Goal: Task Accomplishment & Management: Use online tool/utility

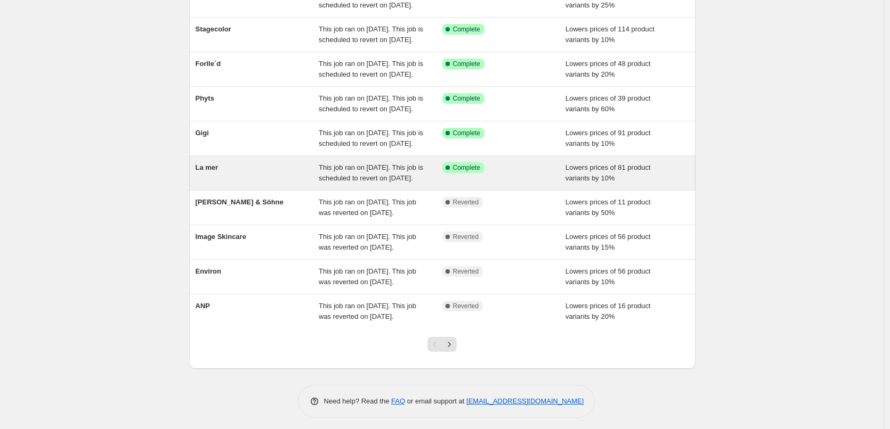
scroll to position [160, 0]
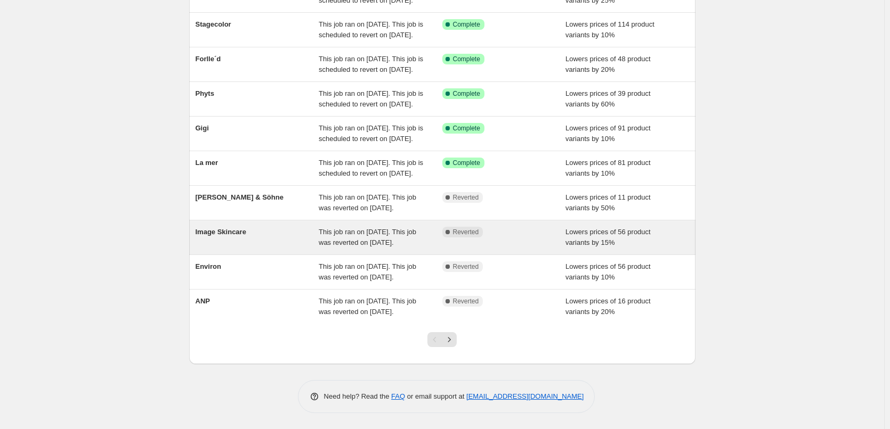
click at [350, 248] on div "This job ran on [DATE]. This job was reverted on [DATE]." at bounding box center [381, 237] width 124 height 21
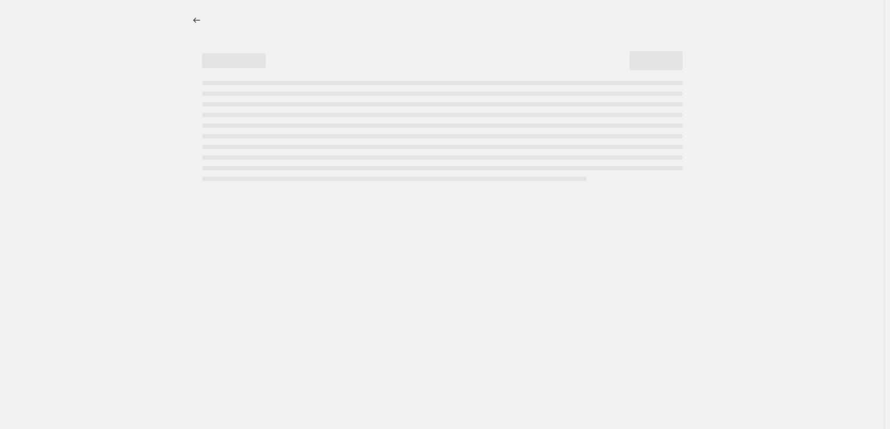
select select "percentage"
select select "remove"
select select "vendor"
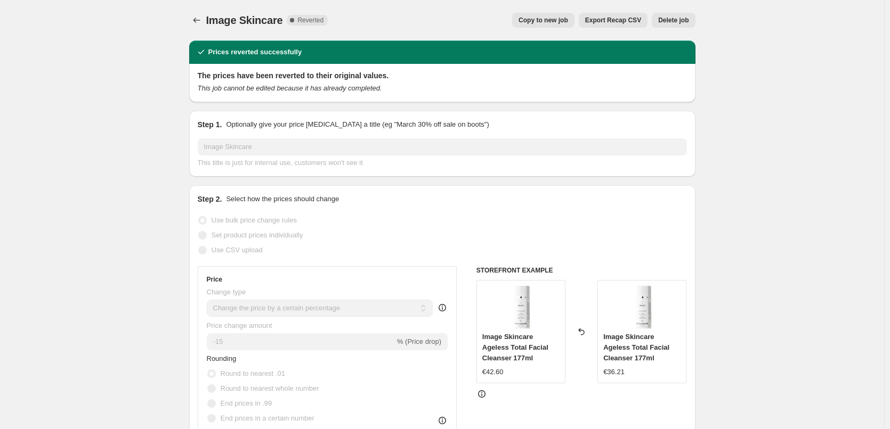
click at [535, 26] on button "Copy to new job" at bounding box center [543, 20] width 62 height 15
select select "percentage"
select select "remove"
select select "vendor"
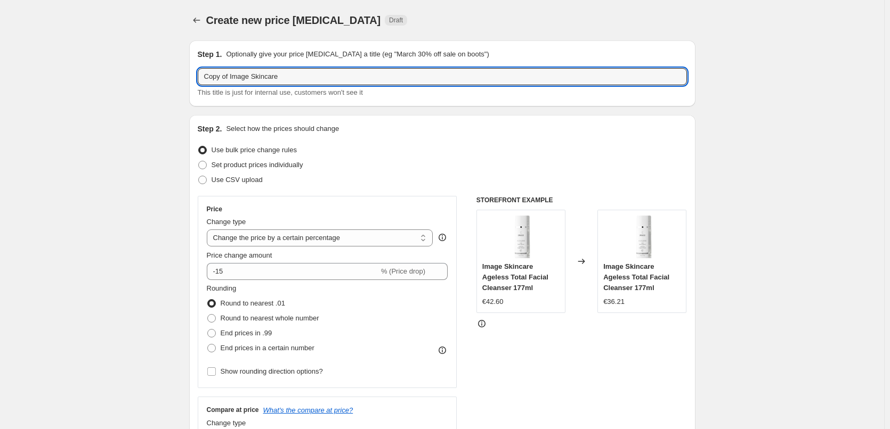
drag, startPoint x: 231, startPoint y: 77, endPoint x: 185, endPoint y: 78, distance: 45.8
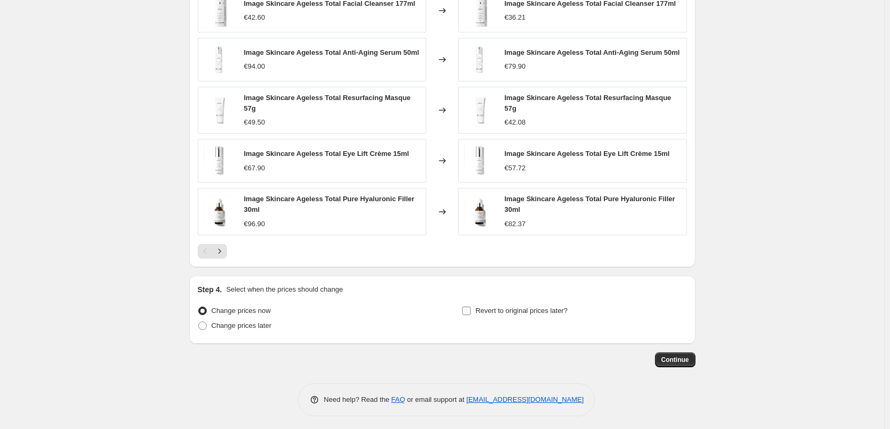
type input "Image Skincare"
click at [481, 307] on span "Revert to original prices later?" at bounding box center [521, 311] width 92 height 8
click at [470, 307] on input "Revert to original prices later?" at bounding box center [466, 311] width 9 height 9
checkbox input "true"
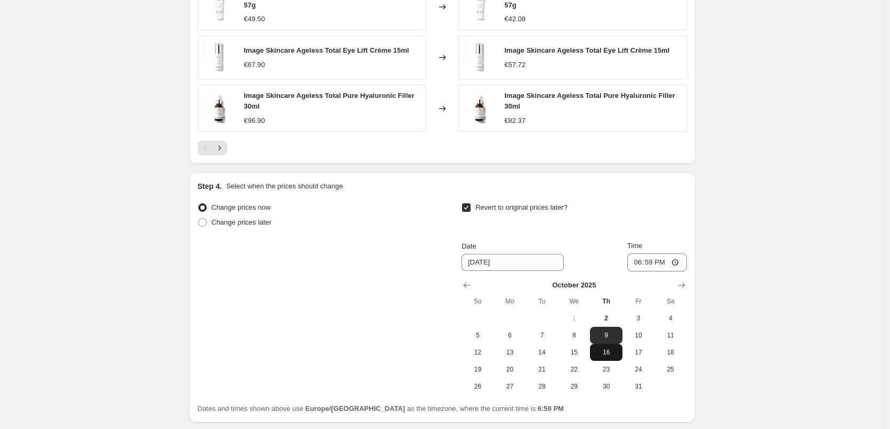
scroll to position [941, 0]
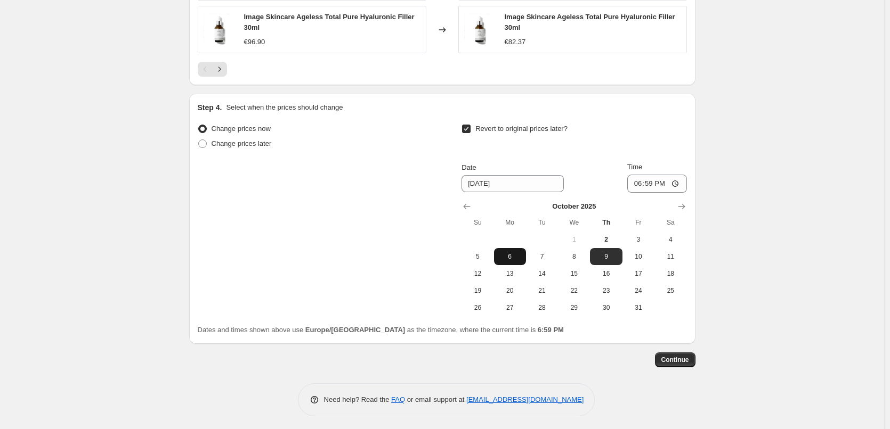
click at [503, 257] on span "6" at bounding box center [509, 257] width 23 height 9
type input "[DATE]"
click at [641, 183] on input "18:59" at bounding box center [657, 184] width 60 height 18
click at [680, 181] on input "15:00" at bounding box center [657, 184] width 60 height 18
type input "03:00"
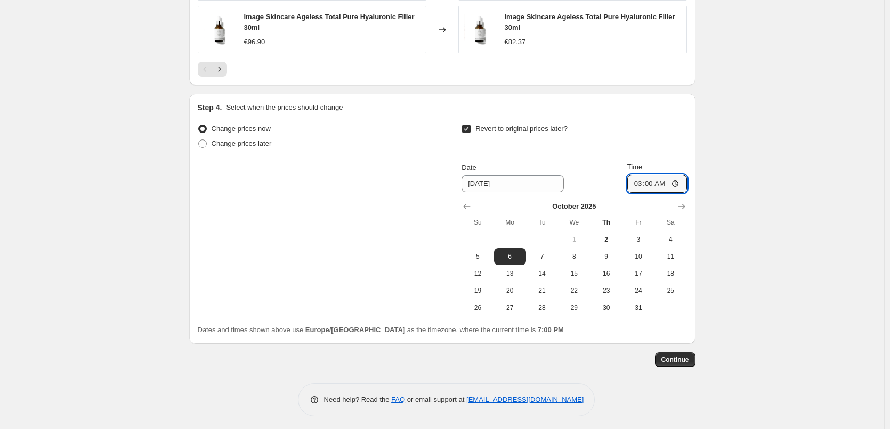
drag, startPoint x: 763, startPoint y: 214, endPoint x: 760, endPoint y: 246, distance: 32.1
click at [689, 359] on span "Continue" at bounding box center [675, 360] width 28 height 9
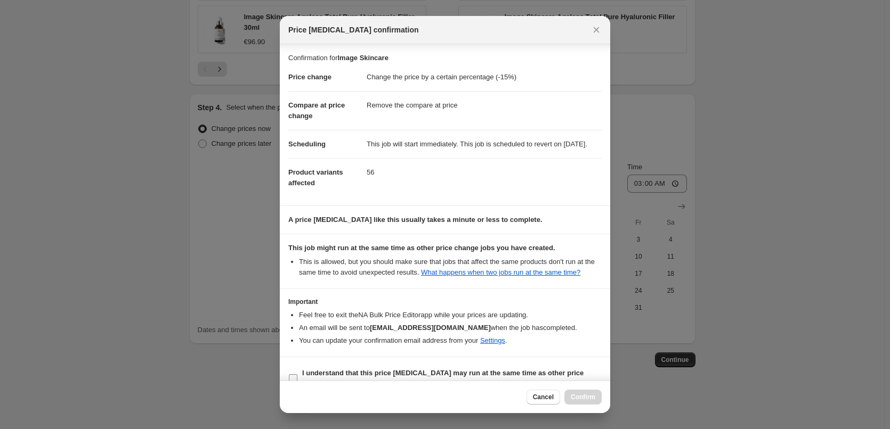
scroll to position [30, 0]
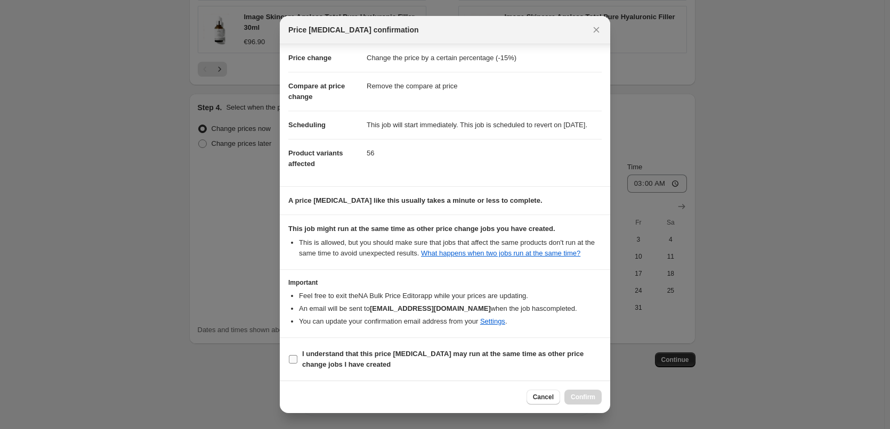
click at [381, 361] on span "I understand that this price [MEDICAL_DATA] may run at the same time as other p…" at bounding box center [451, 359] width 299 height 21
click at [297, 361] on input "I understand that this price [MEDICAL_DATA] may run at the same time as other p…" at bounding box center [293, 359] width 9 height 9
checkbox input "true"
click at [587, 395] on span "Confirm" at bounding box center [583, 397] width 25 height 9
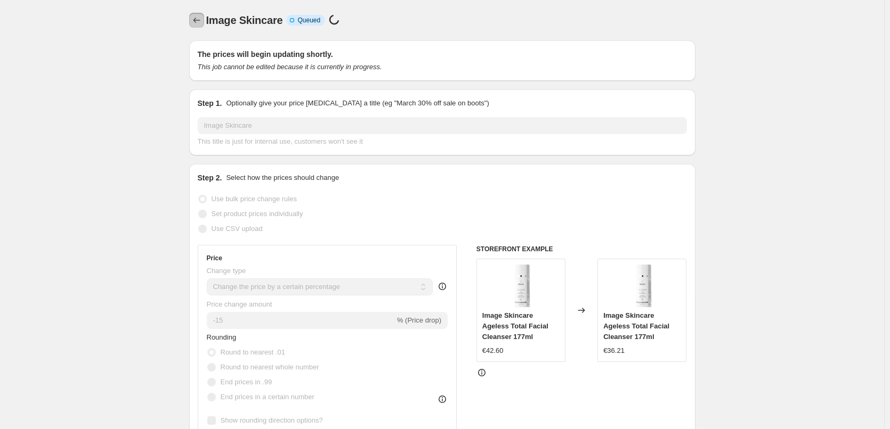
click at [194, 21] on icon "Price change jobs" at bounding box center [196, 20] width 11 height 11
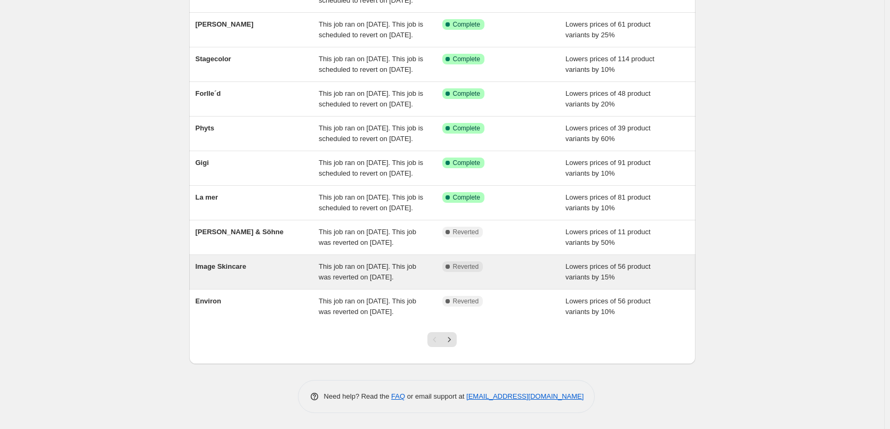
scroll to position [226, 0]
click at [319, 262] on div "Image Skincare" at bounding box center [258, 272] width 124 height 21
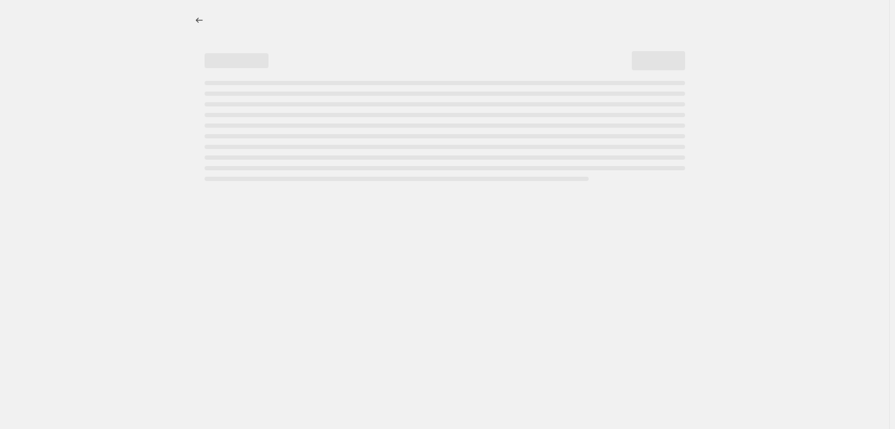
select select "percentage"
select select "remove"
select select "vendor"
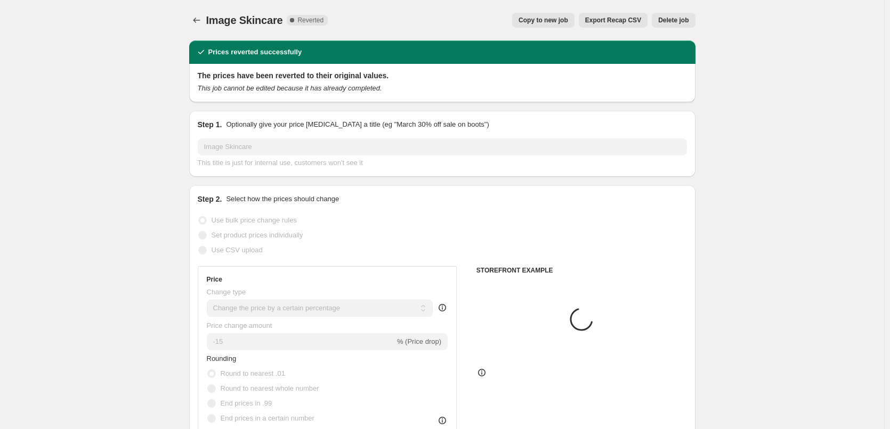
click at [673, 21] on span "Delete job" at bounding box center [673, 20] width 30 height 9
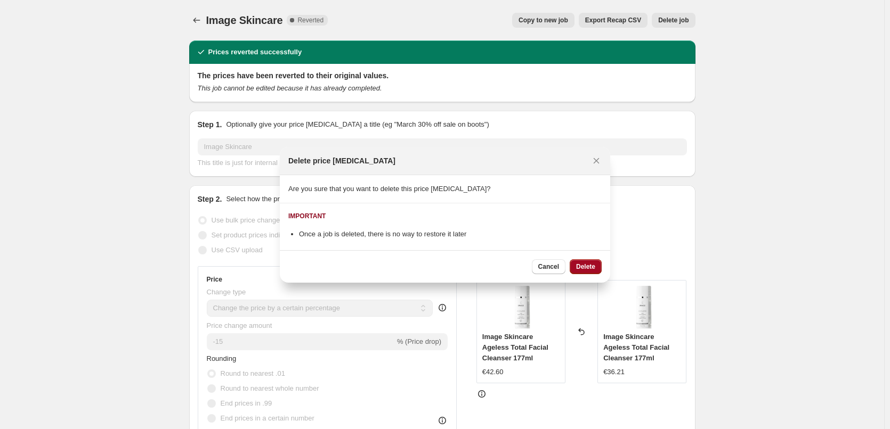
click at [588, 263] on span "Delete" at bounding box center [585, 267] width 19 height 9
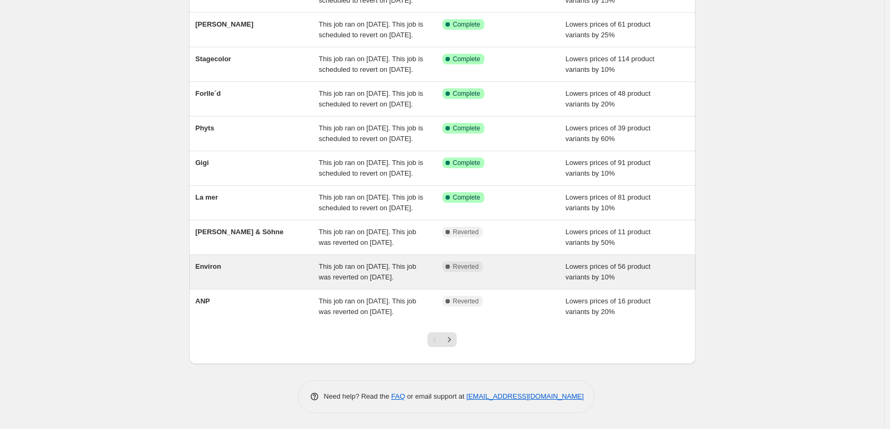
scroll to position [226, 0]
click at [422, 265] on div "This job ran on [DATE]. This job was reverted on [DATE]." at bounding box center [381, 272] width 124 height 21
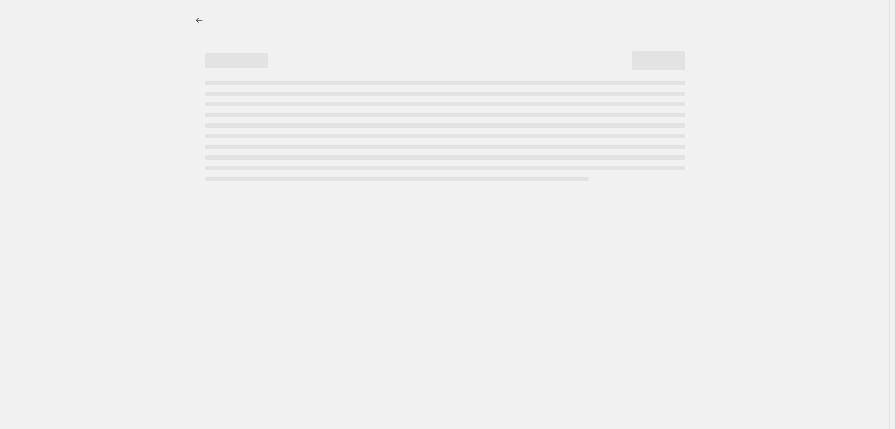
select select "percentage"
select select "vendor"
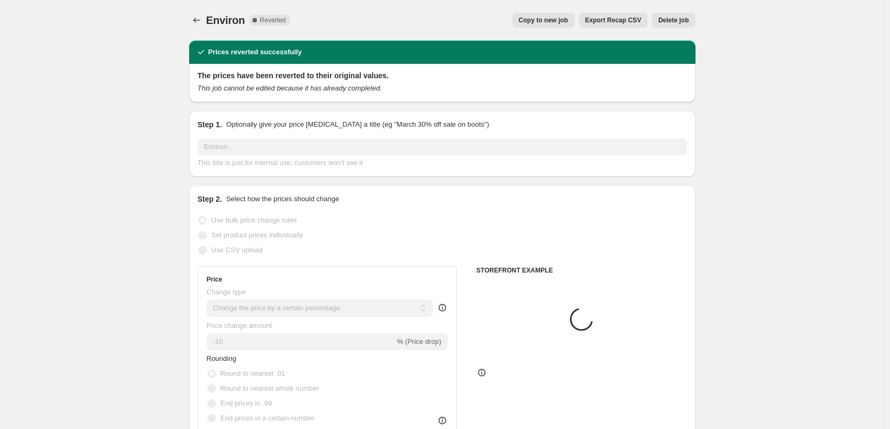
click at [544, 26] on button "Copy to new job" at bounding box center [543, 20] width 62 height 15
select select "percentage"
select select "vendor"
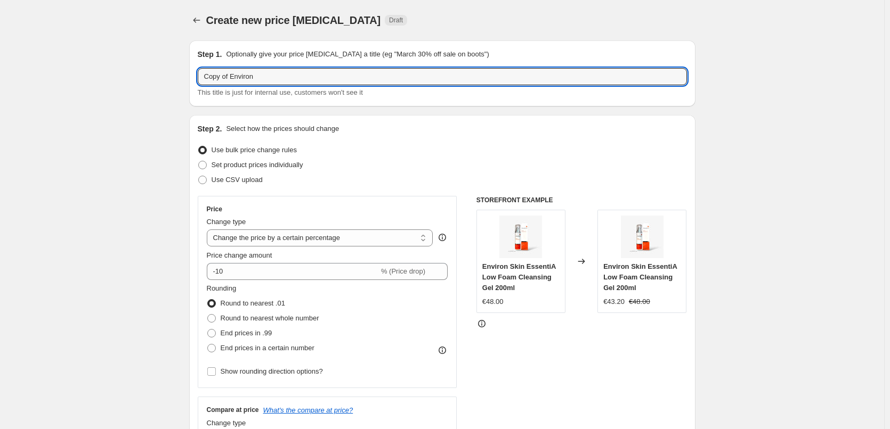
drag, startPoint x: 231, startPoint y: 77, endPoint x: 127, endPoint y: 77, distance: 103.4
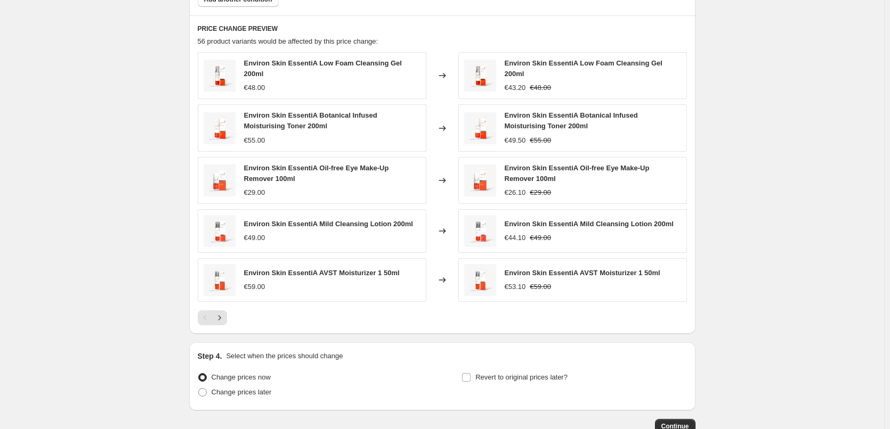
scroll to position [763, 0]
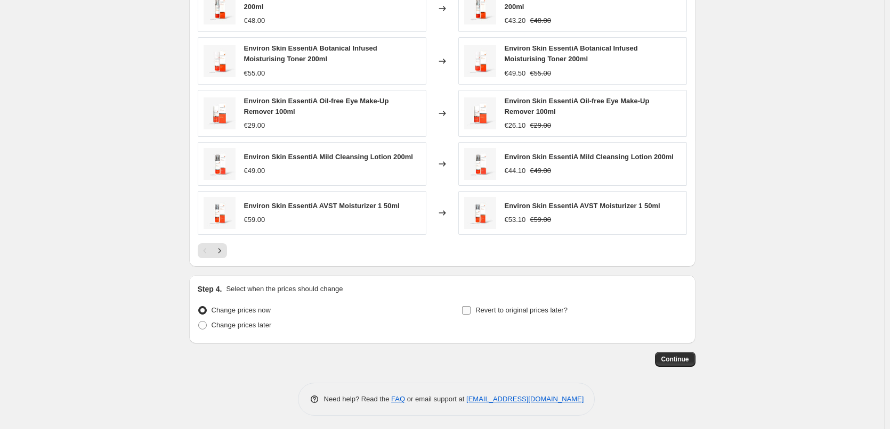
type input "Environ"
click at [476, 308] on label "Revert to original prices later?" at bounding box center [514, 310] width 106 height 15
click at [470, 308] on input "Revert to original prices later?" at bounding box center [466, 310] width 9 height 9
checkbox input "true"
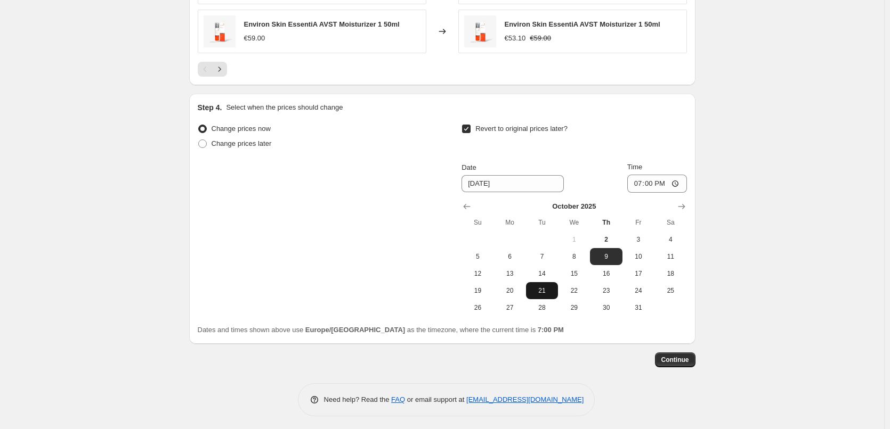
scroll to position [945, 0]
click at [510, 256] on span "6" at bounding box center [509, 256] width 23 height 9
type input "[DATE]"
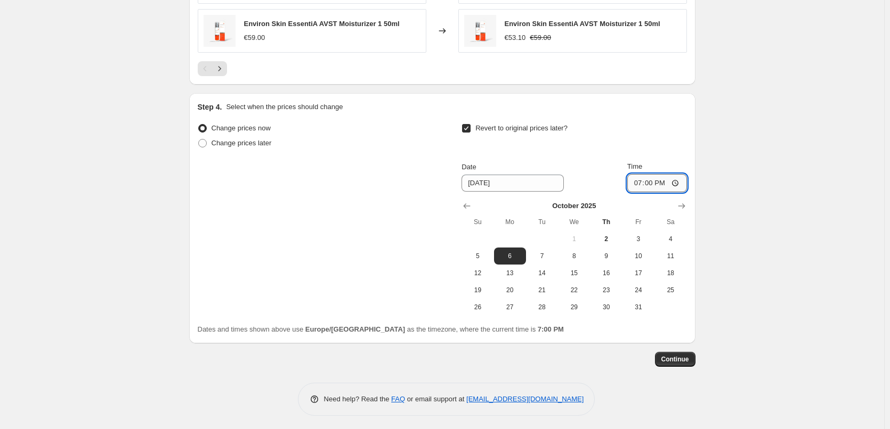
click at [642, 178] on input "19:00" at bounding box center [657, 183] width 60 height 18
click at [680, 180] on input "15:00" at bounding box center [657, 183] width 60 height 18
type input "03:00"
click at [678, 359] on span "Continue" at bounding box center [675, 359] width 28 height 9
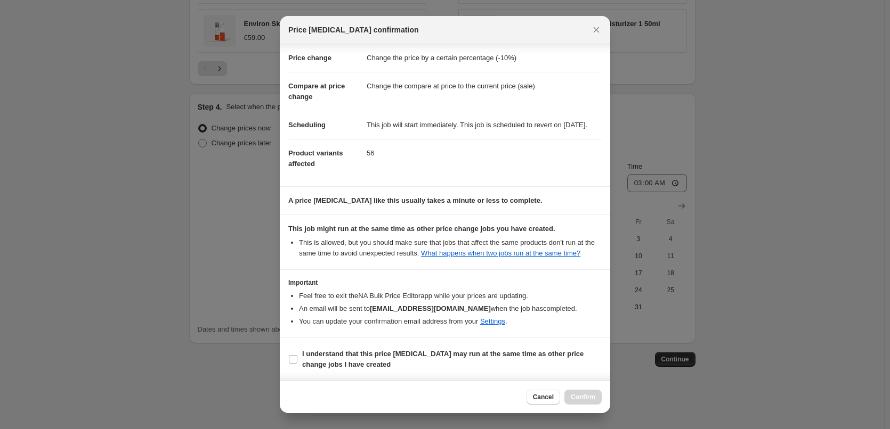
scroll to position [30, 0]
click at [319, 353] on b "I understand that this price [MEDICAL_DATA] may run at the same time as other p…" at bounding box center [442, 359] width 281 height 19
click at [297, 355] on input "I understand that this price [MEDICAL_DATA] may run at the same time as other p…" at bounding box center [293, 359] width 9 height 9
checkbox input "true"
drag, startPoint x: 602, startPoint y: 405, endPoint x: 587, endPoint y: 404, distance: 15.5
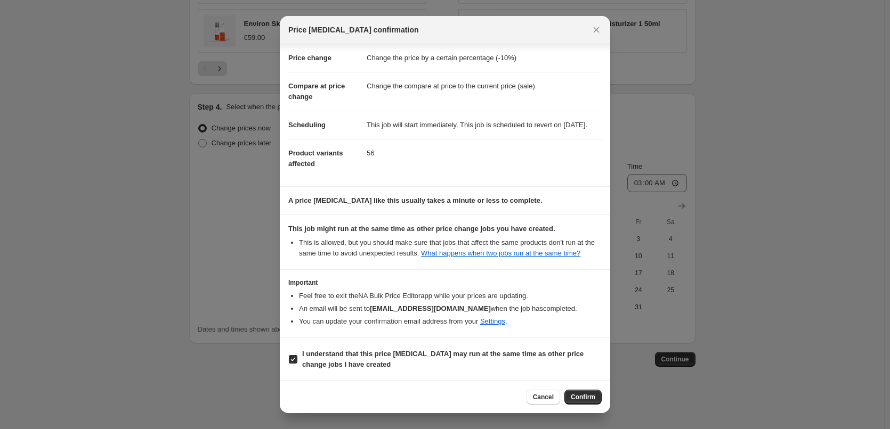
click at [598, 405] on div "Cancel Confirm" at bounding box center [445, 397] width 330 height 32
click at [583, 401] on span "Confirm" at bounding box center [583, 397] width 25 height 9
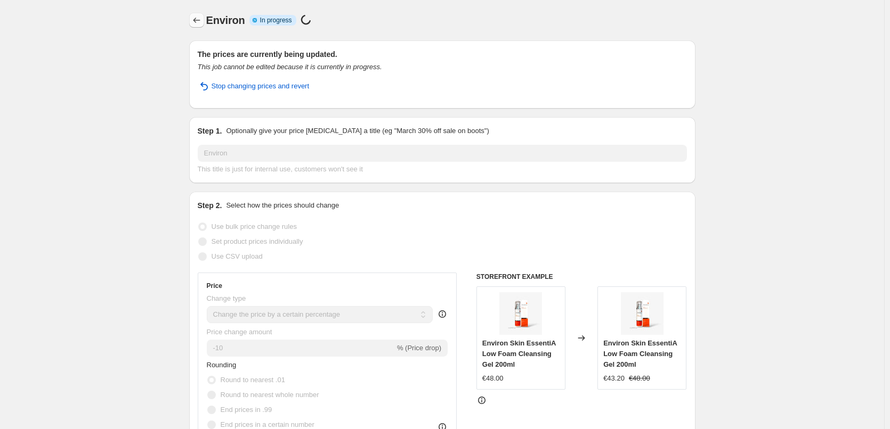
click at [200, 21] on icon "Price change jobs" at bounding box center [196, 20] width 11 height 11
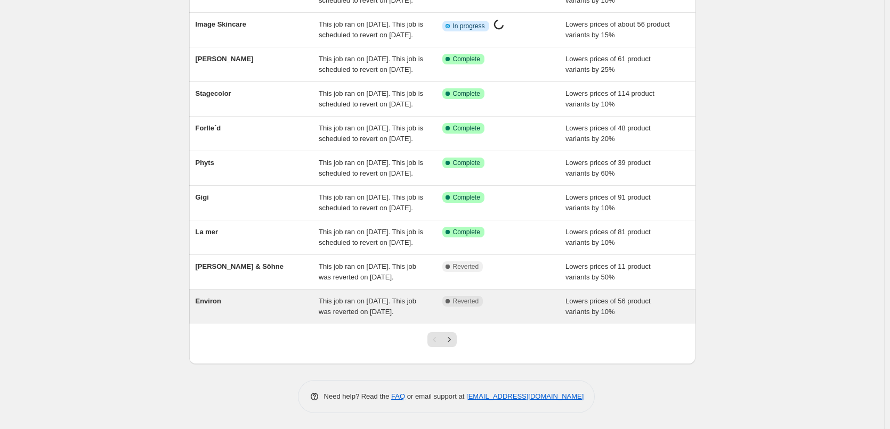
scroll to position [226, 0]
click at [316, 296] on div "Environ" at bounding box center [258, 306] width 124 height 21
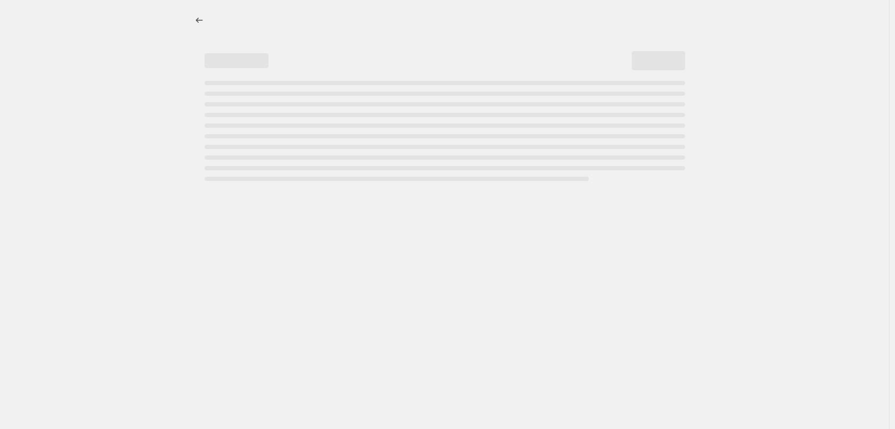
select select "percentage"
select select "vendor"
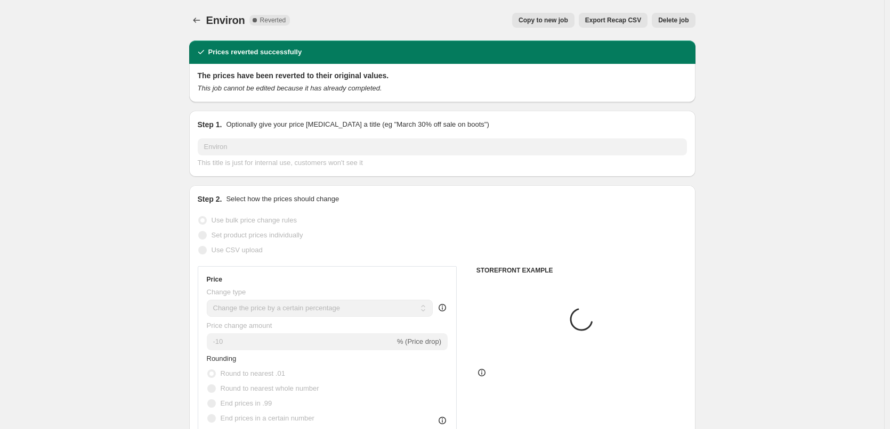
click at [664, 18] on span "Delete job" at bounding box center [673, 20] width 30 height 9
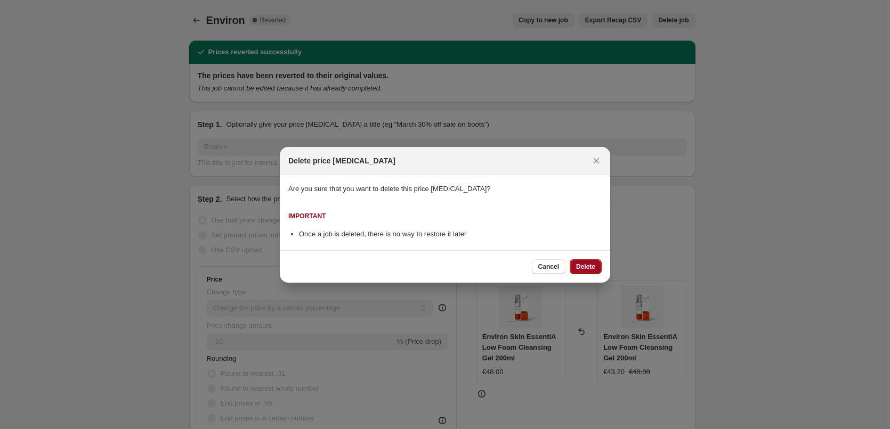
click at [599, 266] on button "Delete" at bounding box center [586, 266] width 32 height 15
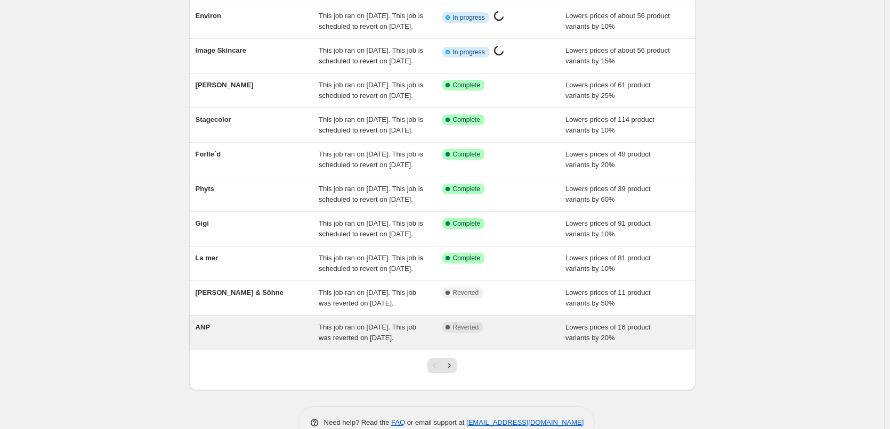
scroll to position [226, 0]
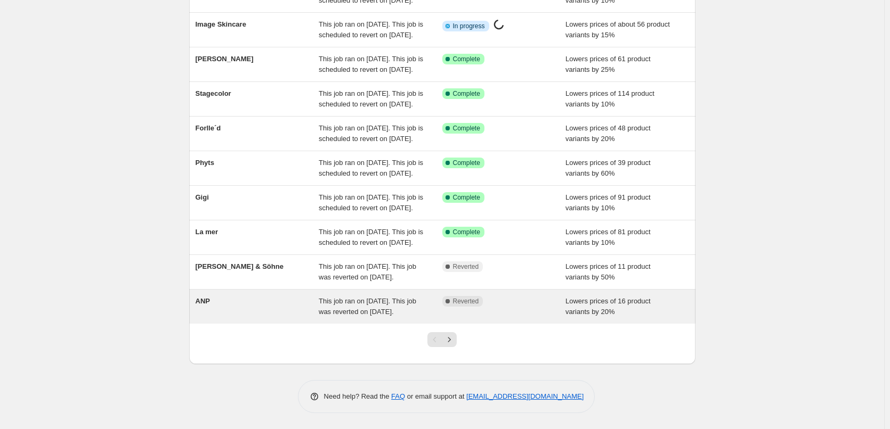
click at [405, 297] on span "This job ran on [DATE]. This job was reverted on [DATE]." at bounding box center [367, 306] width 97 height 19
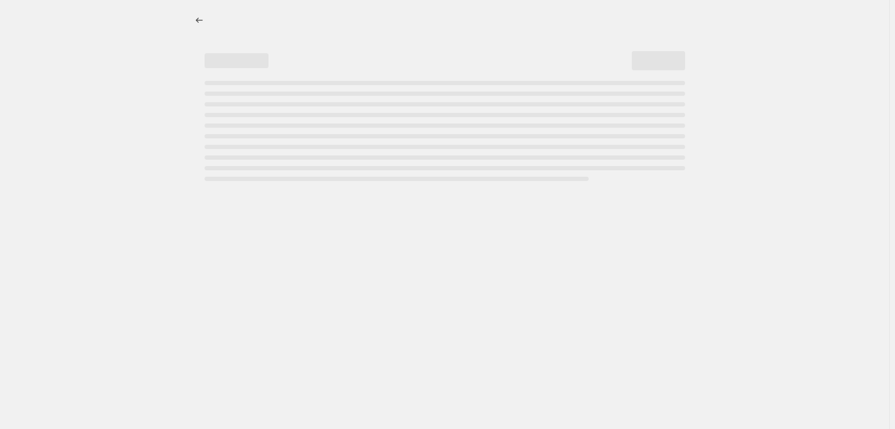
select select "percentage"
select select "vendor"
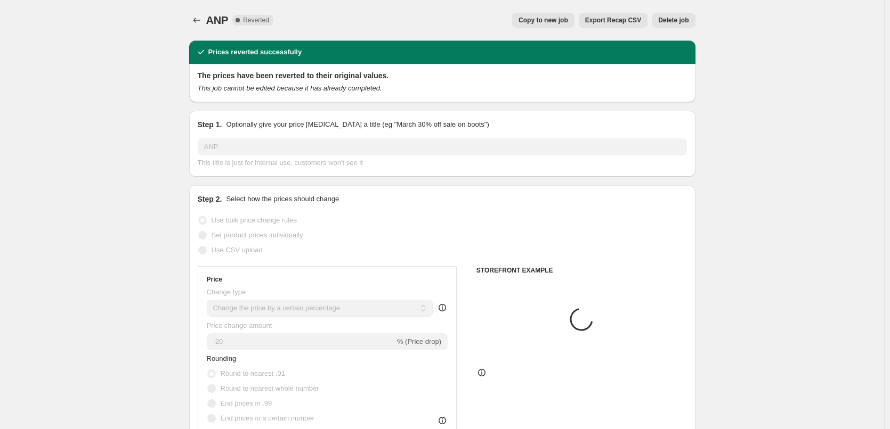
click at [555, 17] on span "Copy to new job" at bounding box center [543, 20] width 50 height 9
select select "percentage"
select select "vendor"
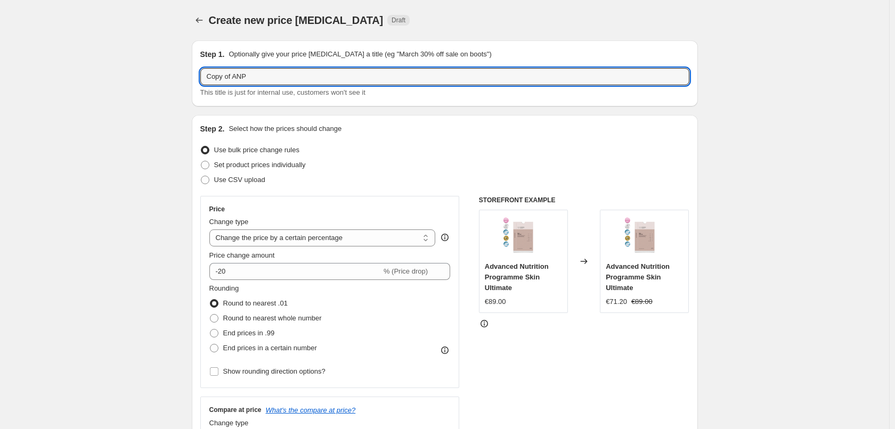
drag, startPoint x: 233, startPoint y: 78, endPoint x: 117, endPoint y: 84, distance: 115.8
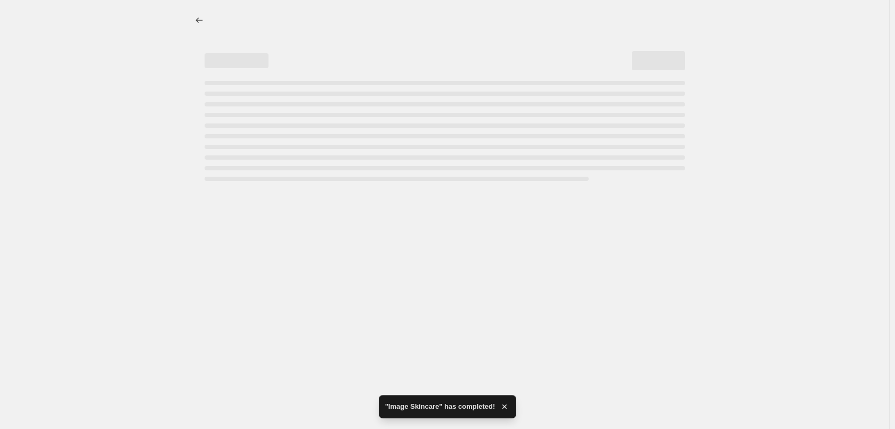
select select "percentage"
select select "vendor"
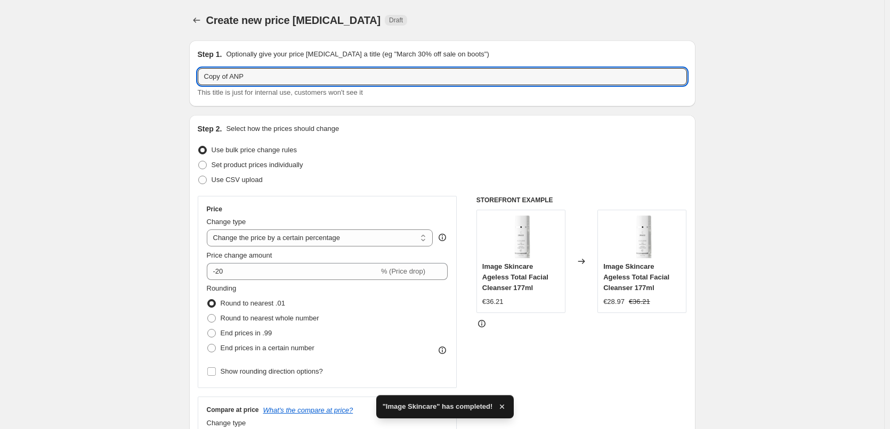
drag, startPoint x: 230, startPoint y: 76, endPoint x: 123, endPoint y: 78, distance: 107.1
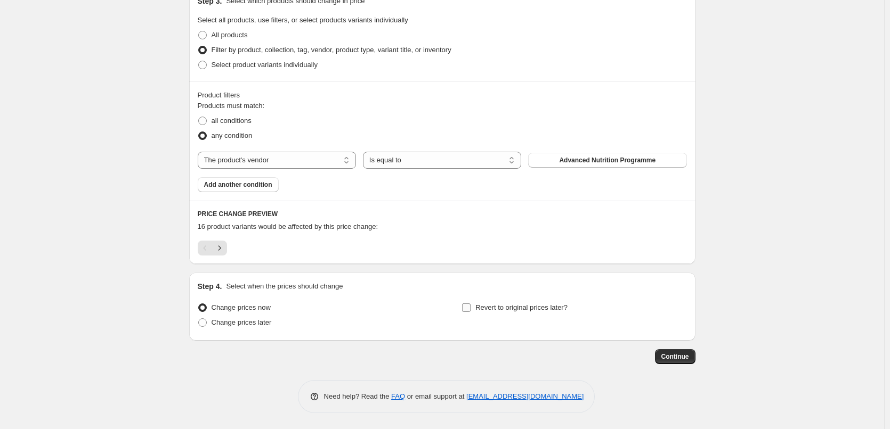
type input "ANP"
click at [510, 307] on span "Revert to original prices later?" at bounding box center [521, 308] width 92 height 8
click at [470, 307] on input "Revert to original prices later?" at bounding box center [466, 308] width 9 height 9
checkbox input "true"
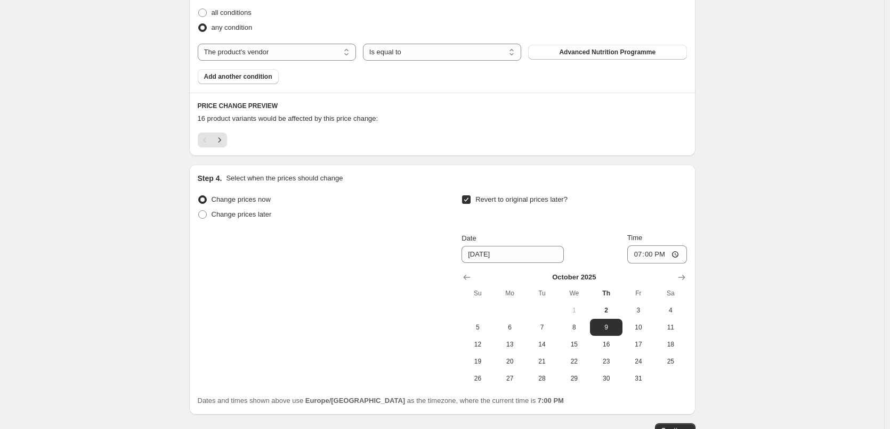
scroll to position [693, 0]
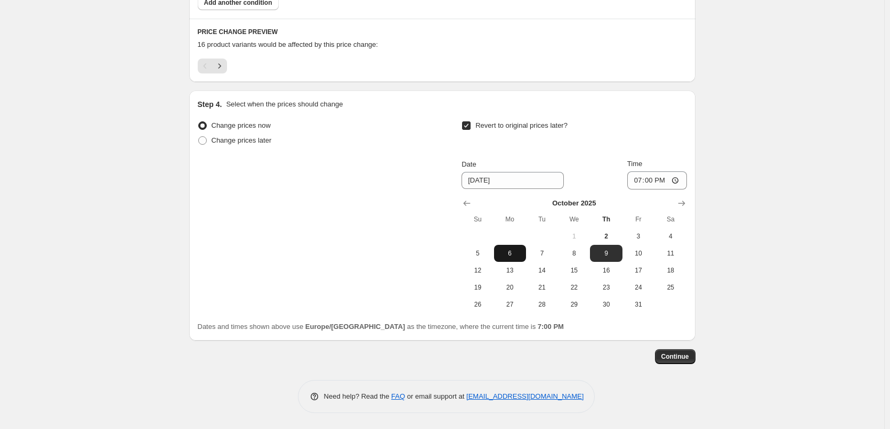
click at [509, 253] on span "6" at bounding box center [509, 253] width 23 height 9
type input "[DATE]"
click at [640, 181] on input "19:00" at bounding box center [657, 181] width 60 height 18
click at [678, 177] on input "15:00" at bounding box center [657, 181] width 60 height 18
type input "03:00"
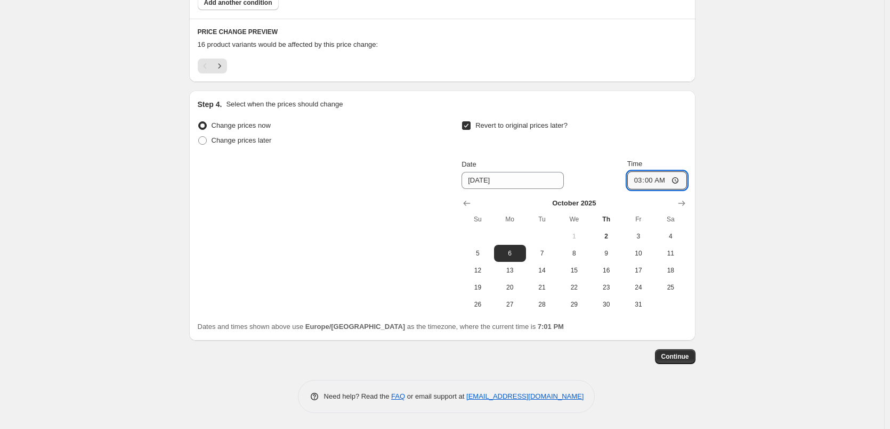
click at [675, 357] on span "Continue" at bounding box center [675, 357] width 28 height 9
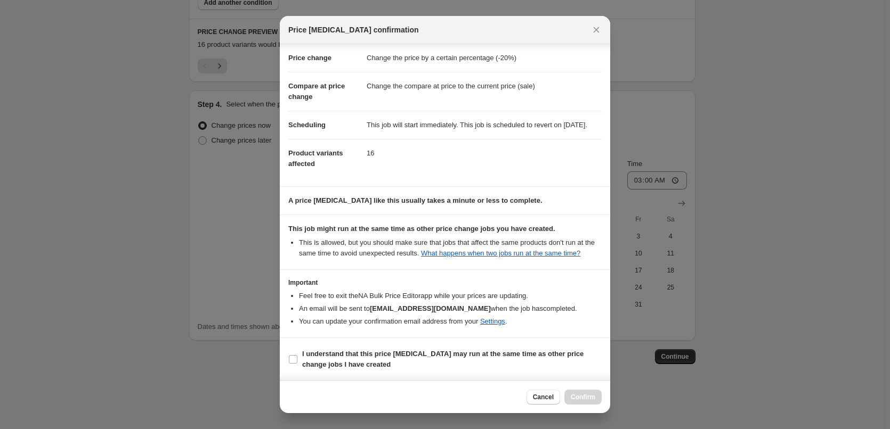
scroll to position [30, 0]
click at [335, 358] on b "I understand that this price [MEDICAL_DATA] may run at the same time as other p…" at bounding box center [442, 359] width 281 height 19
click at [297, 358] on input "I understand that this price [MEDICAL_DATA] may run at the same time as other p…" at bounding box center [293, 359] width 9 height 9
checkbox input "true"
click at [579, 398] on span "Confirm" at bounding box center [583, 397] width 25 height 9
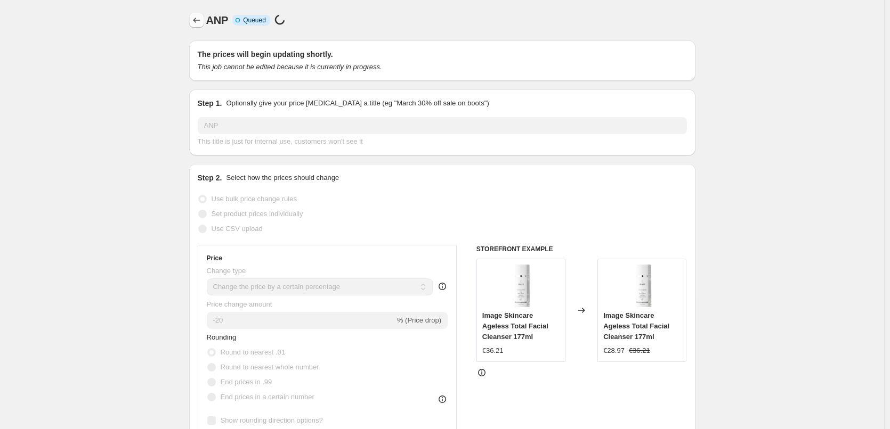
click at [193, 22] on icon "Price change jobs" at bounding box center [196, 20] width 11 height 11
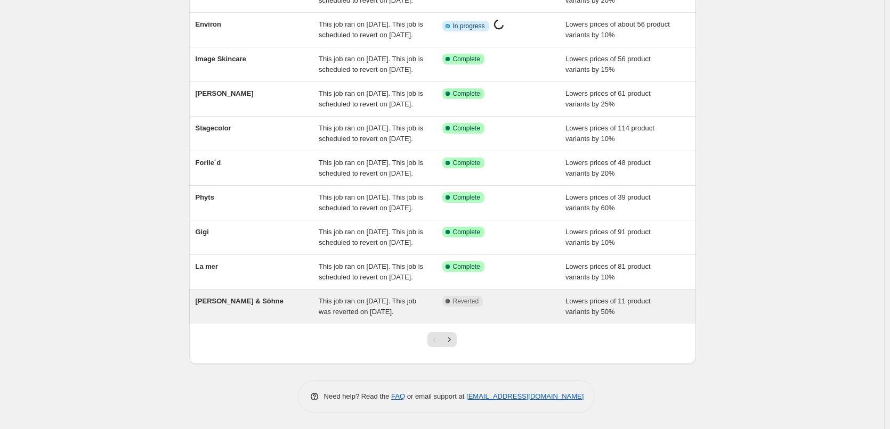
scroll to position [226, 0]
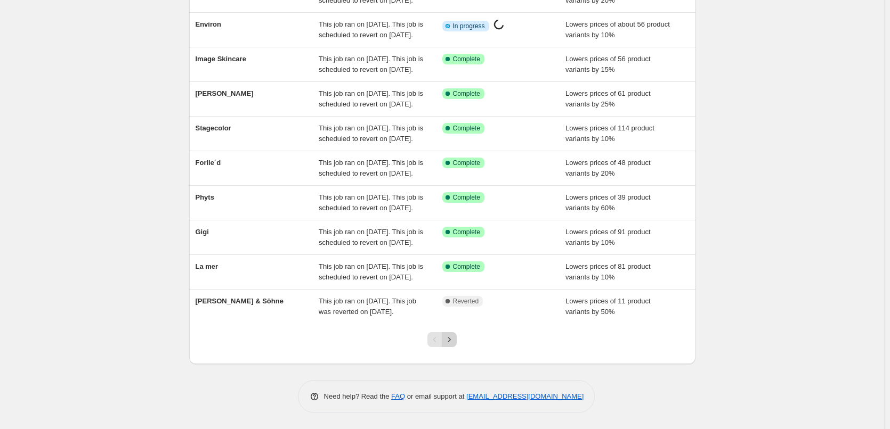
click at [452, 340] on icon "Next" at bounding box center [449, 340] width 11 height 11
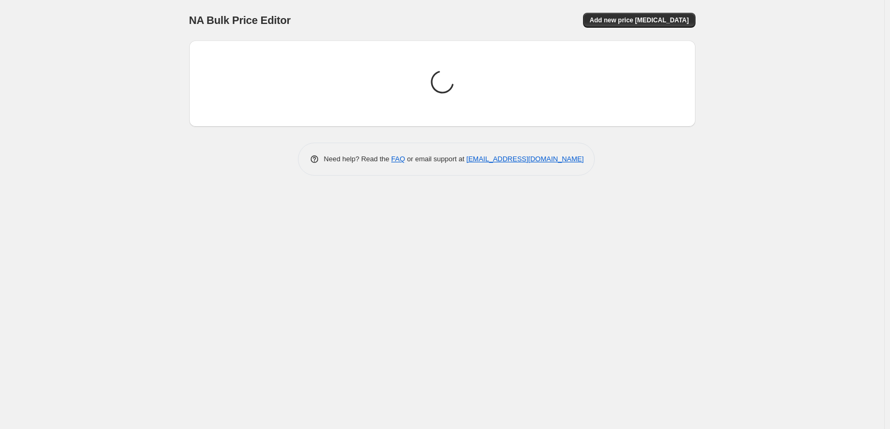
scroll to position [0, 0]
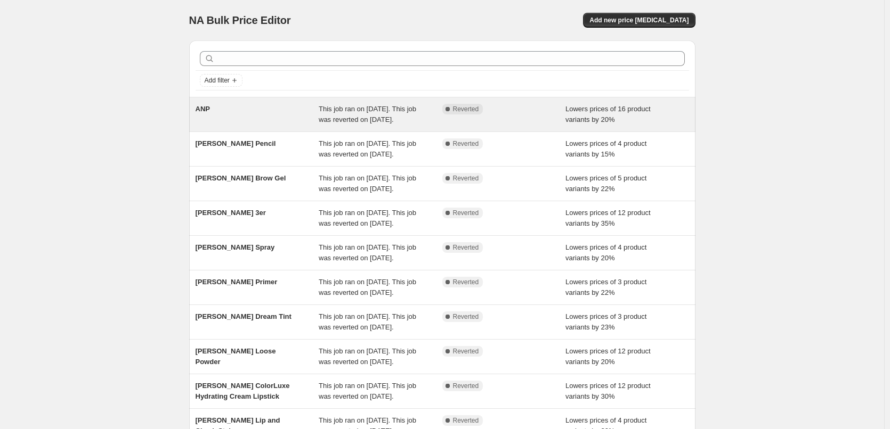
click at [341, 119] on span "This job ran on [DATE]. This job was reverted on [DATE]." at bounding box center [367, 114] width 97 height 19
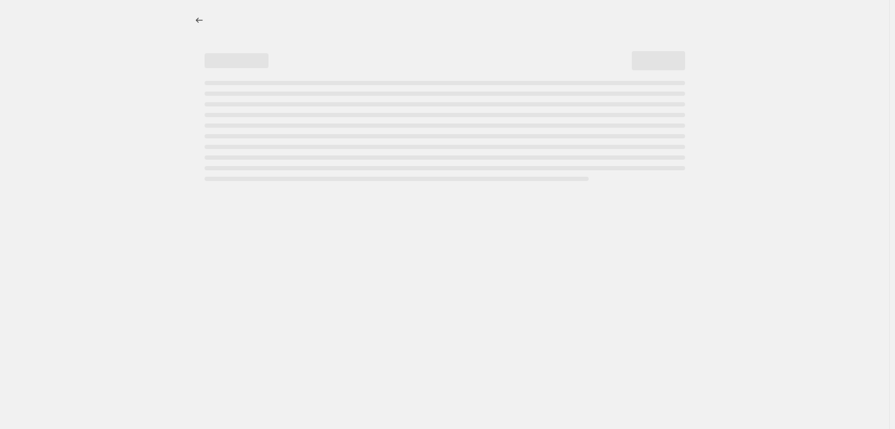
select select "percentage"
select select "vendor"
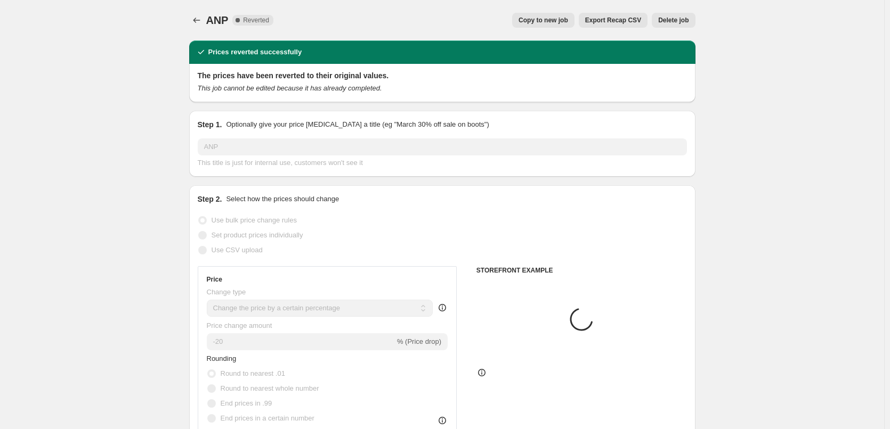
click at [664, 19] on span "Delete job" at bounding box center [673, 20] width 30 height 9
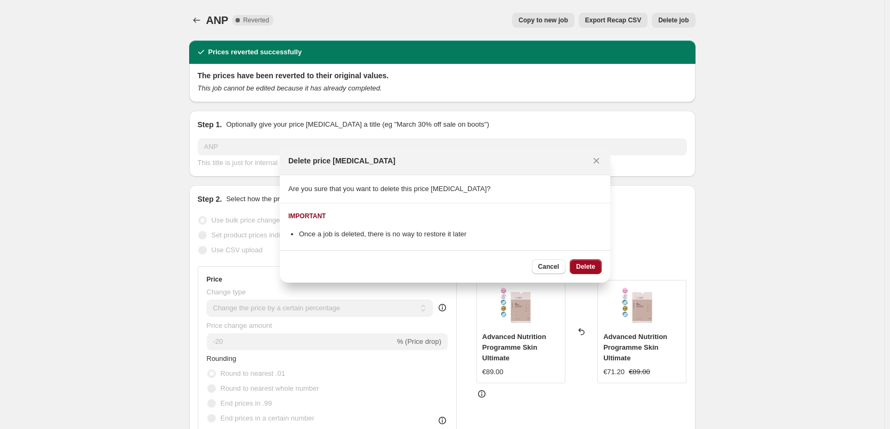
click at [590, 269] on span "Delete" at bounding box center [585, 267] width 19 height 9
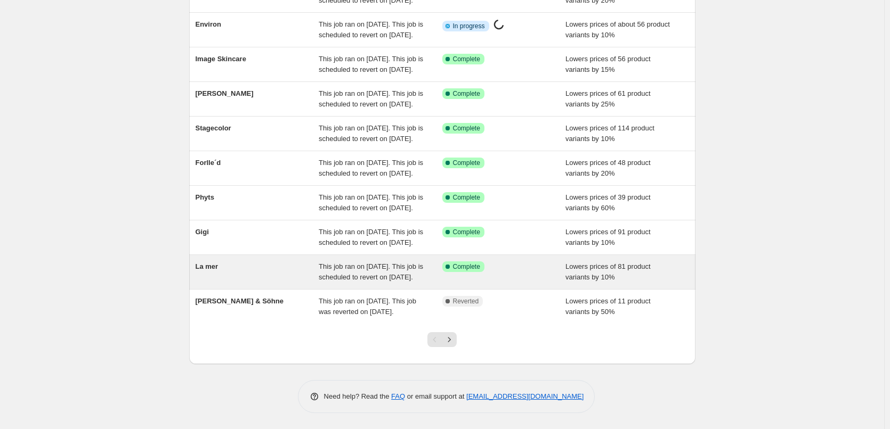
scroll to position [226, 0]
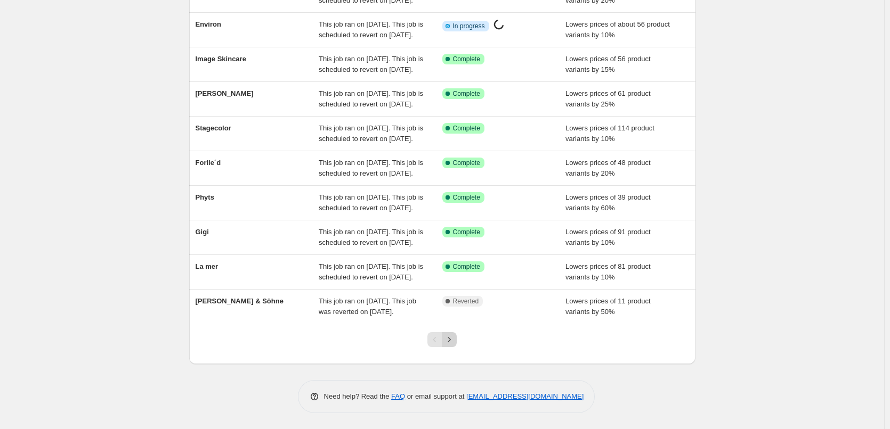
click at [452, 344] on icon "Next" at bounding box center [449, 340] width 11 height 11
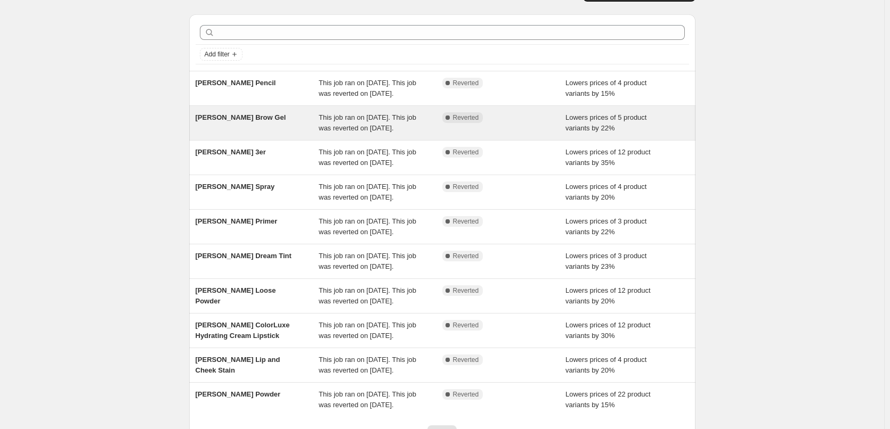
scroll to position [0, 0]
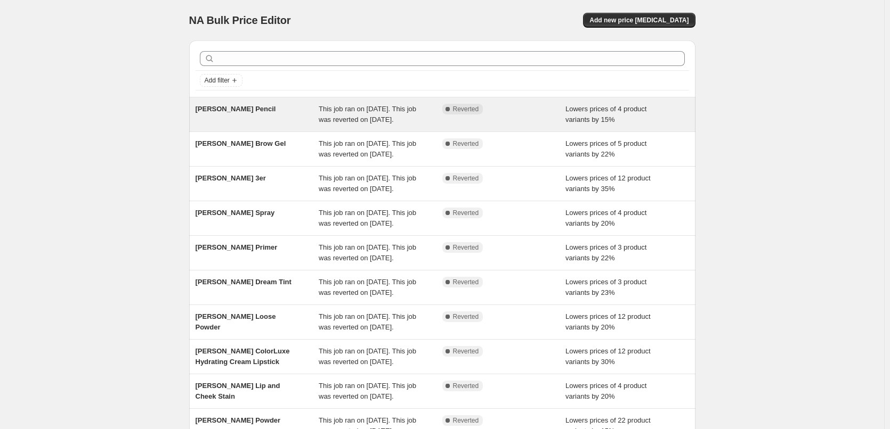
click at [417, 119] on div "This job ran on [DATE]. This job was reverted on [DATE]." at bounding box center [381, 114] width 124 height 21
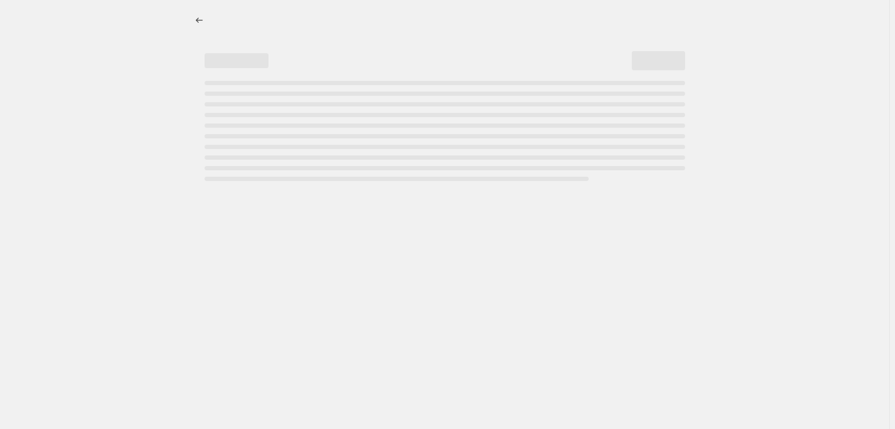
select select "percentage"
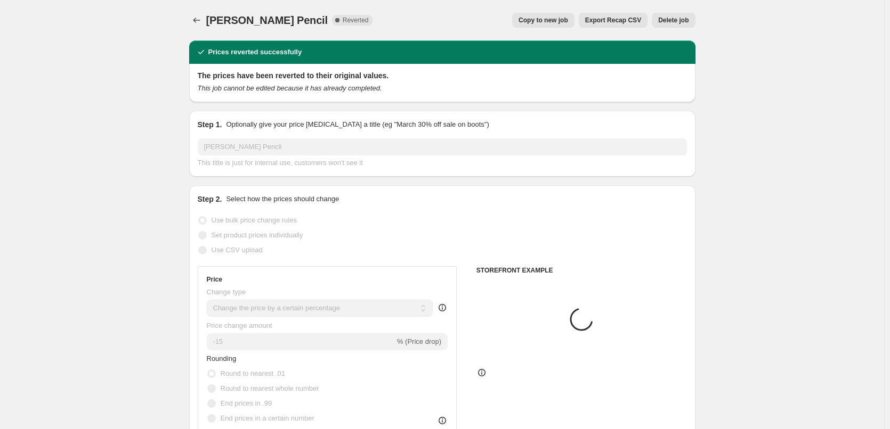
click at [558, 25] on button "Copy to new job" at bounding box center [543, 20] width 62 height 15
select select "percentage"
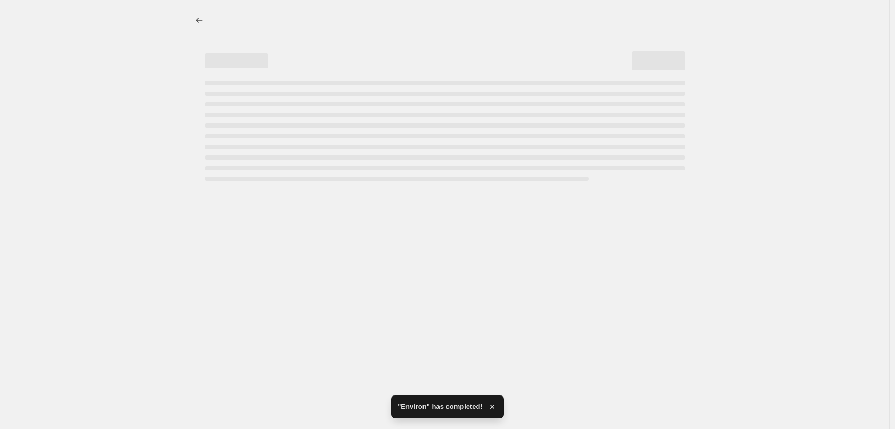
select select "percentage"
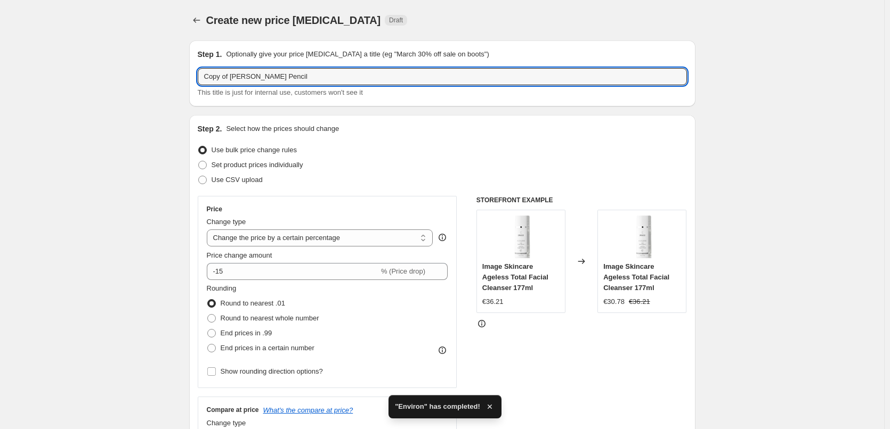
drag, startPoint x: 231, startPoint y: 76, endPoint x: 68, endPoint y: 63, distance: 163.6
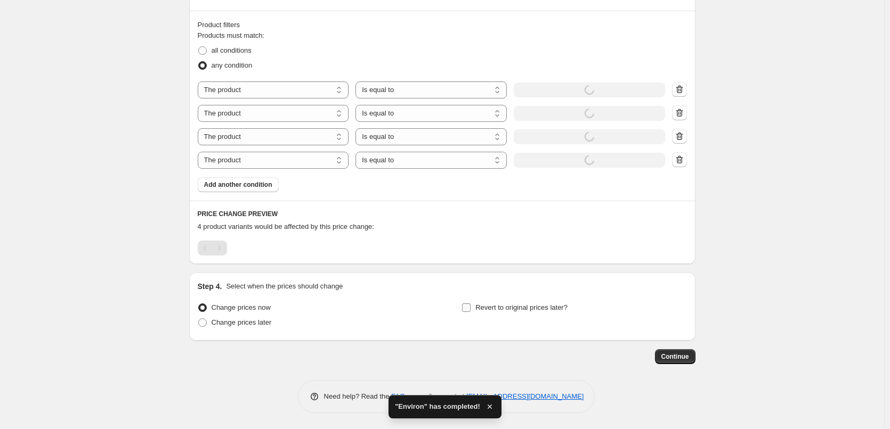
type input "[PERSON_NAME] Pencil"
click at [511, 310] on span "Revert to original prices later?" at bounding box center [521, 308] width 92 height 8
click at [470, 310] on input "Revert to original prices later?" at bounding box center [466, 308] width 9 height 9
checkbox input "true"
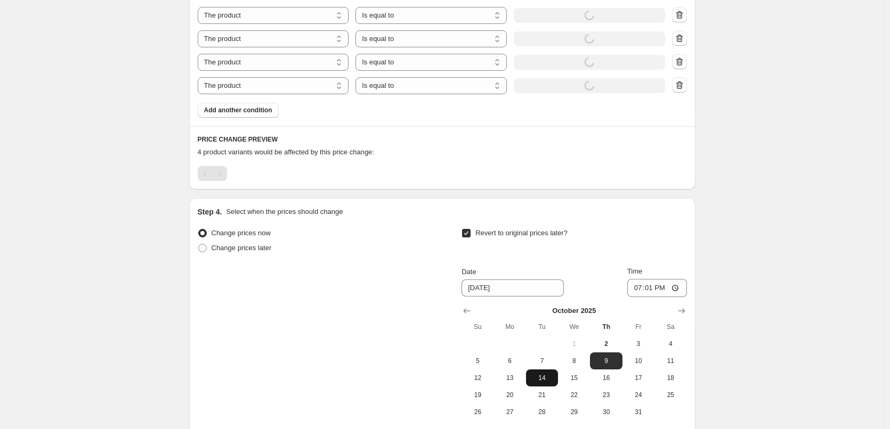
scroll to position [763, 0]
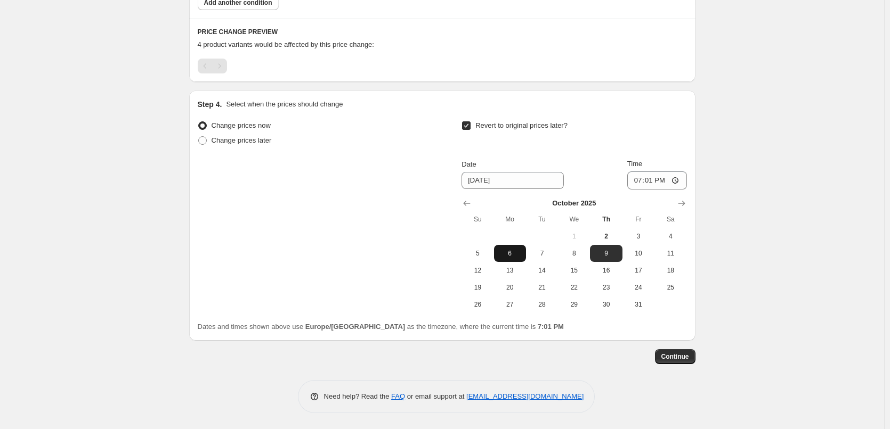
click at [516, 256] on span "6" at bounding box center [509, 253] width 23 height 9
type input "[DATE]"
click at [645, 181] on input "19:01" at bounding box center [657, 181] width 60 height 18
click at [640, 181] on input "19:01" at bounding box center [657, 181] width 60 height 18
click at [680, 183] on input "15:00" at bounding box center [657, 181] width 60 height 18
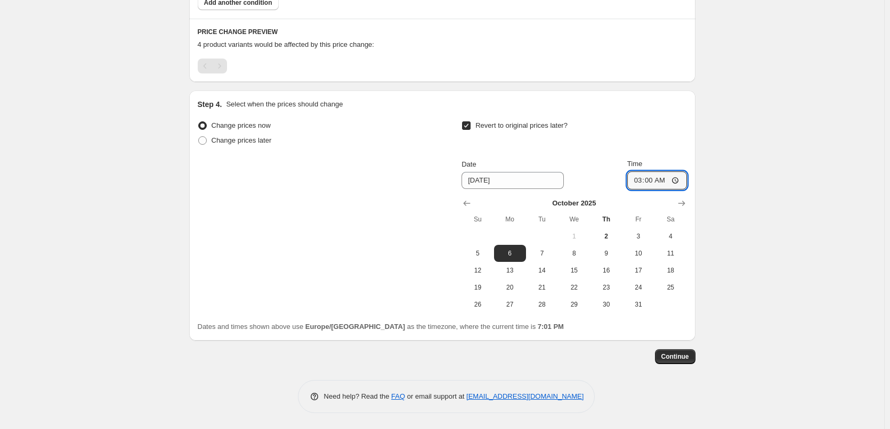
type input "03:00"
click at [674, 357] on span "Continue" at bounding box center [675, 357] width 28 height 9
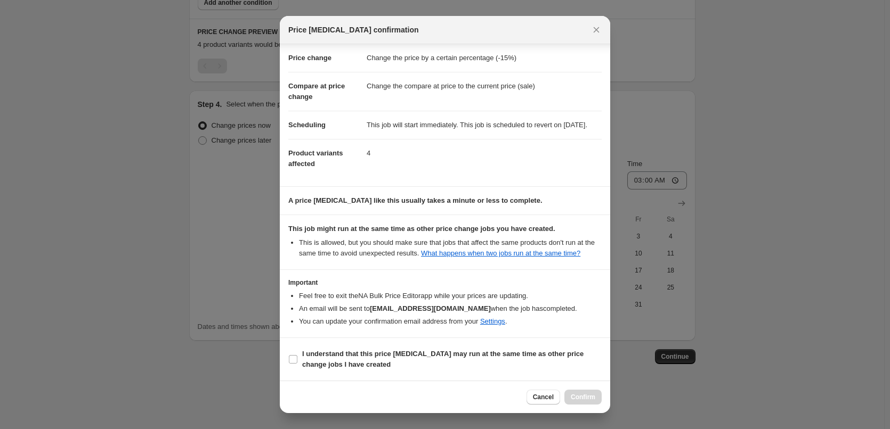
scroll to position [30, 0]
click at [379, 358] on b "I understand that this price [MEDICAL_DATA] may run at the same time as other p…" at bounding box center [442, 359] width 281 height 19
click at [297, 358] on input "I understand that this price [MEDICAL_DATA] may run at the same time as other p…" at bounding box center [293, 359] width 9 height 9
checkbox input "true"
click at [587, 402] on button "Confirm" at bounding box center [582, 397] width 37 height 15
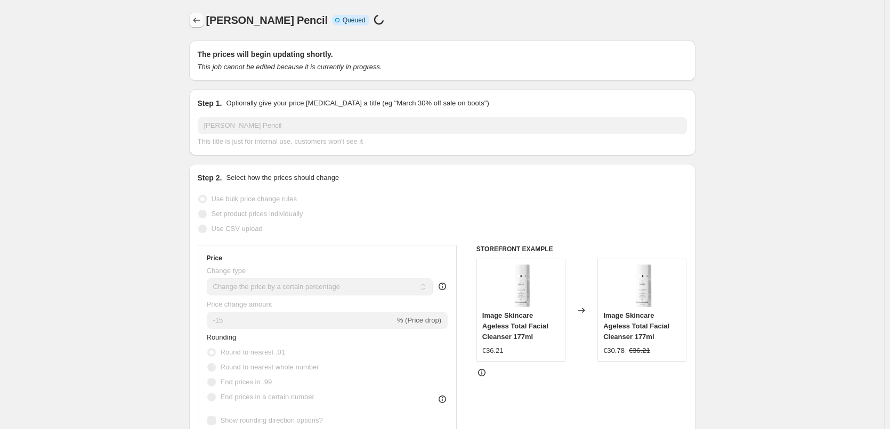
click at [202, 19] on icon "Price change jobs" at bounding box center [196, 20] width 11 height 11
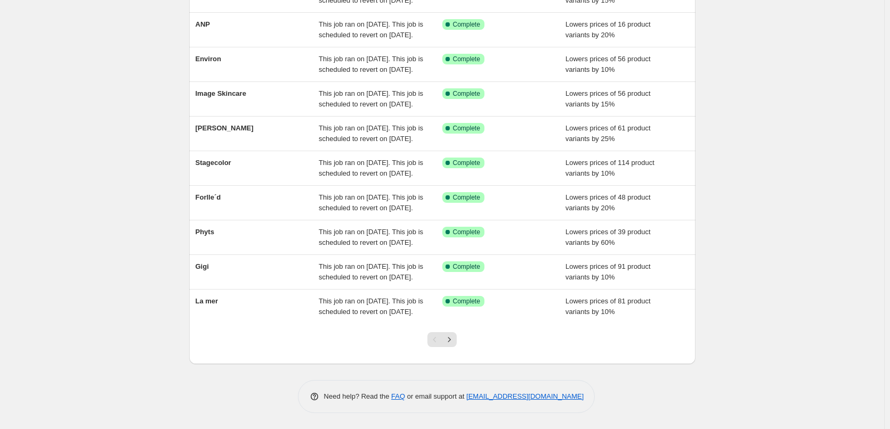
scroll to position [226, 0]
click at [454, 344] on icon "Next" at bounding box center [449, 340] width 11 height 11
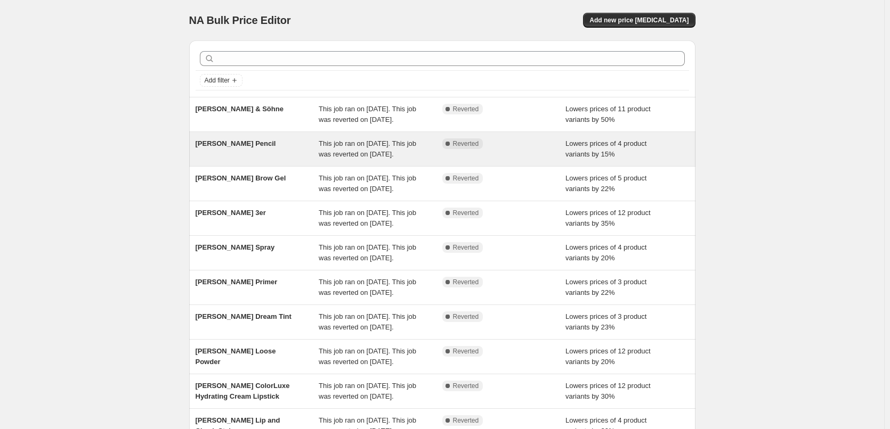
click at [347, 158] on span "This job ran on [DATE]. This job was reverted on [DATE]." at bounding box center [367, 149] width 97 height 19
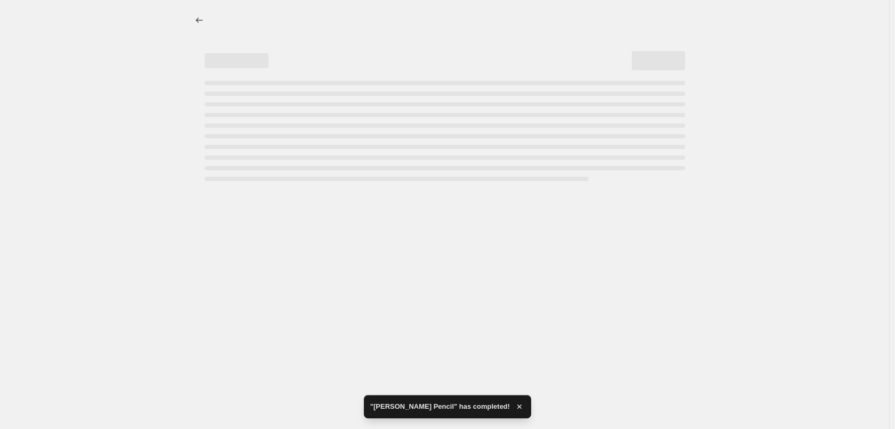
select select "percentage"
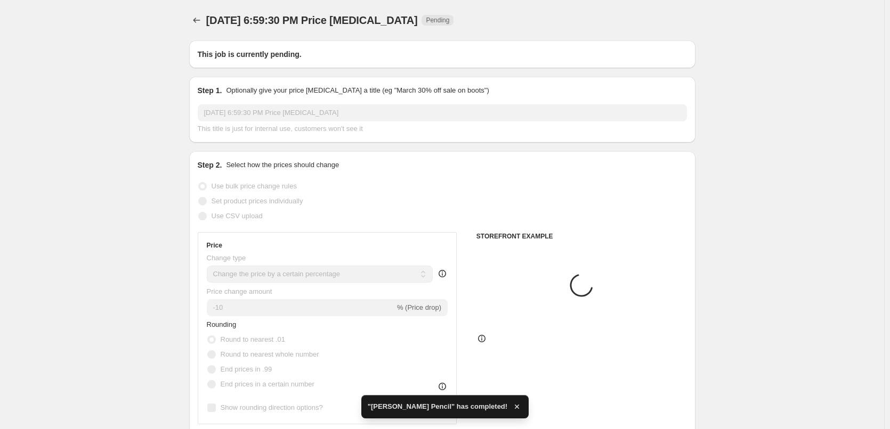
type input "[PERSON_NAME] Pencil"
radio input "false"
radio input "true"
checkbox input "true"
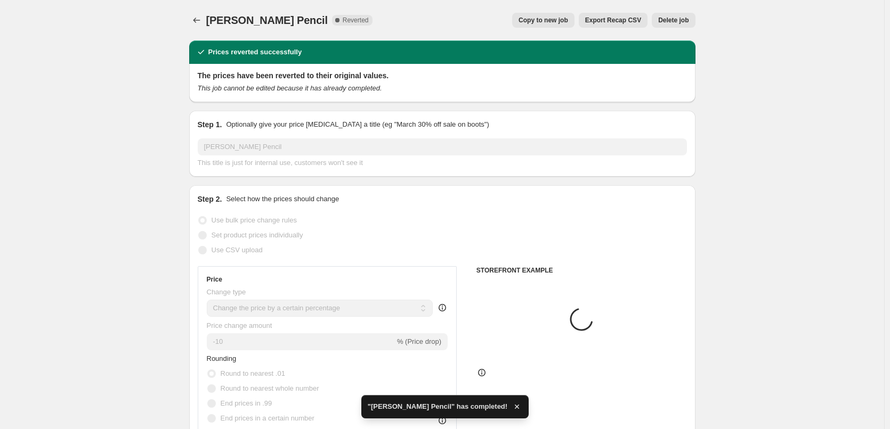
click at [673, 21] on span "Delete job" at bounding box center [673, 20] width 30 height 9
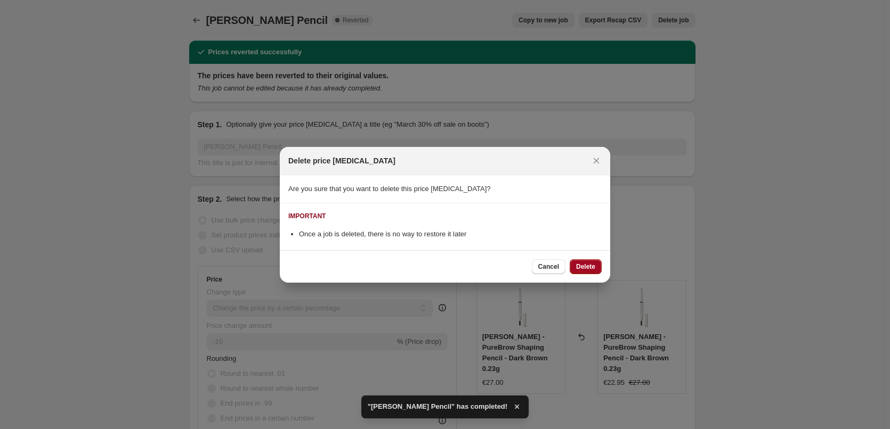
click at [578, 267] on span "Delete" at bounding box center [585, 267] width 19 height 9
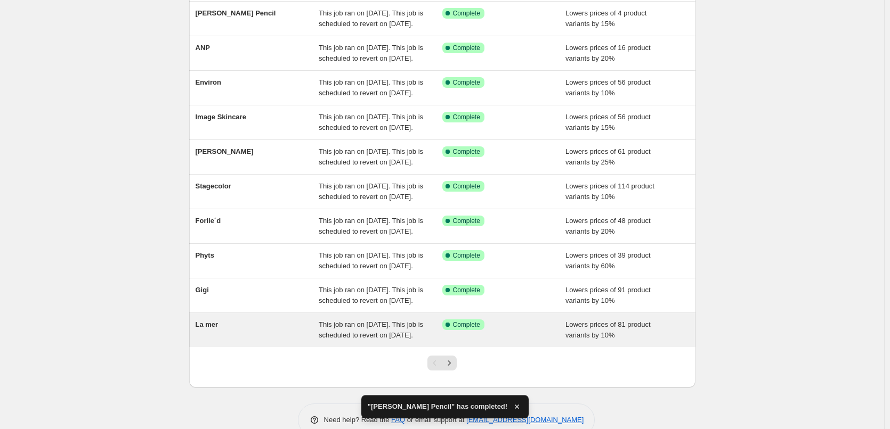
scroll to position [226, 0]
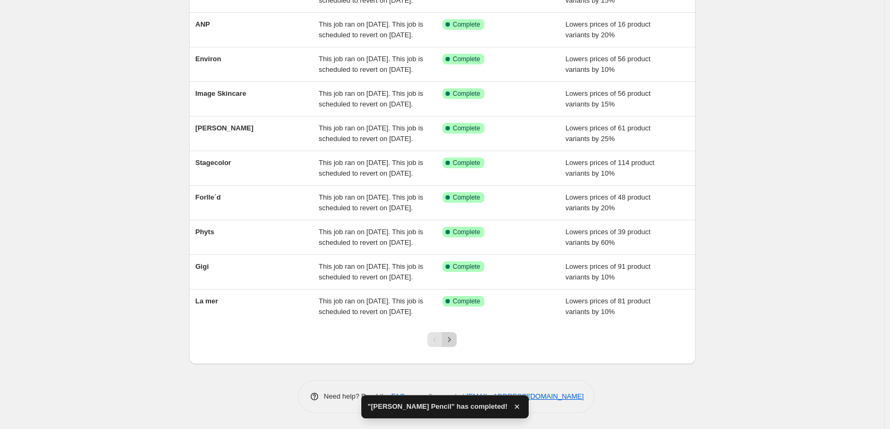
click at [452, 340] on icon "Next" at bounding box center [449, 340] width 11 height 11
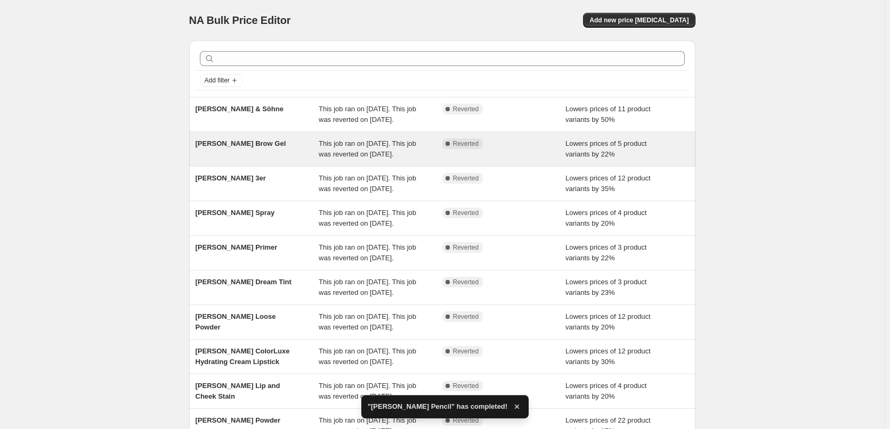
click at [413, 158] on span "This job ran on [DATE]. This job was reverted on [DATE]." at bounding box center [367, 149] width 97 height 19
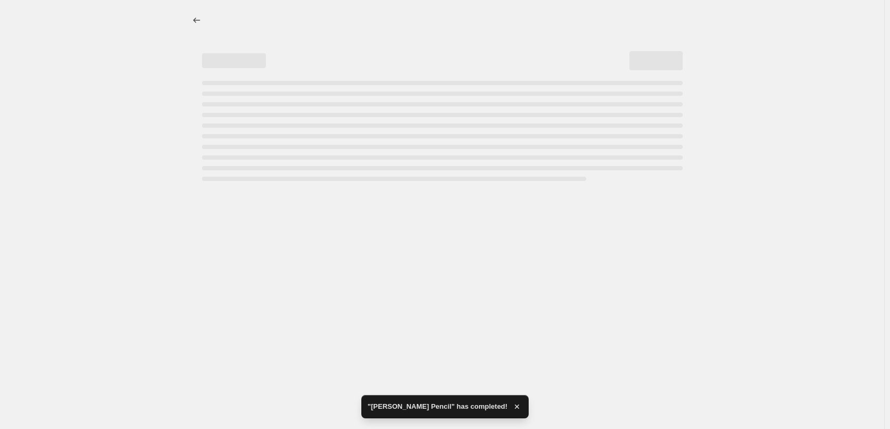
select select "percentage"
select select "tag"
select select "vendor"
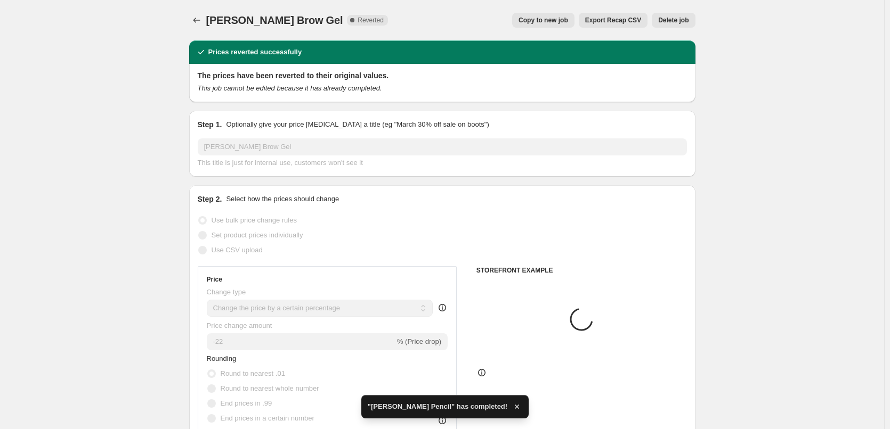
click at [564, 19] on span "Copy to new job" at bounding box center [543, 20] width 50 height 9
select select "percentage"
select select "tag"
select select "vendor"
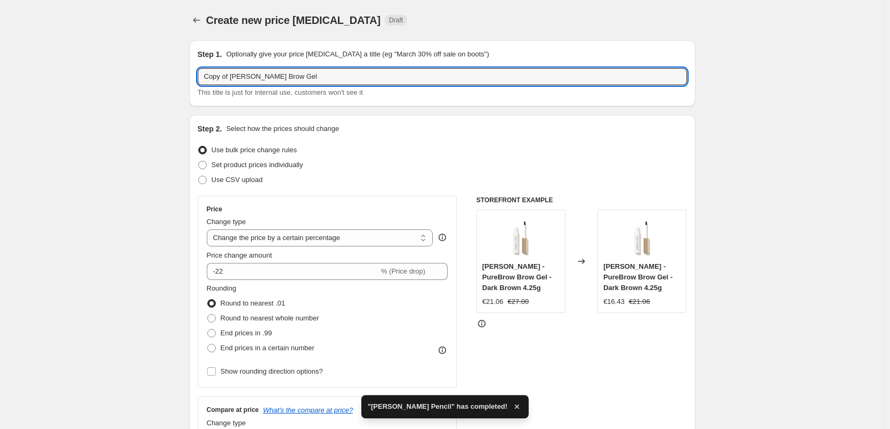
drag, startPoint x: 232, startPoint y: 78, endPoint x: 22, endPoint y: 46, distance: 211.7
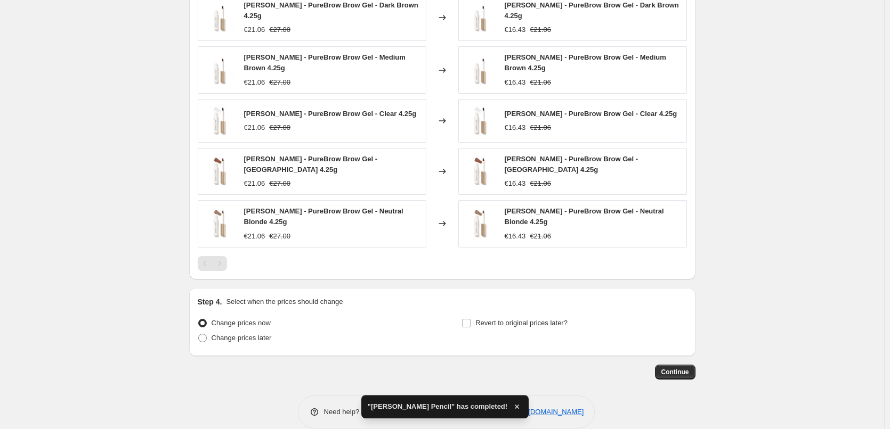
scroll to position [786, 0]
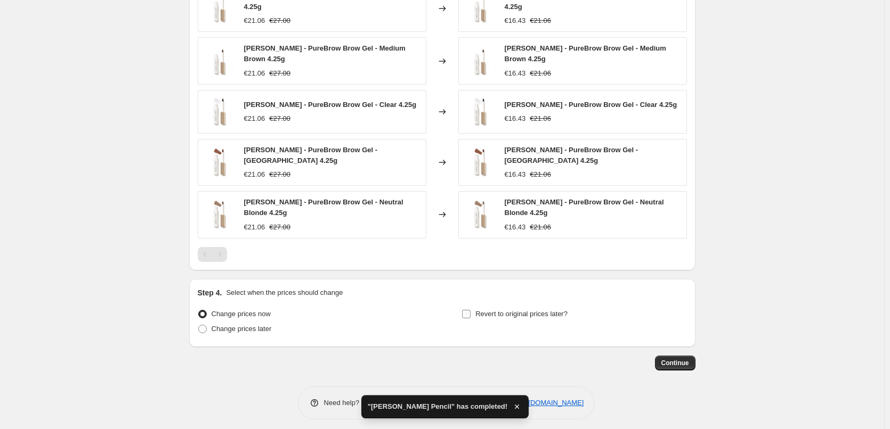
type input "[PERSON_NAME] Brow Gel"
click at [479, 315] on label "Revert to original prices later?" at bounding box center [514, 314] width 106 height 15
click at [470, 315] on input "Revert to original prices later?" at bounding box center [466, 314] width 9 height 9
checkbox input "true"
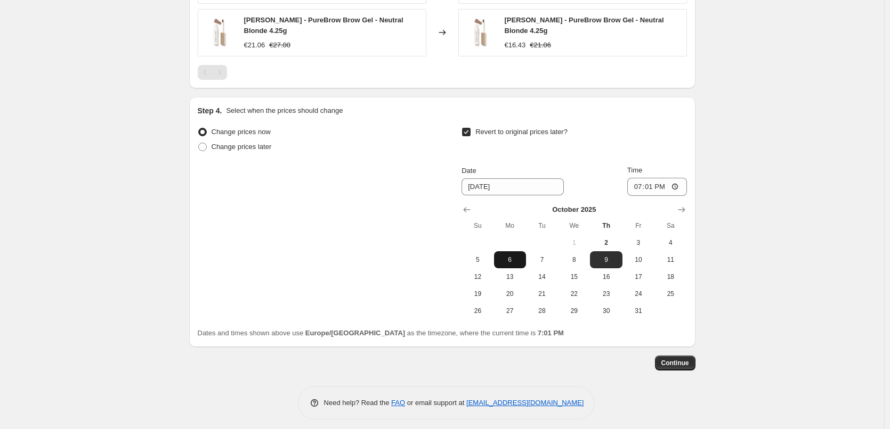
click at [517, 256] on span "6" at bounding box center [509, 260] width 23 height 9
type input "[DATE]"
click at [640, 180] on input "19:01" at bounding box center [657, 187] width 60 height 18
click at [640, 182] on input "19:01" at bounding box center [657, 187] width 60 height 18
click at [648, 181] on input "19:01" at bounding box center [657, 187] width 60 height 18
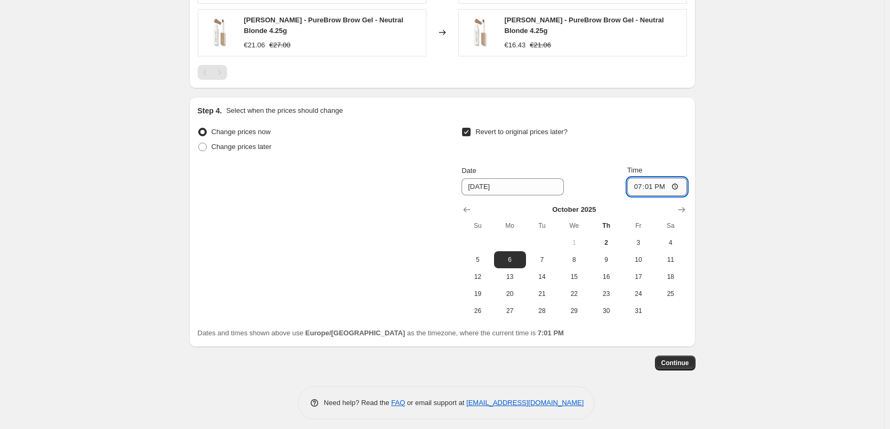
click at [640, 181] on input "19:01" at bounding box center [657, 187] width 60 height 18
click at [663, 182] on input "19:01" at bounding box center [657, 187] width 60 height 18
click at [640, 182] on input "19:01" at bounding box center [657, 187] width 60 height 18
click at [640, 181] on input "19:01" at bounding box center [657, 187] width 60 height 18
click at [658, 182] on input "19:01" at bounding box center [657, 187] width 60 height 18
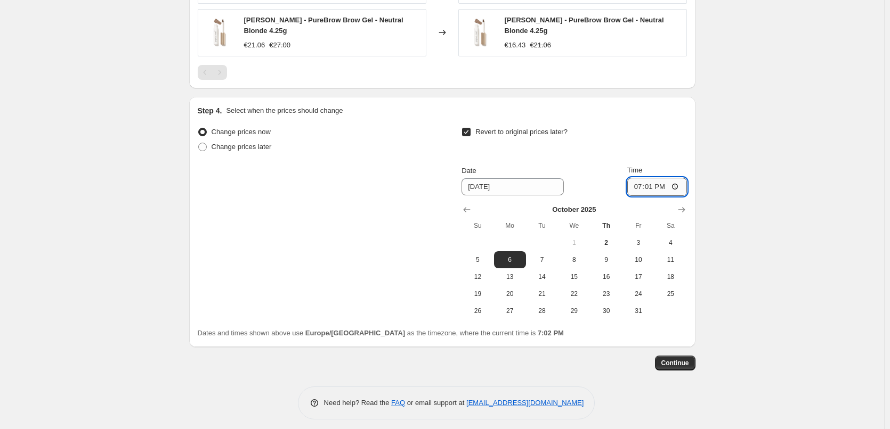
click at [641, 179] on input "19:01" at bounding box center [657, 187] width 60 height 18
click at [641, 180] on input "12:01" at bounding box center [657, 187] width 60 height 18
type input "11:01"
click at [648, 182] on input "11:01" at bounding box center [657, 187] width 60 height 18
click at [639, 180] on input "11:01" at bounding box center [657, 187] width 60 height 18
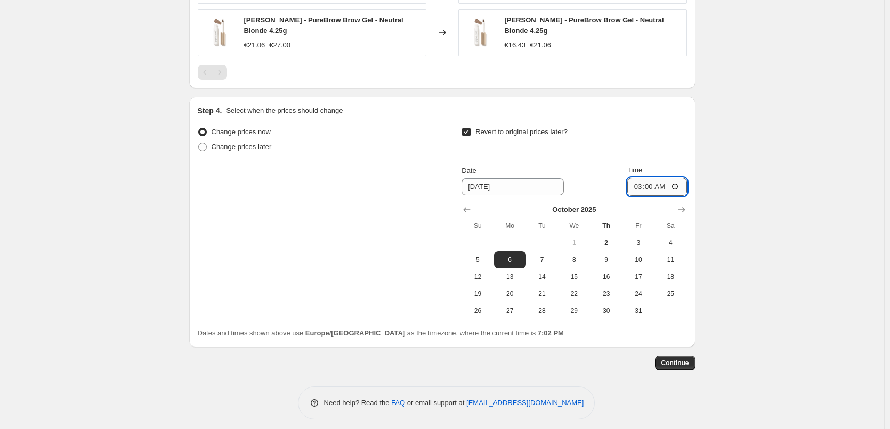
click at [675, 182] on input "03:00" at bounding box center [657, 187] width 60 height 18
type input "15:00"
click at [676, 359] on span "Continue" at bounding box center [675, 363] width 28 height 9
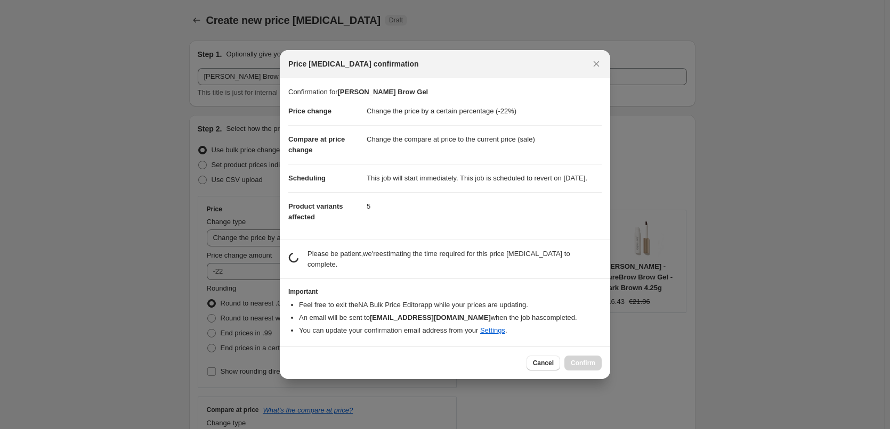
scroll to position [0, 0]
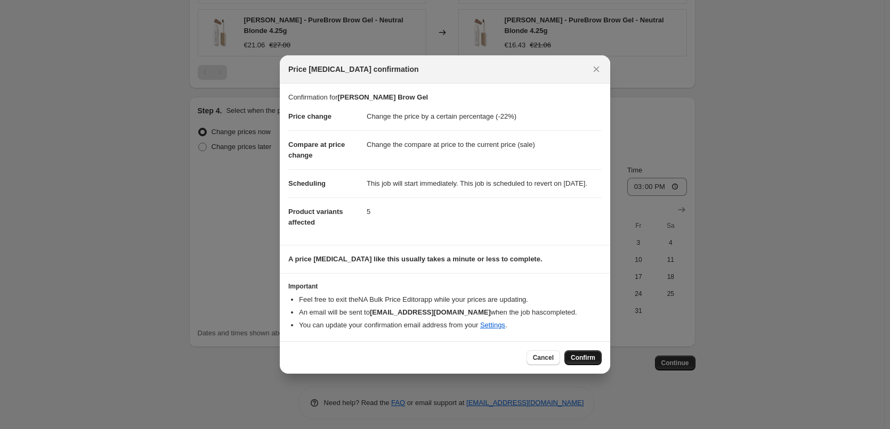
click at [582, 362] on span "Confirm" at bounding box center [583, 358] width 25 height 9
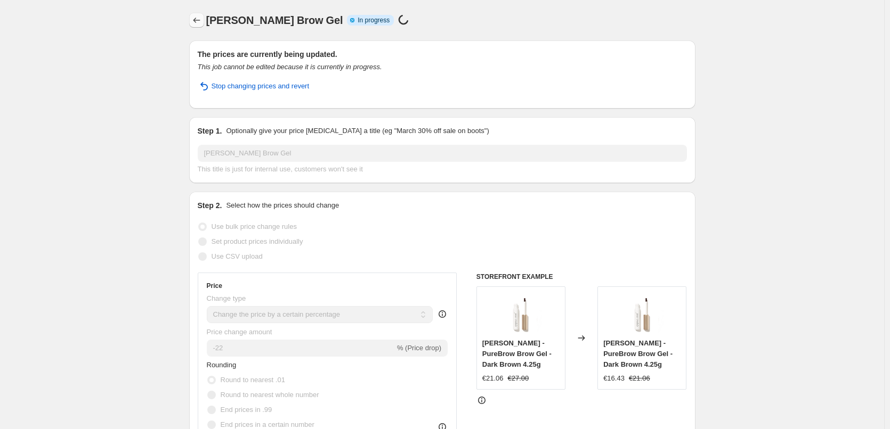
click at [200, 21] on icon "Price change jobs" at bounding box center [196, 20] width 11 height 11
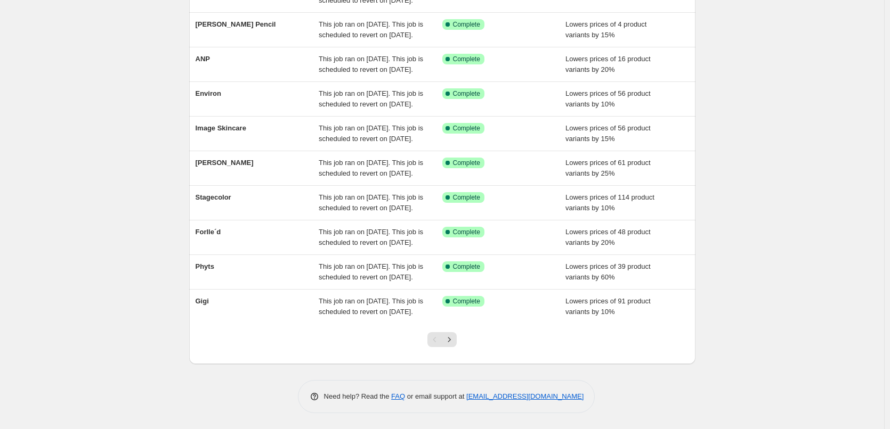
scroll to position [226, 0]
click at [454, 339] on icon "Next" at bounding box center [449, 340] width 11 height 11
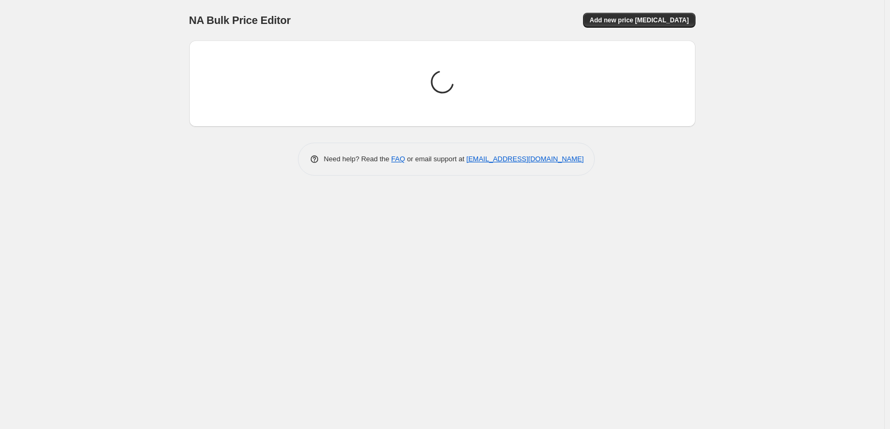
scroll to position [0, 0]
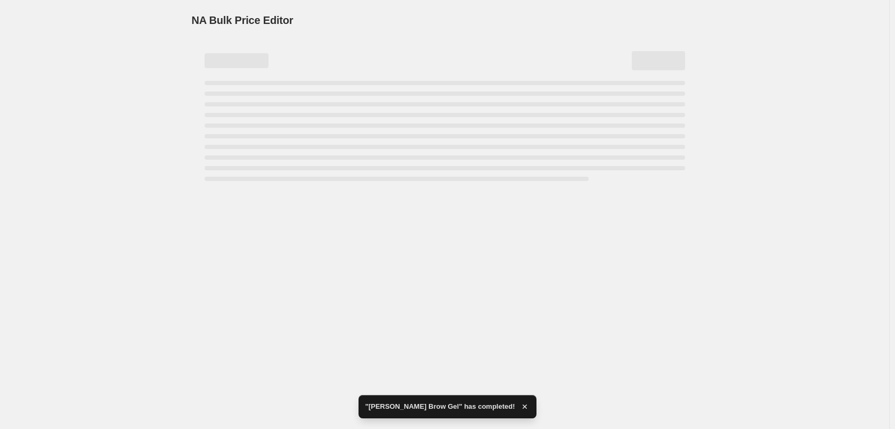
click at [401, 208] on div "NA Bulk Price Editor. This page is ready NA Bulk Price Editor" at bounding box center [444, 214] width 889 height 429
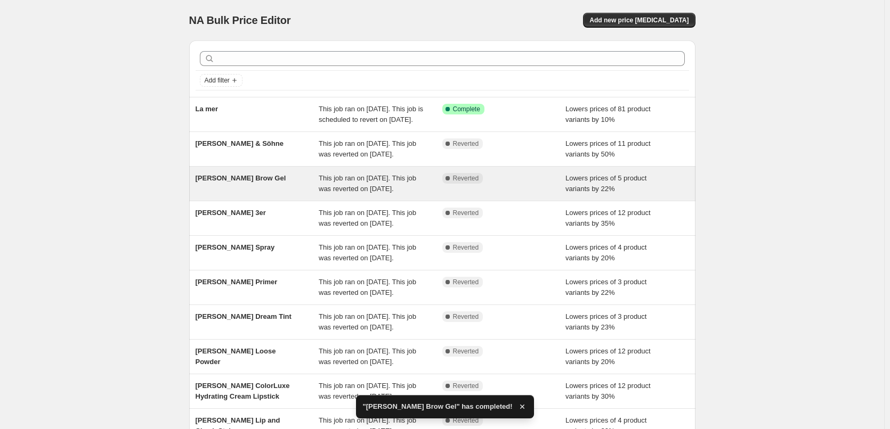
click at [405, 193] on span "This job ran on [DATE]. This job was reverted on [DATE]." at bounding box center [367, 183] width 97 height 19
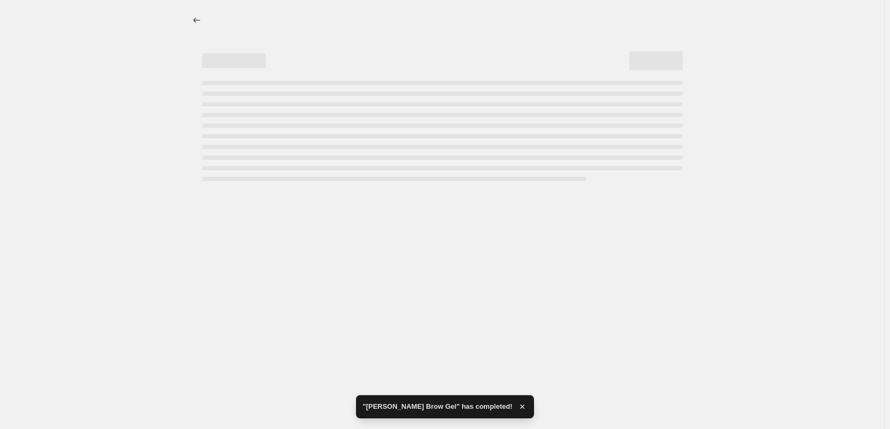
select select "percentage"
select select "tag"
select select "vendor"
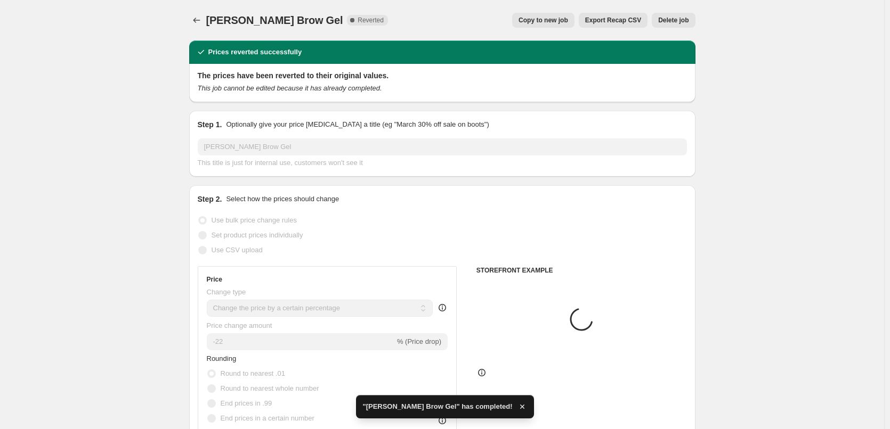
click at [676, 22] on span "Delete job" at bounding box center [673, 20] width 30 height 9
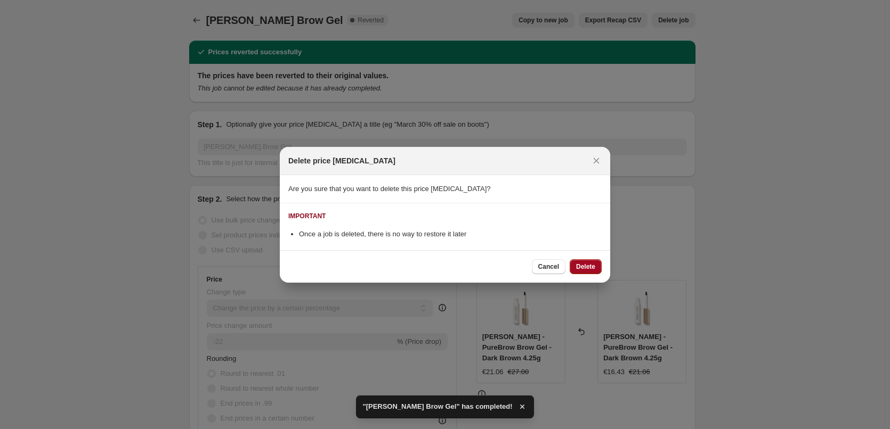
click at [588, 269] on span "Delete" at bounding box center [585, 267] width 19 height 9
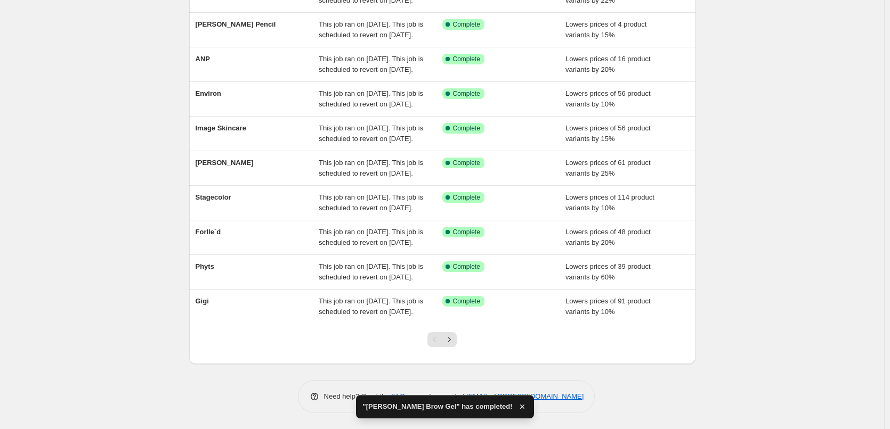
scroll to position [226, 0]
click at [454, 342] on icon "Next" at bounding box center [449, 340] width 11 height 11
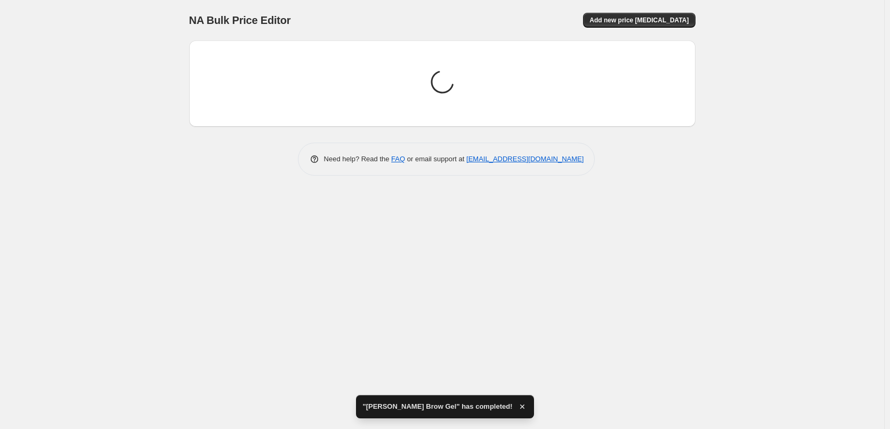
scroll to position [0, 0]
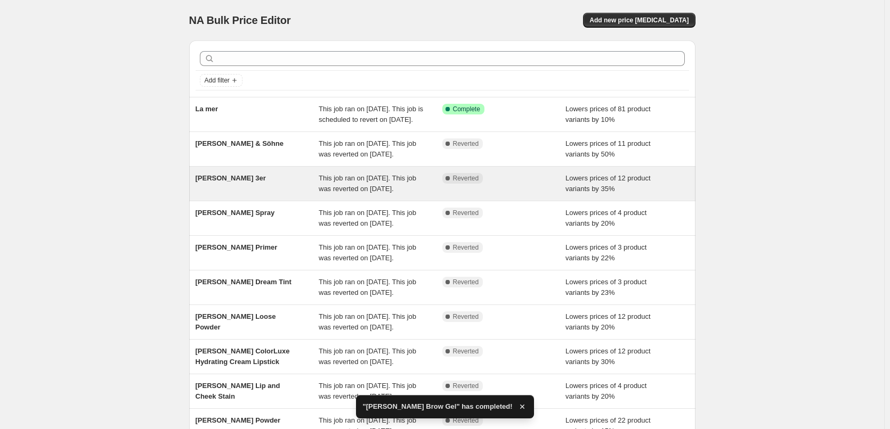
click at [366, 193] on span "This job ran on [DATE]. This job was reverted on [DATE]." at bounding box center [367, 183] width 97 height 19
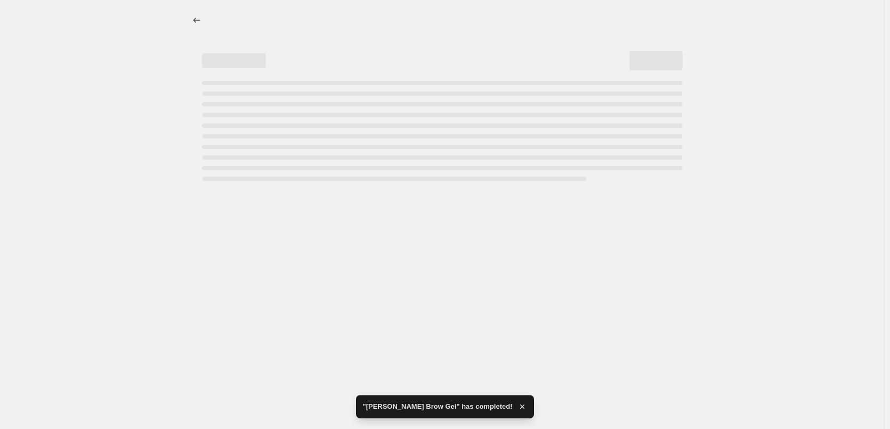
select select "percentage"
select select "tag"
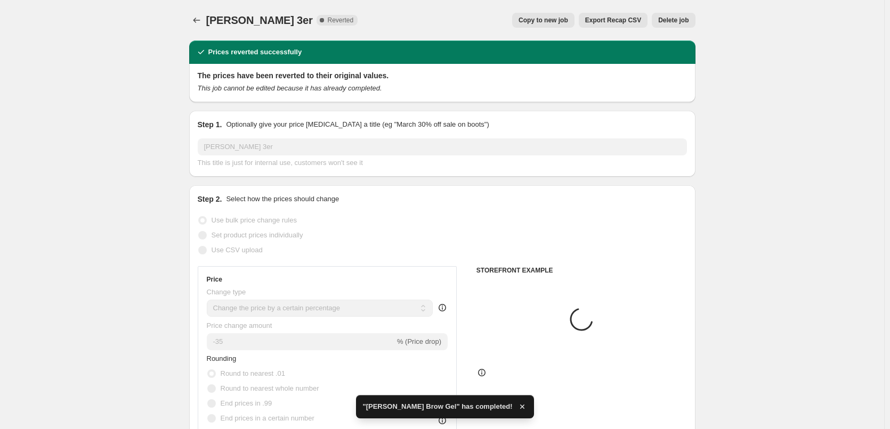
click at [546, 23] on span "Copy to new job" at bounding box center [543, 20] width 50 height 9
select select "percentage"
select select "tag"
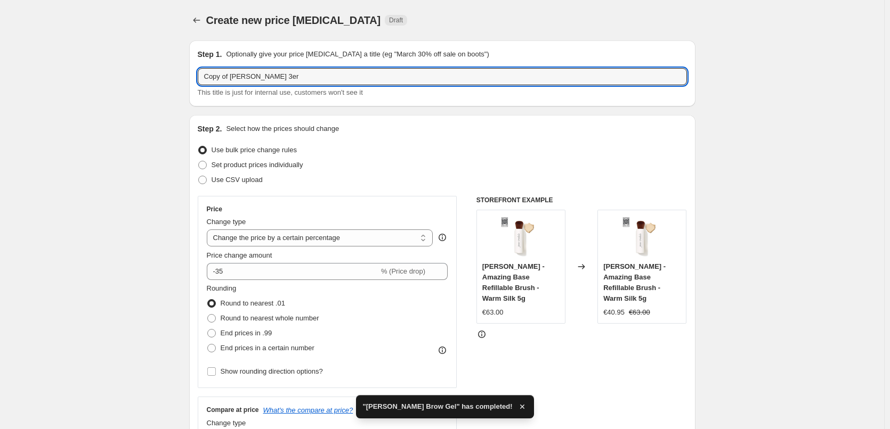
drag, startPoint x: 232, startPoint y: 78, endPoint x: 88, endPoint y: 69, distance: 144.2
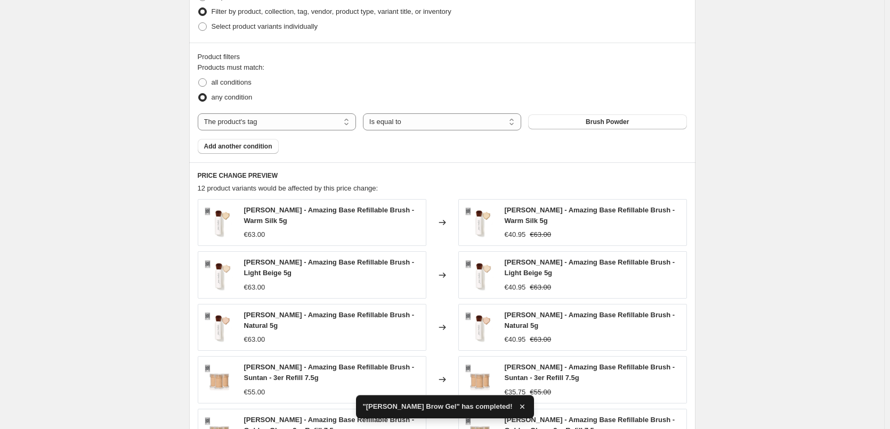
scroll to position [773, 0]
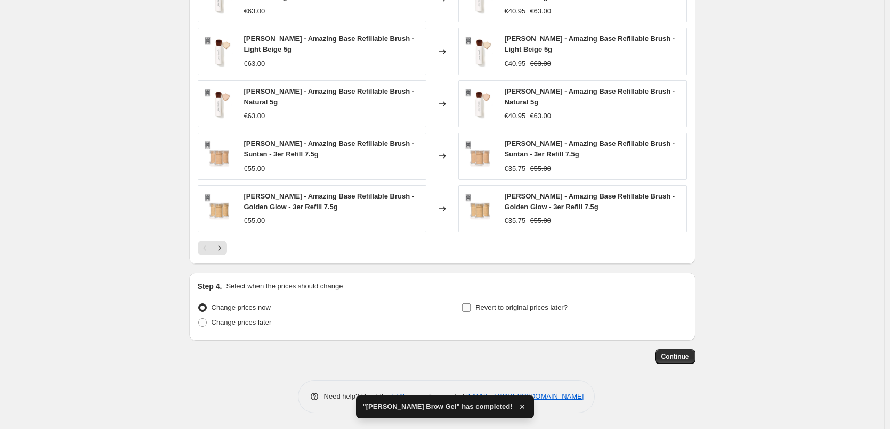
type input "[PERSON_NAME] 3er"
click at [481, 304] on span "Revert to original prices later?" at bounding box center [521, 308] width 92 height 8
click at [470, 304] on input "Revert to original prices later?" at bounding box center [466, 308] width 9 height 9
checkbox input "true"
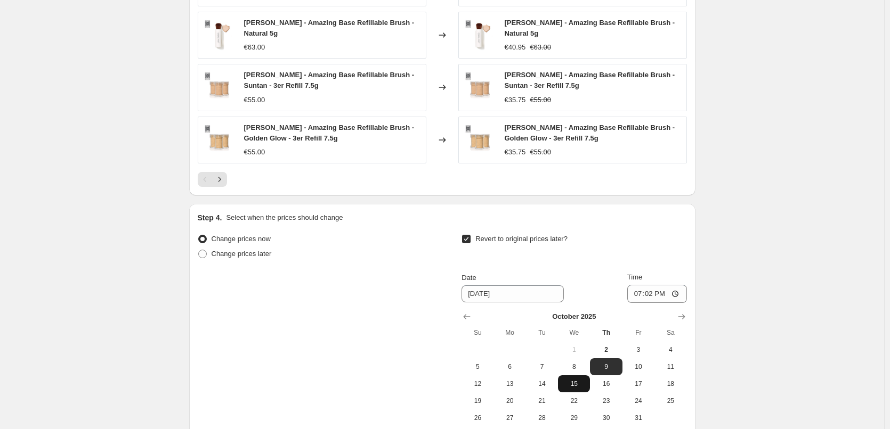
scroll to position [955, 0]
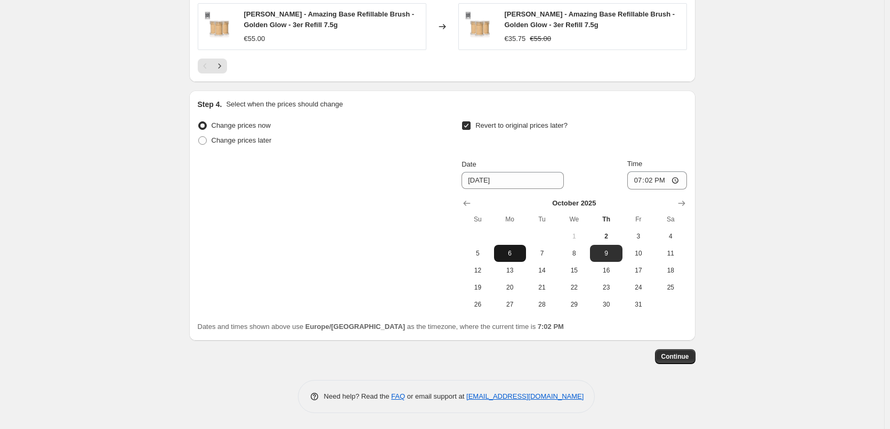
click at [512, 261] on button "6" at bounding box center [510, 253] width 32 height 17
type input "[DATE]"
click at [639, 181] on input "19:02" at bounding box center [657, 181] width 60 height 18
click at [676, 175] on input "15:00" at bounding box center [657, 181] width 60 height 18
click at [681, 183] on input "15:00" at bounding box center [657, 181] width 60 height 18
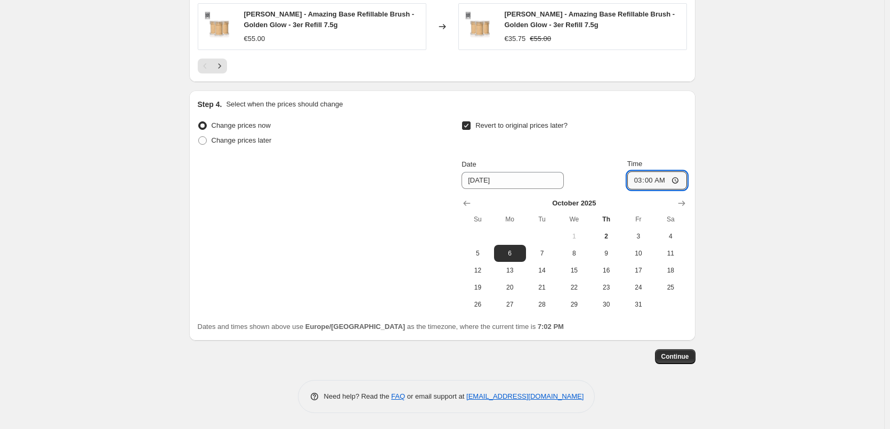
type input "03:00"
click at [675, 362] on button "Continue" at bounding box center [675, 356] width 40 height 15
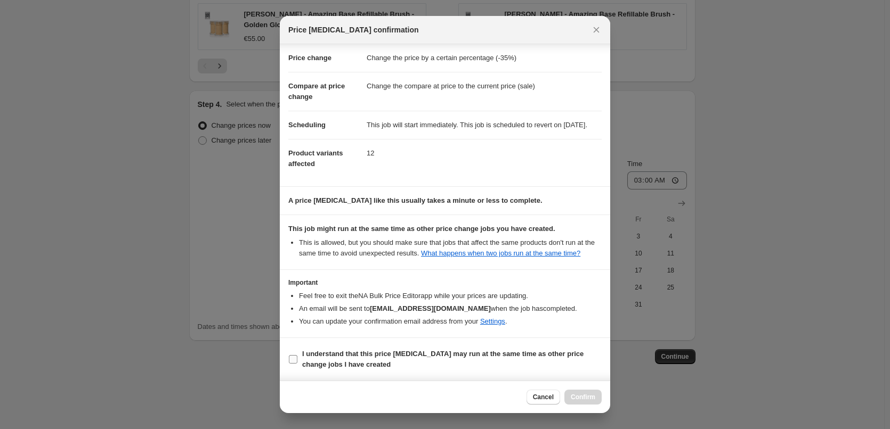
scroll to position [30, 0]
click at [341, 357] on b "I understand that this price [MEDICAL_DATA] may run at the same time as other p…" at bounding box center [442, 359] width 281 height 19
click at [297, 357] on input "I understand that this price [MEDICAL_DATA] may run at the same time as other p…" at bounding box center [293, 359] width 9 height 9
checkbox input "true"
click at [585, 398] on span "Confirm" at bounding box center [583, 397] width 25 height 9
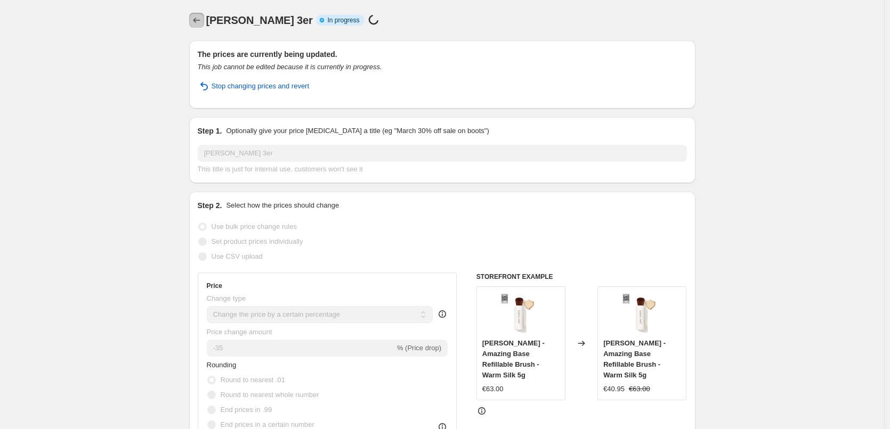
click at [194, 17] on icon "Price change jobs" at bounding box center [196, 20] width 11 height 11
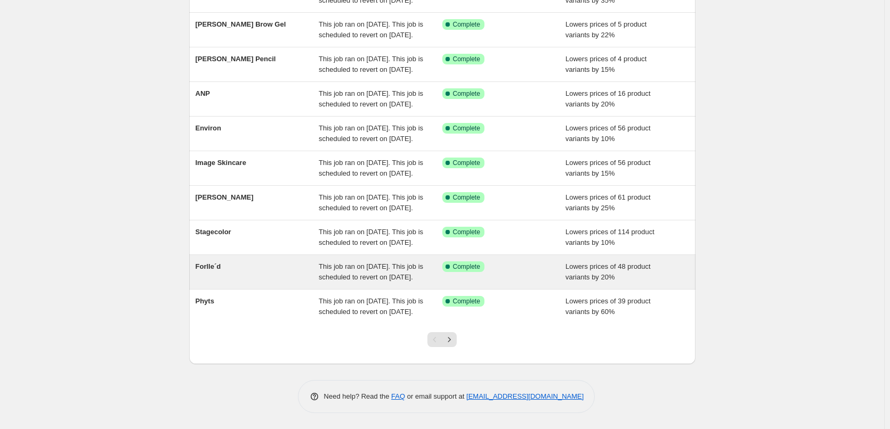
scroll to position [226, 0]
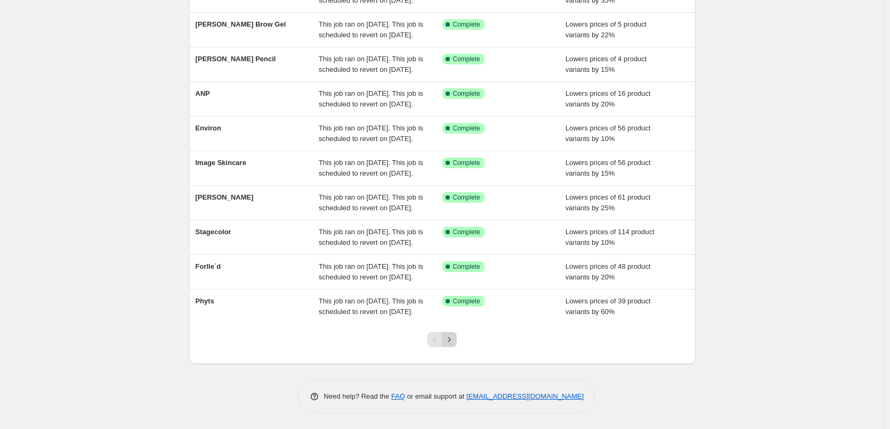
click at [449, 342] on icon "Next" at bounding box center [449, 340] width 11 height 11
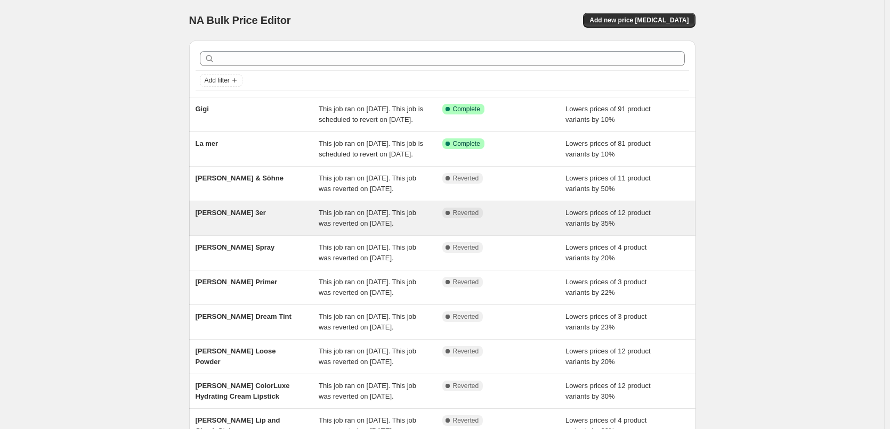
click at [364, 227] on span "This job ran on [DATE]. This job was reverted on [DATE]." at bounding box center [367, 218] width 97 height 19
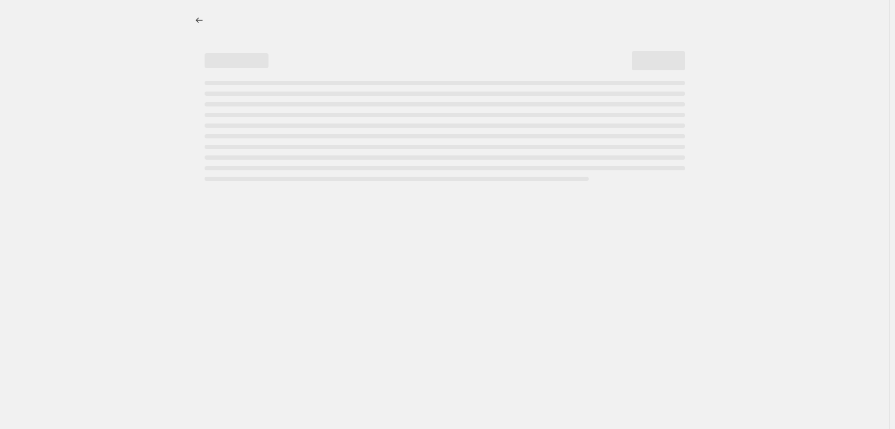
select select "percentage"
select select "tag"
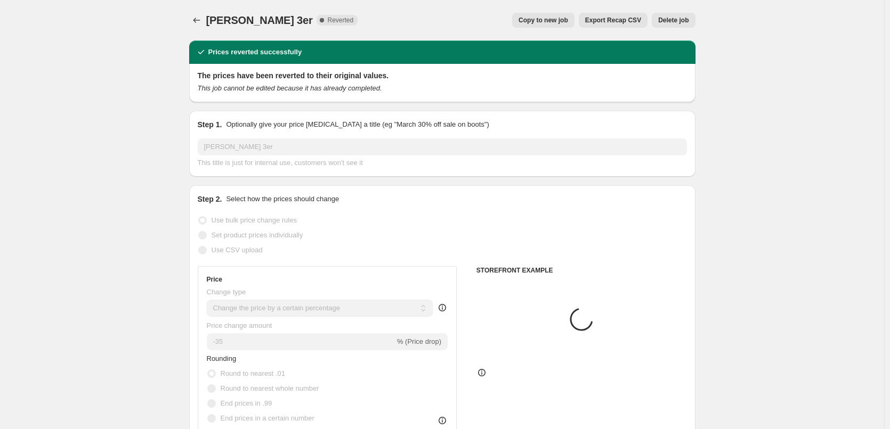
click at [672, 17] on span "Delete job" at bounding box center [673, 20] width 30 height 9
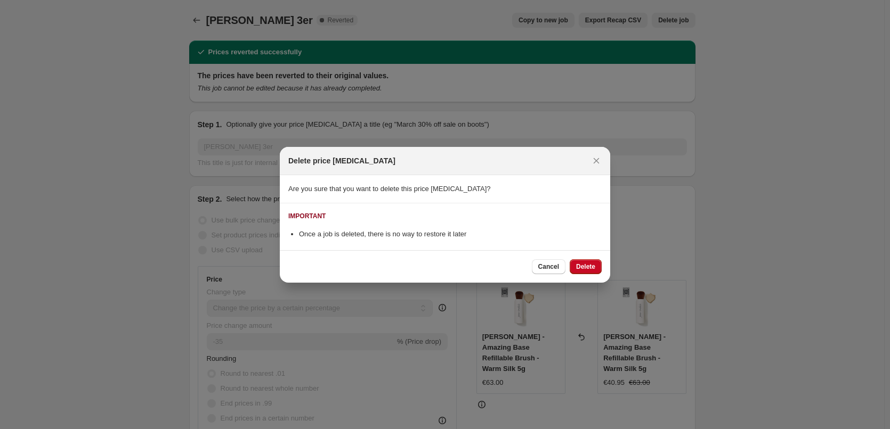
click at [586, 264] on span "Delete" at bounding box center [585, 267] width 19 height 9
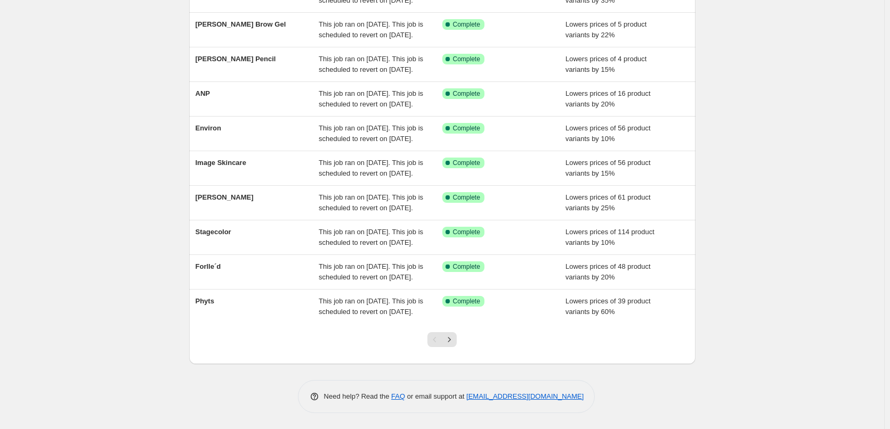
scroll to position [226, 0]
click at [454, 340] on icon "Next" at bounding box center [449, 340] width 11 height 11
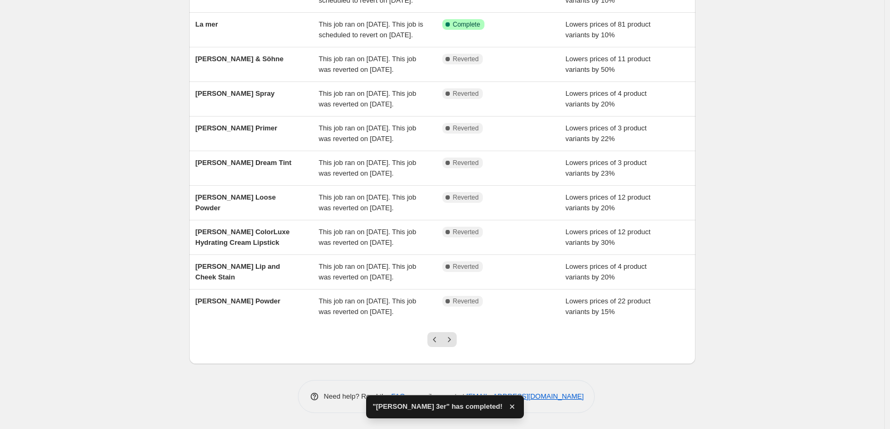
scroll to position [1, 0]
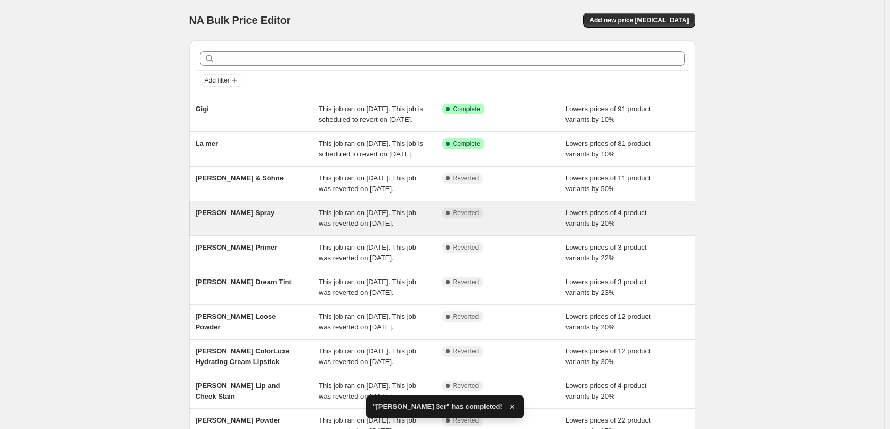
click at [426, 229] on div "This job ran on [DATE]. This job was reverted on [DATE]." at bounding box center [381, 218] width 124 height 21
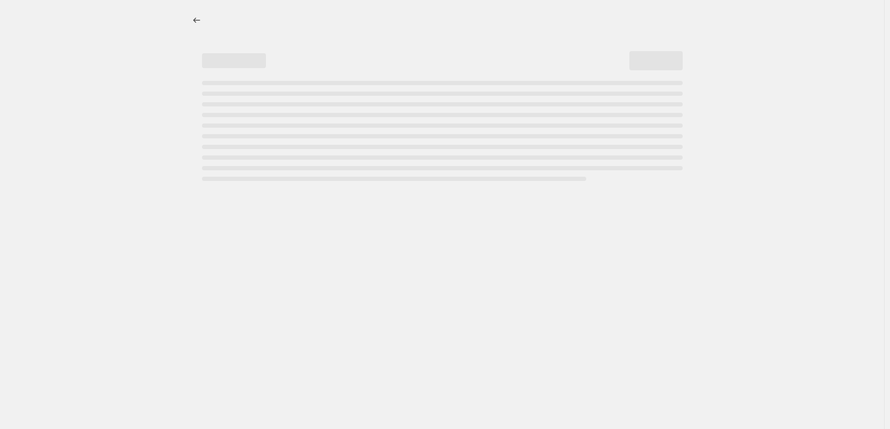
select select "percentage"
select select "tag"
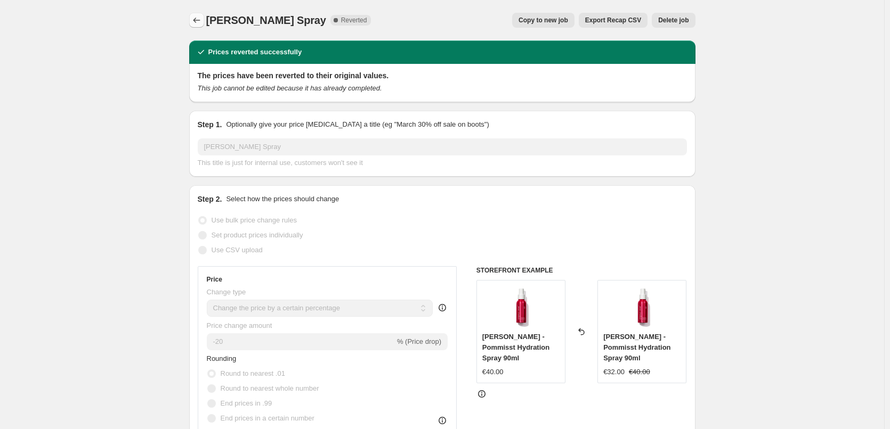
click at [197, 22] on icon "Price change jobs" at bounding box center [196, 20] width 11 height 11
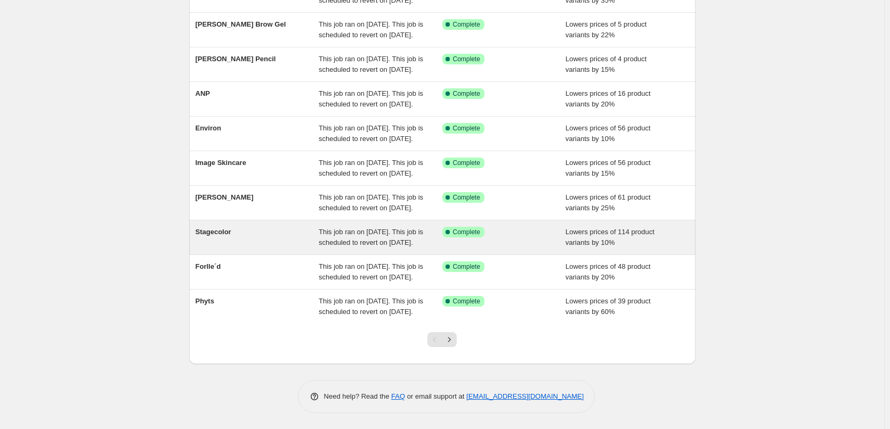
scroll to position [226, 0]
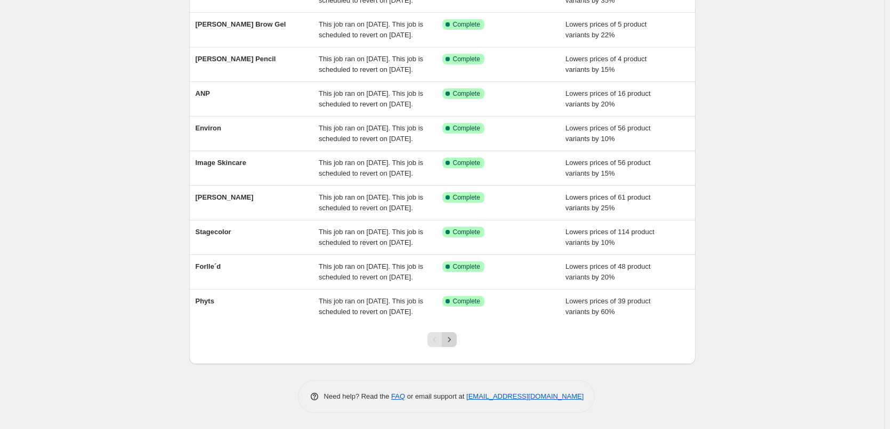
click at [457, 337] on button "Next" at bounding box center [449, 339] width 15 height 15
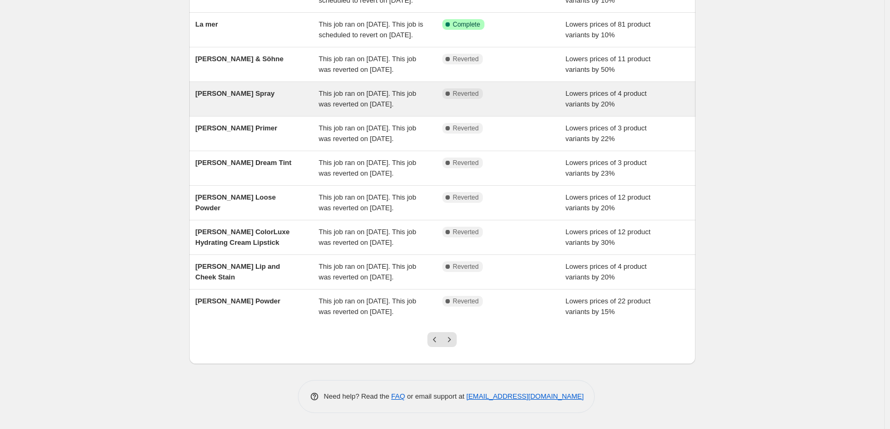
scroll to position [119, 0]
click at [419, 110] on div "This job ran on [DATE]. This job was reverted on [DATE]." at bounding box center [381, 98] width 124 height 21
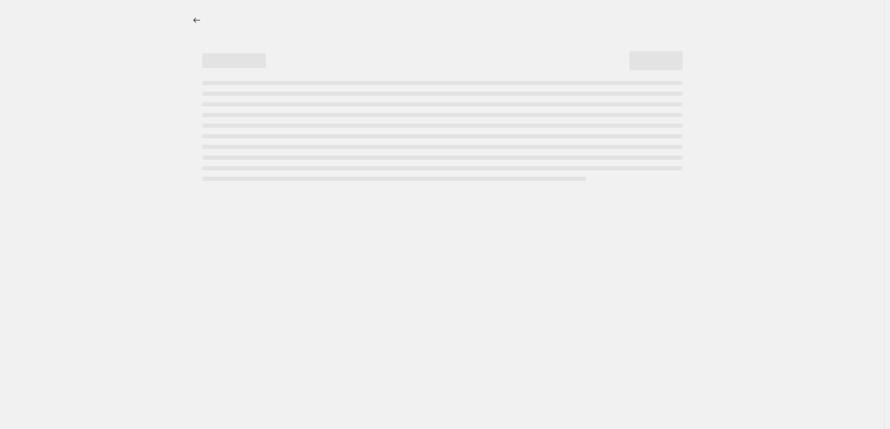
select select "percentage"
select select "tag"
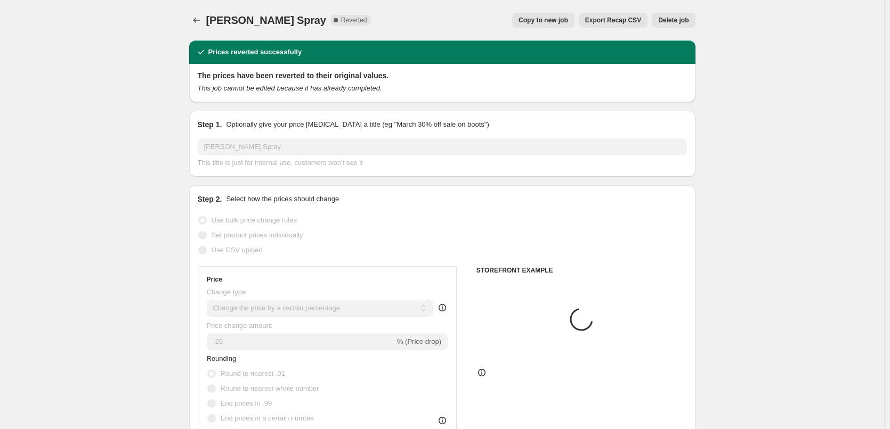
click at [559, 25] on button "Copy to new job" at bounding box center [543, 20] width 62 height 15
select select "percentage"
select select "tag"
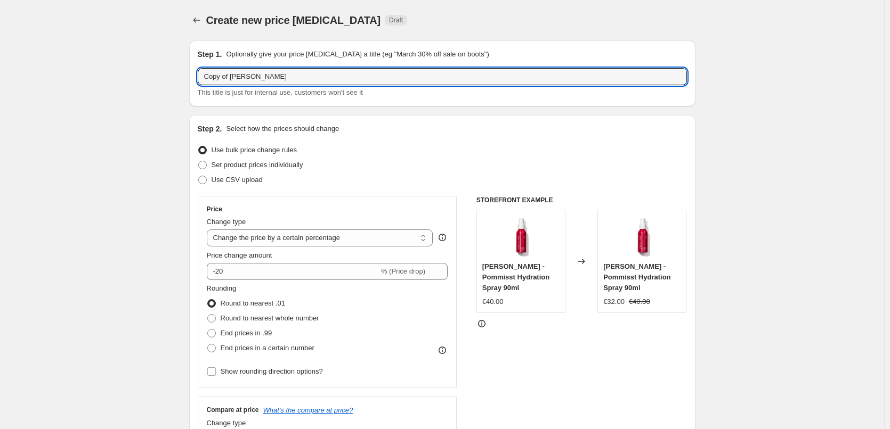
drag, startPoint x: 233, startPoint y: 77, endPoint x: 142, endPoint y: 78, distance: 90.6
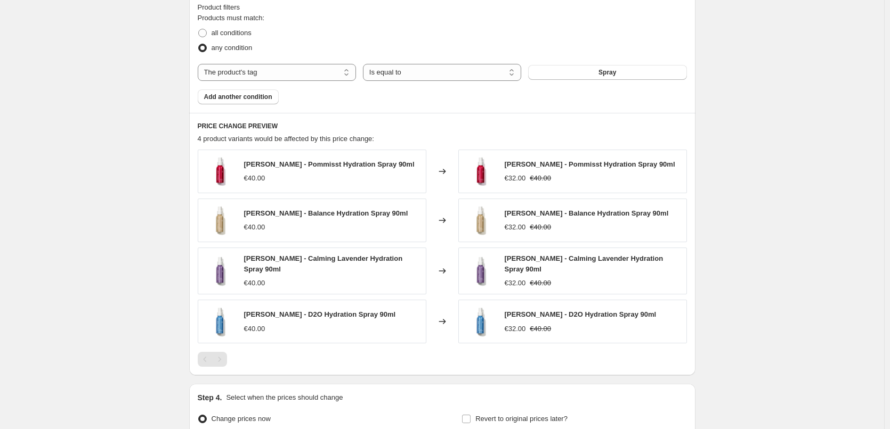
scroll to position [710, 0]
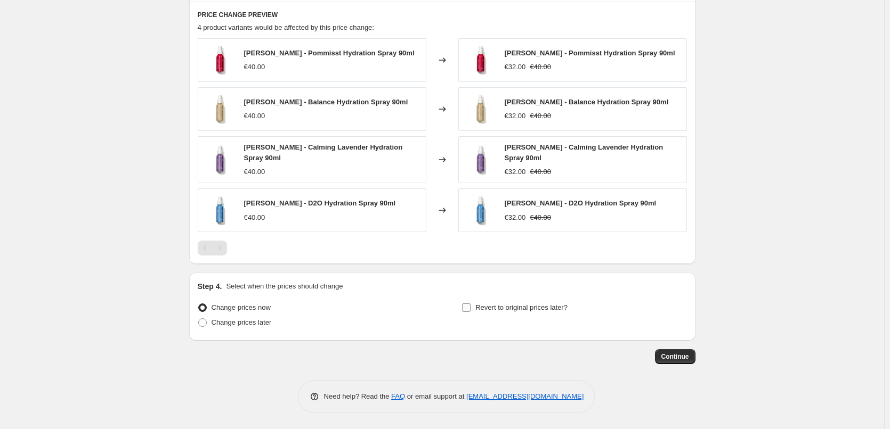
type input "[PERSON_NAME] Spray"
click at [482, 309] on span "Revert to original prices later?" at bounding box center [521, 308] width 92 height 8
click at [470, 309] on input "Revert to original prices later?" at bounding box center [466, 308] width 9 height 9
checkbox input "true"
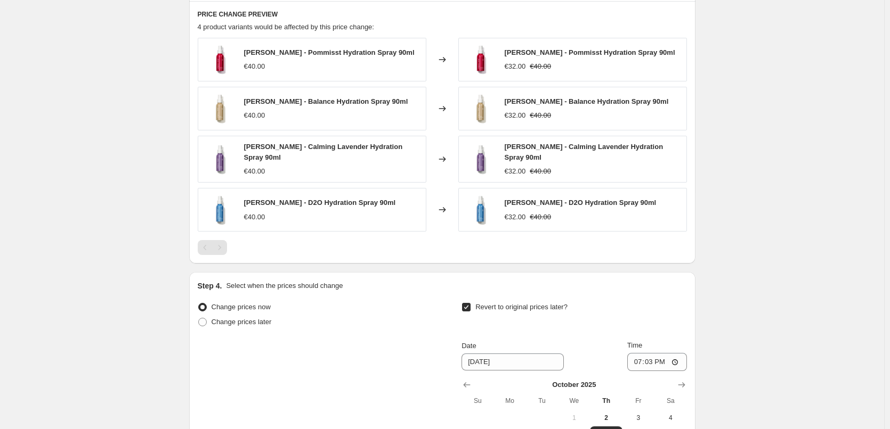
scroll to position [892, 0]
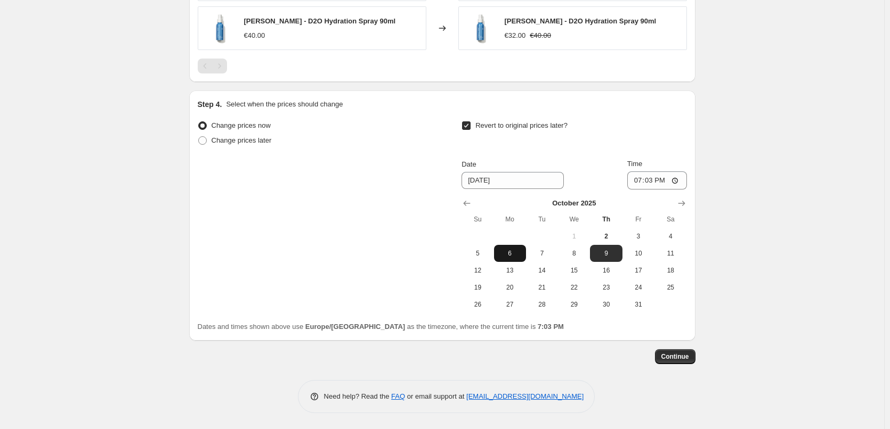
click at [516, 254] on span "6" at bounding box center [509, 253] width 23 height 9
type input "[DATE]"
click at [640, 179] on input "19:03" at bounding box center [657, 181] width 60 height 18
click at [650, 181] on input "19:03" at bounding box center [657, 181] width 60 height 18
click at [636, 181] on input "19:03" at bounding box center [657, 181] width 60 height 18
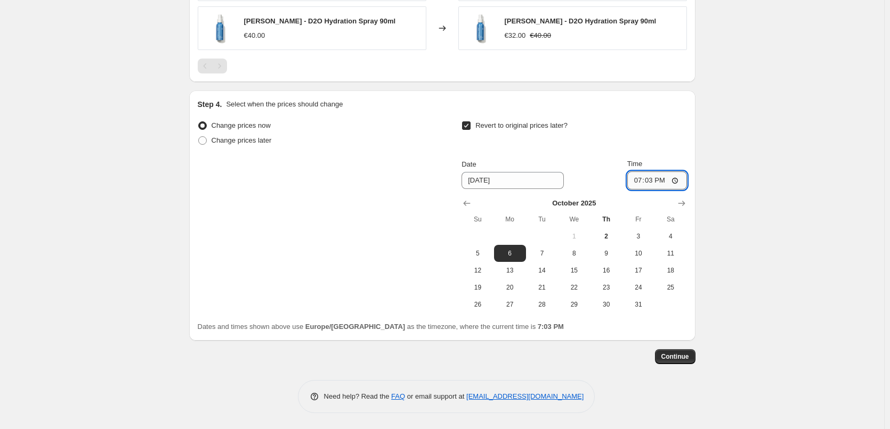
click at [648, 181] on input "19:03" at bounding box center [657, 181] width 60 height 18
click at [637, 182] on input "19:03" at bounding box center [657, 181] width 60 height 18
click at [650, 180] on input "19:03" at bounding box center [657, 181] width 60 height 18
click at [641, 182] on input "19:03" at bounding box center [657, 181] width 60 height 18
click at [652, 181] on input "19:03" at bounding box center [657, 181] width 60 height 18
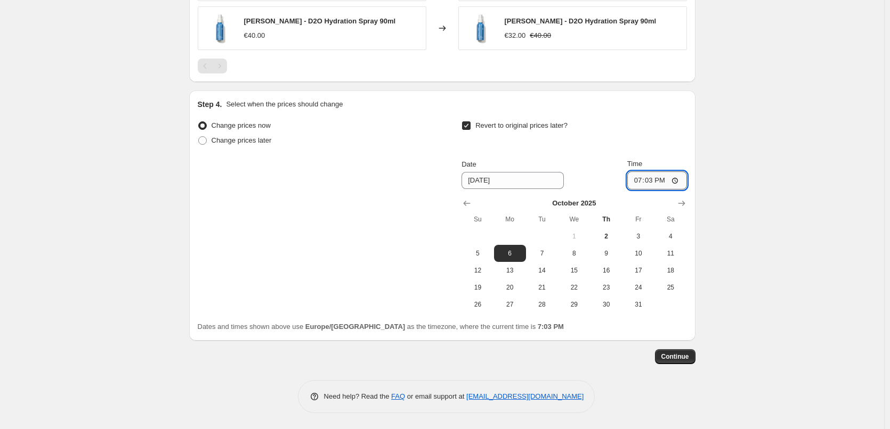
click at [638, 181] on input "19:03" at bounding box center [657, 181] width 60 height 18
click at [640, 182] on input "19:03" at bounding box center [657, 181] width 60 height 18
click at [647, 182] on input "19:03" at bounding box center [657, 181] width 60 height 18
click at [638, 178] on input "19:03" at bounding box center [657, 181] width 60 height 18
click at [654, 180] on input "19:03" at bounding box center [657, 181] width 60 height 18
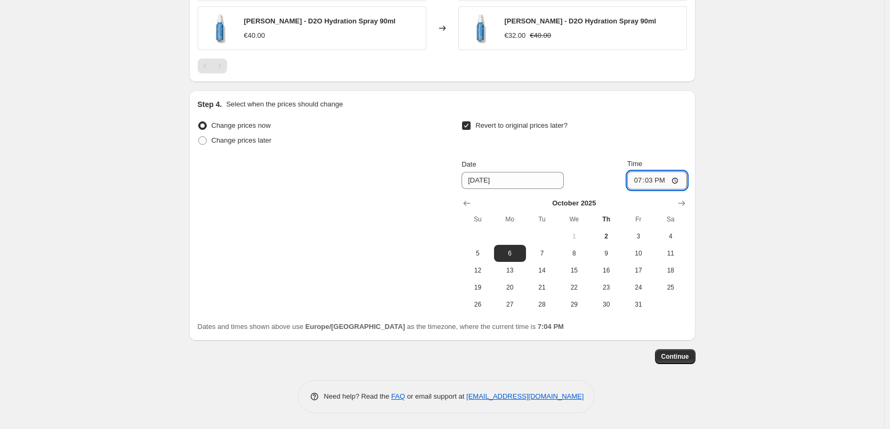
click at [650, 181] on input "19:03" at bounding box center [657, 181] width 60 height 18
click at [642, 181] on input "17:02" at bounding box center [657, 181] width 60 height 18
type input "17:05"
click at [640, 184] on input "17:05" at bounding box center [657, 181] width 60 height 18
click at [680, 178] on input "15:00" at bounding box center [657, 181] width 60 height 18
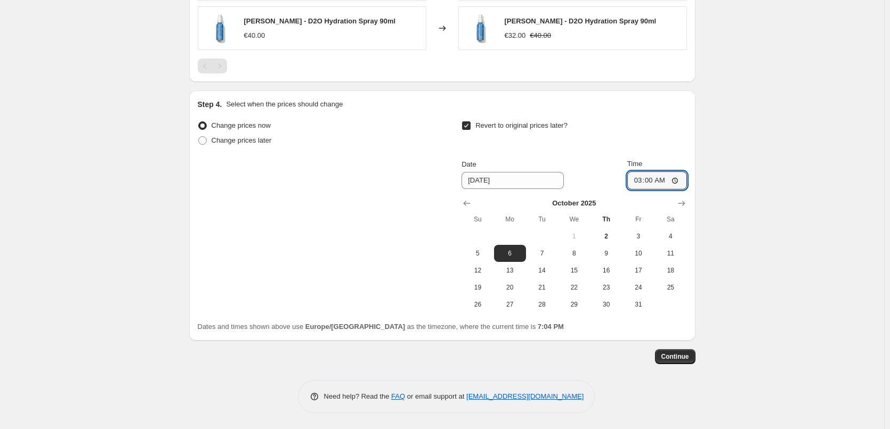
type input "03:00"
click at [674, 355] on span "Continue" at bounding box center [675, 357] width 28 height 9
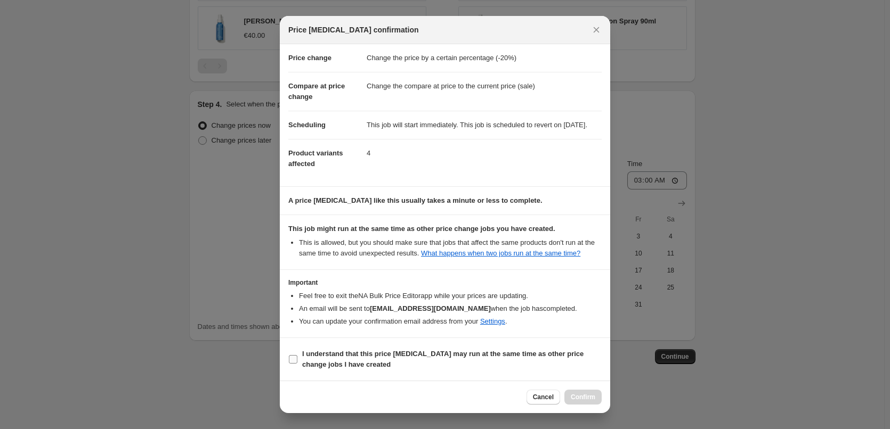
scroll to position [30, 0]
click at [362, 353] on b "I understand that this price [MEDICAL_DATA] may run at the same time as other p…" at bounding box center [442, 359] width 281 height 19
click at [297, 355] on input "I understand that this price [MEDICAL_DATA] may run at the same time as other p…" at bounding box center [293, 359] width 9 height 9
checkbox input "true"
click at [585, 397] on span "Confirm" at bounding box center [583, 397] width 25 height 9
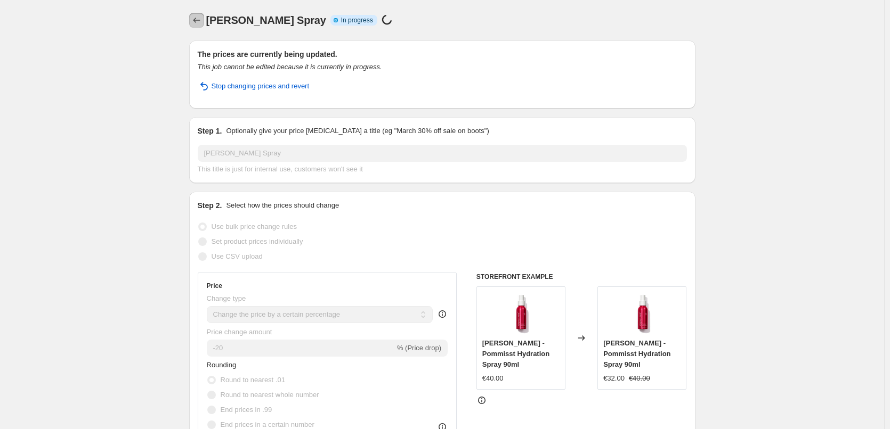
click at [202, 22] on icon "Price change jobs" at bounding box center [196, 20] width 11 height 11
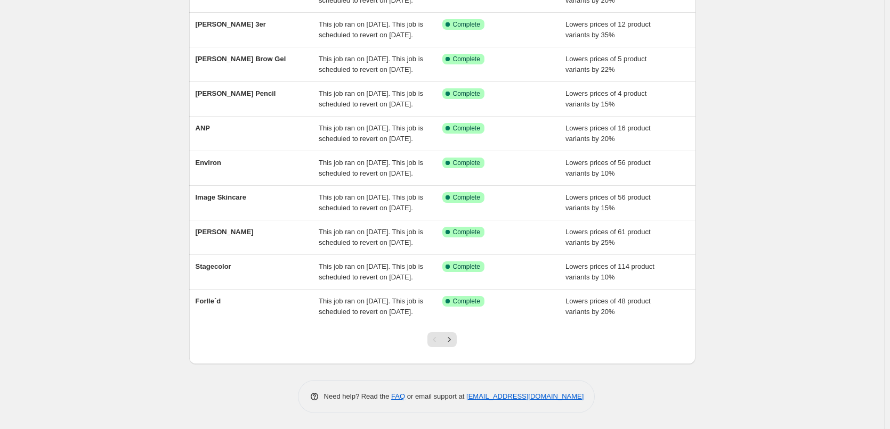
scroll to position [226, 0]
click at [450, 344] on icon "Next" at bounding box center [449, 340] width 11 height 11
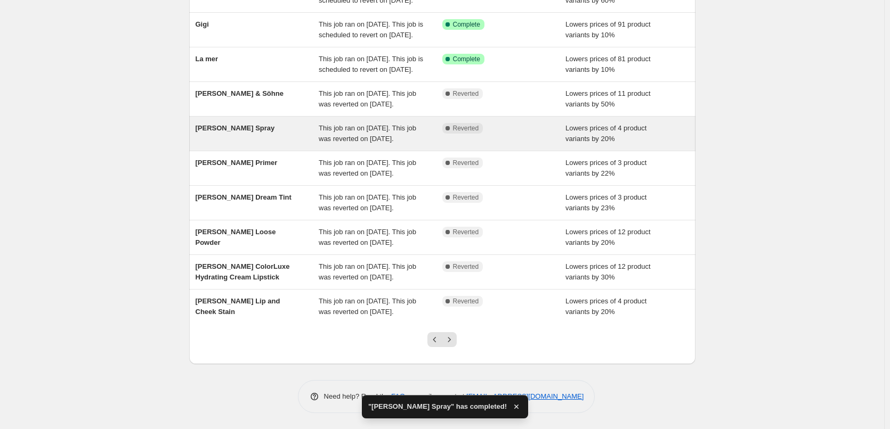
scroll to position [119, 0]
click at [371, 143] on span "This job ran on [DATE]. This job was reverted on [DATE]." at bounding box center [367, 133] width 97 height 19
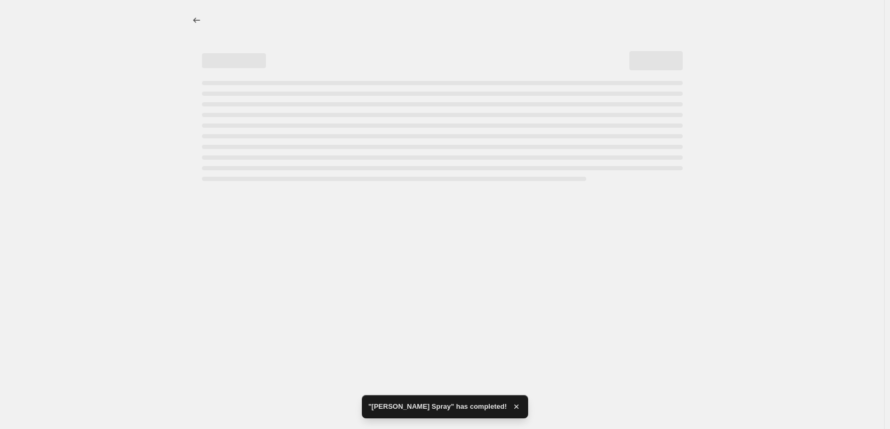
select select "percentage"
select select "tag"
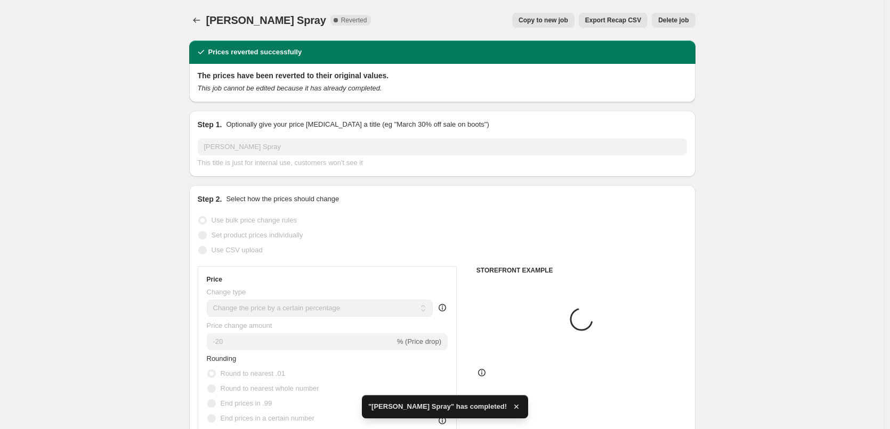
click at [668, 21] on span "Delete job" at bounding box center [673, 20] width 30 height 9
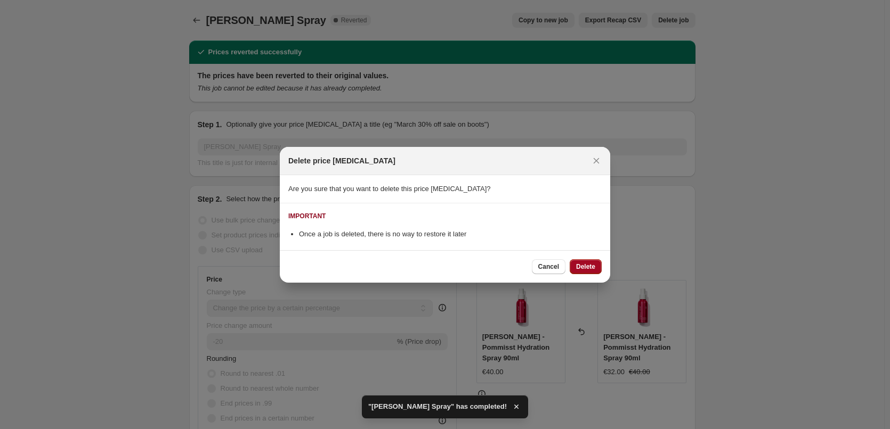
click at [579, 269] on span "Delete" at bounding box center [585, 267] width 19 height 9
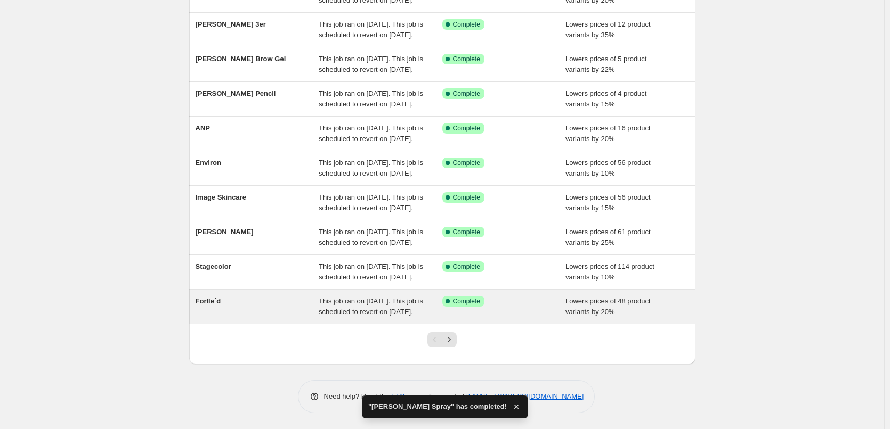
scroll to position [226, 0]
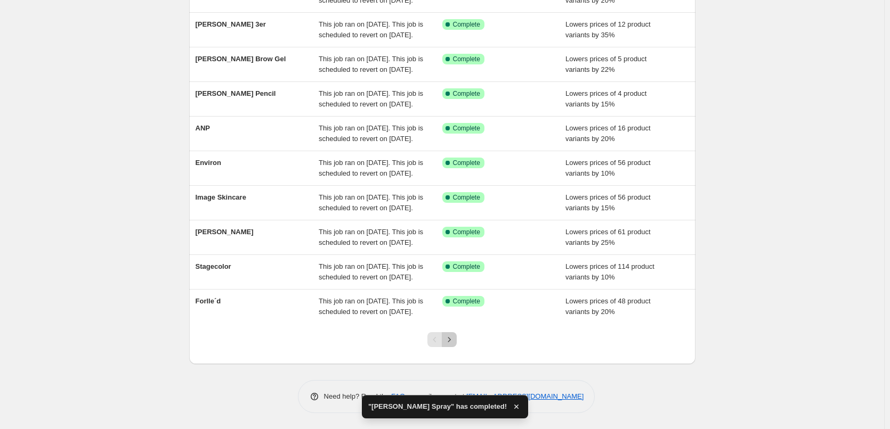
click at [454, 341] on icon "Next" at bounding box center [449, 340] width 11 height 11
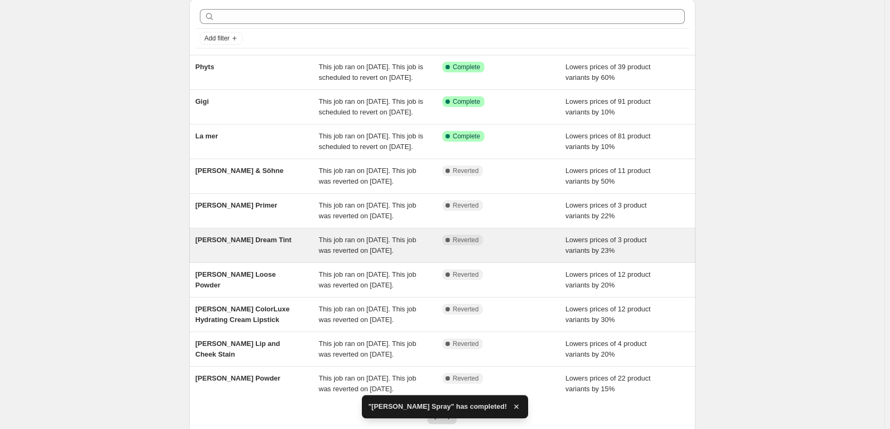
scroll to position [107, 0]
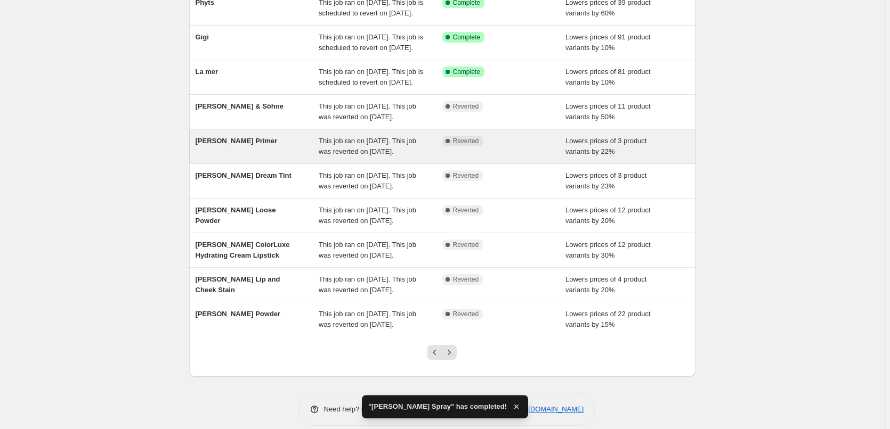
click at [420, 157] on div "This job ran on [DATE]. This job was reverted on [DATE]." at bounding box center [381, 146] width 124 height 21
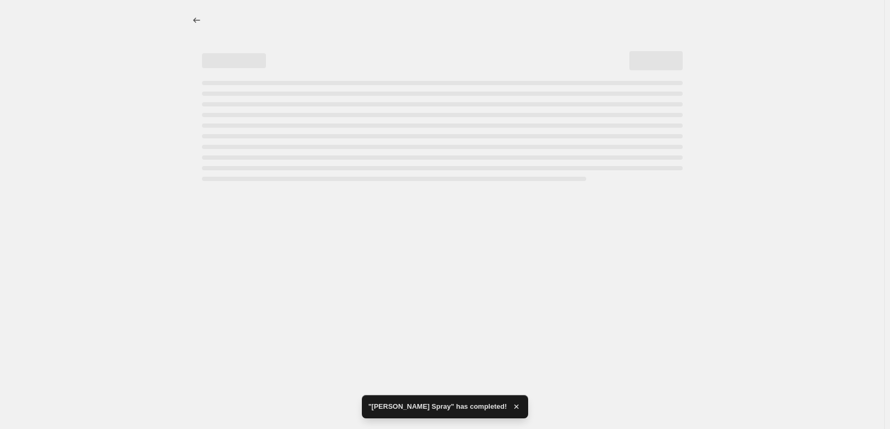
select select "percentage"
select select "tag"
select select "vendor"
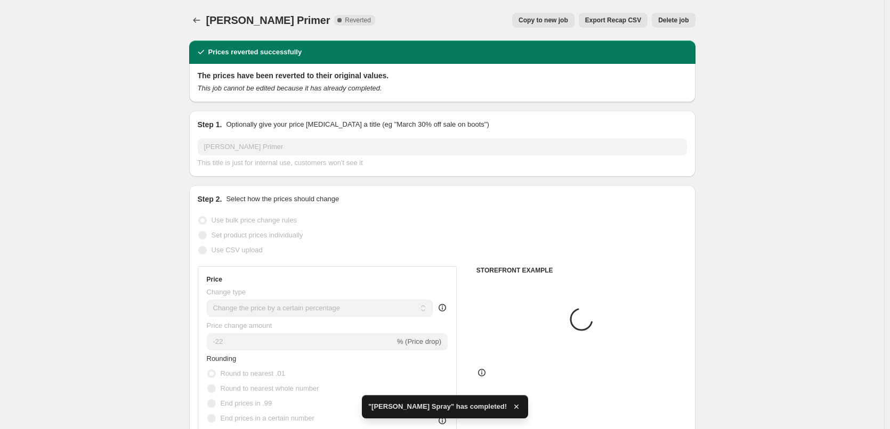
click at [558, 23] on span "Copy to new job" at bounding box center [543, 20] width 50 height 9
select select "percentage"
select select "tag"
select select "vendor"
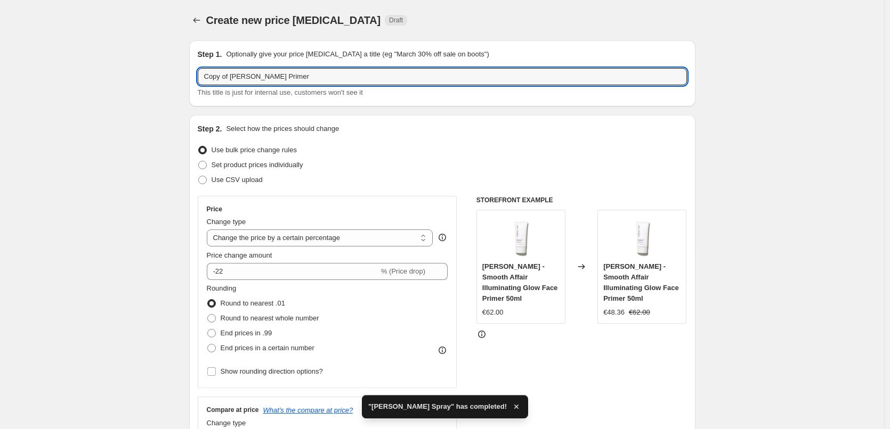
drag, startPoint x: 231, startPoint y: 78, endPoint x: 90, endPoint y: 74, distance: 141.2
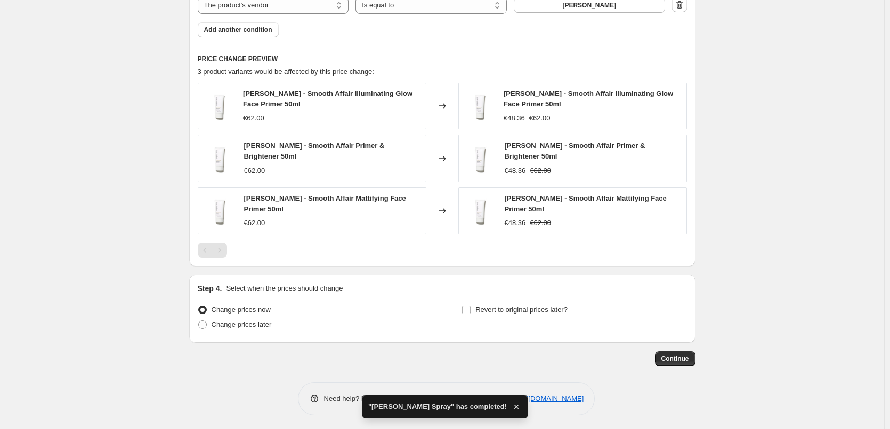
scroll to position [691, 0]
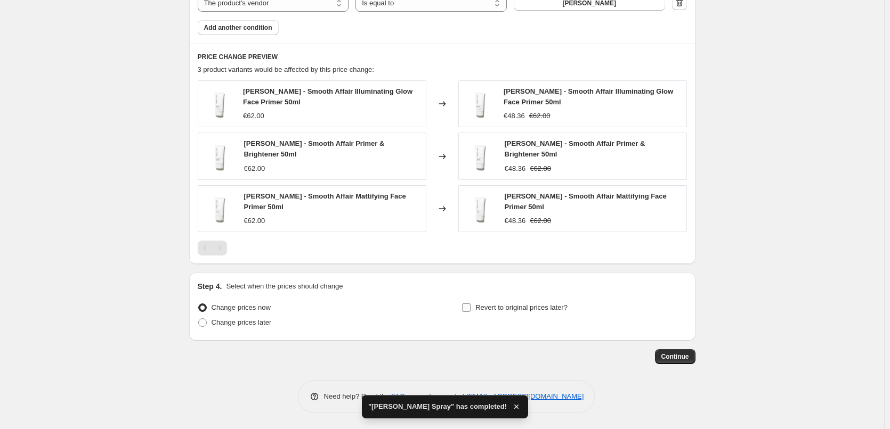
type input "[PERSON_NAME] Primer"
click at [484, 309] on span "Revert to original prices later?" at bounding box center [521, 308] width 92 height 8
click at [470, 309] on input "Revert to original prices later?" at bounding box center [466, 308] width 9 height 9
checkbox input "true"
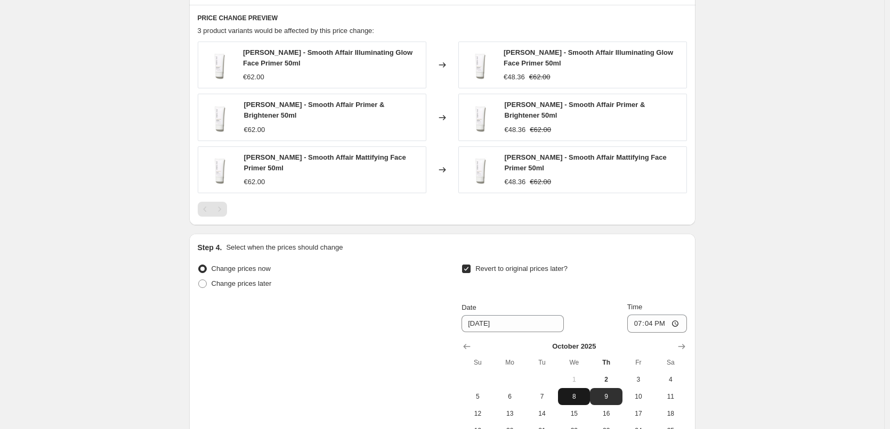
scroll to position [874, 0]
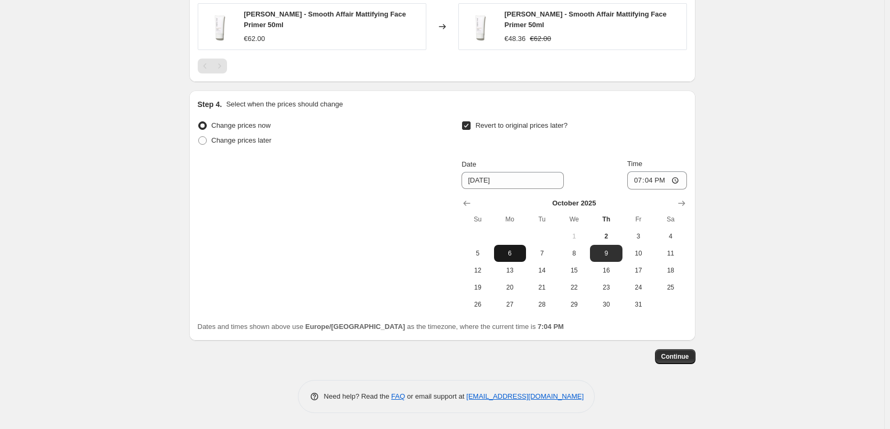
click at [512, 259] on button "6" at bounding box center [510, 253] width 32 height 17
type input "[DATE]"
click at [638, 181] on input "19:04" at bounding box center [657, 181] width 60 height 18
click at [679, 182] on input "15:00" at bounding box center [657, 181] width 60 height 18
type input "03:00"
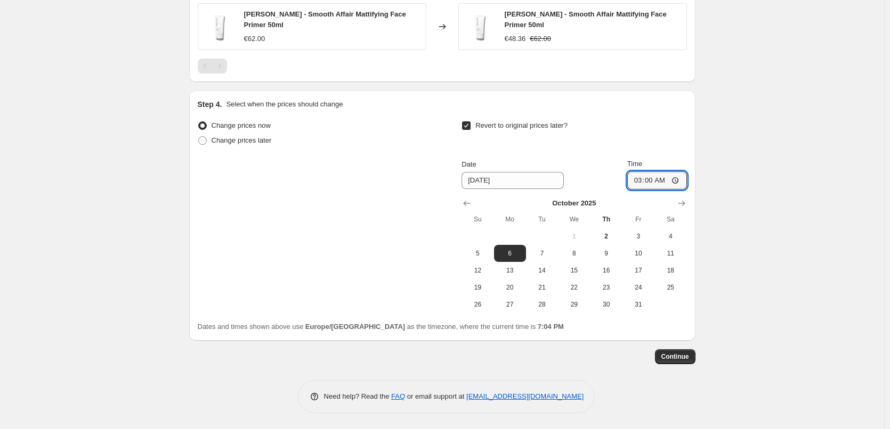
click at [673, 357] on span "Continue" at bounding box center [675, 357] width 28 height 9
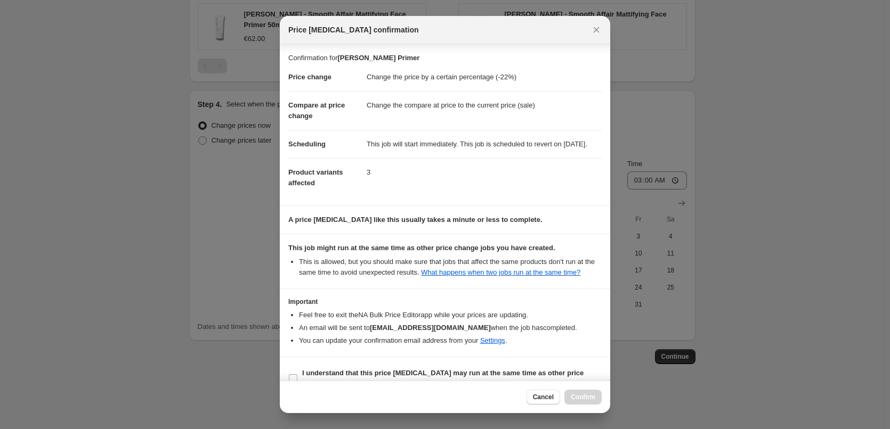
scroll to position [30, 0]
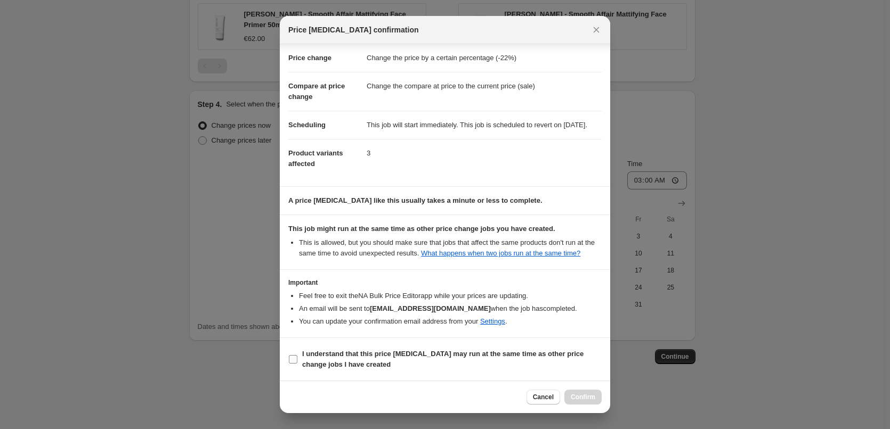
click at [333, 360] on b "I understand that this price [MEDICAL_DATA] may run at the same time as other p…" at bounding box center [442, 359] width 281 height 19
click at [297, 360] on input "I understand that this price [MEDICAL_DATA] may run at the same time as other p…" at bounding box center [293, 359] width 9 height 9
checkbox input "true"
click at [601, 400] on div "Cancel Confirm" at bounding box center [445, 397] width 330 height 32
click at [583, 396] on span "Confirm" at bounding box center [583, 397] width 25 height 9
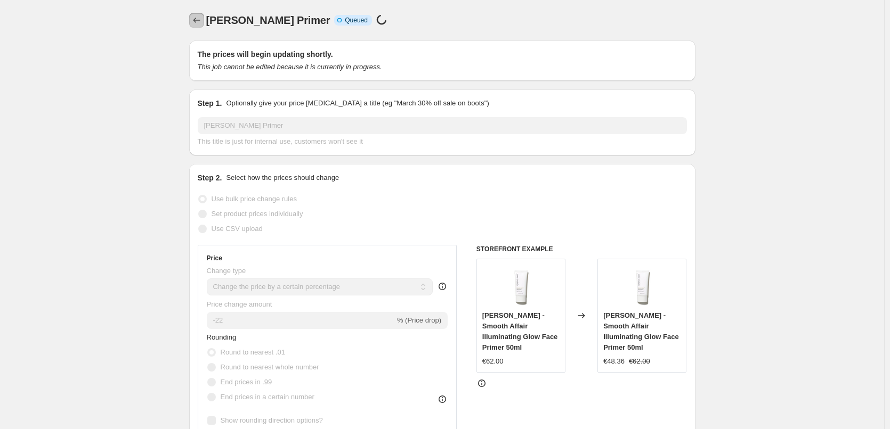
click at [201, 21] on icon "Price change jobs" at bounding box center [196, 20] width 11 height 11
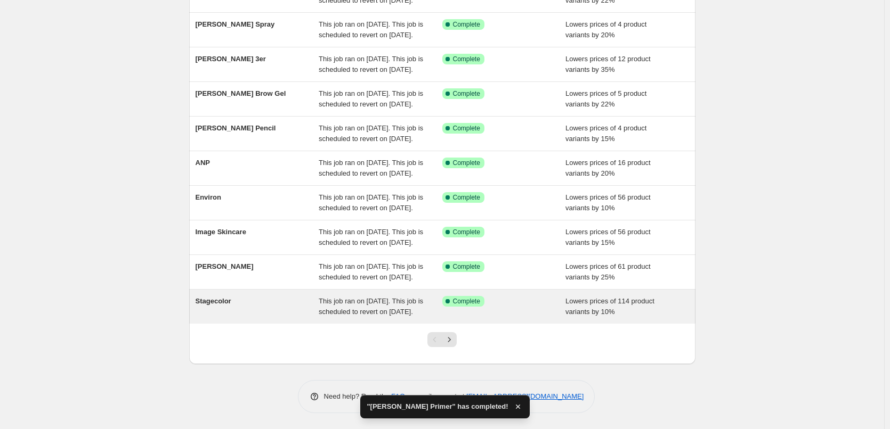
scroll to position [226, 0]
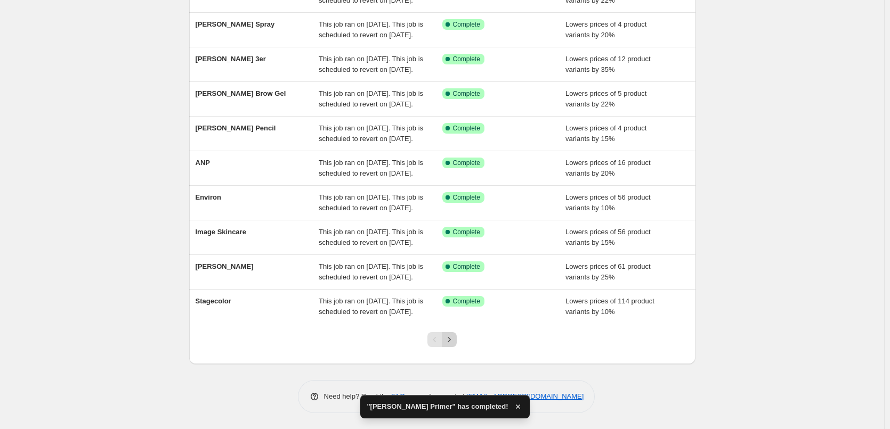
click at [454, 338] on icon "Next" at bounding box center [449, 340] width 11 height 11
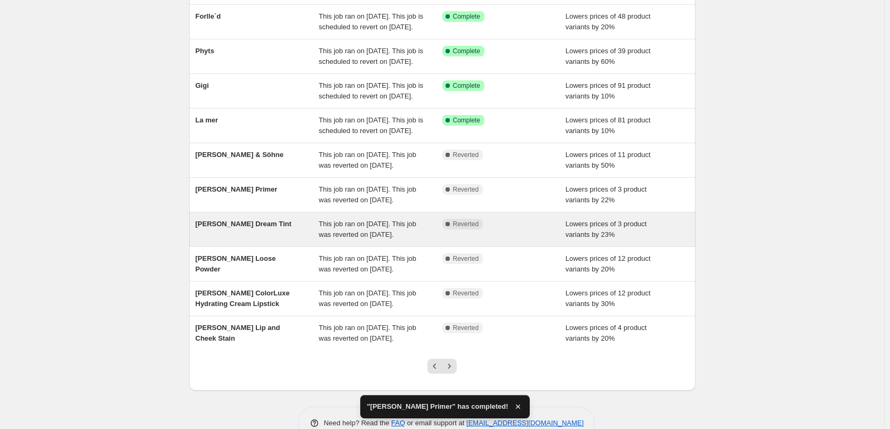
scroll to position [0, 0]
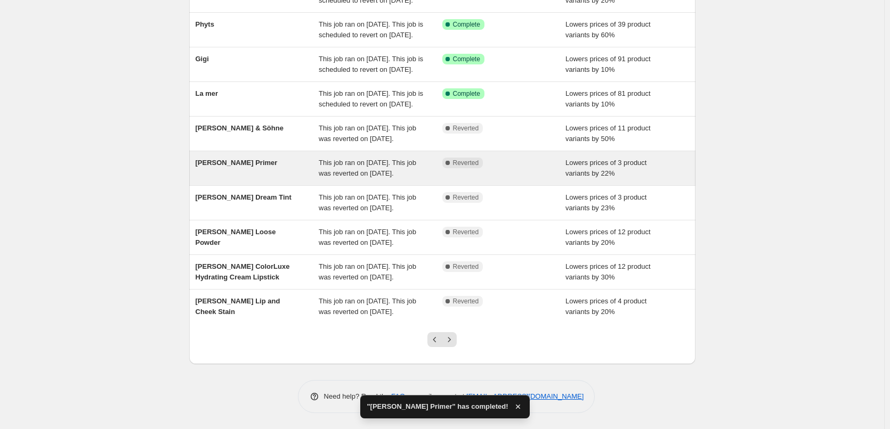
click at [419, 158] on div "This job ran on [DATE]. This job was reverted on [DATE]." at bounding box center [381, 168] width 124 height 21
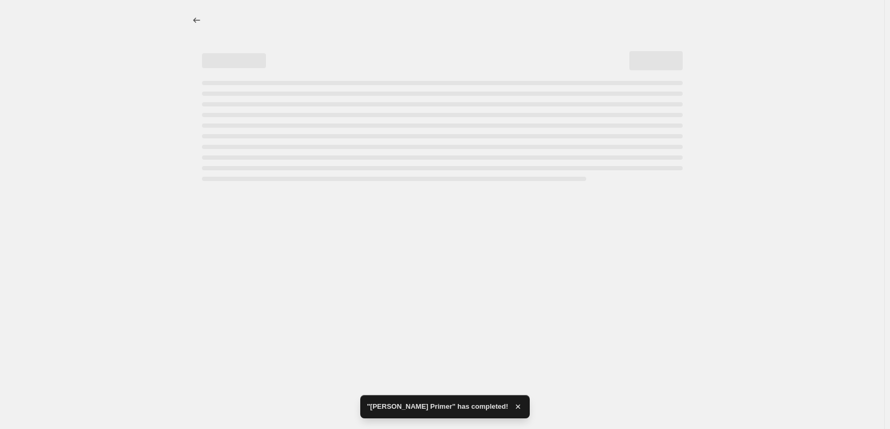
select select "percentage"
select select "tag"
select select "vendor"
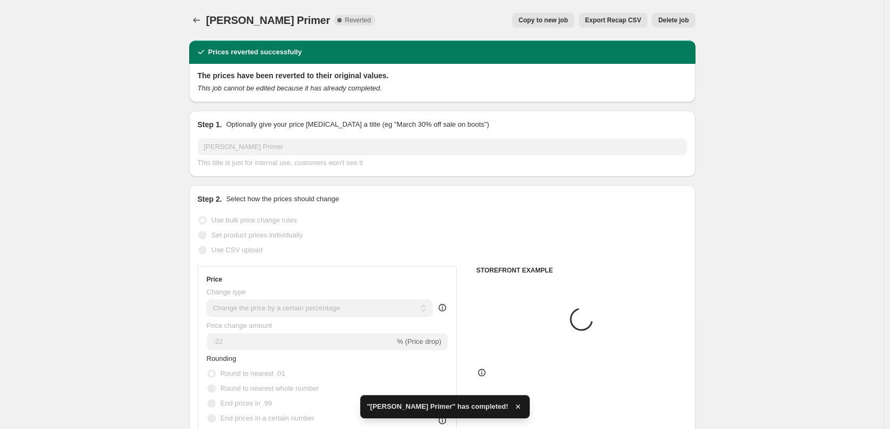
click at [676, 18] on span "Delete job" at bounding box center [673, 20] width 30 height 9
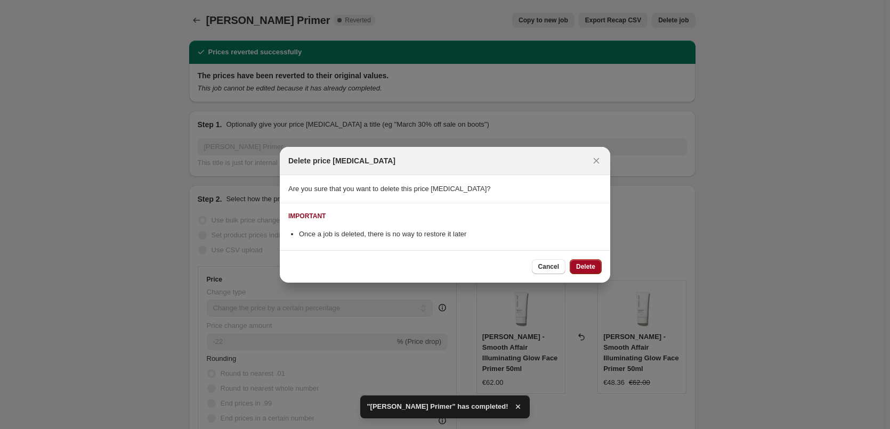
click at [577, 264] on span "Delete" at bounding box center [585, 267] width 19 height 9
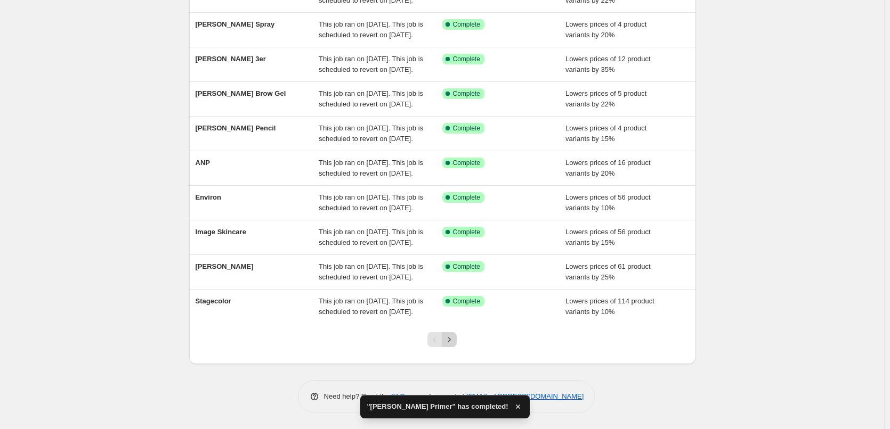
click at [451, 345] on icon "Next" at bounding box center [449, 340] width 11 height 11
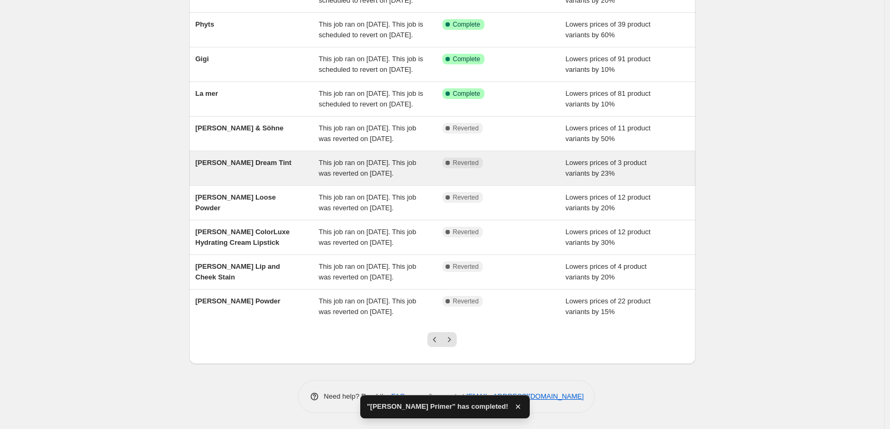
click at [392, 159] on span "This job ran on [DATE]. This job was reverted on [DATE]." at bounding box center [367, 168] width 97 height 19
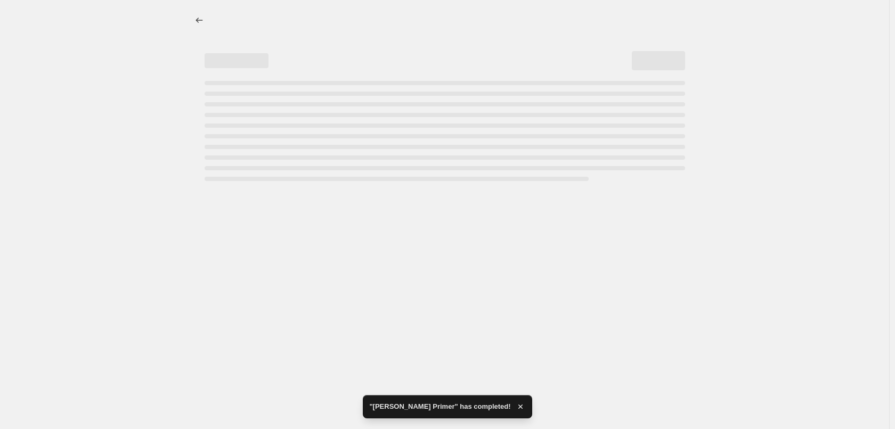
select select "percentage"
select select "vendor"
select select "tag"
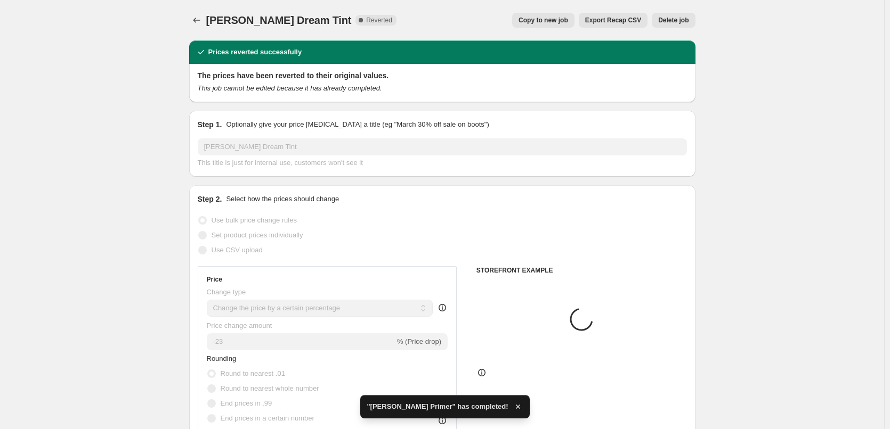
click at [541, 18] on span "Copy to new job" at bounding box center [543, 20] width 50 height 9
select select "percentage"
select select "vendor"
select select "tag"
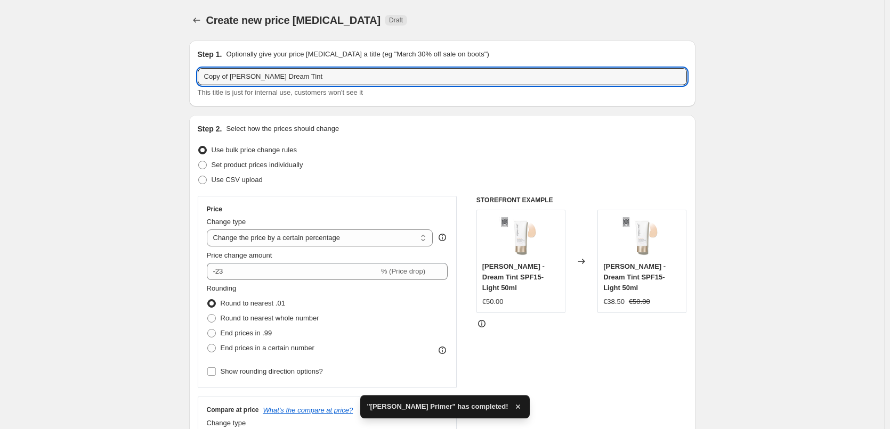
drag, startPoint x: 231, startPoint y: 77, endPoint x: 88, endPoint y: 76, distance: 142.2
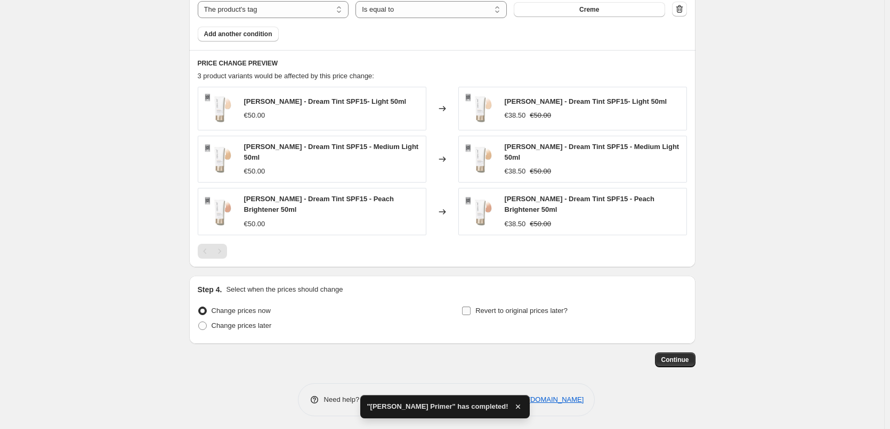
type input "[PERSON_NAME] Dream Tint"
click at [495, 308] on span "Revert to original prices later?" at bounding box center [521, 311] width 92 height 8
click at [470, 308] on input "Revert to original prices later?" at bounding box center [466, 311] width 9 height 9
checkbox input "true"
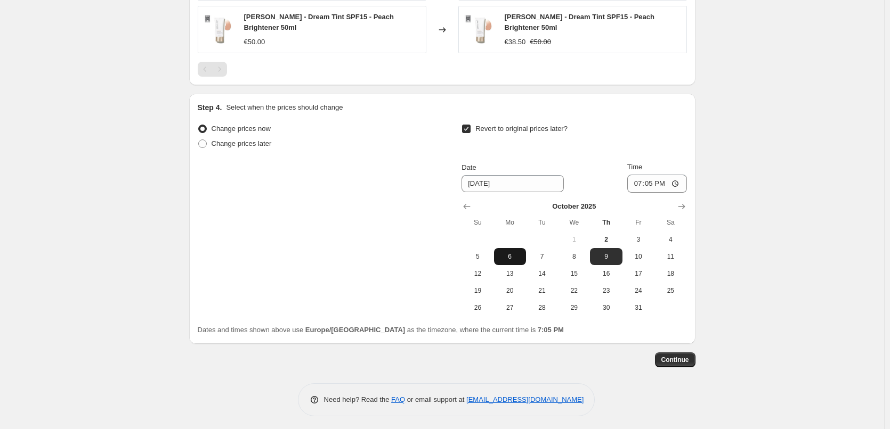
click at [506, 253] on span "6" at bounding box center [509, 257] width 23 height 9
type input "[DATE]"
click at [643, 179] on input "19:05" at bounding box center [657, 184] width 60 height 18
click at [682, 179] on input "15:00" at bounding box center [657, 184] width 60 height 18
click at [679, 181] on input "15:00" at bounding box center [657, 184] width 60 height 18
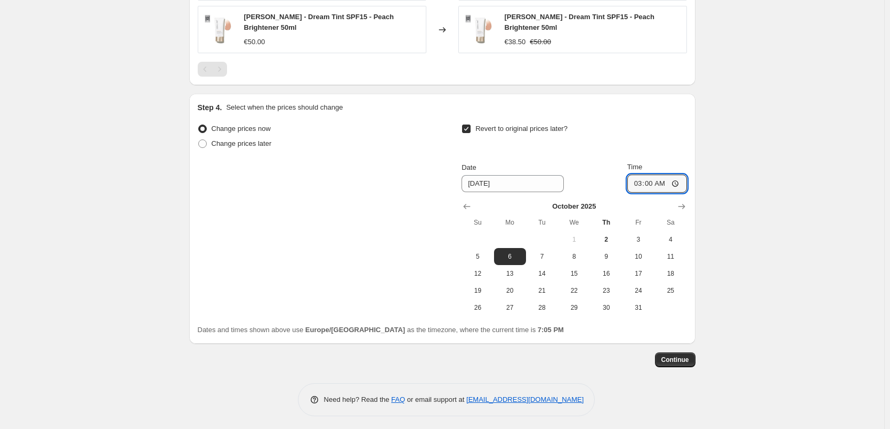
type input "03:00"
click at [681, 357] on span "Continue" at bounding box center [675, 360] width 28 height 9
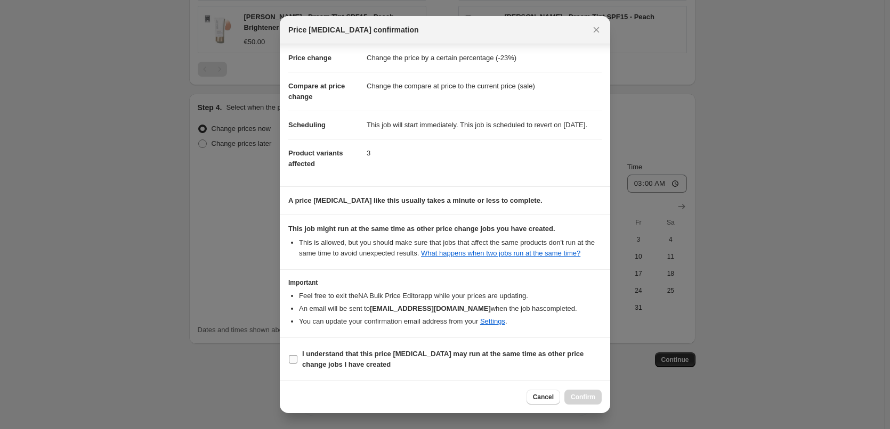
click at [326, 352] on b "I understand that this price [MEDICAL_DATA] may run at the same time as other p…" at bounding box center [442, 359] width 281 height 19
click at [297, 355] on input "I understand that this price [MEDICAL_DATA] may run at the same time as other p…" at bounding box center [293, 359] width 9 height 9
checkbox input "true"
click at [594, 394] on span "Confirm" at bounding box center [583, 397] width 25 height 9
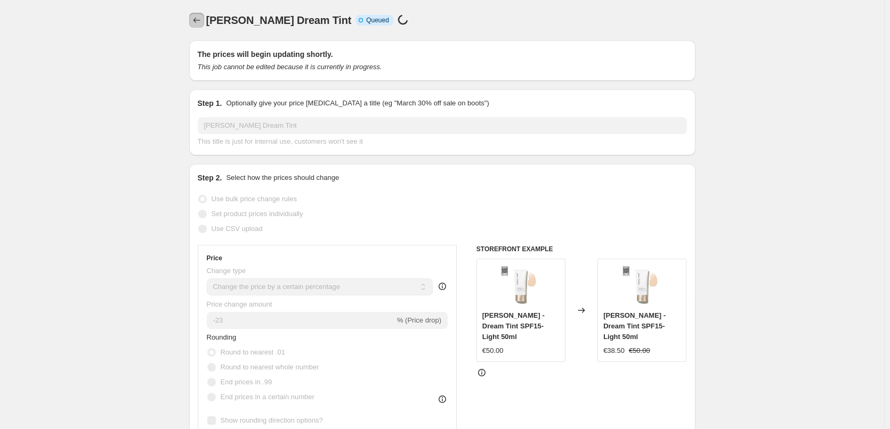
click at [199, 23] on icon "Price change jobs" at bounding box center [196, 20] width 11 height 11
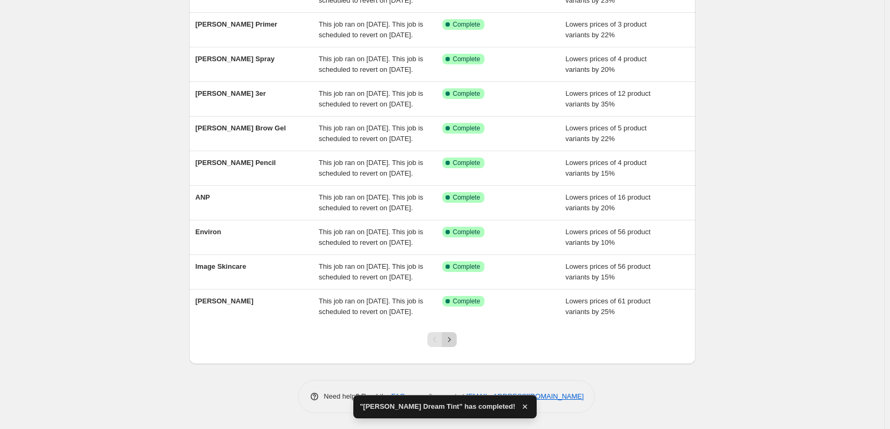
click at [452, 335] on icon "Next" at bounding box center [449, 340] width 11 height 11
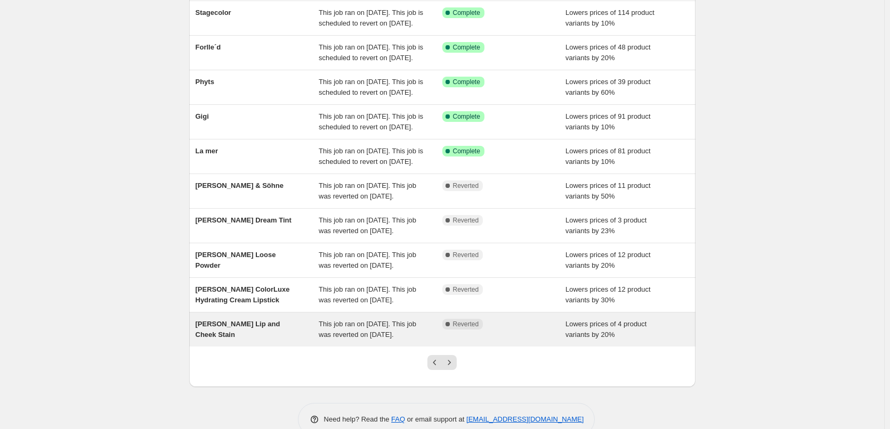
scroll to position [226, 0]
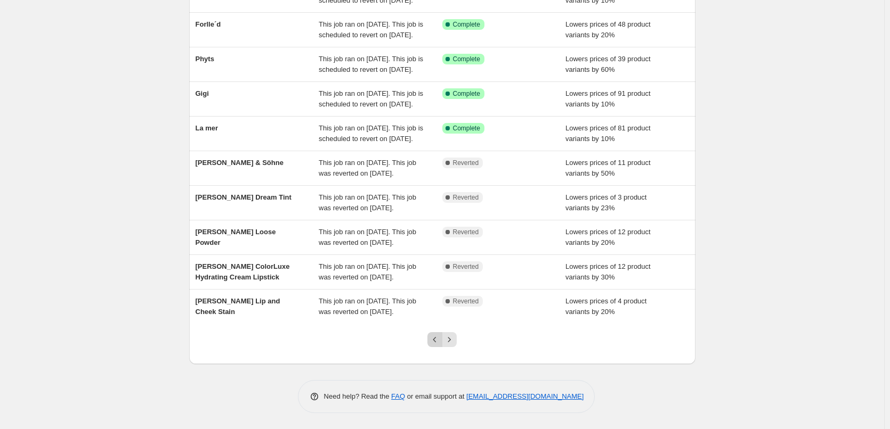
click at [437, 343] on icon "Previous" at bounding box center [434, 340] width 11 height 11
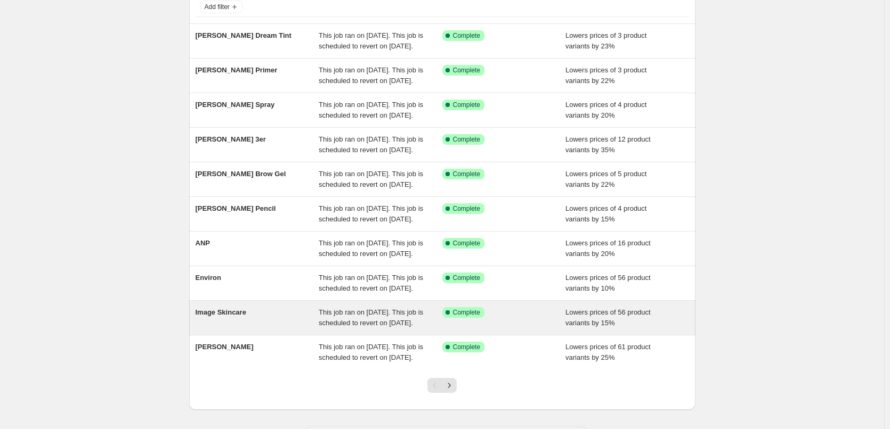
scroll to position [160, 0]
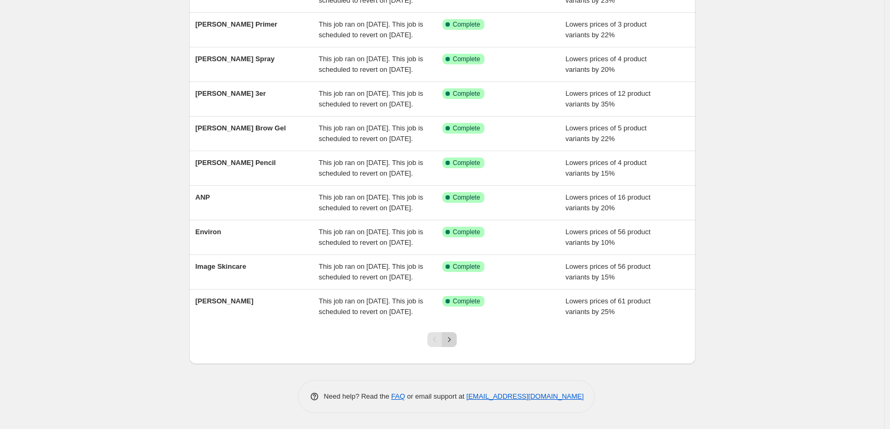
click at [451, 342] on icon "Next" at bounding box center [449, 339] width 3 height 5
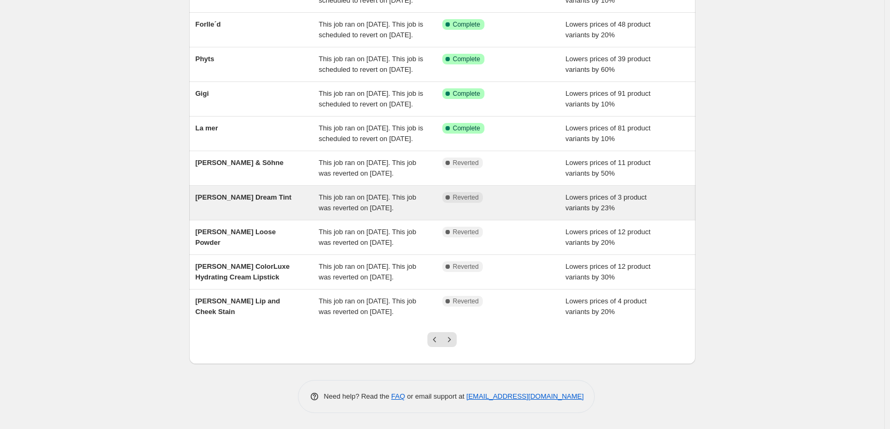
click at [377, 212] on span "This job ran on [DATE]. This job was reverted on [DATE]." at bounding box center [367, 202] width 97 height 19
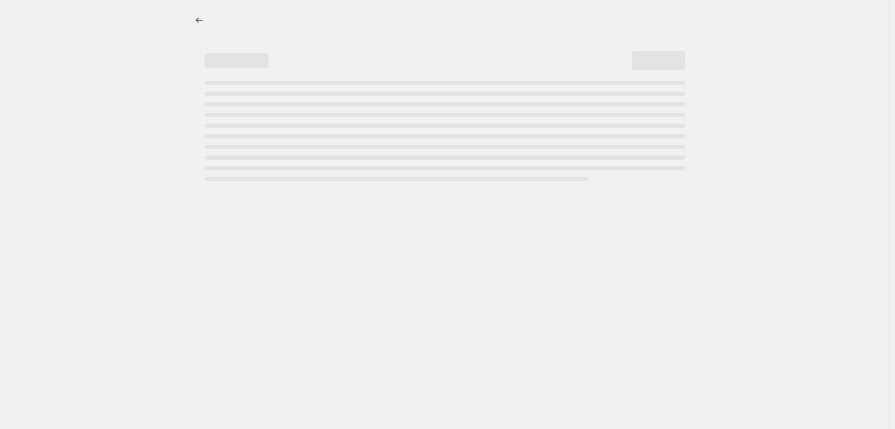
select select "percentage"
select select "vendor"
select select "tag"
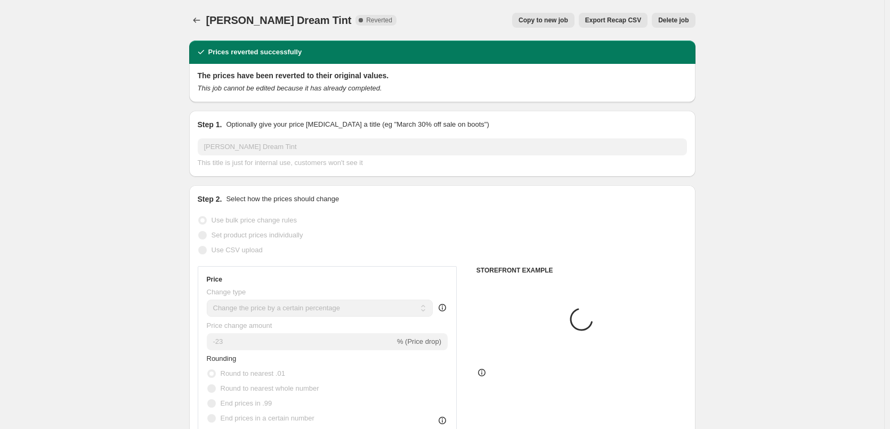
click at [688, 21] on span "Delete job" at bounding box center [673, 20] width 30 height 9
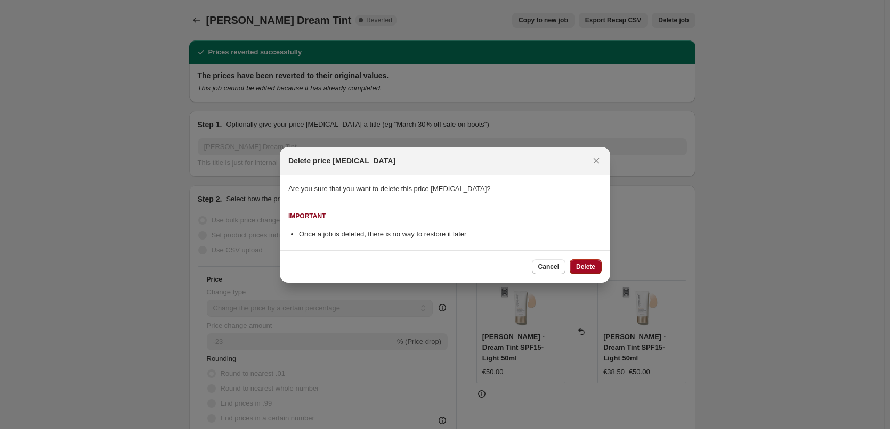
click at [582, 266] on span "Delete" at bounding box center [585, 267] width 19 height 9
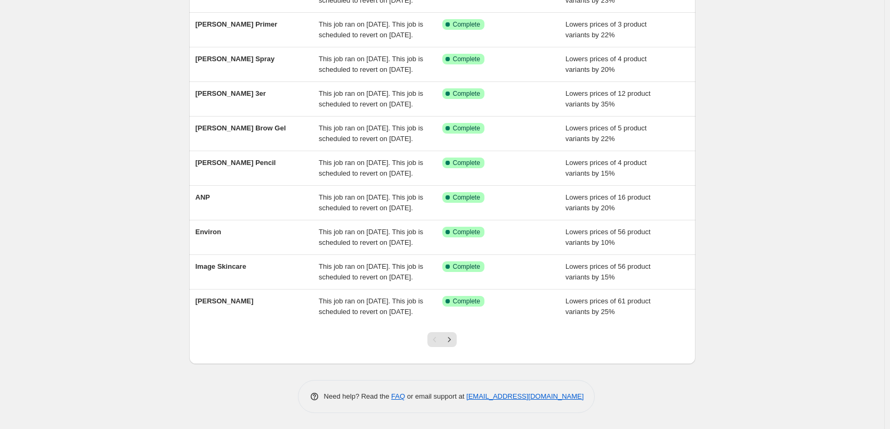
scroll to position [226, 0]
click at [451, 342] on icon "Next" at bounding box center [449, 339] width 3 height 5
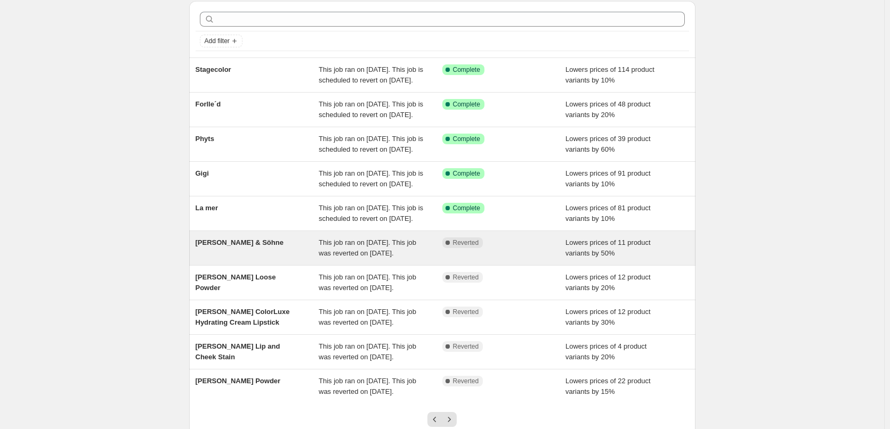
scroll to position [213, 0]
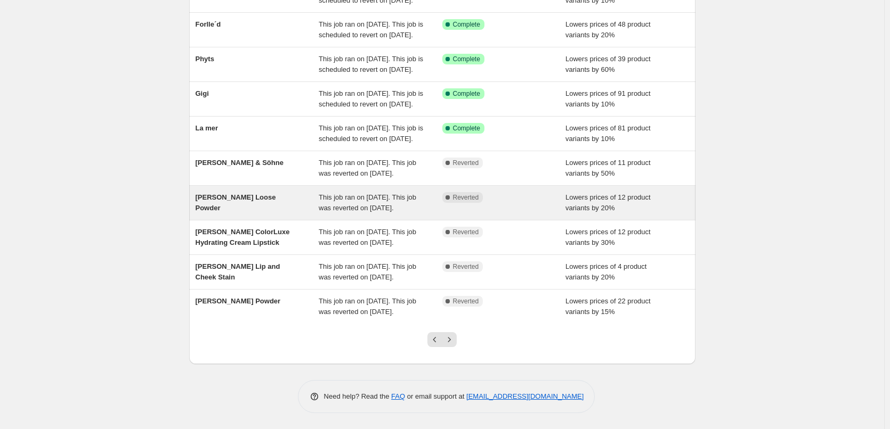
click at [388, 192] on div "This job ran on [DATE]. This job was reverted on [DATE]." at bounding box center [381, 202] width 124 height 21
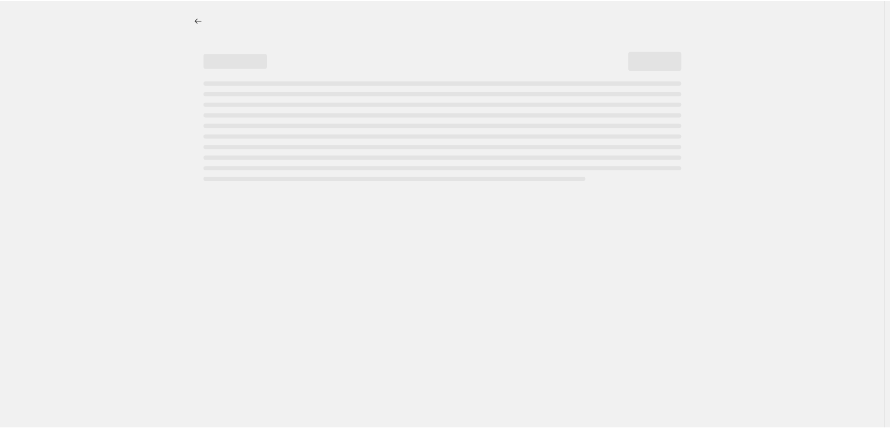
select select "percentage"
select select "tag"
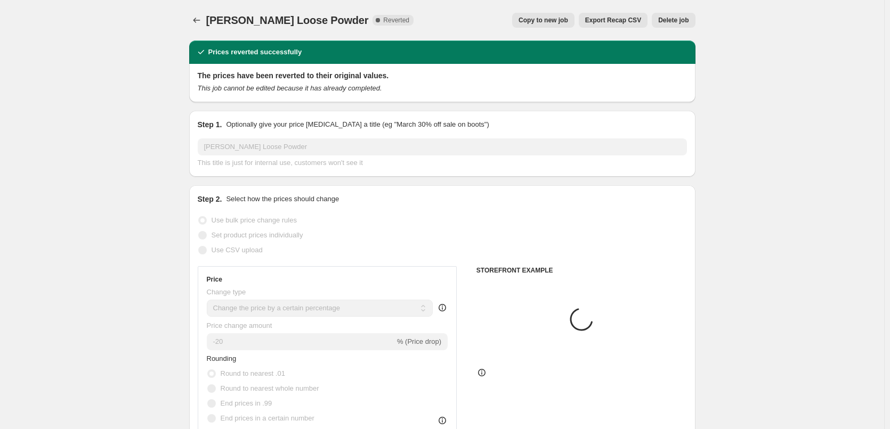
click at [555, 17] on span "Copy to new job" at bounding box center [543, 20] width 50 height 9
select select "percentage"
select select "tag"
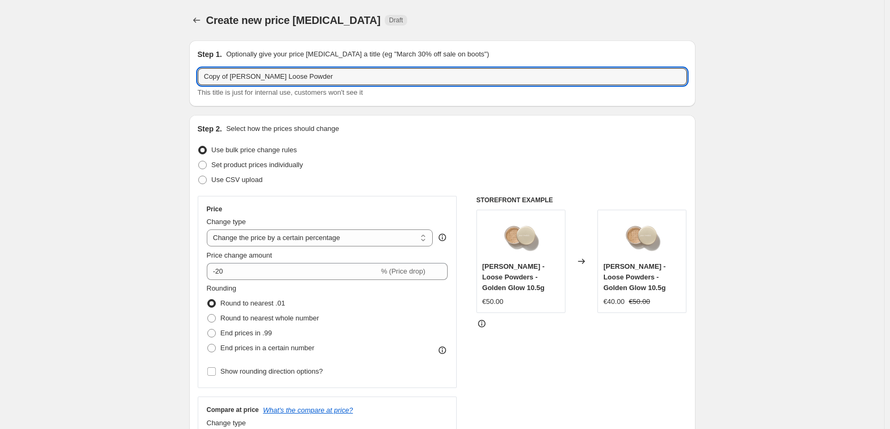
drag, startPoint x: 233, startPoint y: 77, endPoint x: 179, endPoint y: 75, distance: 54.4
click at [222, 76] on input "Copy of Jane Iredale Loose Powder" at bounding box center [442, 76] width 489 height 17
drag, startPoint x: 232, startPoint y: 76, endPoint x: 91, endPoint y: 69, distance: 141.3
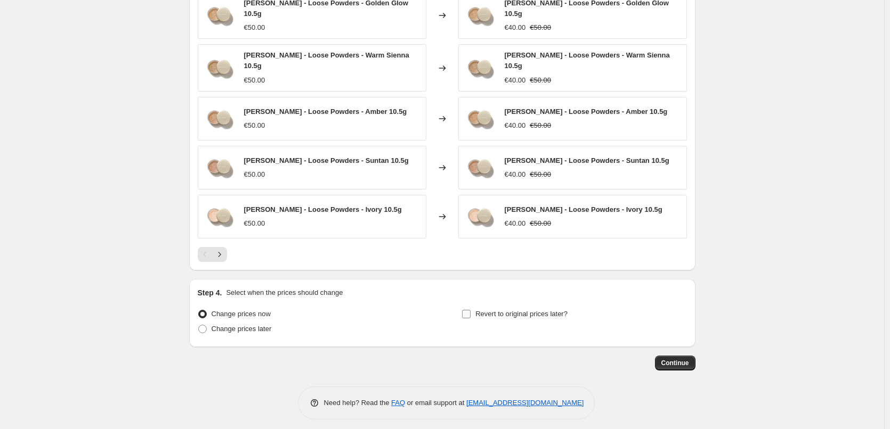
type input "[PERSON_NAME] Loose Powder"
click at [502, 310] on span "Revert to original prices later?" at bounding box center [521, 314] width 92 height 8
click at [470, 310] on input "Revert to original prices later?" at bounding box center [466, 314] width 9 height 9
checkbox input "true"
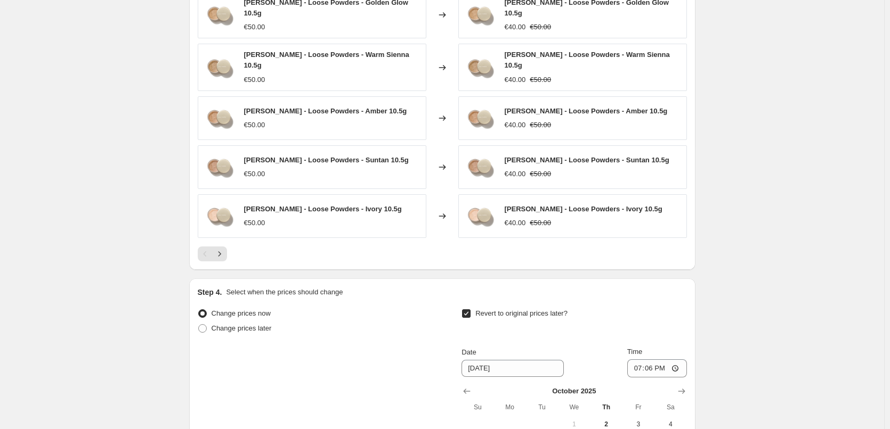
scroll to position [938, 0]
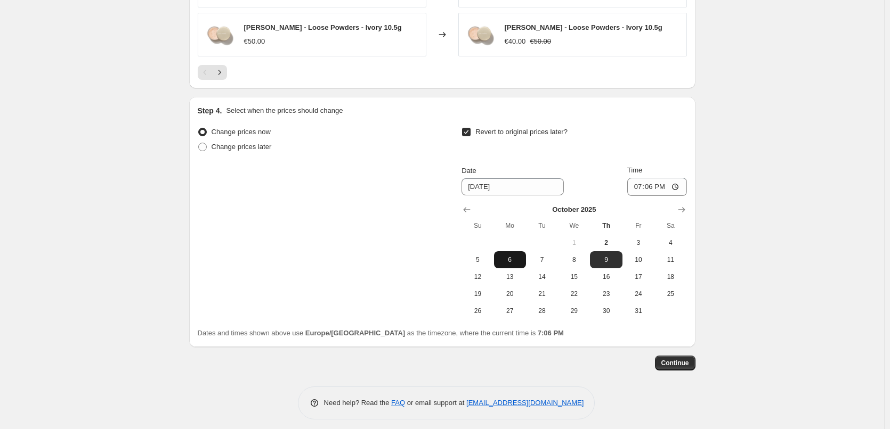
click at [511, 258] on button "6" at bounding box center [510, 259] width 32 height 17
type input "[DATE]"
click at [639, 183] on input "19:06" at bounding box center [657, 187] width 60 height 18
click at [677, 178] on input "15:00" at bounding box center [657, 187] width 60 height 18
type input "03:00"
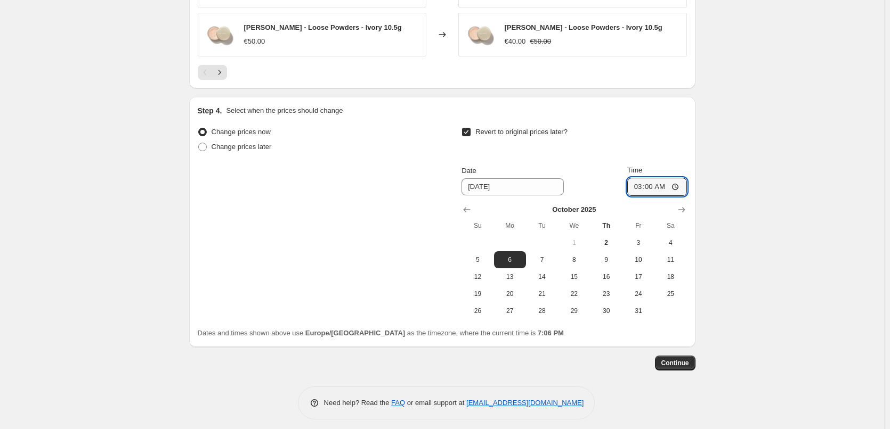
click at [668, 362] on button "Continue" at bounding box center [675, 363] width 40 height 15
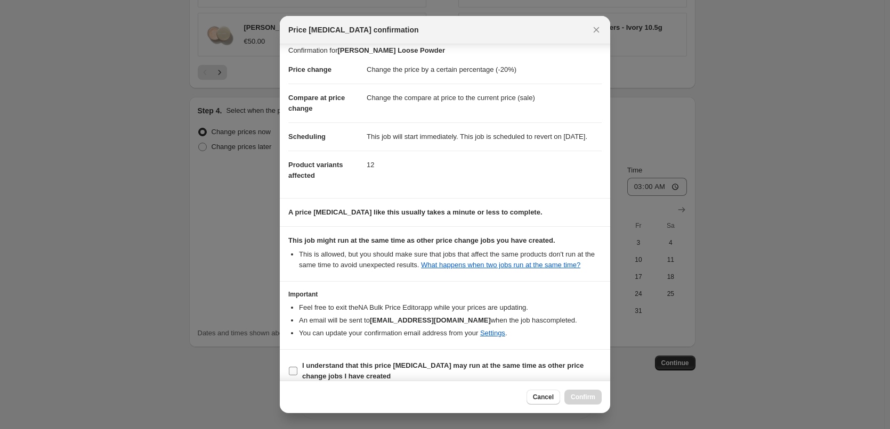
scroll to position [30, 0]
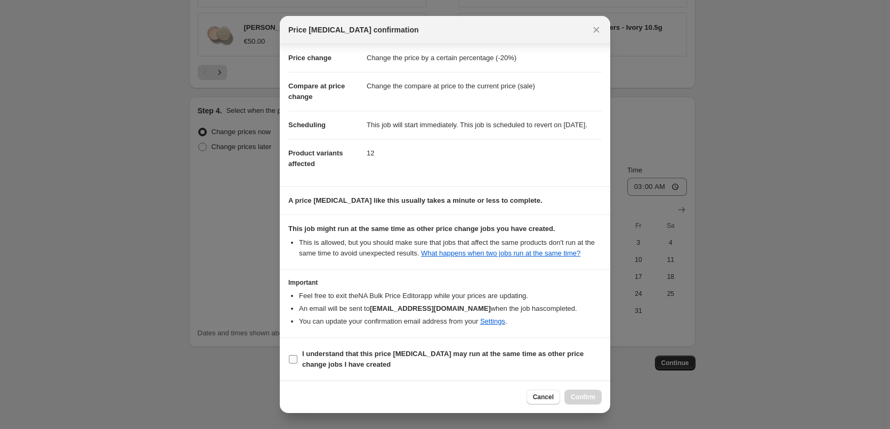
click at [353, 360] on b "I understand that this price [MEDICAL_DATA] may run at the same time as other p…" at bounding box center [442, 359] width 281 height 19
click at [297, 360] on input "I understand that this price [MEDICAL_DATA] may run at the same time as other p…" at bounding box center [293, 359] width 9 height 9
checkbox input "true"
click at [574, 400] on span "Confirm" at bounding box center [583, 397] width 25 height 9
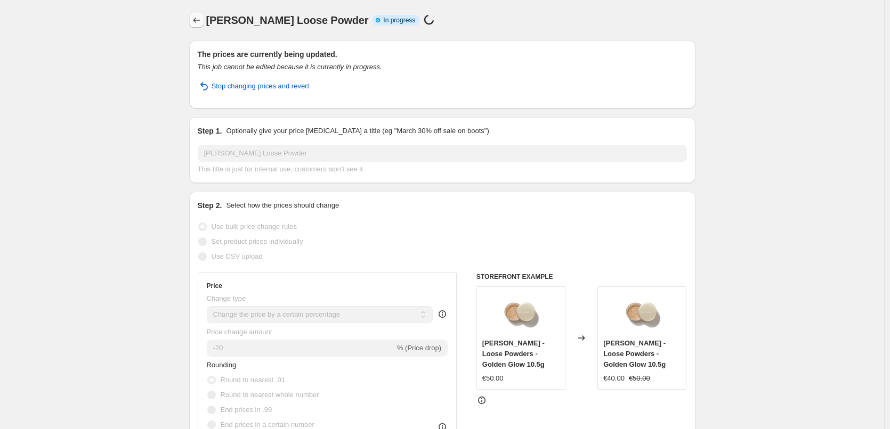
click at [200, 26] on button "Price change jobs" at bounding box center [196, 20] width 15 height 15
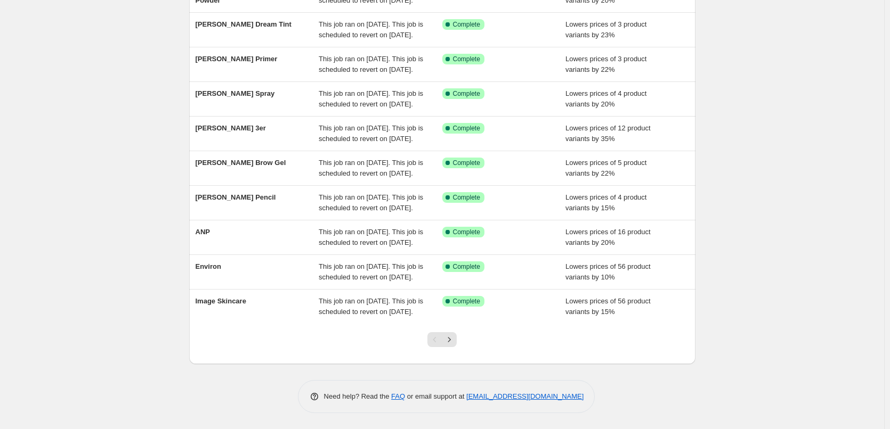
scroll to position [226, 0]
click at [450, 344] on icon "Next" at bounding box center [449, 340] width 11 height 11
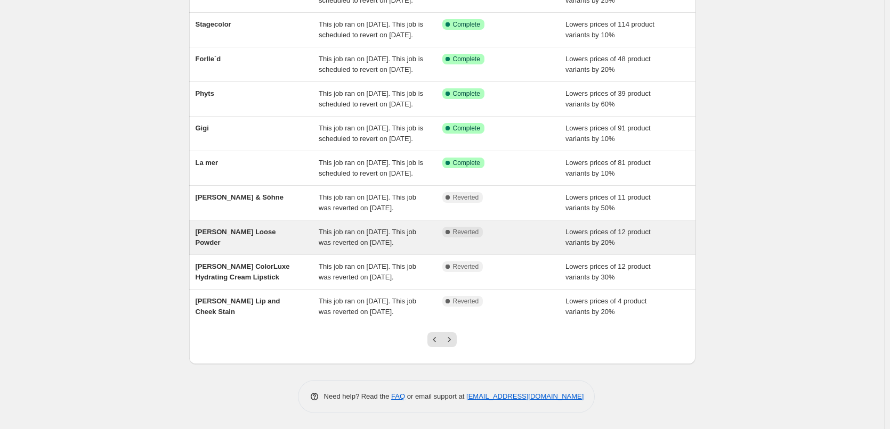
click at [387, 228] on span "This job ran on [DATE]. This job was reverted on [DATE]." at bounding box center [367, 237] width 97 height 19
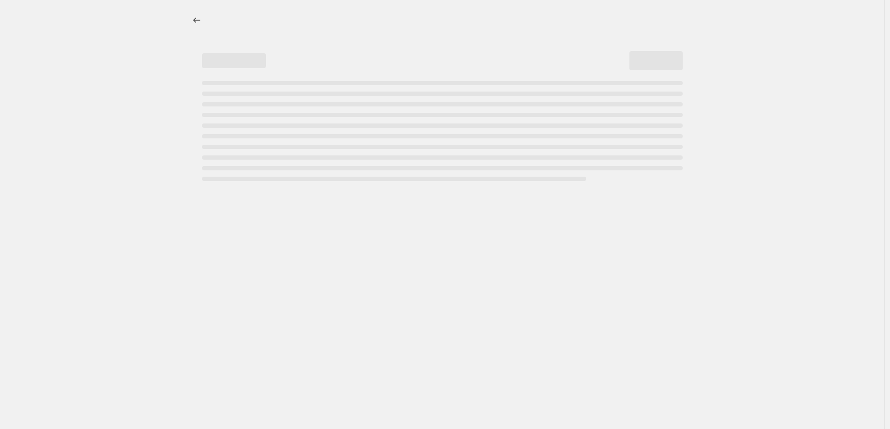
select select "percentage"
select select "tag"
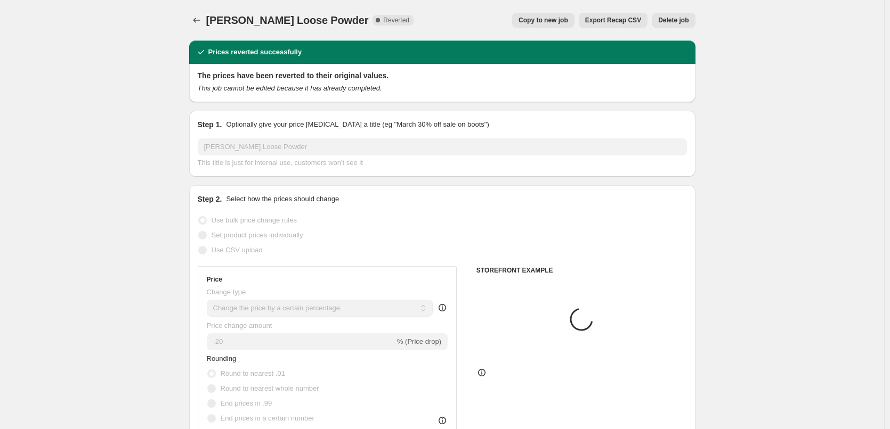
click at [666, 22] on span "Delete job" at bounding box center [673, 20] width 30 height 9
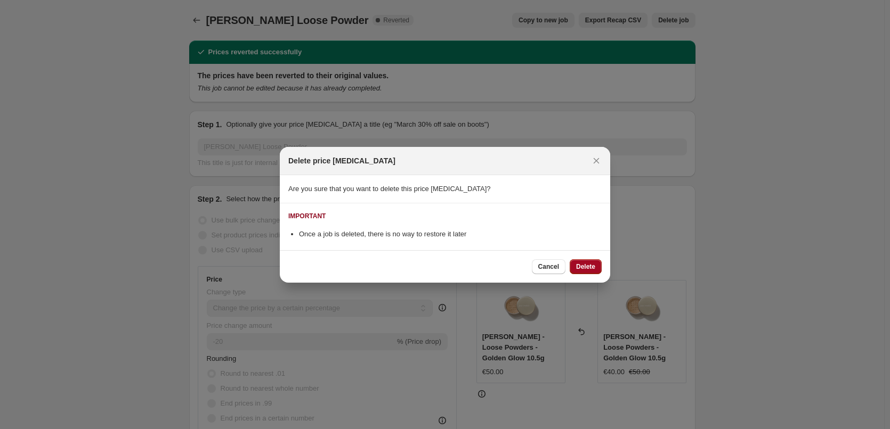
click at [598, 266] on button "Delete" at bounding box center [586, 266] width 32 height 15
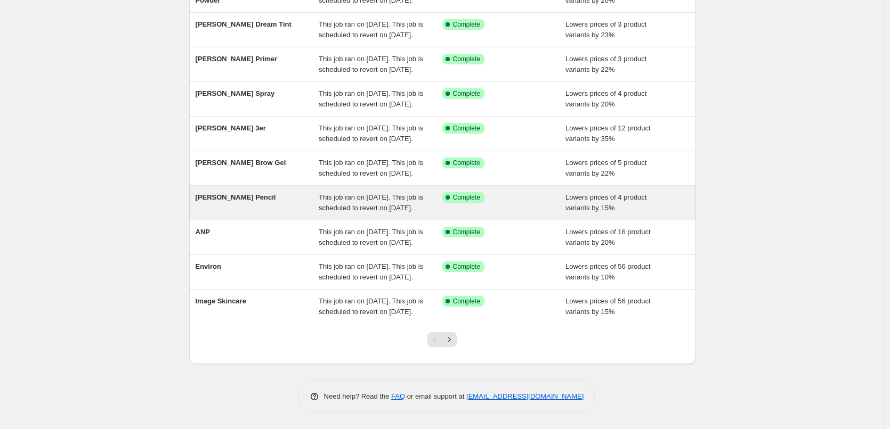
scroll to position [226, 0]
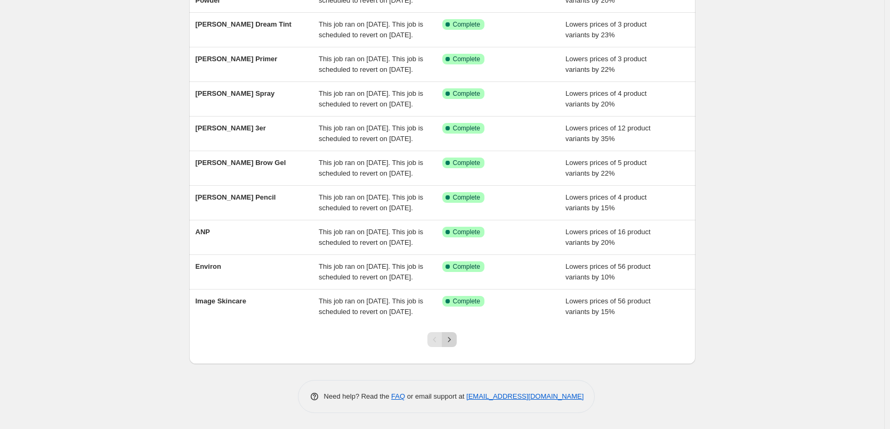
click at [450, 338] on icon "Next" at bounding box center [449, 340] width 11 height 11
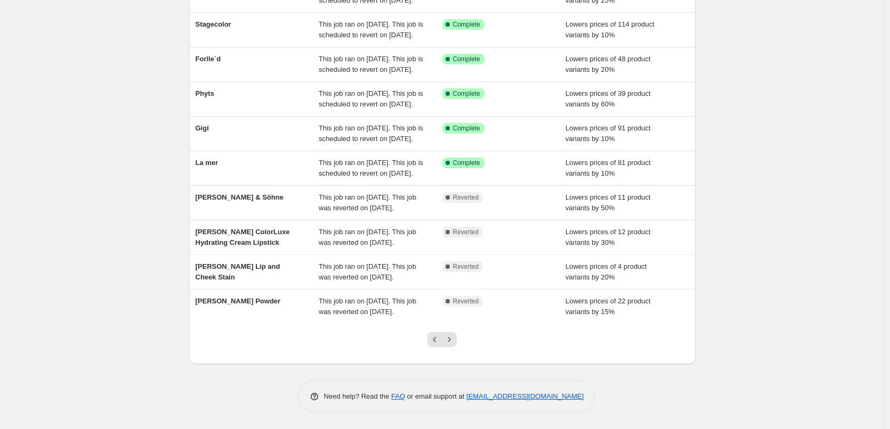
scroll to position [0, 0]
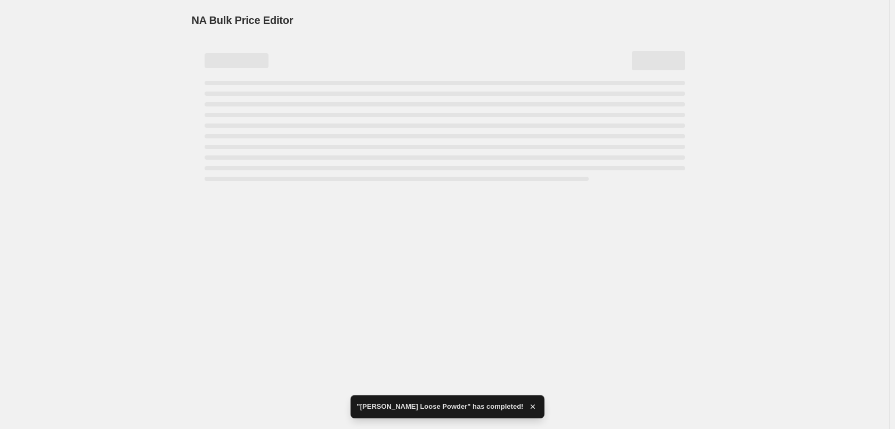
click at [363, 213] on div "NA Bulk Price Editor. This page is ready NA Bulk Price Editor" at bounding box center [444, 214] width 889 height 429
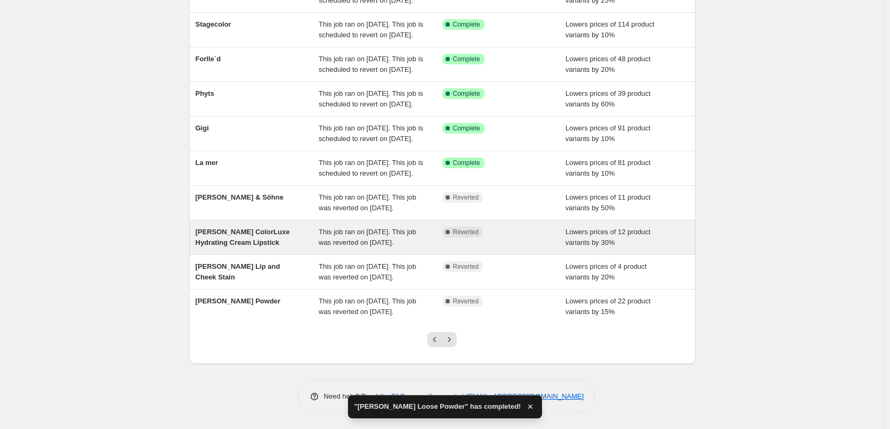
click at [370, 228] on span "This job ran on [DATE]. This job was reverted on [DATE]." at bounding box center [367, 237] width 97 height 19
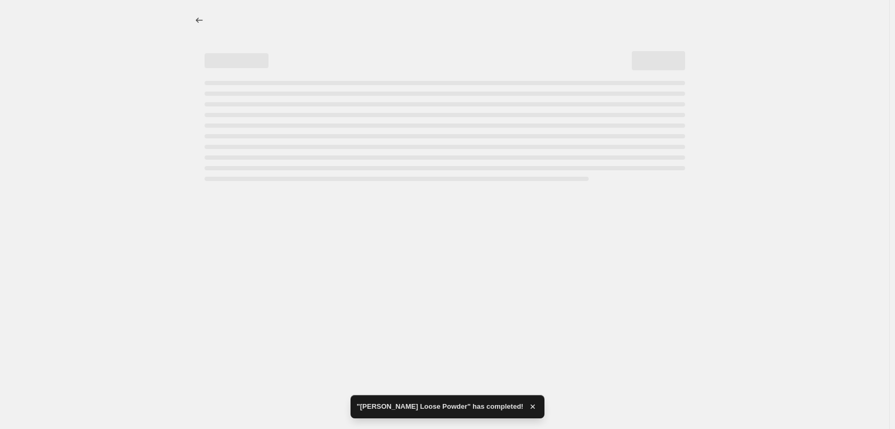
select select "percentage"
select select "tag"
select select "vendor"
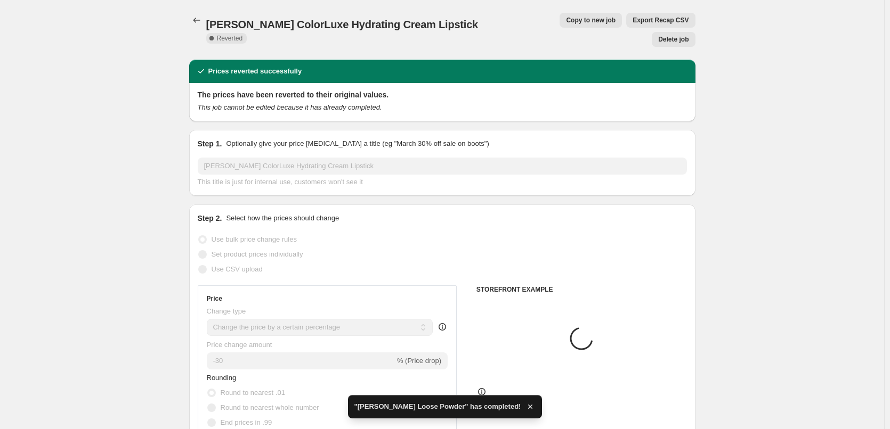
click at [566, 20] on span "Copy to new job" at bounding box center [591, 20] width 50 height 9
select select "percentage"
select select "tag"
select select "vendor"
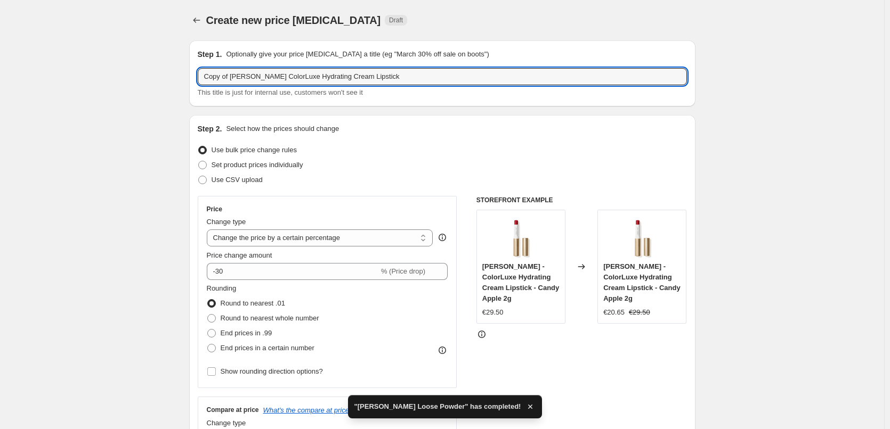
drag, startPoint x: 232, startPoint y: 77, endPoint x: -8, endPoint y: 79, distance: 239.7
click at [0, 79] on html "Home Settings Plans Skip to content Create new price change job. This page is r…" at bounding box center [445, 214] width 890 height 429
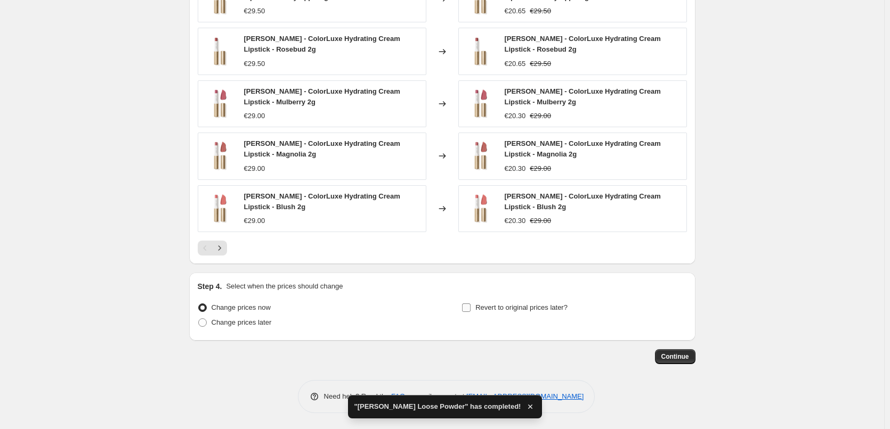
type input "[PERSON_NAME] ColorLuxe Hydrating Cream Lipstick"
click at [481, 313] on span "Revert to original prices later?" at bounding box center [521, 308] width 92 height 11
click at [470, 312] on input "Revert to original prices later?" at bounding box center [466, 308] width 9 height 9
checkbox input "true"
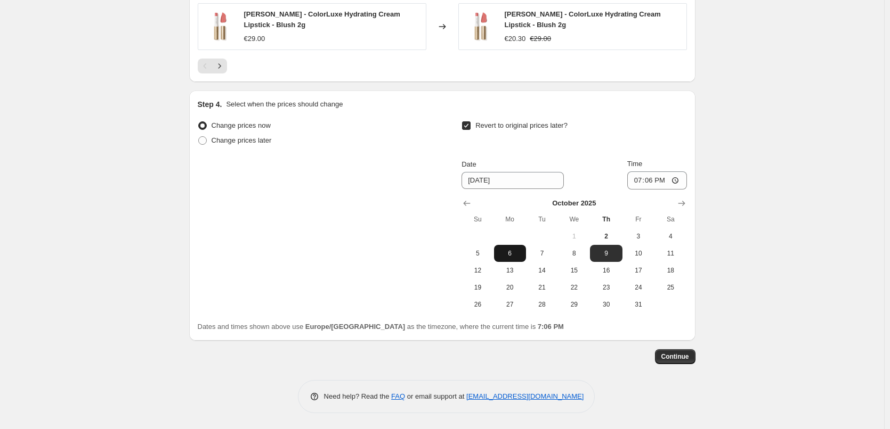
click at [513, 251] on span "6" at bounding box center [509, 253] width 23 height 9
type input "[DATE]"
click at [636, 182] on input "19:06" at bounding box center [657, 181] width 60 height 18
click at [677, 178] on input "15:00" at bounding box center [657, 181] width 60 height 18
type input "03:00"
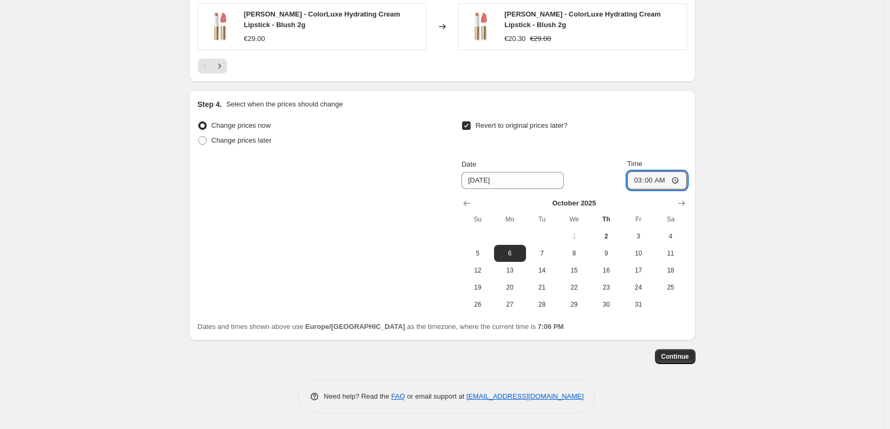
drag, startPoint x: 776, startPoint y: 197, endPoint x: 752, endPoint y: 223, distance: 35.8
click at [677, 355] on span "Continue" at bounding box center [675, 357] width 28 height 9
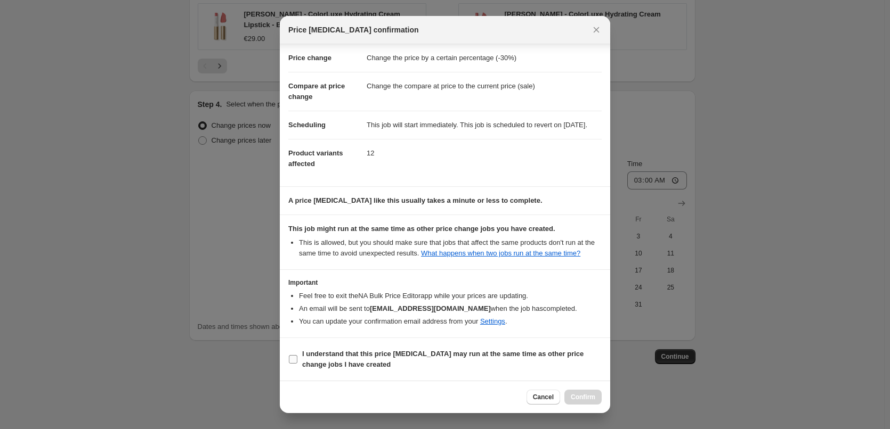
click at [325, 359] on span "I understand that this price [MEDICAL_DATA] may run at the same time as other p…" at bounding box center [451, 359] width 299 height 21
click at [297, 359] on input "I understand that this price [MEDICAL_DATA] may run at the same time as other p…" at bounding box center [293, 359] width 9 height 9
checkbox input "true"
click at [578, 398] on span "Confirm" at bounding box center [583, 397] width 25 height 9
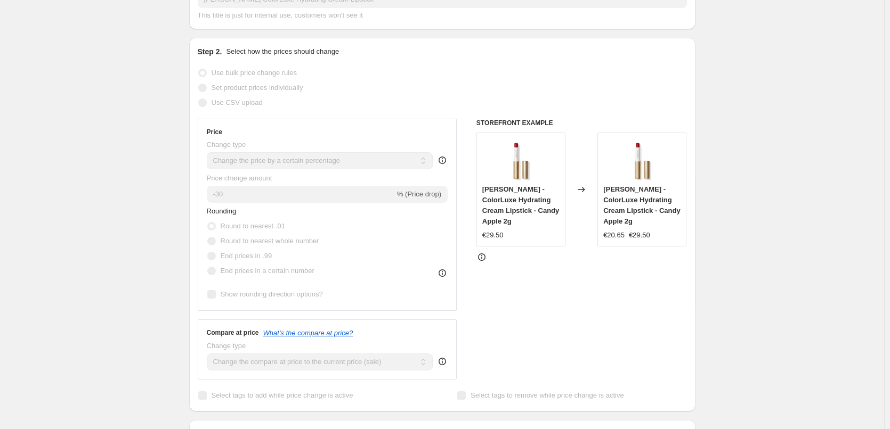
scroll to position [101, 0]
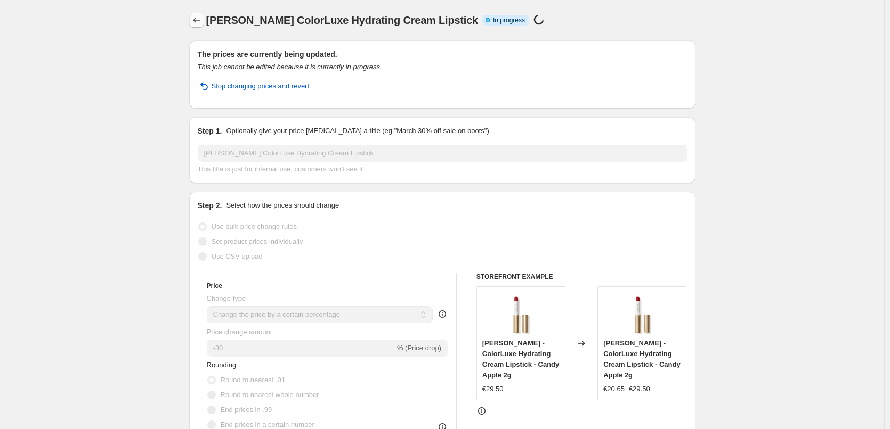
click at [193, 19] on button "Price change jobs" at bounding box center [196, 20] width 15 height 15
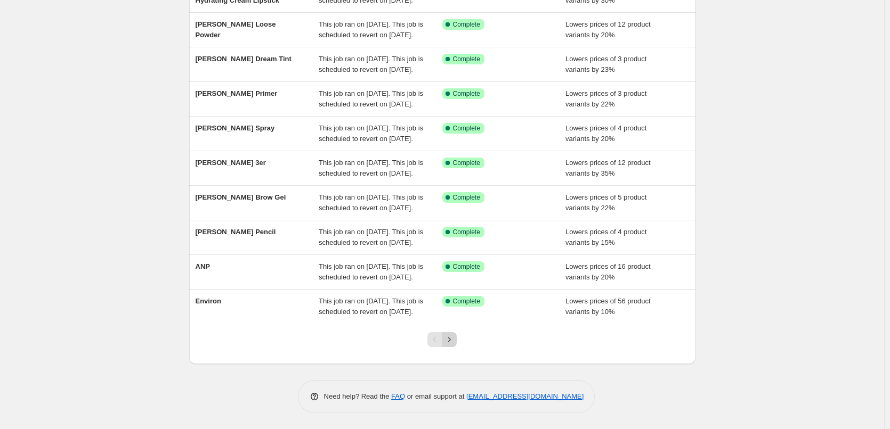
click at [453, 336] on icon "Next" at bounding box center [449, 340] width 11 height 11
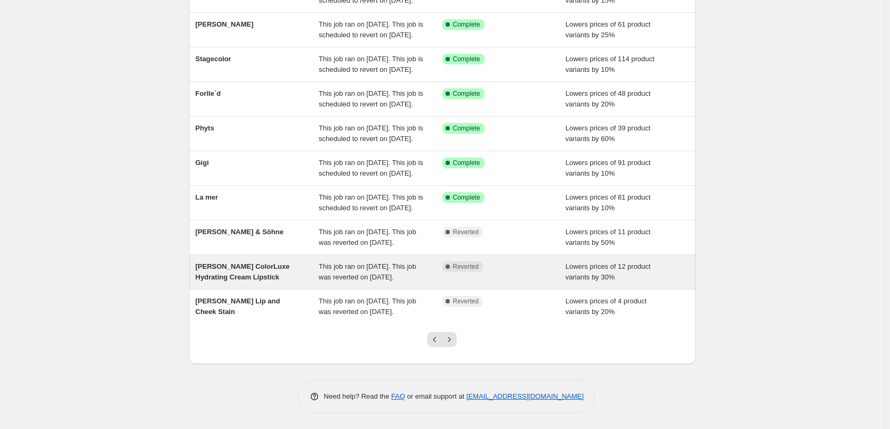
click at [430, 262] on div "This job ran on [DATE]. This job was reverted on [DATE]." at bounding box center [381, 272] width 124 height 21
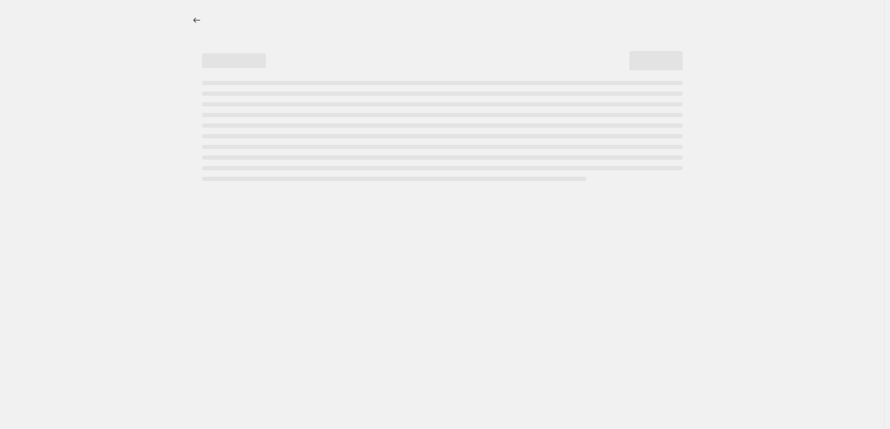
select select "percentage"
select select "tag"
select select "vendor"
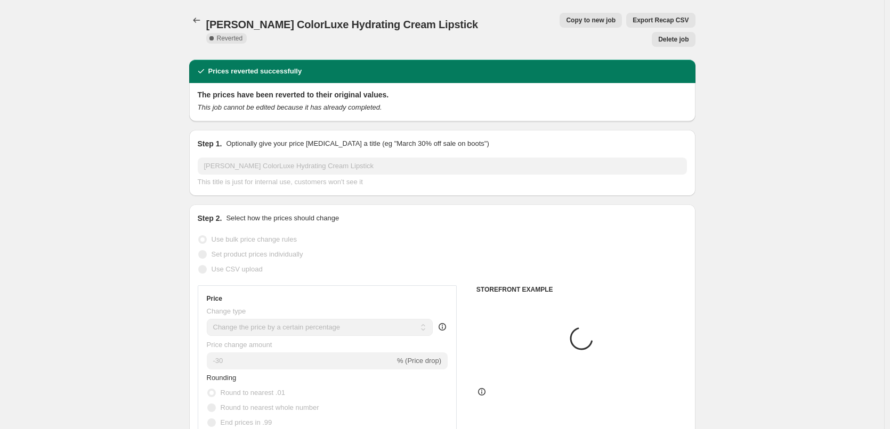
click at [667, 35] on span "Delete job" at bounding box center [673, 39] width 30 height 9
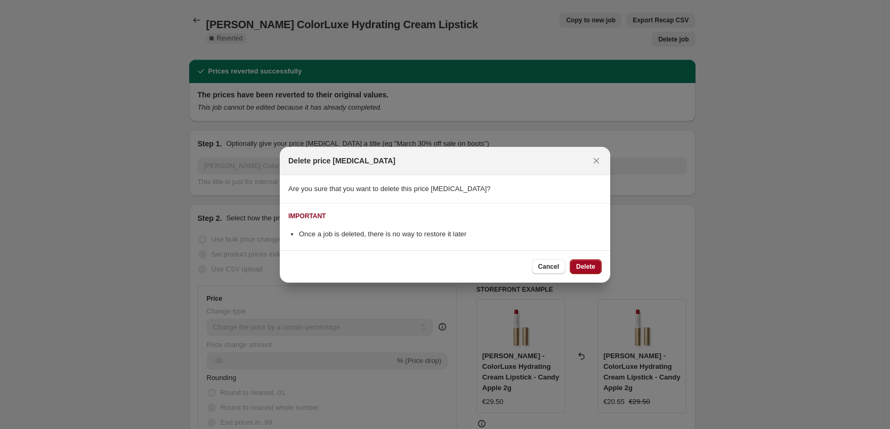
click at [573, 269] on button "Delete" at bounding box center [586, 266] width 32 height 15
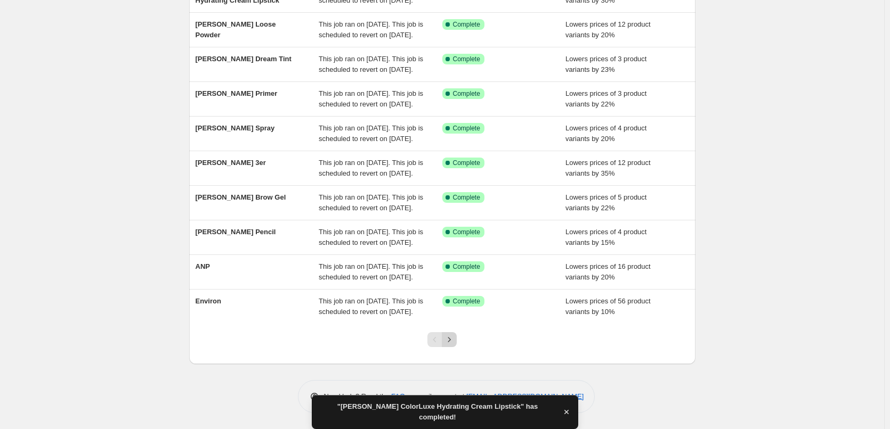
click at [454, 340] on icon "Next" at bounding box center [449, 340] width 11 height 11
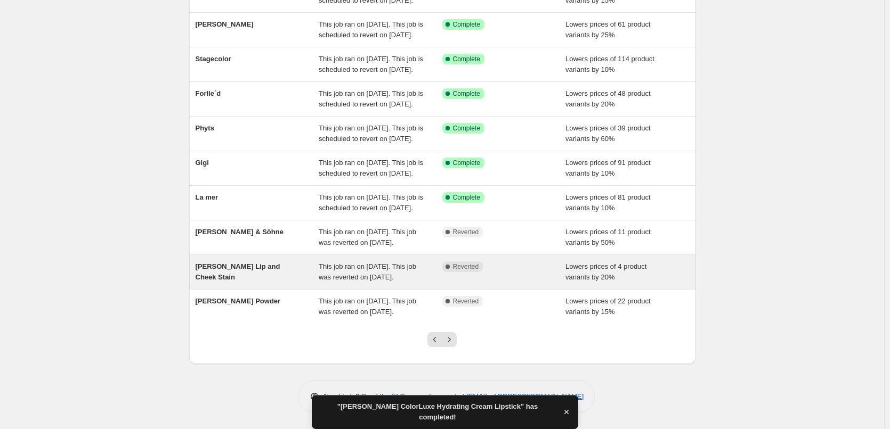
click at [446, 262] on div "Complete Reverted" at bounding box center [504, 272] width 124 height 21
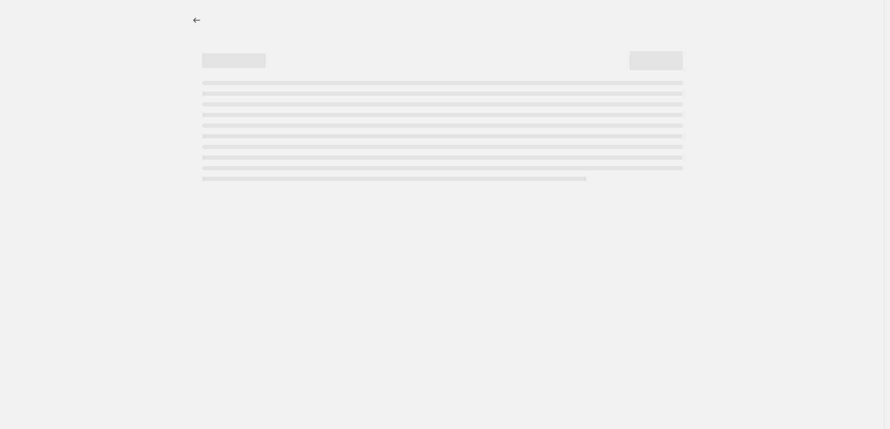
select select "percentage"
select select "tag"
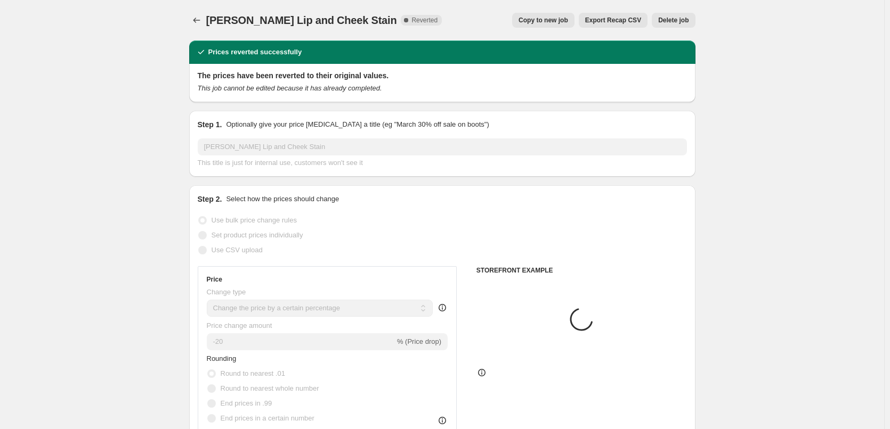
click at [552, 25] on button "Copy to new job" at bounding box center [543, 20] width 62 height 15
select select "percentage"
select select "tag"
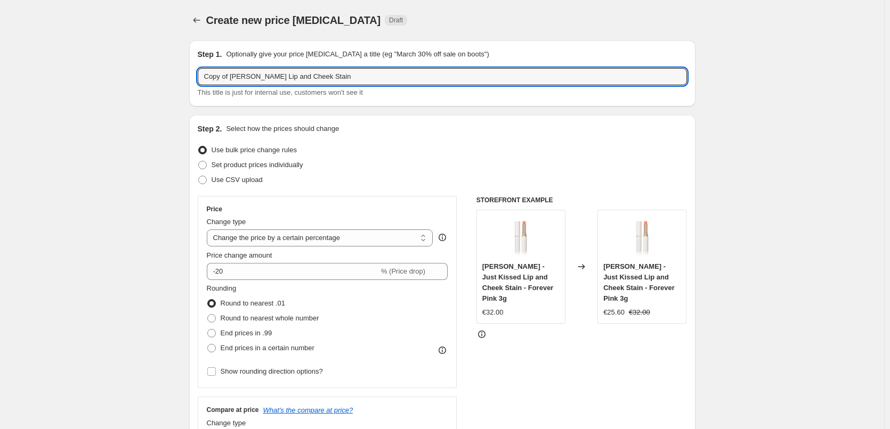
drag, startPoint x: 232, startPoint y: 77, endPoint x: 51, endPoint y: 78, distance: 181.1
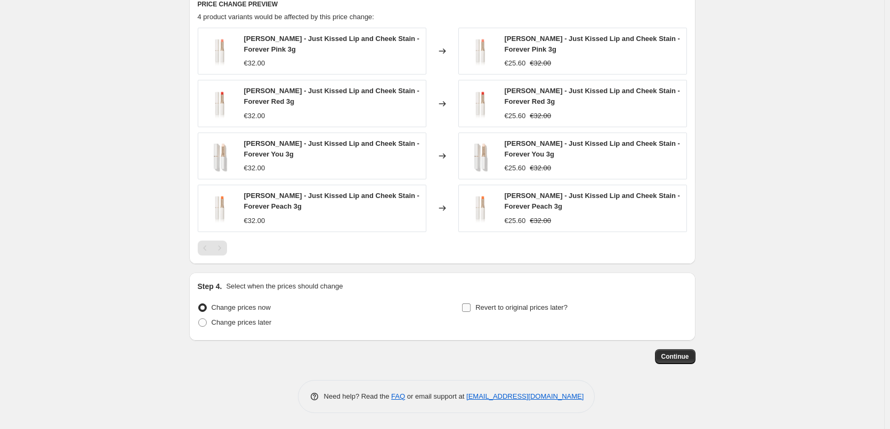
type input "[PERSON_NAME] Lip and Cheek Stain"
click at [485, 306] on span "Revert to original prices later?" at bounding box center [521, 308] width 92 height 8
click at [470, 306] on input "Revert to original prices later?" at bounding box center [466, 308] width 9 height 9
checkbox input "true"
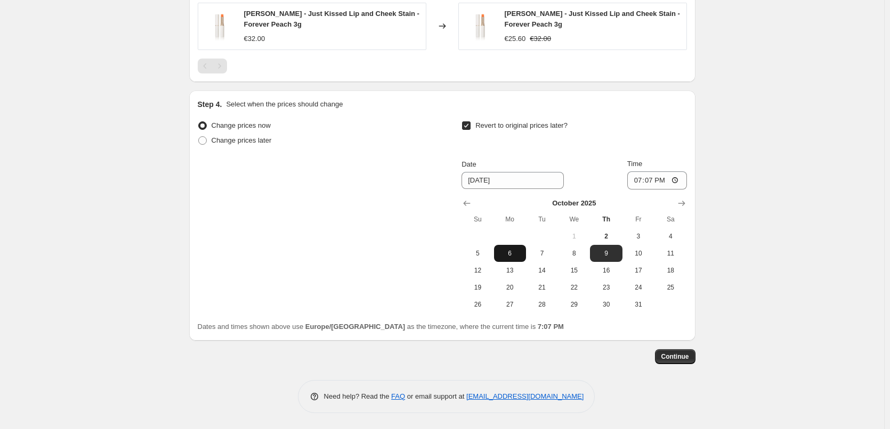
click at [519, 256] on span "6" at bounding box center [509, 253] width 23 height 9
type input "[DATE]"
click at [638, 183] on input "19:07" at bounding box center [657, 181] width 60 height 18
click at [677, 178] on input "15:00" at bounding box center [657, 181] width 60 height 18
type input "03:00"
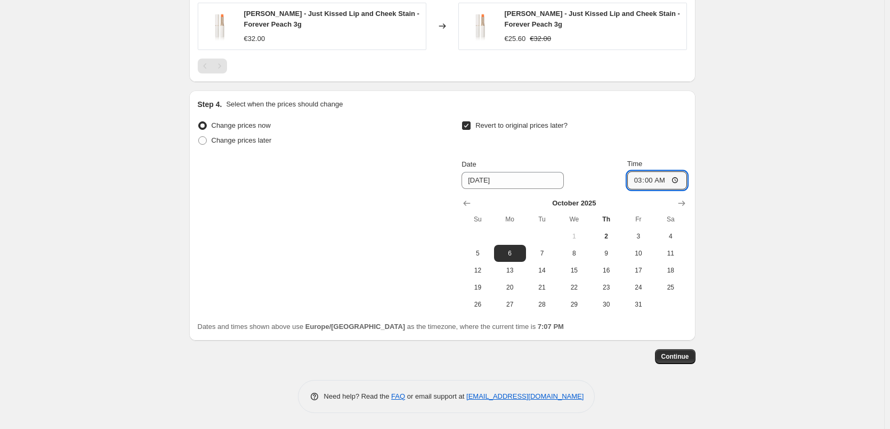
click at [673, 356] on span "Continue" at bounding box center [675, 357] width 28 height 9
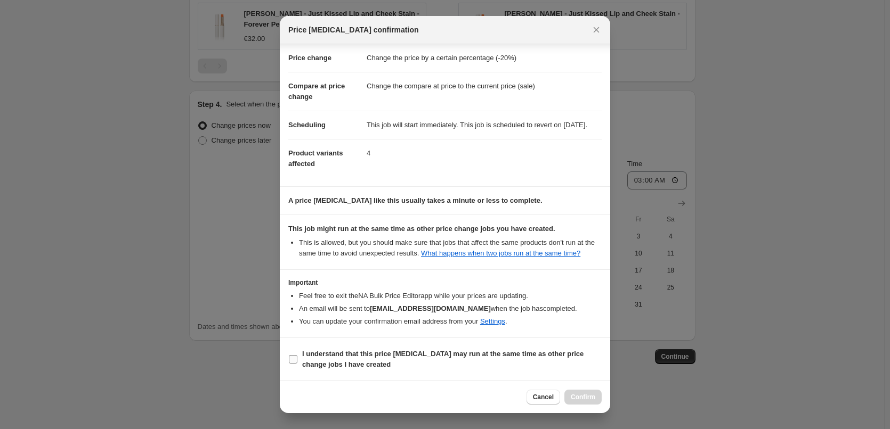
click at [338, 359] on span "I understand that this price [MEDICAL_DATA] may run at the same time as other p…" at bounding box center [451, 359] width 299 height 21
click at [297, 359] on input "I understand that this price [MEDICAL_DATA] may run at the same time as other p…" at bounding box center [293, 359] width 9 height 9
checkbox input "true"
click at [588, 396] on span "Confirm" at bounding box center [583, 397] width 25 height 9
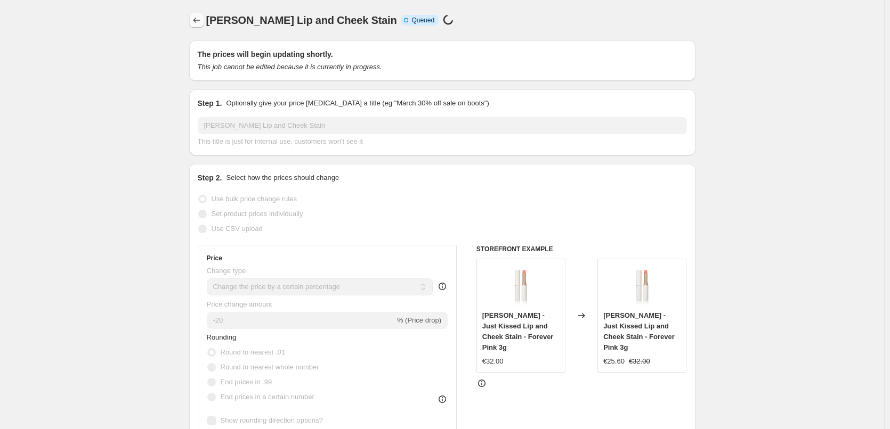
click at [200, 17] on icon "Price change jobs" at bounding box center [196, 20] width 11 height 11
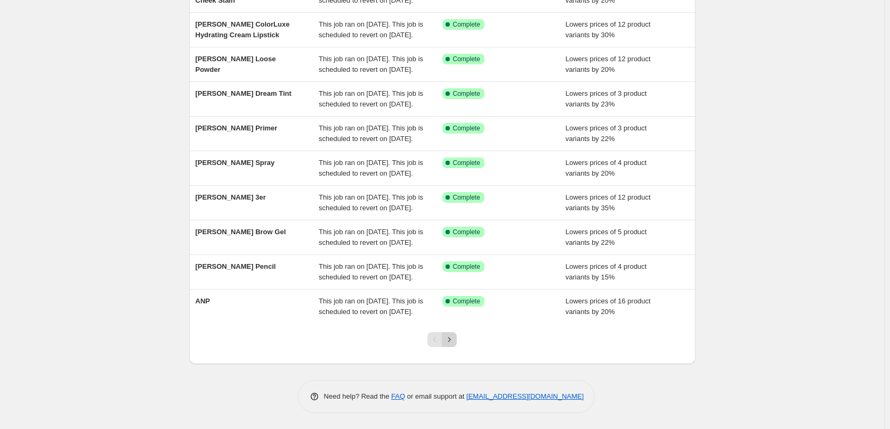
click at [454, 343] on icon "Next" at bounding box center [449, 340] width 11 height 11
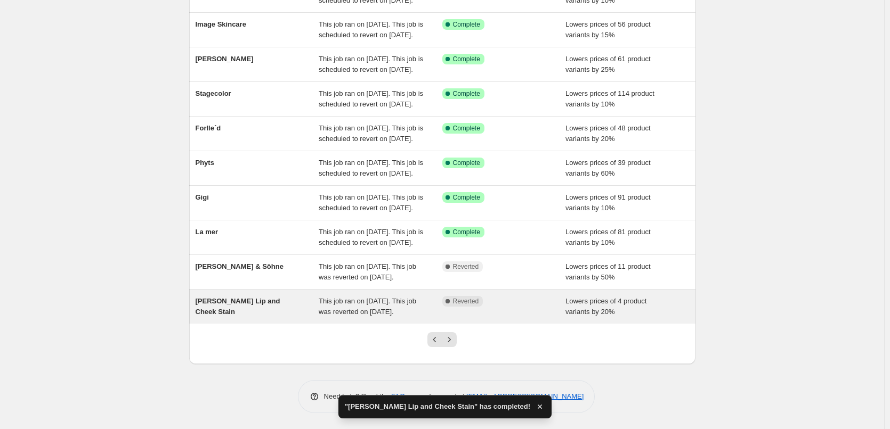
click at [437, 298] on div "This job ran on [DATE]. This job was reverted on [DATE]." at bounding box center [381, 306] width 124 height 21
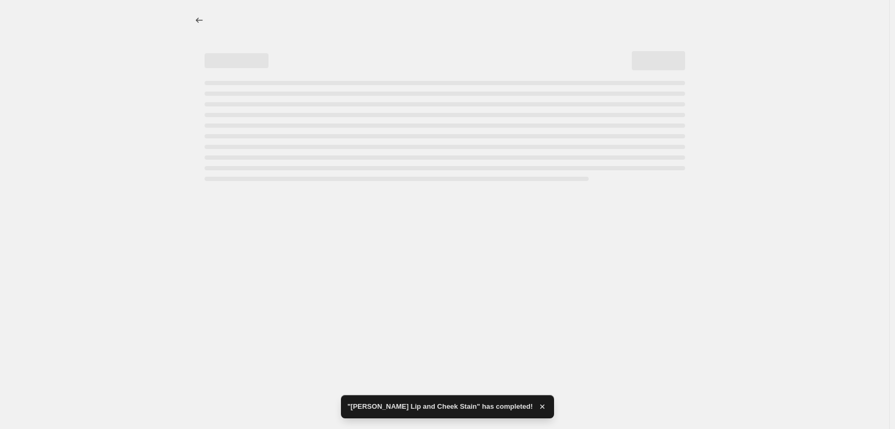
select select "percentage"
select select "tag"
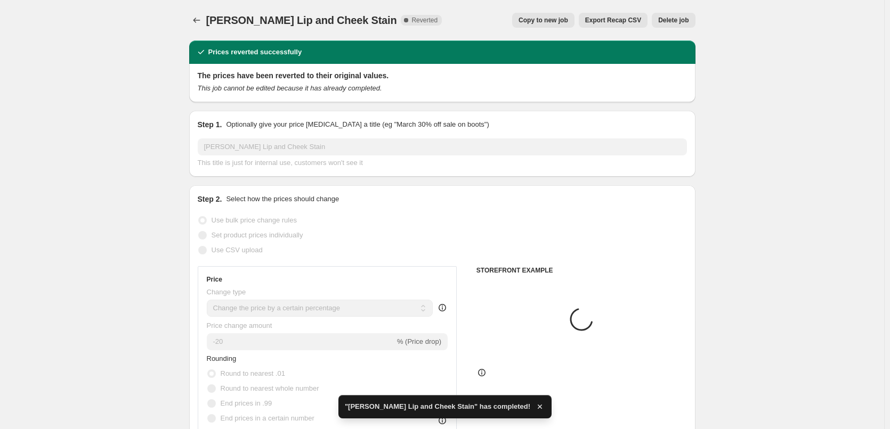
click at [671, 20] on span "Delete job" at bounding box center [673, 20] width 30 height 9
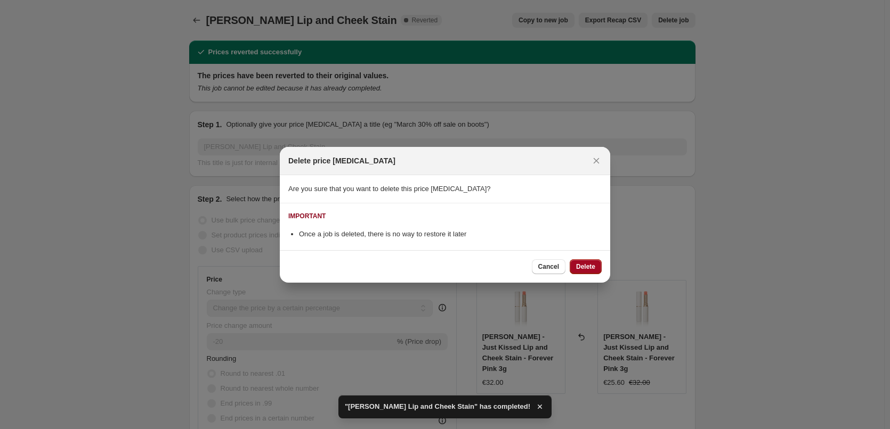
click at [585, 267] on span "Delete" at bounding box center [585, 267] width 19 height 9
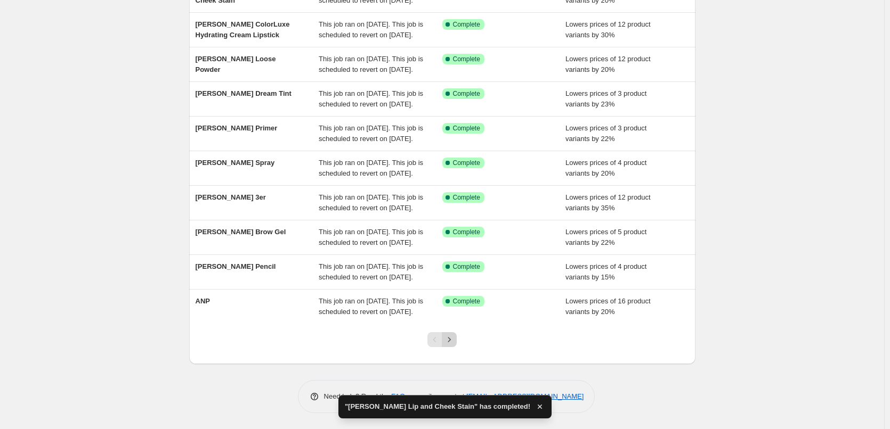
click at [454, 343] on icon "Next" at bounding box center [449, 340] width 11 height 11
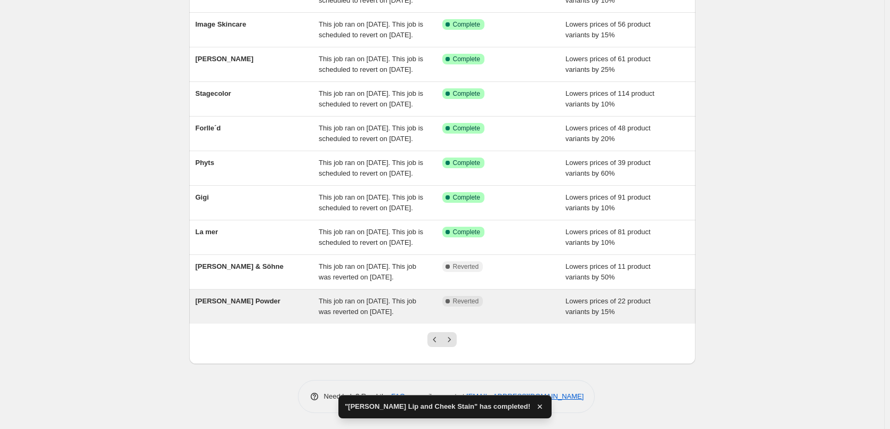
click at [437, 302] on div "This job ran on [DATE]. This job was reverted on [DATE]." at bounding box center [381, 306] width 124 height 21
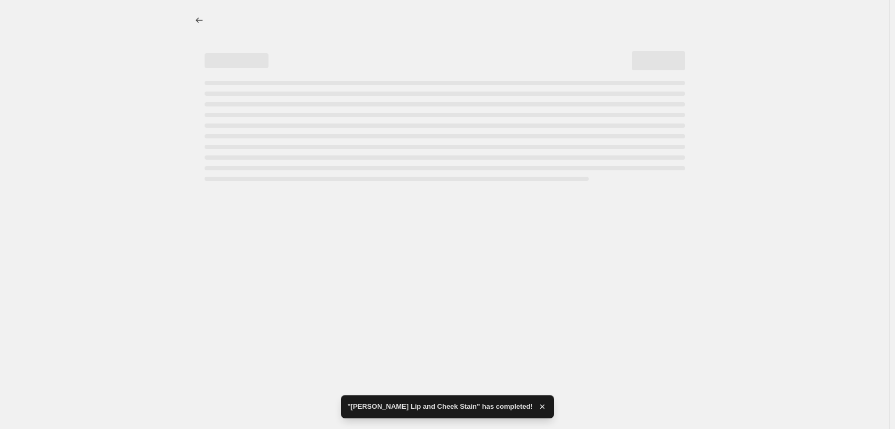
select select "percentage"
select select "tag"
select select "vendor"
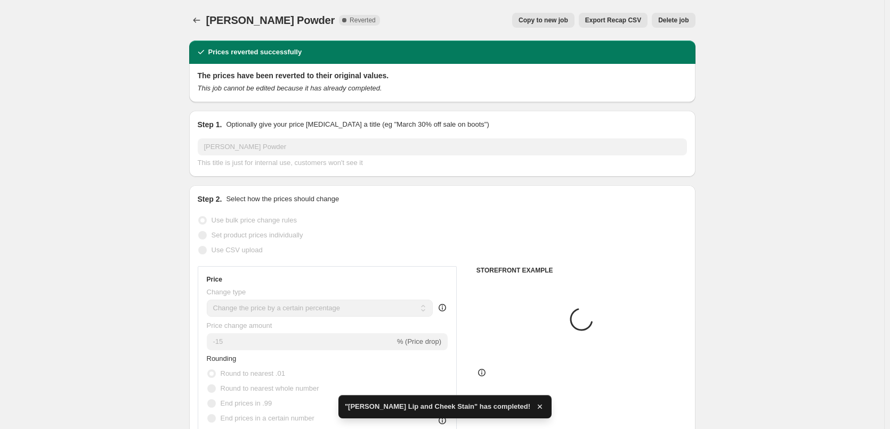
click at [560, 18] on span "Copy to new job" at bounding box center [543, 20] width 50 height 9
select select "percentage"
select select "tag"
select select "vendor"
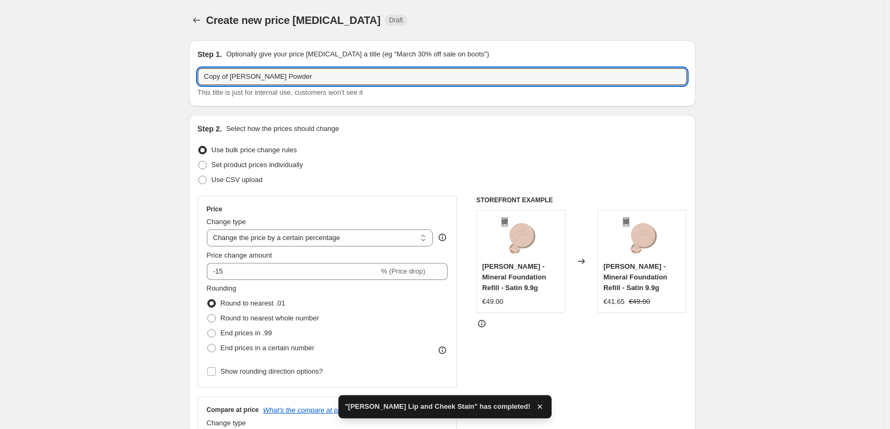
drag, startPoint x: 231, startPoint y: 76, endPoint x: 101, endPoint y: 71, distance: 130.1
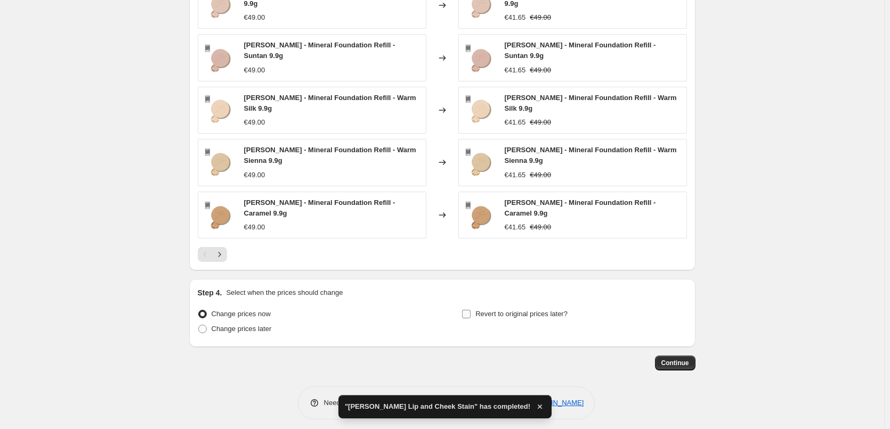
type input "[PERSON_NAME] Powder"
click at [483, 311] on span "Revert to original prices later?" at bounding box center [521, 314] width 92 height 8
click at [470, 311] on input "Revert to original prices later?" at bounding box center [466, 314] width 9 height 9
checkbox input "true"
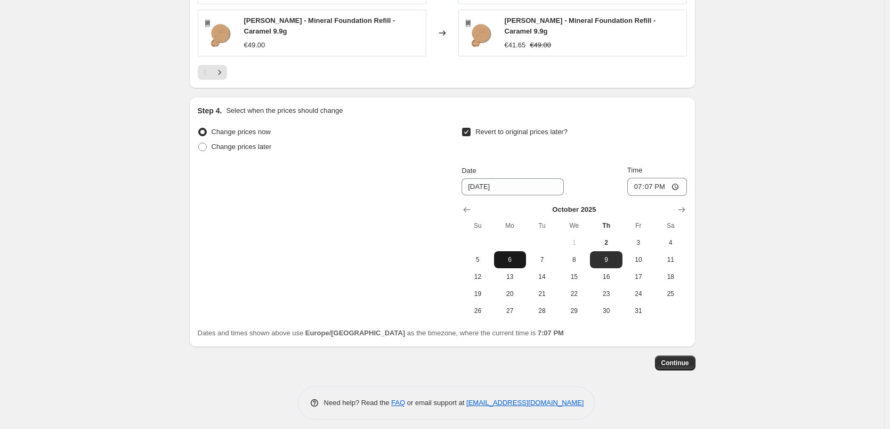
click at [514, 256] on span "6" at bounding box center [509, 260] width 23 height 9
type input "[DATE]"
click at [633, 181] on input "19:07" at bounding box center [657, 187] width 60 height 18
click at [681, 178] on input "15:00" at bounding box center [657, 187] width 60 height 18
type input "03:00"
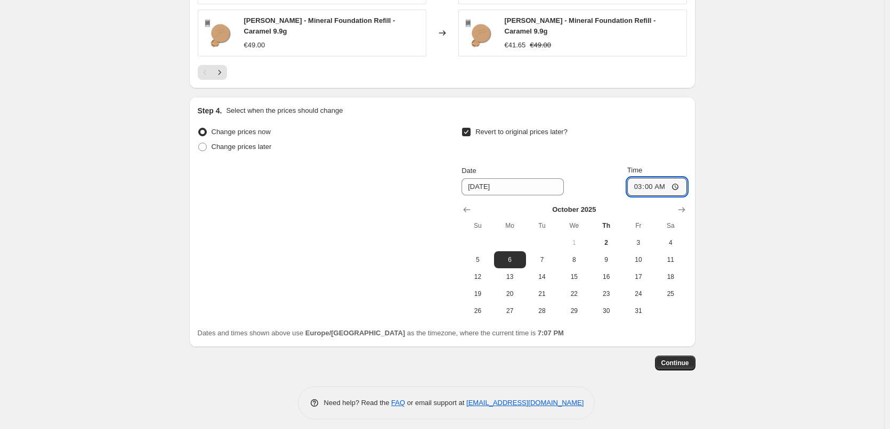
click at [675, 361] on span "Continue" at bounding box center [675, 363] width 28 height 9
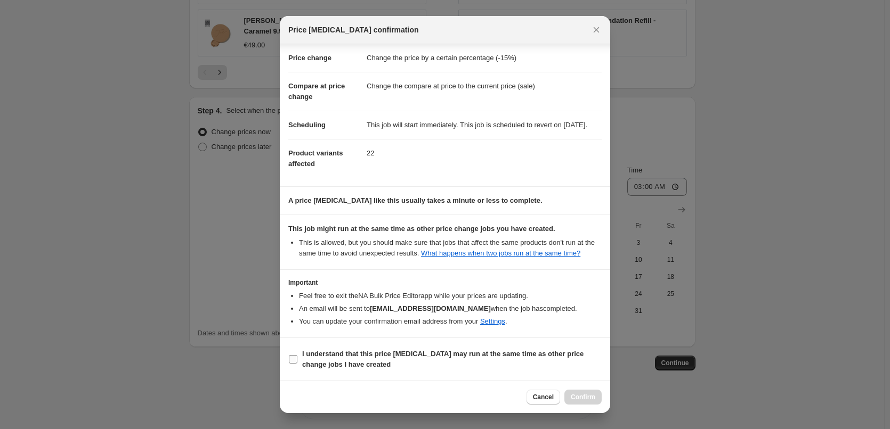
click at [337, 360] on b "I understand that this price [MEDICAL_DATA] may run at the same time as other p…" at bounding box center [442, 359] width 281 height 19
click at [297, 360] on input "I understand that this price [MEDICAL_DATA] may run at the same time as other p…" at bounding box center [293, 359] width 9 height 9
checkbox input "true"
click at [590, 397] on span "Confirm" at bounding box center [583, 397] width 25 height 9
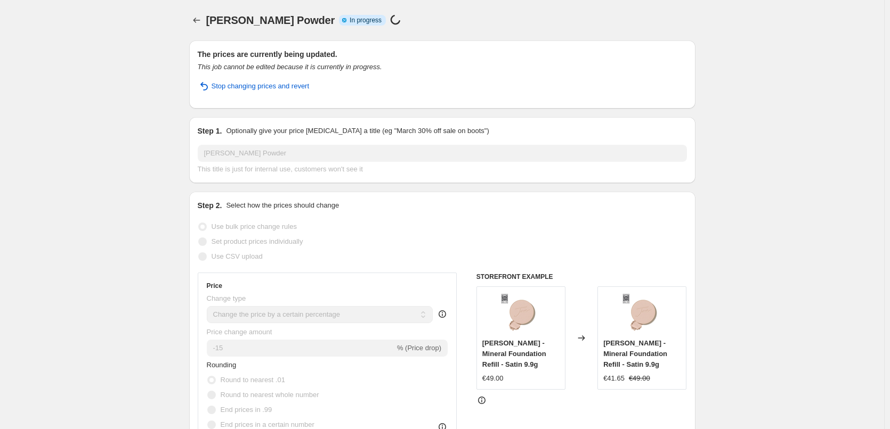
click at [200, 23] on icon "Price change jobs" at bounding box center [196, 20] width 11 height 11
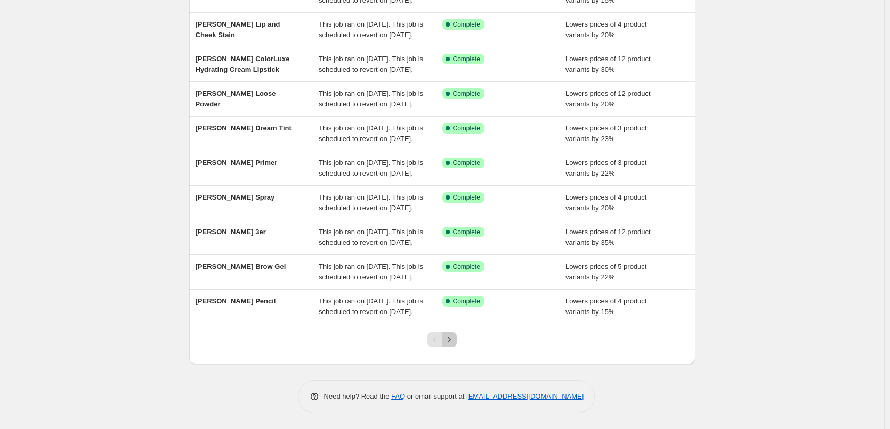
click at [452, 337] on icon "Next" at bounding box center [449, 340] width 11 height 11
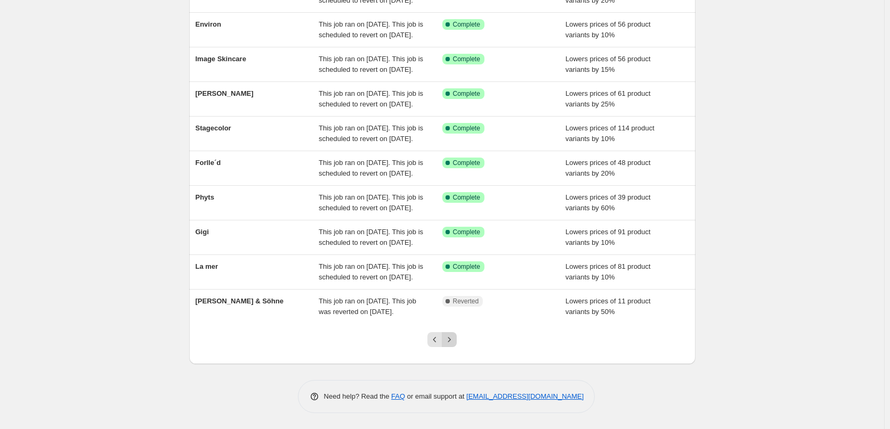
click at [453, 345] on icon "Next" at bounding box center [449, 340] width 11 height 11
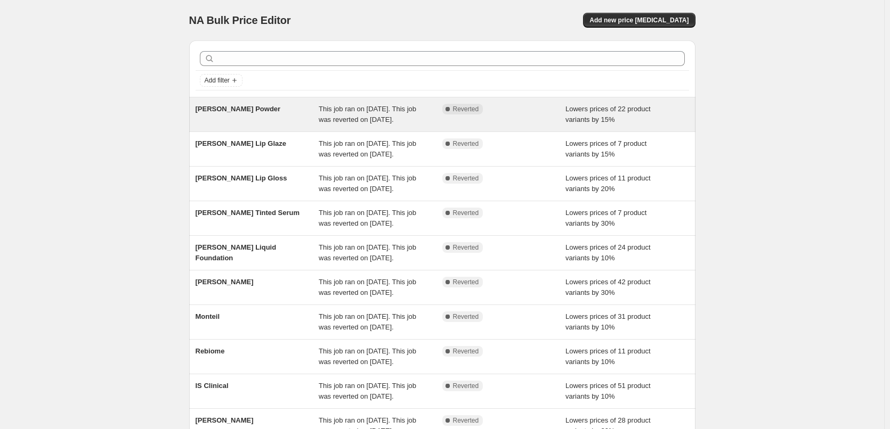
click at [356, 115] on div "This job ran on [DATE]. This job was reverted on [DATE]." at bounding box center [381, 114] width 124 height 21
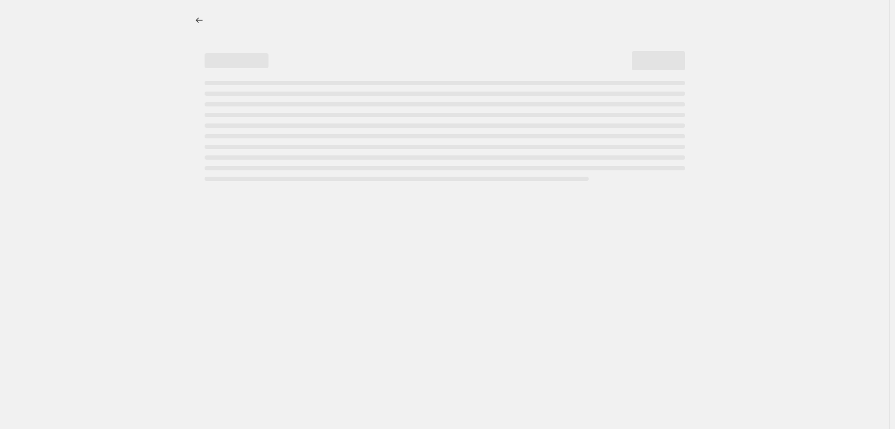
select select "percentage"
select select "tag"
select select "vendor"
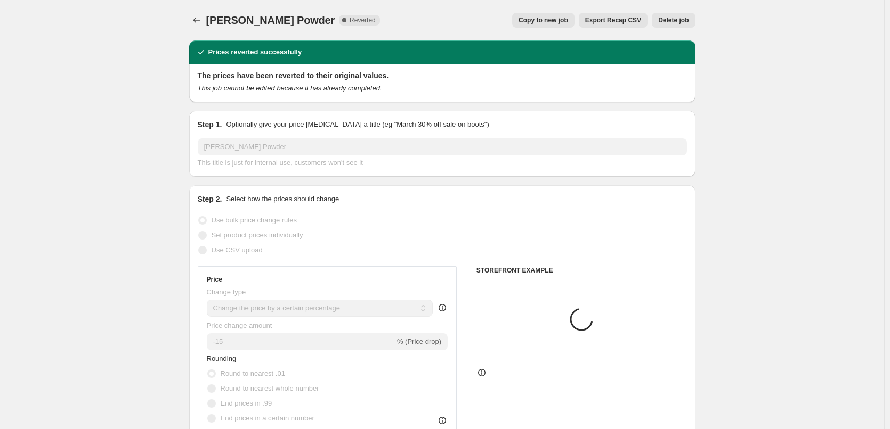
click at [676, 22] on span "Delete job" at bounding box center [673, 20] width 30 height 9
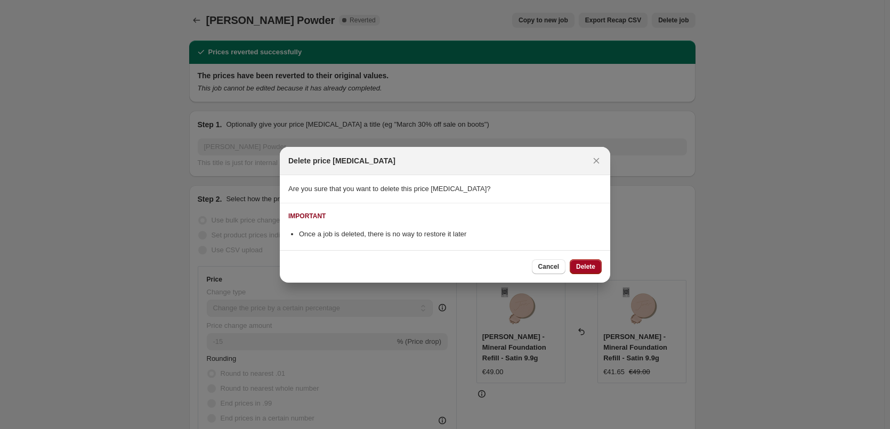
click at [590, 262] on button "Delete" at bounding box center [586, 266] width 32 height 15
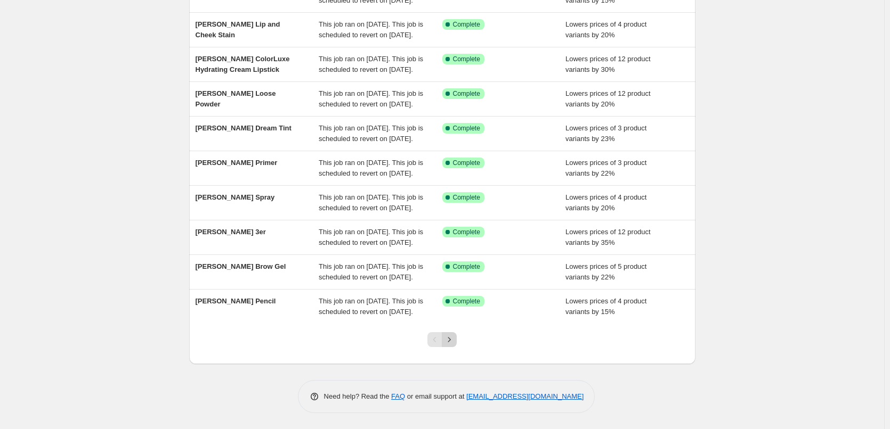
click at [452, 343] on icon "Next" at bounding box center [449, 340] width 11 height 11
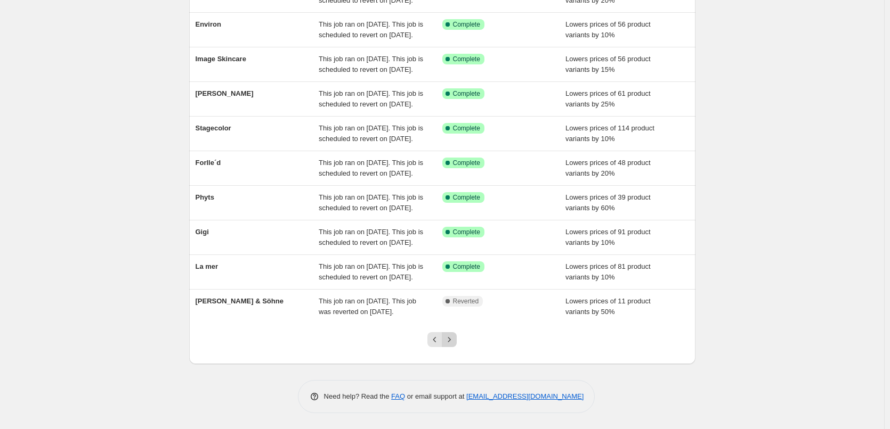
click at [453, 339] on icon "Next" at bounding box center [449, 340] width 11 height 11
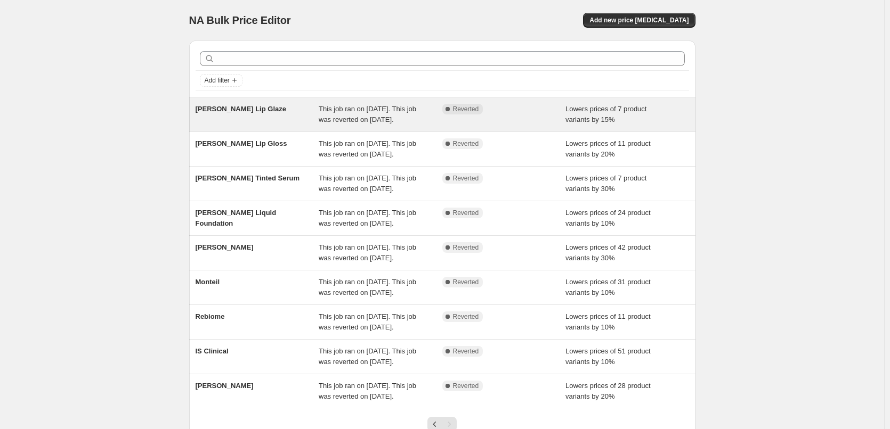
click at [430, 119] on div "This job ran on [DATE]. This job was reverted on [DATE]." at bounding box center [381, 114] width 124 height 21
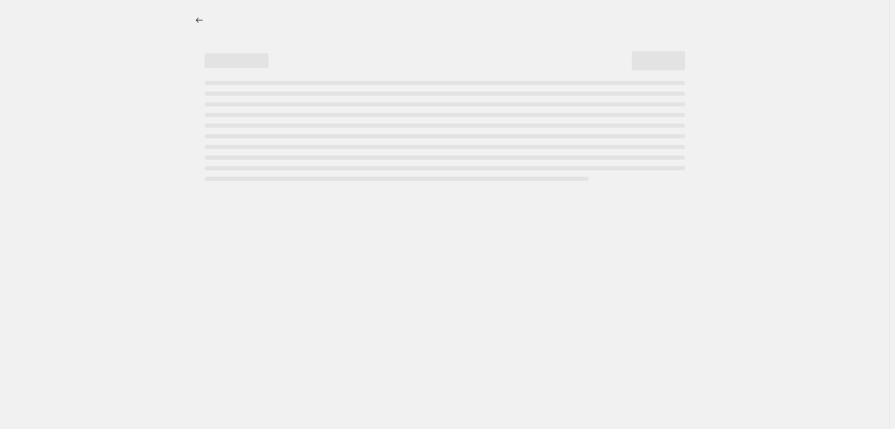
select select "percentage"
select select "tag"
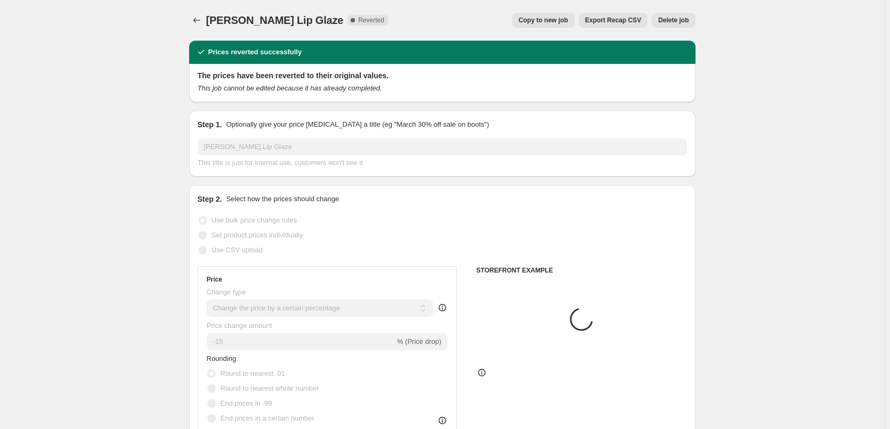
click at [551, 14] on button "Copy to new job" at bounding box center [543, 20] width 62 height 15
select select "percentage"
select select "tag"
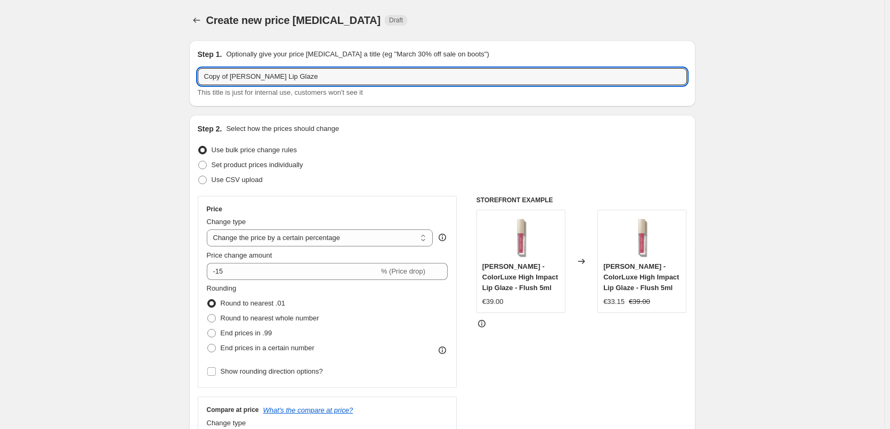
drag, startPoint x: 231, startPoint y: 78, endPoint x: 123, endPoint y: 76, distance: 108.7
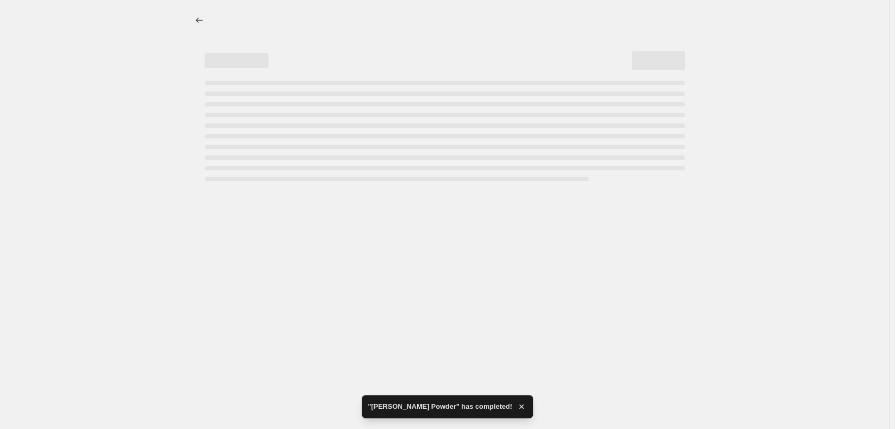
select select "percentage"
select select "tag"
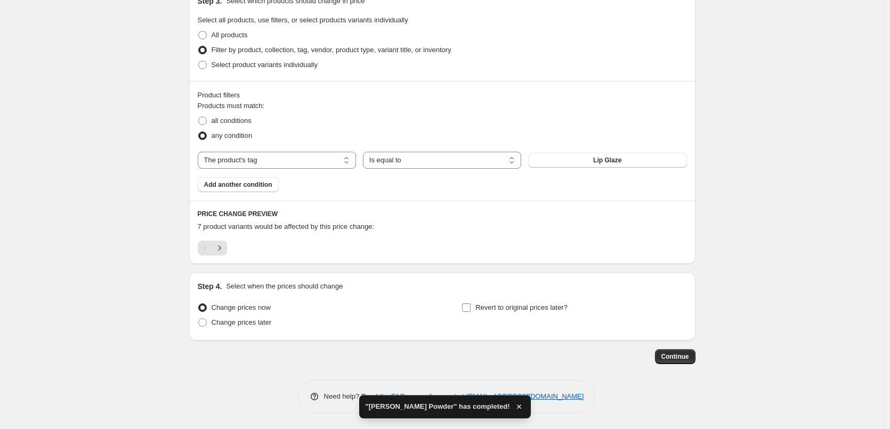
click at [510, 304] on span "Revert to original prices later?" at bounding box center [521, 308] width 92 height 8
click at [470, 304] on input "Revert to original prices later?" at bounding box center [466, 308] width 9 height 9
checkbox input "true"
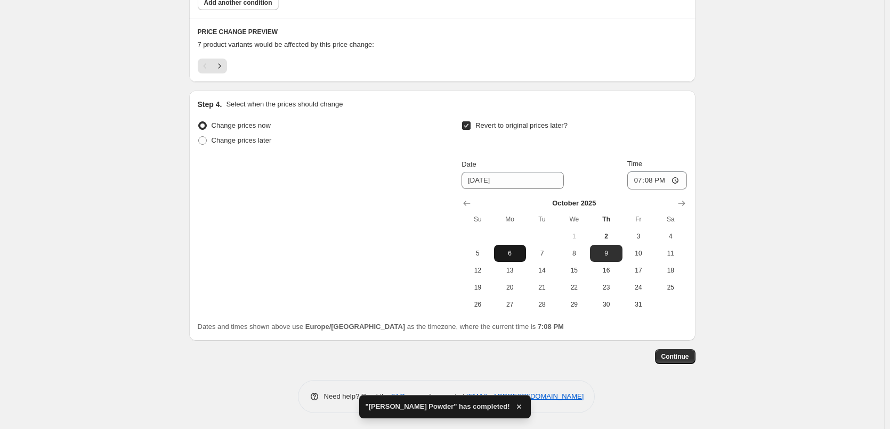
click at [518, 251] on span "6" at bounding box center [509, 253] width 23 height 9
type input "[DATE]"
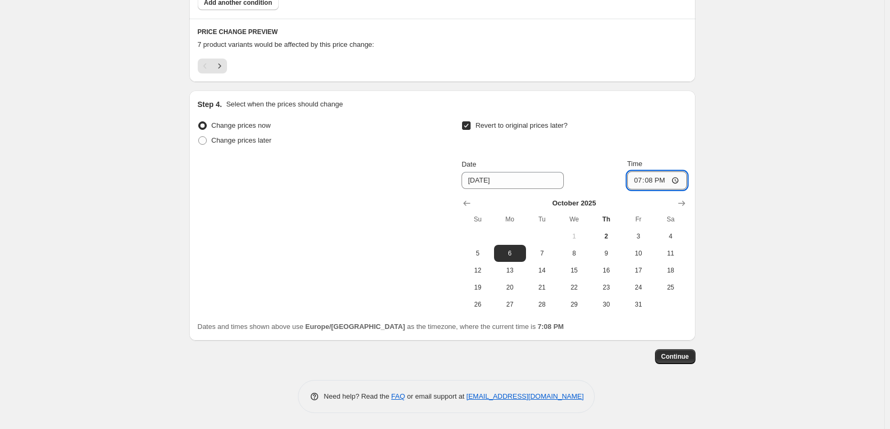
click at [639, 181] on input "19:08" at bounding box center [657, 181] width 60 height 18
drag, startPoint x: 679, startPoint y: 180, endPoint x: 678, endPoint y: 188, distance: 8.0
click at [679, 180] on input "15:00" at bounding box center [657, 181] width 60 height 18
type input "03:00"
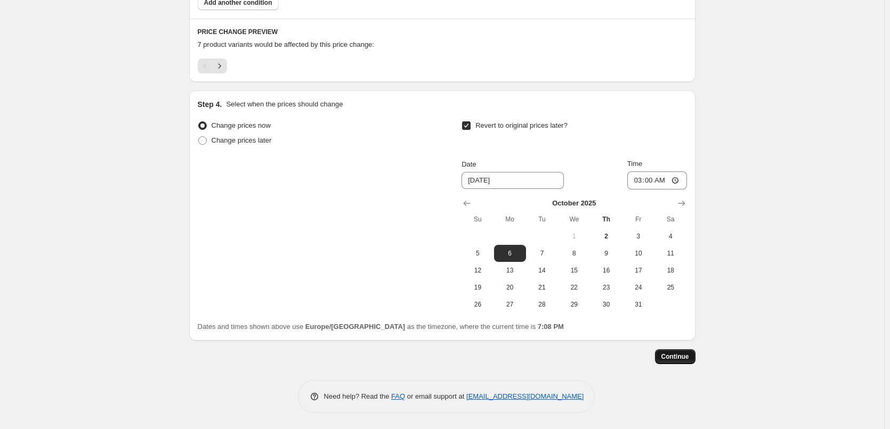
click at [677, 358] on span "Continue" at bounding box center [675, 357] width 28 height 9
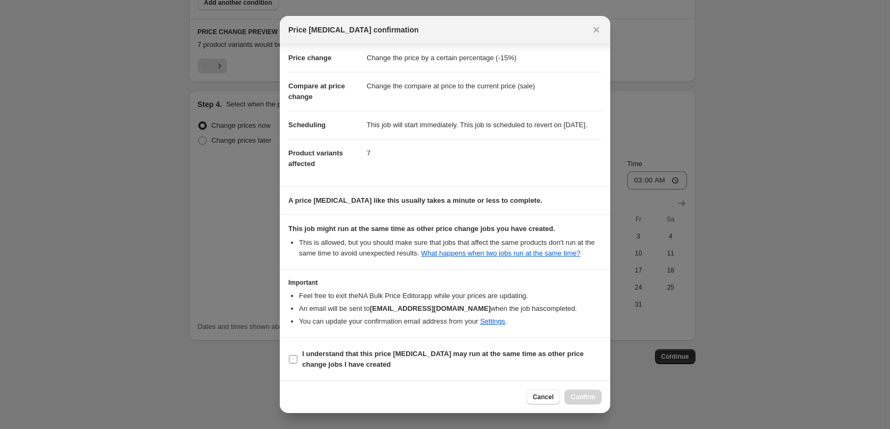
click at [336, 350] on b "I understand that this price [MEDICAL_DATA] may run at the same time as other p…" at bounding box center [442, 359] width 281 height 19
click at [297, 355] on input "I understand that this price [MEDICAL_DATA] may run at the same time as other p…" at bounding box center [293, 359] width 9 height 9
checkbox input "true"
click at [584, 392] on button "Confirm" at bounding box center [582, 397] width 37 height 15
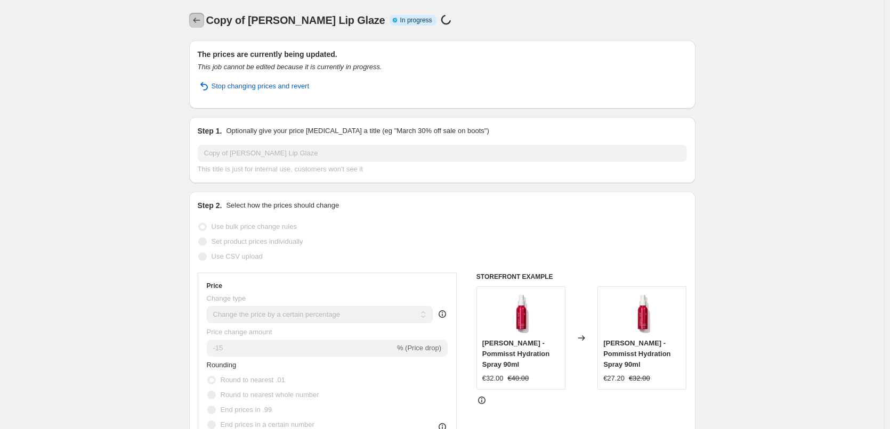
click at [201, 20] on icon "Price change jobs" at bounding box center [196, 20] width 11 height 11
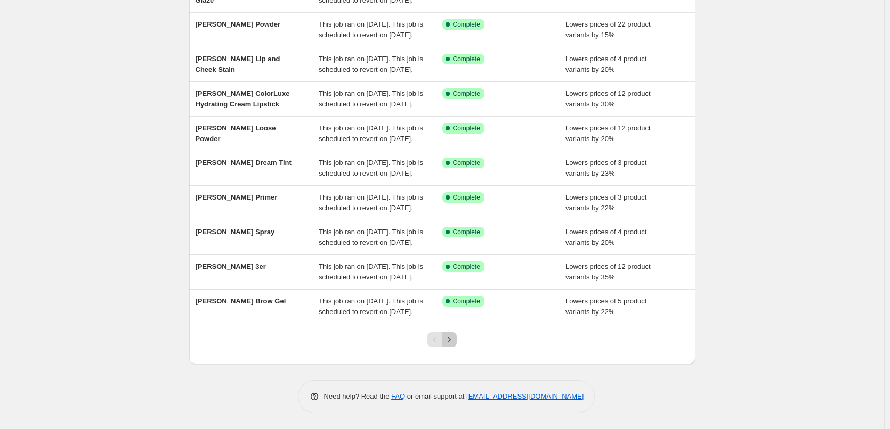
click at [448, 343] on icon "Next" at bounding box center [449, 340] width 11 height 11
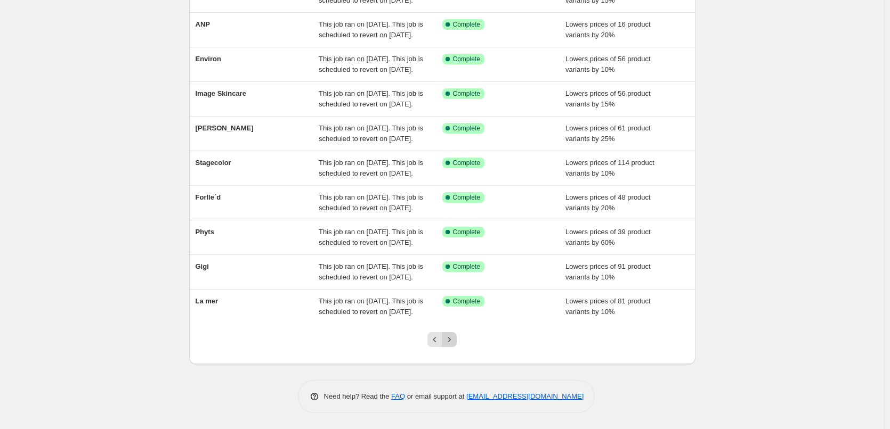
click at [452, 344] on icon "Next" at bounding box center [449, 340] width 11 height 11
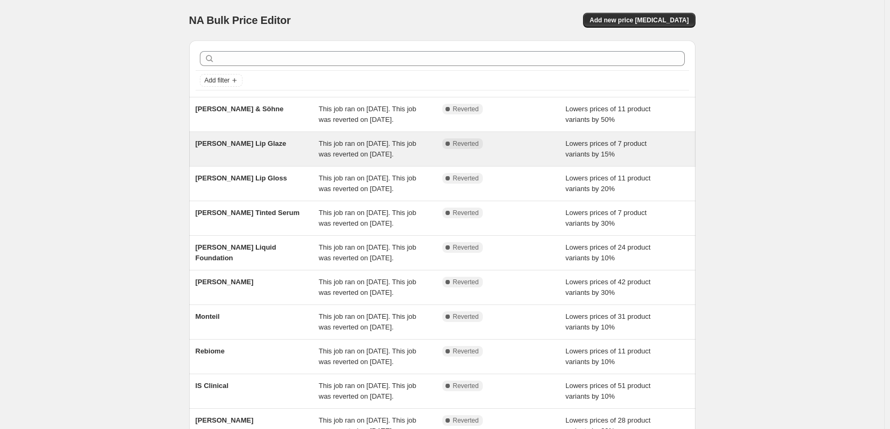
click at [369, 153] on span "This job ran on [DATE]. This job was reverted on [DATE]." at bounding box center [367, 149] width 97 height 19
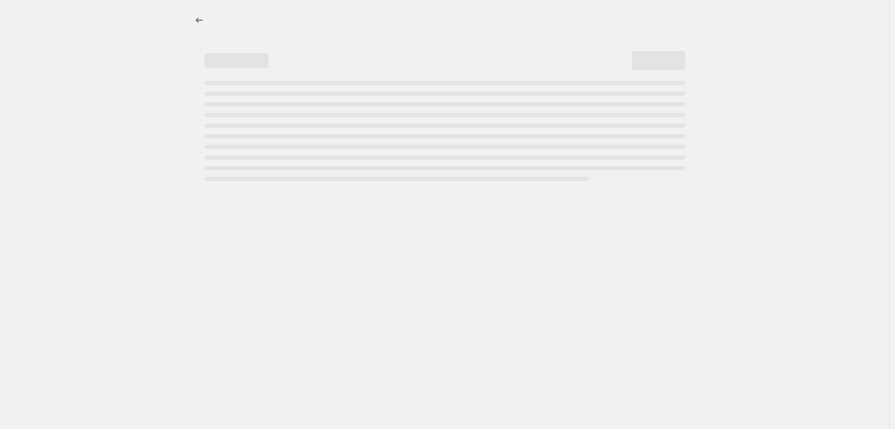
select select "percentage"
select select "tag"
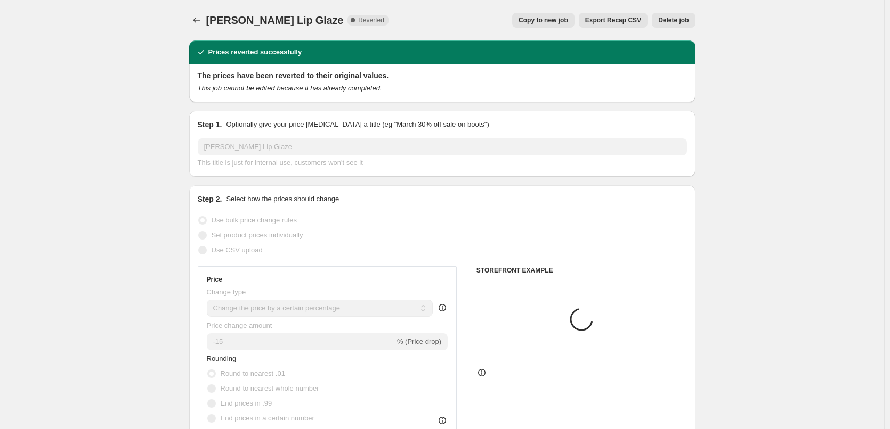
click at [679, 18] on span "Delete job" at bounding box center [673, 20] width 30 height 9
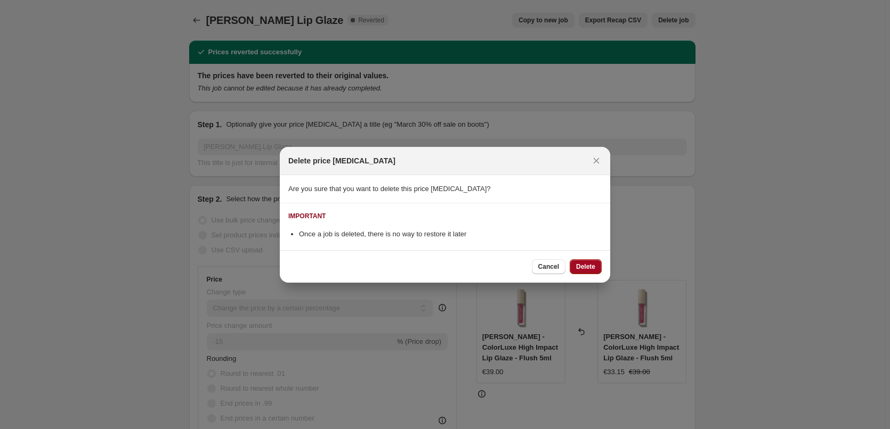
click at [587, 266] on span "Delete" at bounding box center [585, 267] width 19 height 9
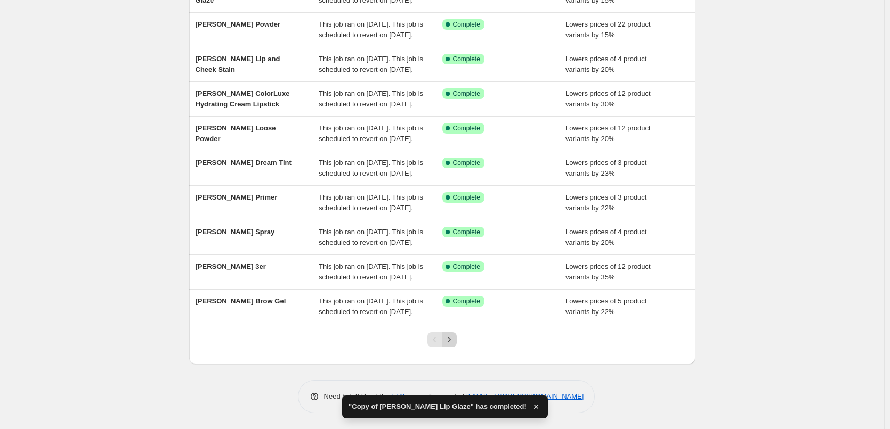
click at [454, 336] on icon "Next" at bounding box center [449, 340] width 11 height 11
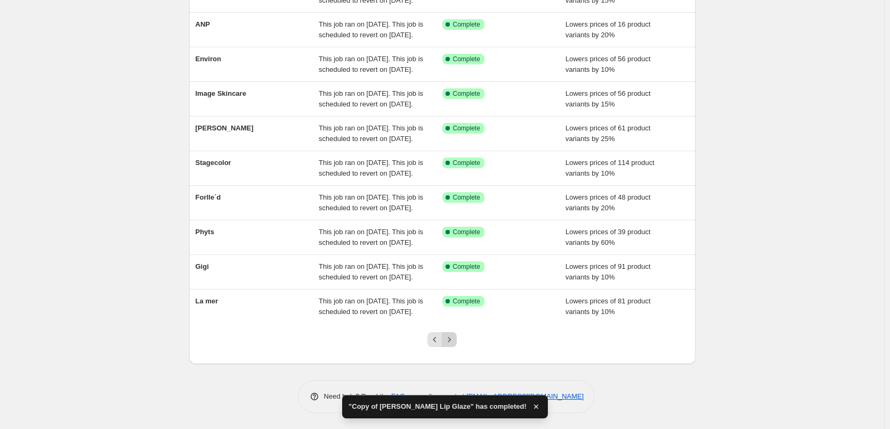
click at [457, 341] on button "Next" at bounding box center [449, 339] width 15 height 15
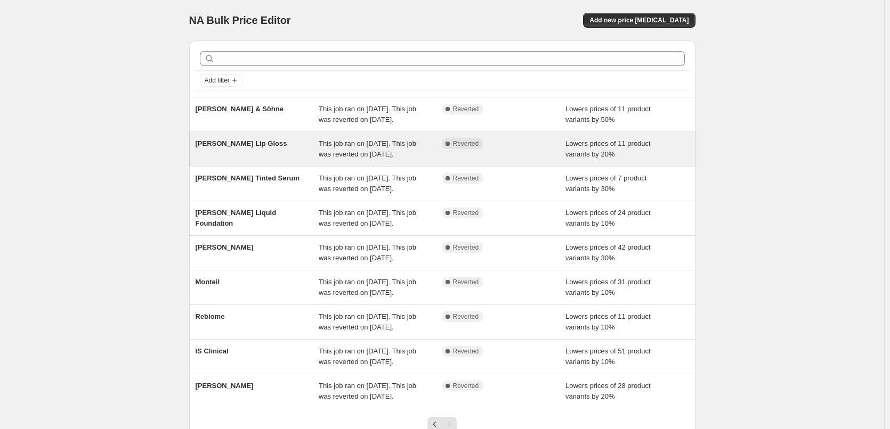
click at [385, 158] on span "This job ran on [DATE]. This job was reverted on [DATE]." at bounding box center [367, 149] width 97 height 19
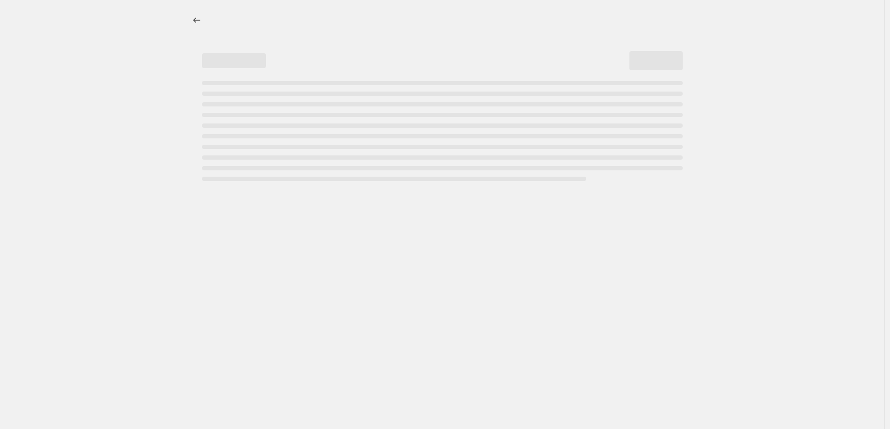
select select "percentage"
select select "tag"
select select "vendor"
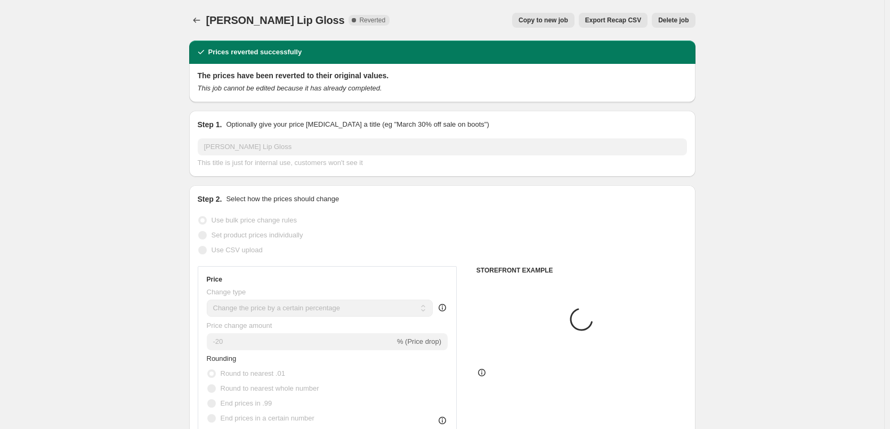
click at [566, 23] on span "Copy to new job" at bounding box center [543, 20] width 50 height 9
select select "percentage"
select select "tag"
select select "vendor"
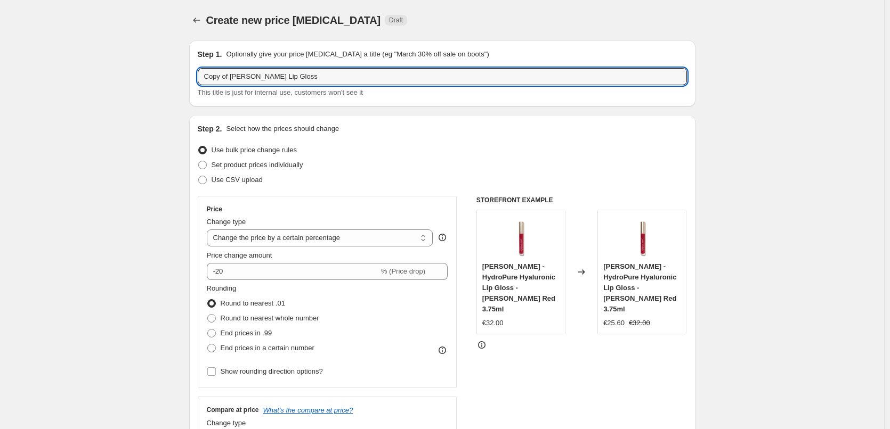
drag, startPoint x: 231, startPoint y: 76, endPoint x: 58, endPoint y: 75, distance: 173.1
click at [208, 77] on input "Jane Iredale Lip Gloss" at bounding box center [442, 76] width 489 height 17
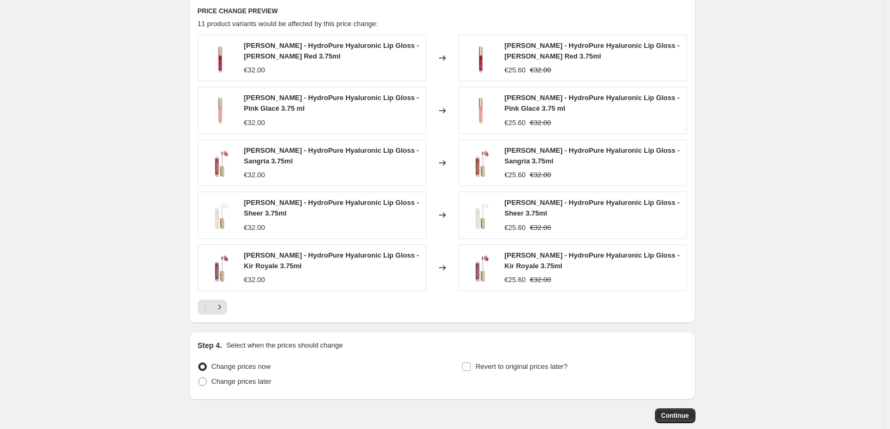
scroll to position [796, 0]
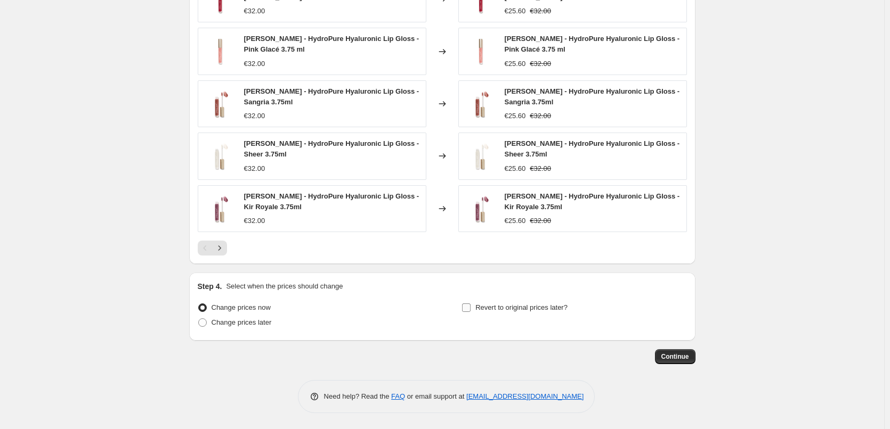
type input "Jane Iredale Lip Gloss"
click at [475, 309] on label "Revert to original prices later?" at bounding box center [514, 307] width 106 height 15
click at [470, 309] on input "Revert to original prices later?" at bounding box center [466, 308] width 9 height 9
checkbox input "true"
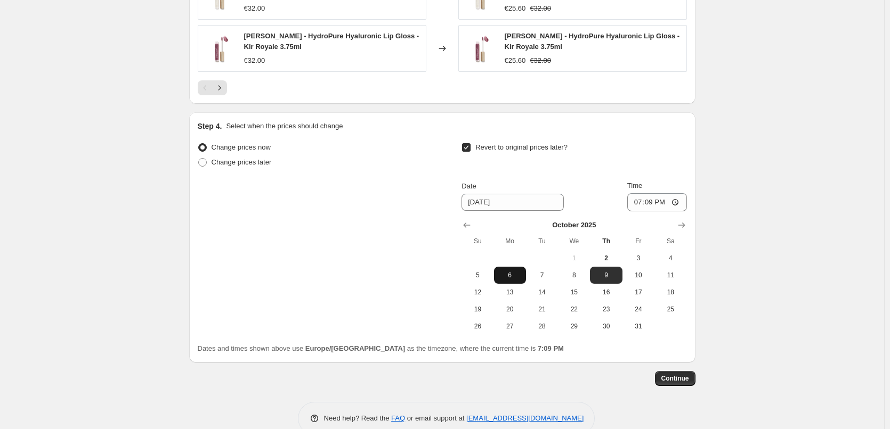
click at [516, 280] on button "6" at bounding box center [510, 275] width 32 height 17
type input "[DATE]"
drag, startPoint x: 652, startPoint y: 200, endPoint x: 641, endPoint y: 203, distance: 11.5
click at [649, 200] on input "19:09" at bounding box center [657, 202] width 60 height 18
click at [641, 204] on input "19:09" at bounding box center [657, 202] width 60 height 18
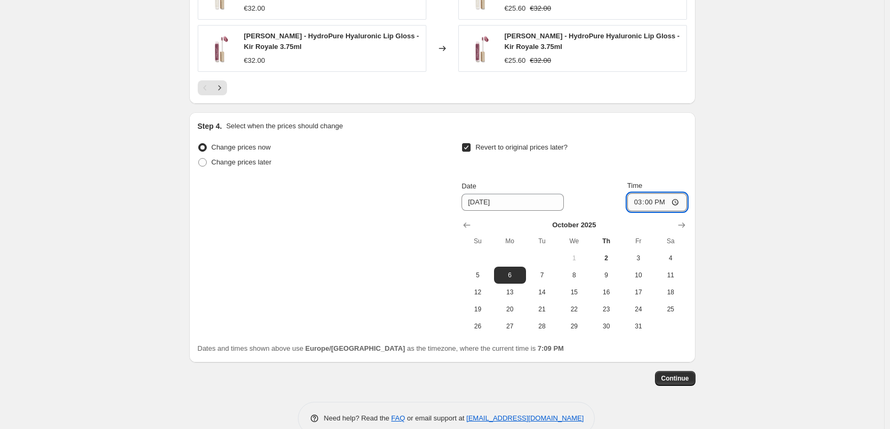
click at [679, 204] on input "15:00" at bounding box center [657, 202] width 60 height 18
type input "03:00"
click at [681, 378] on span "Continue" at bounding box center [675, 379] width 28 height 9
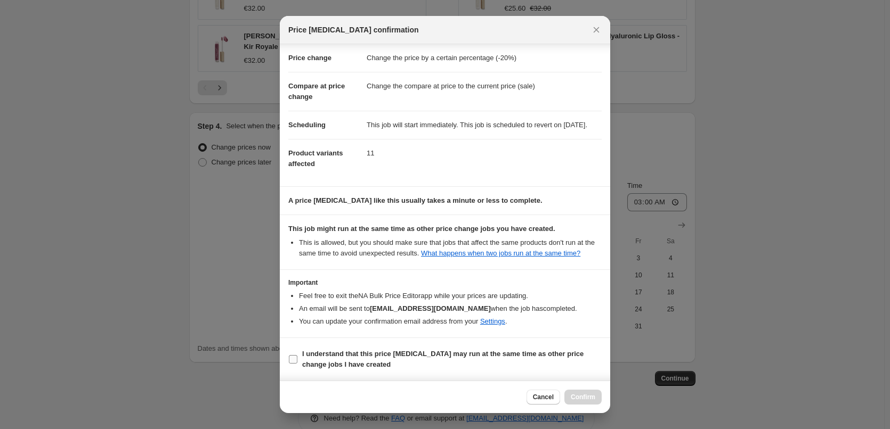
scroll to position [30, 0]
click at [334, 370] on label "I understand that this price [MEDICAL_DATA] may run at the same time as other p…" at bounding box center [444, 360] width 313 height 26
click at [297, 364] on input "I understand that this price [MEDICAL_DATA] may run at the same time as other p…" at bounding box center [293, 359] width 9 height 9
checkbox input "true"
click at [582, 397] on span "Confirm" at bounding box center [583, 397] width 25 height 9
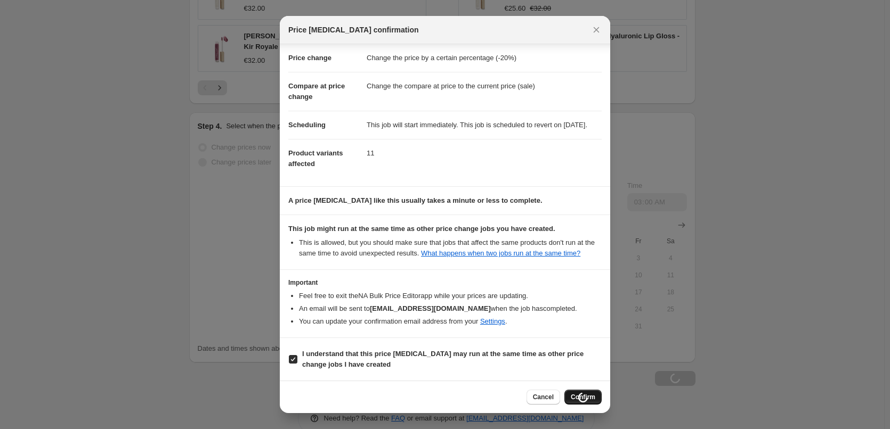
type input "Jane Iredale Lip Gloss"
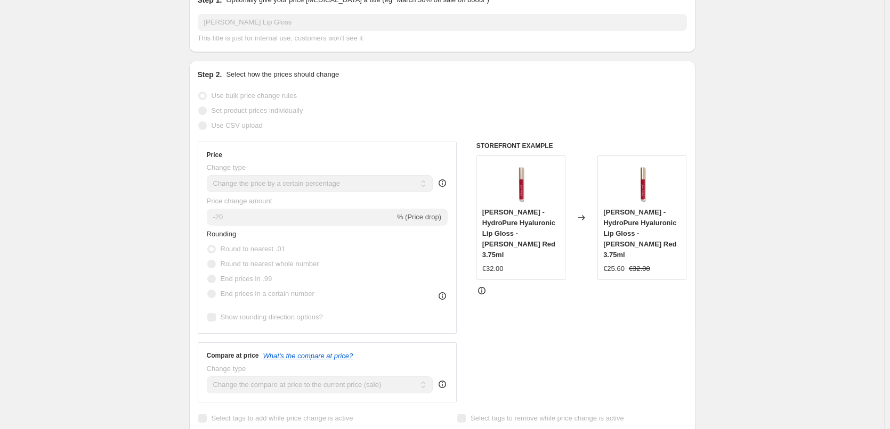
scroll to position [78, 0]
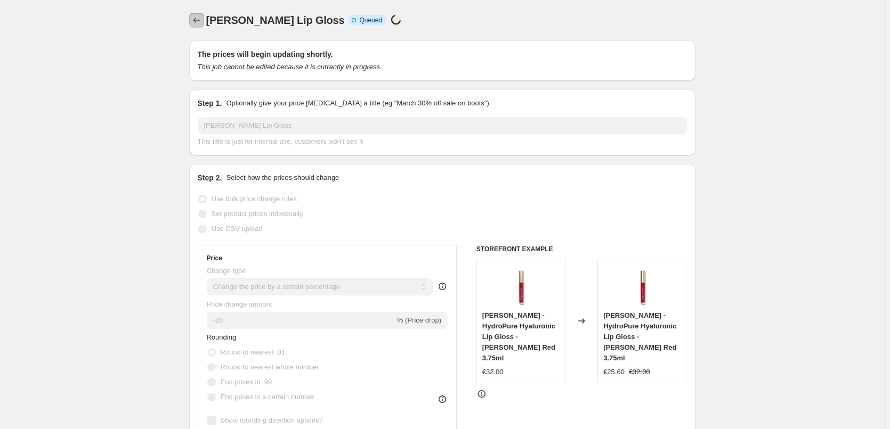
click at [201, 22] on icon "Price change jobs" at bounding box center [196, 20] width 11 height 11
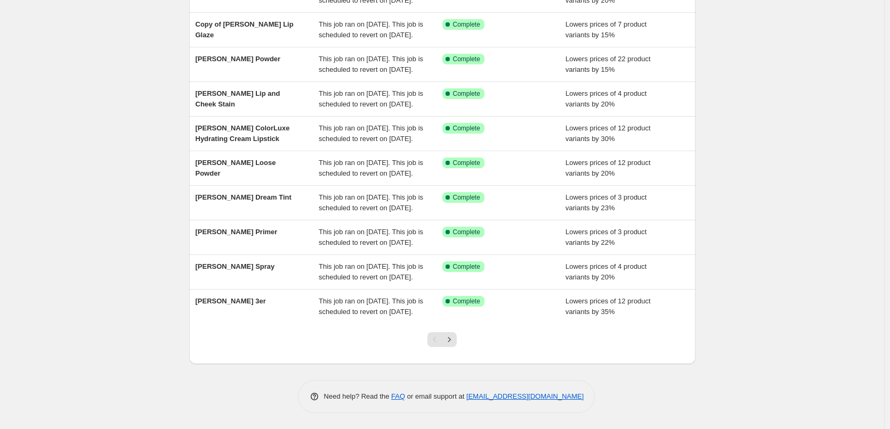
scroll to position [226, 0]
click at [449, 344] on icon "Next" at bounding box center [449, 340] width 11 height 11
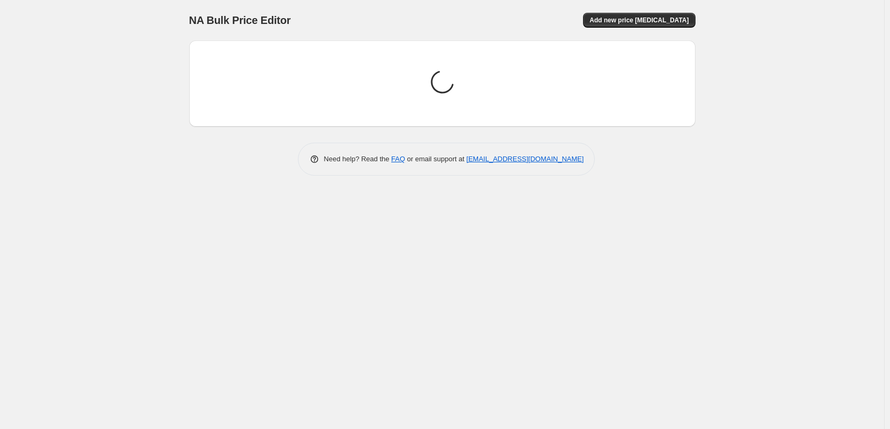
scroll to position [0, 0]
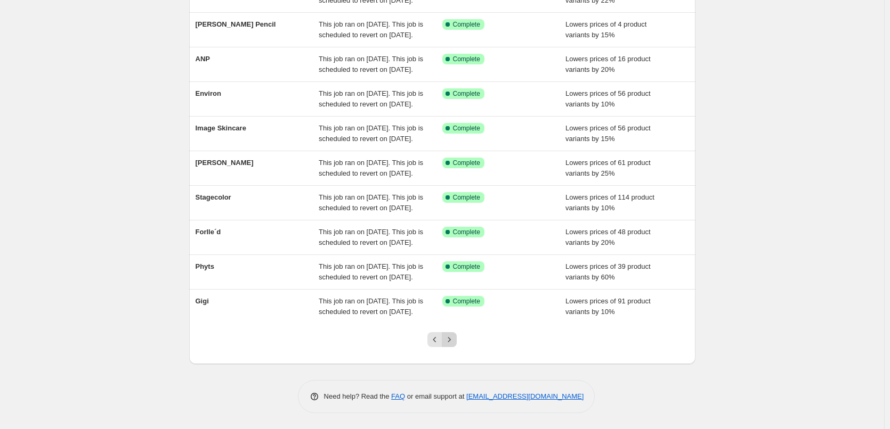
click at [452, 342] on icon "Next" at bounding box center [449, 340] width 11 height 11
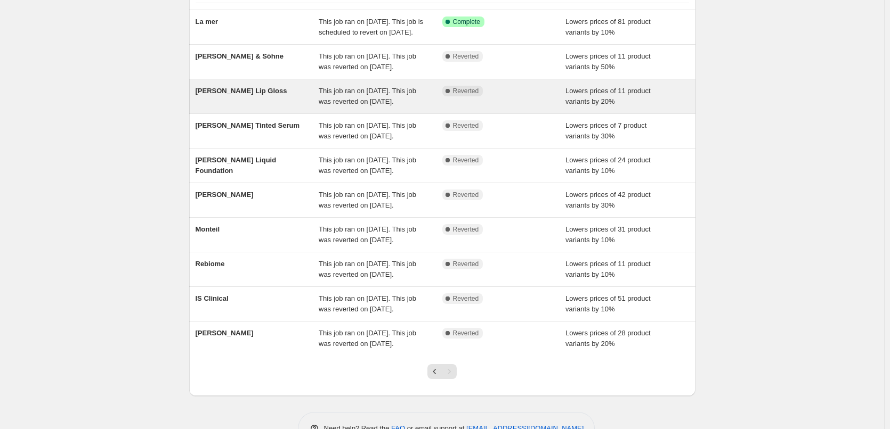
click at [314, 107] on div "Jane Iredale Lip Gloss" at bounding box center [258, 96] width 124 height 21
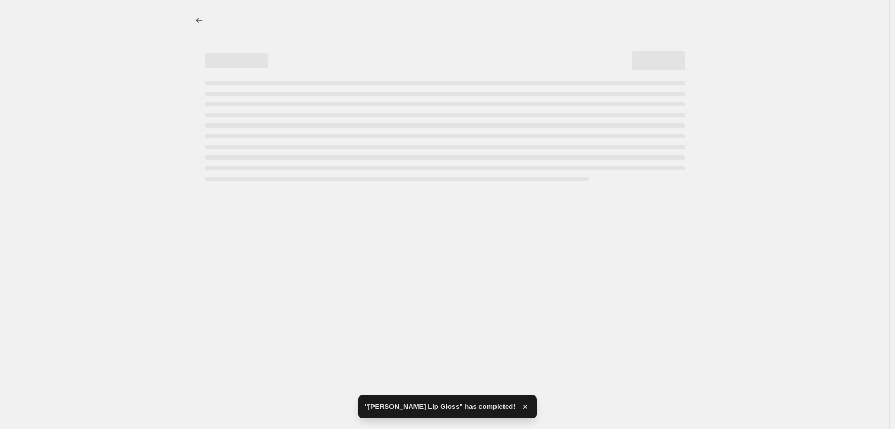
select select "percentage"
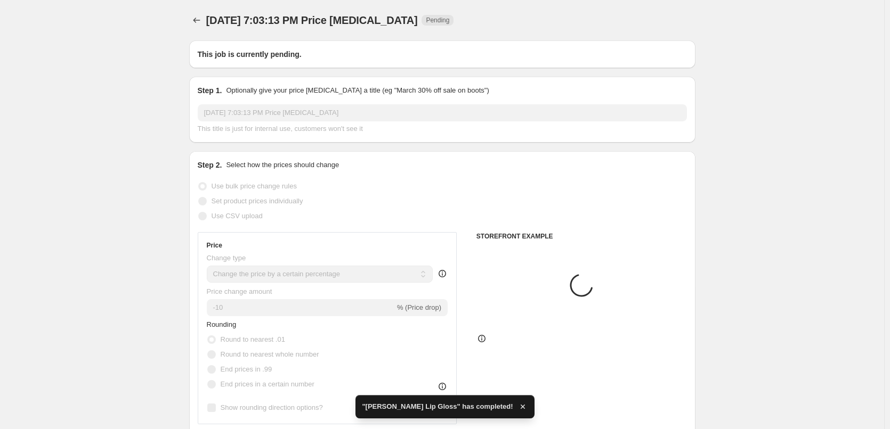
type input "Jane Iredale Lip Gloss"
radio input "false"
radio input "true"
checkbox input "true"
select select "tag"
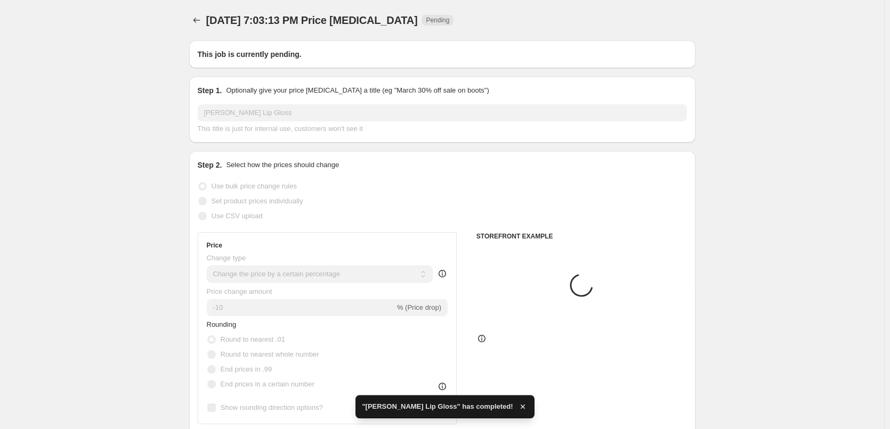
select select "vendor"
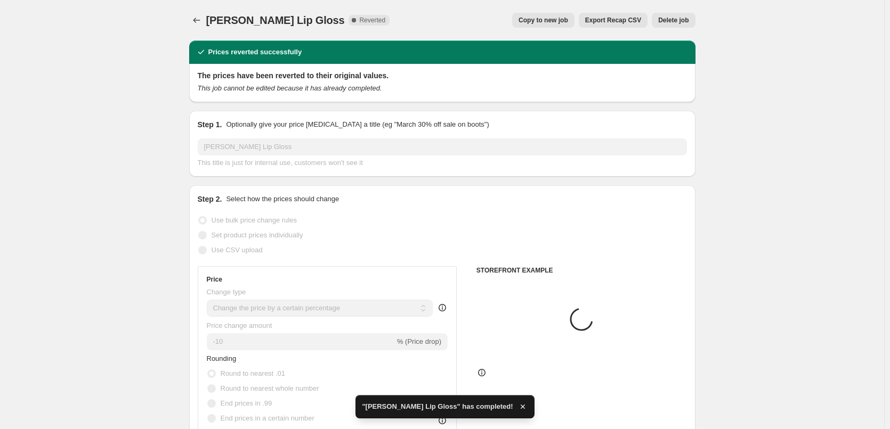
click at [665, 21] on span "Delete job" at bounding box center [673, 20] width 30 height 9
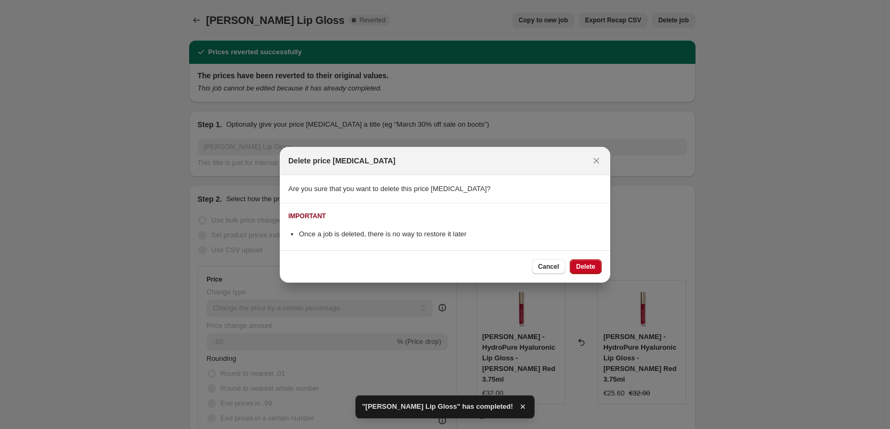
click at [586, 269] on span "Delete" at bounding box center [585, 267] width 19 height 9
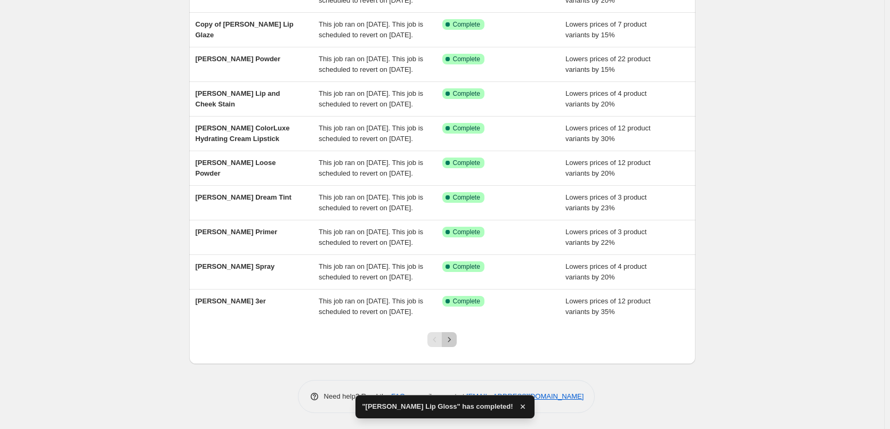
click at [452, 337] on icon "Next" at bounding box center [449, 340] width 11 height 11
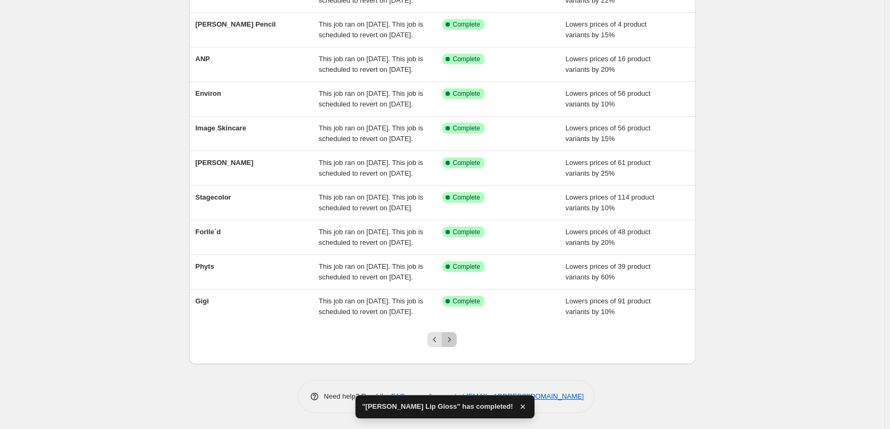
click at [454, 338] on icon "Next" at bounding box center [449, 340] width 11 height 11
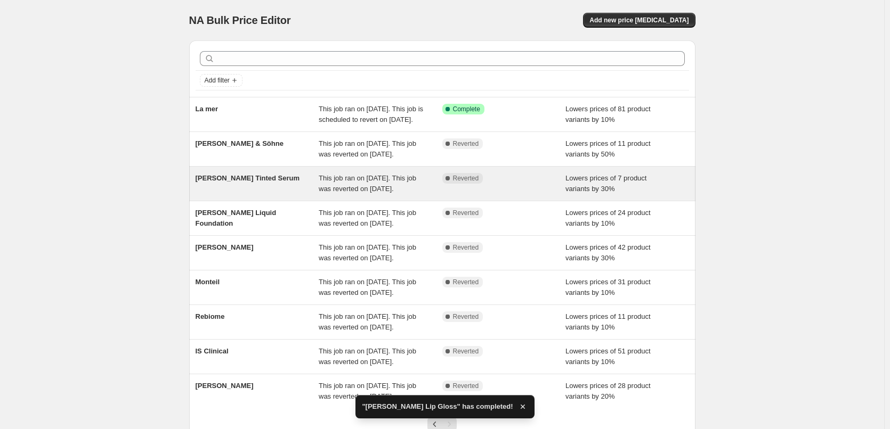
click at [385, 192] on div "Jane Iredale Tinted Serum This job ran on September 30, 2025. This job was reve…" at bounding box center [442, 184] width 506 height 34
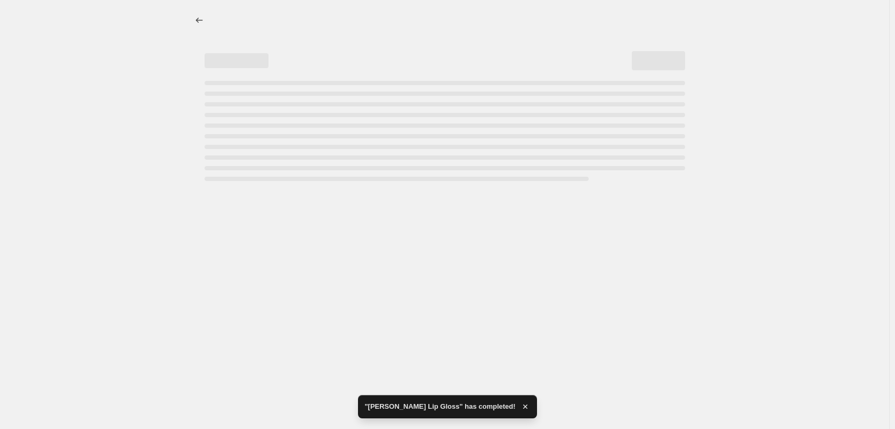
select select "percentage"
select select "tag"
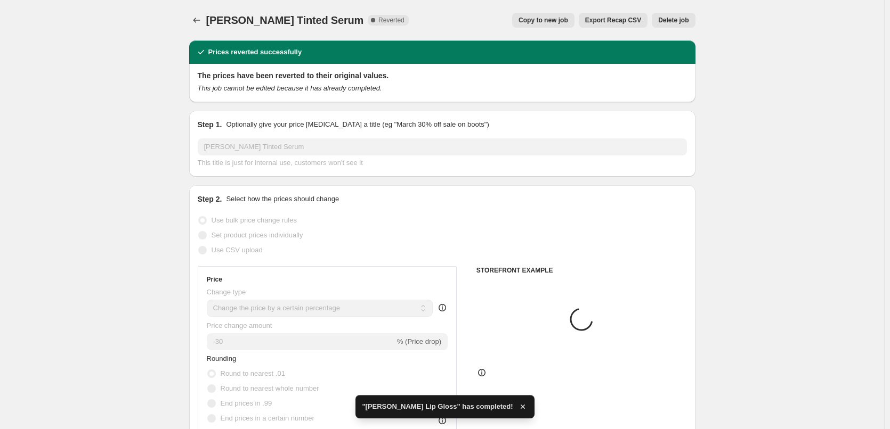
click at [542, 22] on span "Copy to new job" at bounding box center [543, 20] width 50 height 9
select select "percentage"
select select "tag"
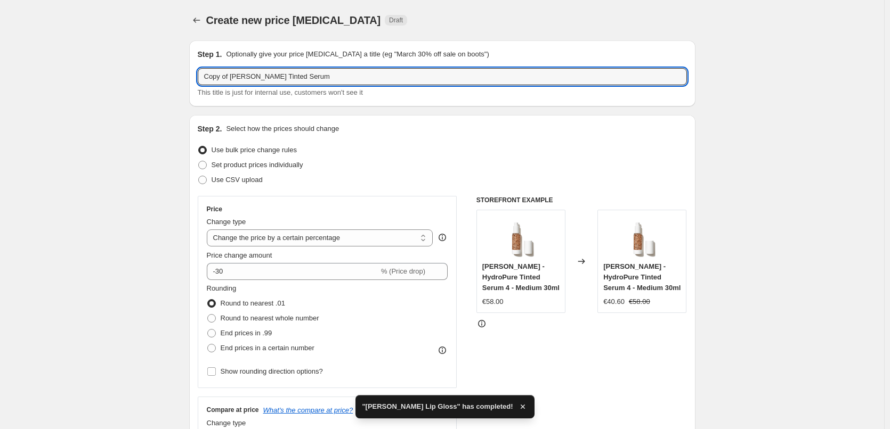
drag, startPoint x: 231, startPoint y: 77, endPoint x: 60, endPoint y: 81, distance: 171.1
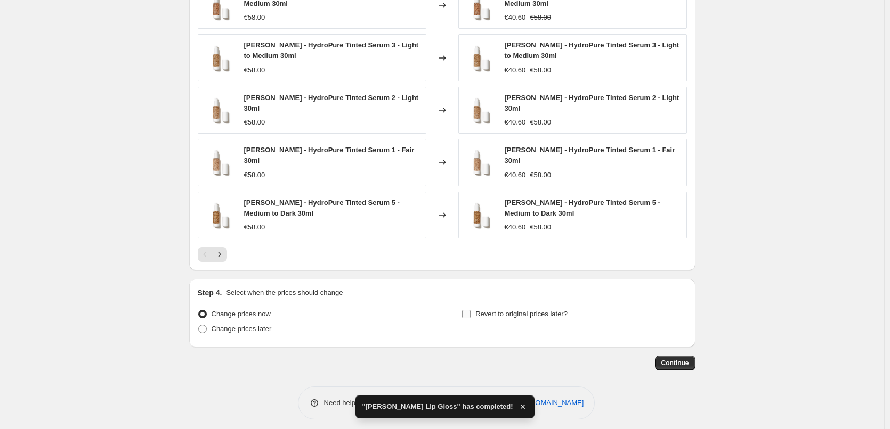
type input "Jane Iredale Tinted Serum"
click at [500, 310] on span "Revert to original prices later?" at bounding box center [521, 314] width 92 height 8
click at [470, 310] on input "Revert to original prices later?" at bounding box center [466, 314] width 9 height 9
checkbox input "true"
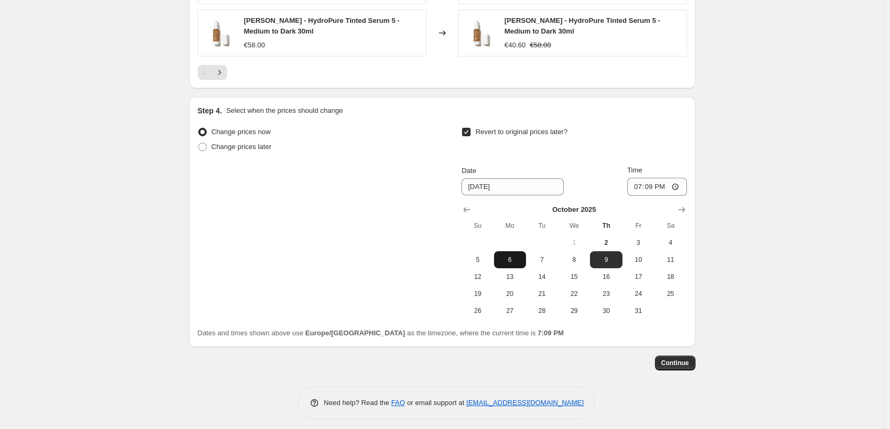
click at [514, 258] on button "6" at bounding box center [510, 259] width 32 height 17
type input "[DATE]"
click at [638, 180] on input "19:09" at bounding box center [657, 187] width 60 height 18
click at [677, 181] on input "19:09" at bounding box center [657, 187] width 60 height 18
type input "07:09"
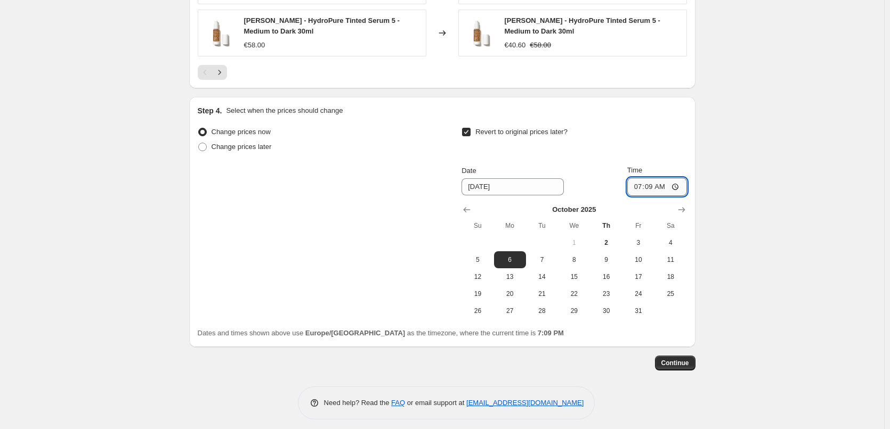
click at [635, 180] on input "07:09" at bounding box center [657, 187] width 60 height 18
type input "00:03"
click at [637, 178] on input "00:03" at bounding box center [657, 187] width 60 height 18
type input "03:00"
click at [666, 359] on span "Continue" at bounding box center [675, 363] width 28 height 9
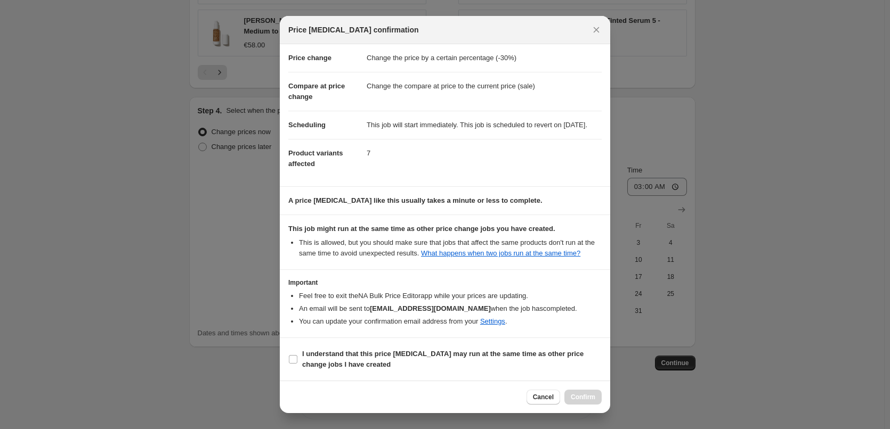
scroll to position [30, 0]
click at [359, 354] on b "I understand that this price [MEDICAL_DATA] may run at the same time as other p…" at bounding box center [442, 359] width 281 height 19
click at [349, 362] on b "I understand that this price [MEDICAL_DATA] may run at the same time as other p…" at bounding box center [442, 359] width 281 height 19
click at [297, 362] on input "I understand that this price [MEDICAL_DATA] may run at the same time as other p…" at bounding box center [293, 359] width 9 height 9
checkbox input "true"
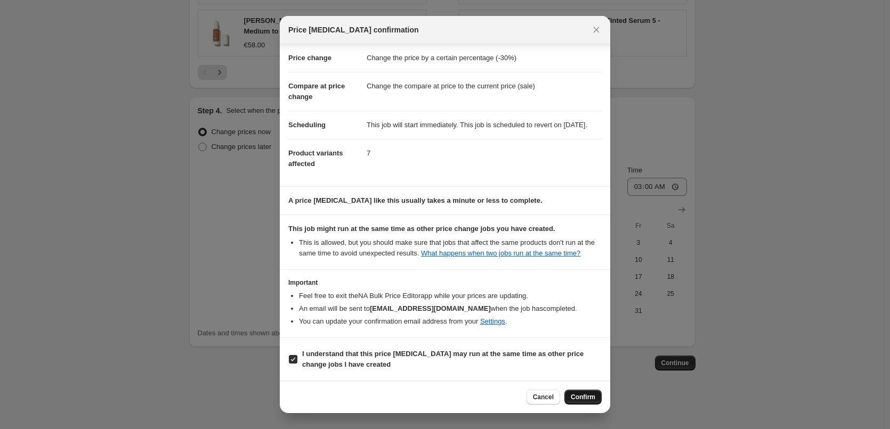
click at [599, 396] on button "Confirm" at bounding box center [582, 397] width 37 height 15
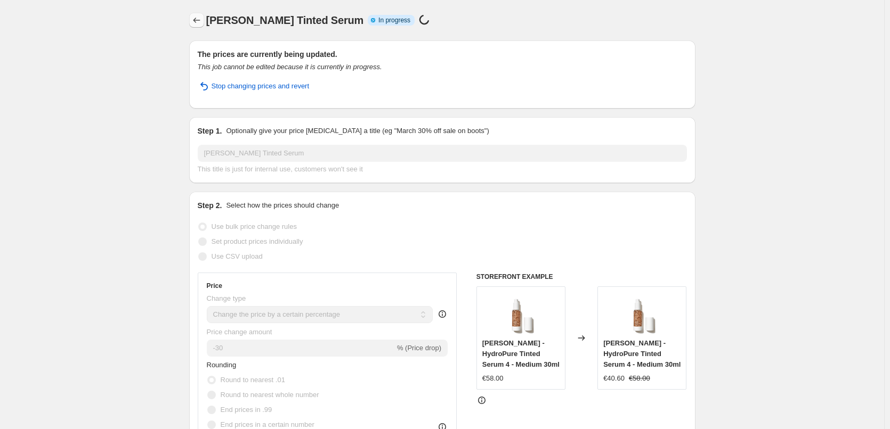
click at [196, 21] on icon "Price change jobs" at bounding box center [196, 20] width 11 height 11
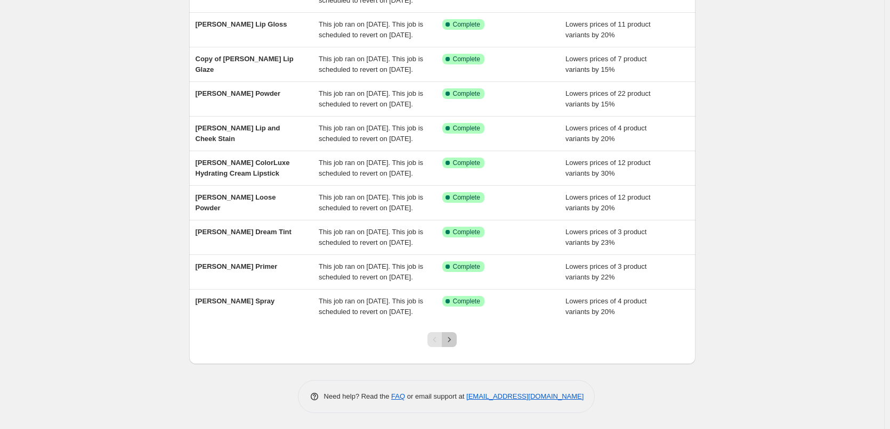
click at [445, 340] on button "Next" at bounding box center [449, 339] width 15 height 15
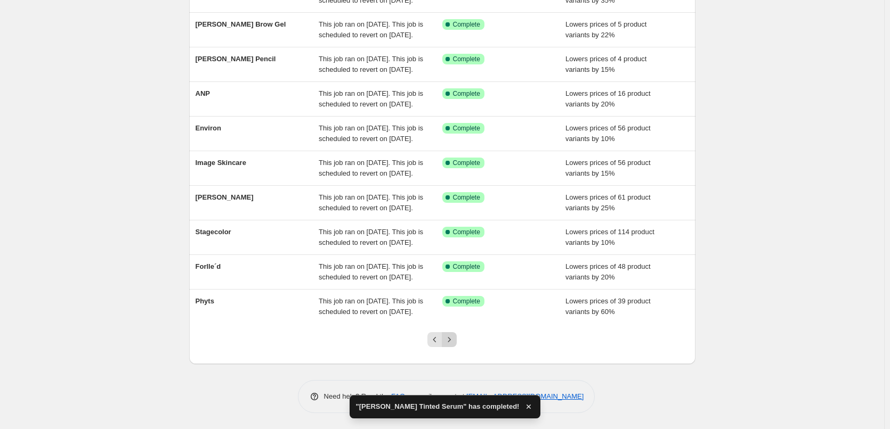
click at [451, 346] on button "Next" at bounding box center [449, 339] width 15 height 15
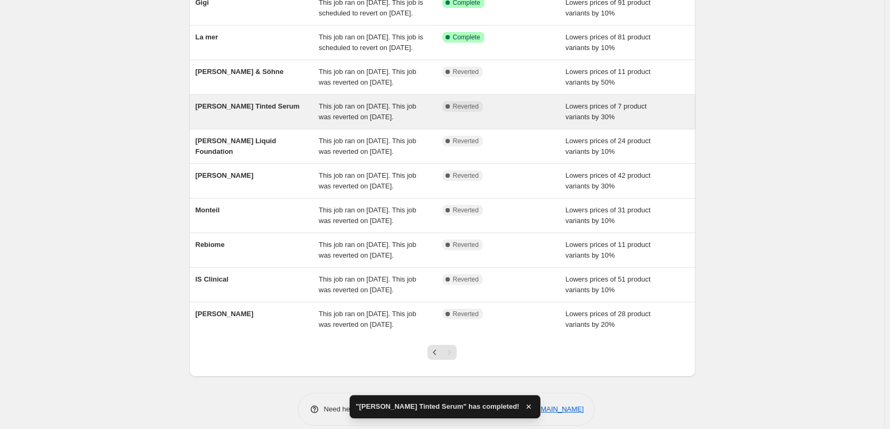
click at [381, 121] on span "This job ran on [DATE]. This job was reverted on [DATE]." at bounding box center [367, 111] width 97 height 19
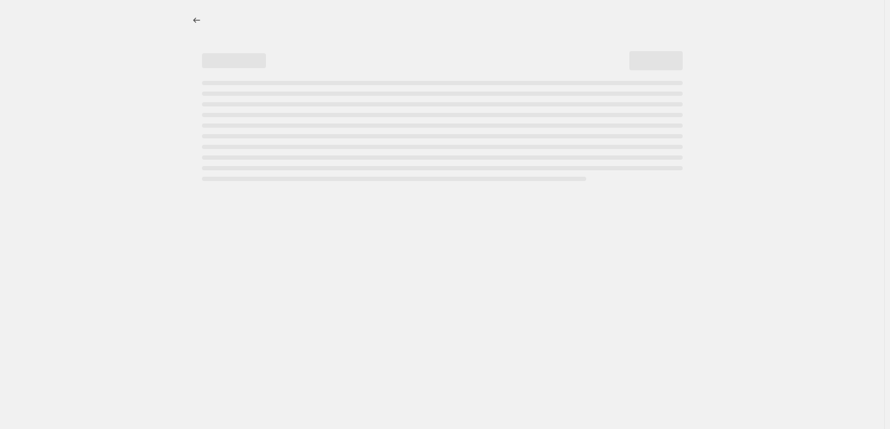
select select "percentage"
select select "tag"
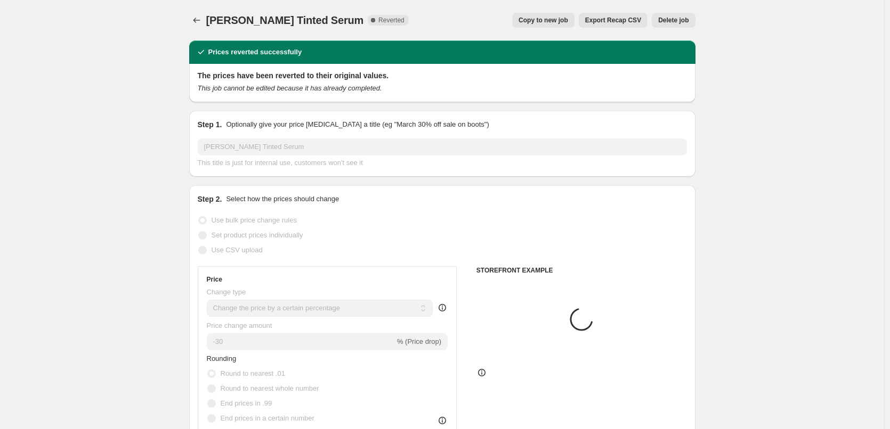
click at [659, 13] on button "Delete job" at bounding box center [673, 20] width 43 height 15
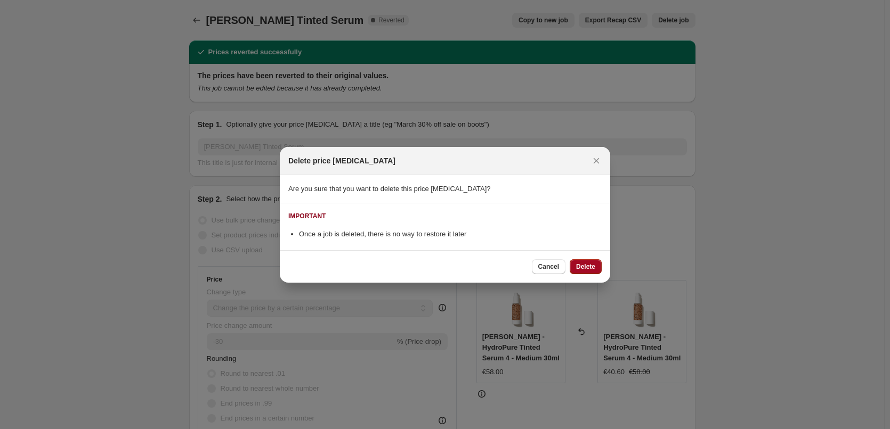
click at [586, 269] on span "Delete" at bounding box center [585, 267] width 19 height 9
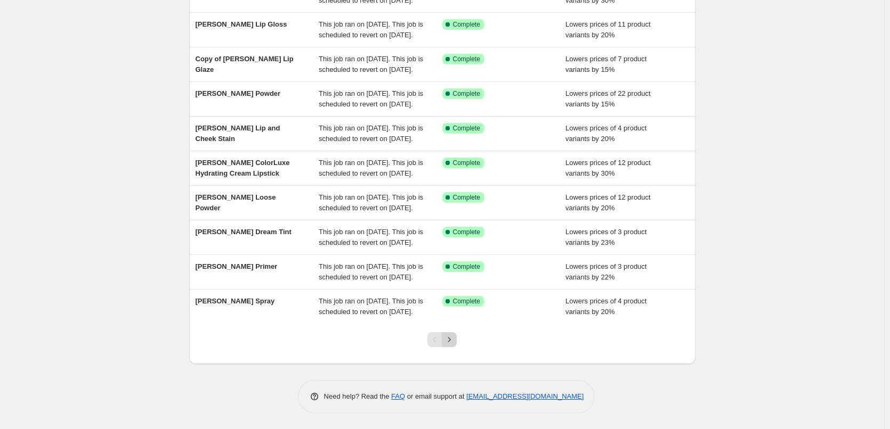
click at [453, 345] on icon "Next" at bounding box center [449, 340] width 11 height 11
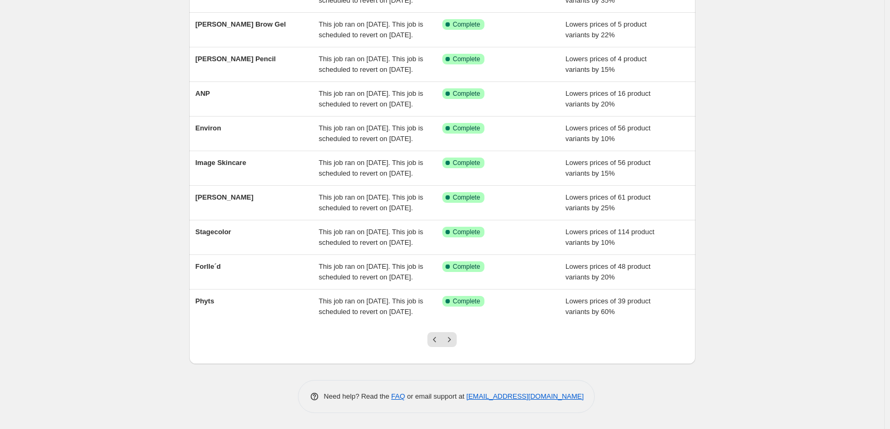
click at [454, 341] on icon "Next" at bounding box center [449, 340] width 11 height 11
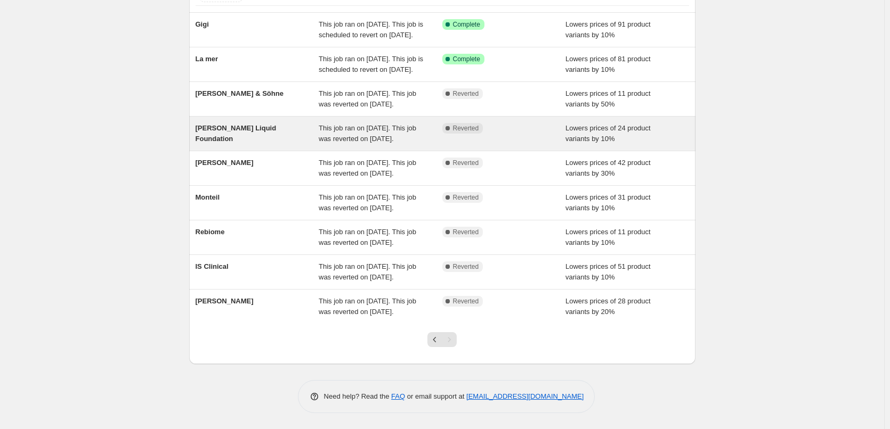
click at [428, 123] on div "This job ran on [DATE]. This job was reverted on [DATE]." at bounding box center [381, 133] width 124 height 21
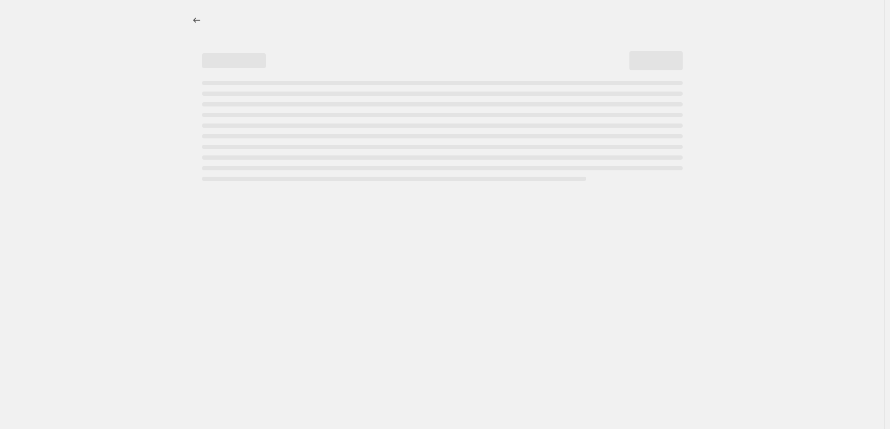
select select "percentage"
select select "tag"
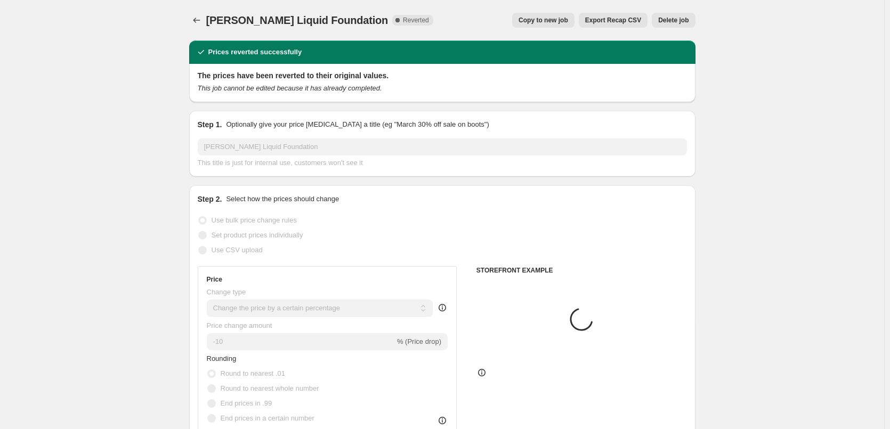
click at [558, 19] on span "Copy to new job" at bounding box center [543, 20] width 50 height 9
select select "percentage"
select select "tag"
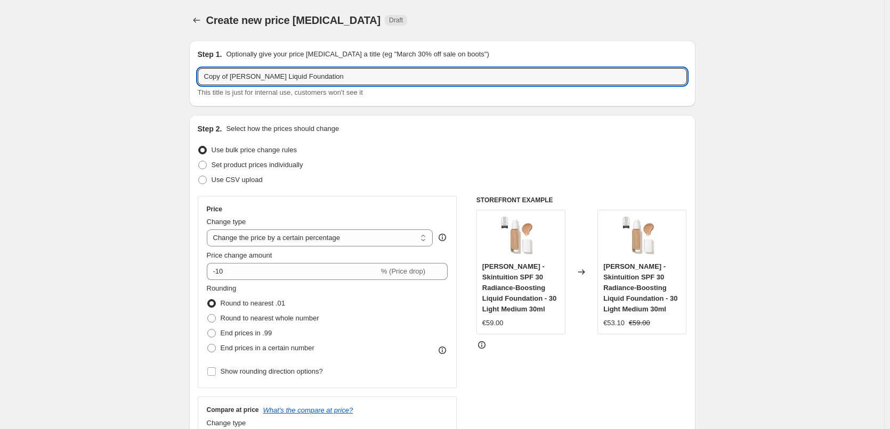
drag, startPoint x: 232, startPoint y: 76, endPoint x: 85, endPoint y: 82, distance: 147.7
click at [228, 78] on input "Copy of Jane Iredale Liquid Foundation" at bounding box center [442, 76] width 489 height 17
drag, startPoint x: 232, startPoint y: 76, endPoint x: 99, endPoint y: 74, distance: 133.2
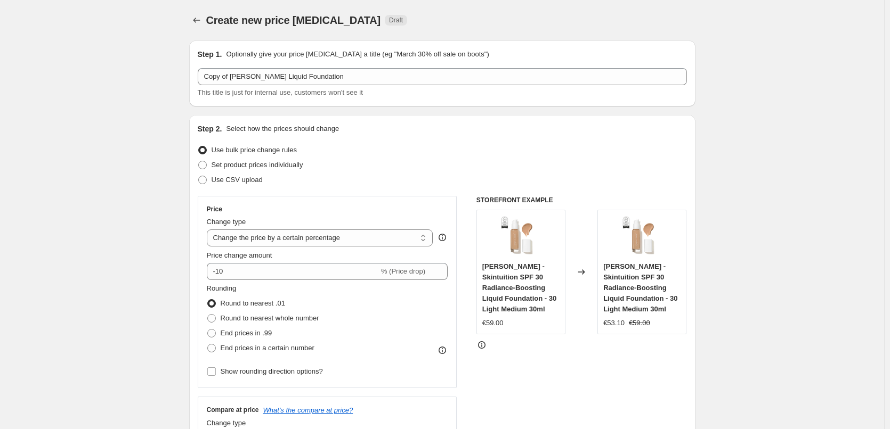
click at [339, 169] on div "Set product prices individually" at bounding box center [442, 165] width 489 height 15
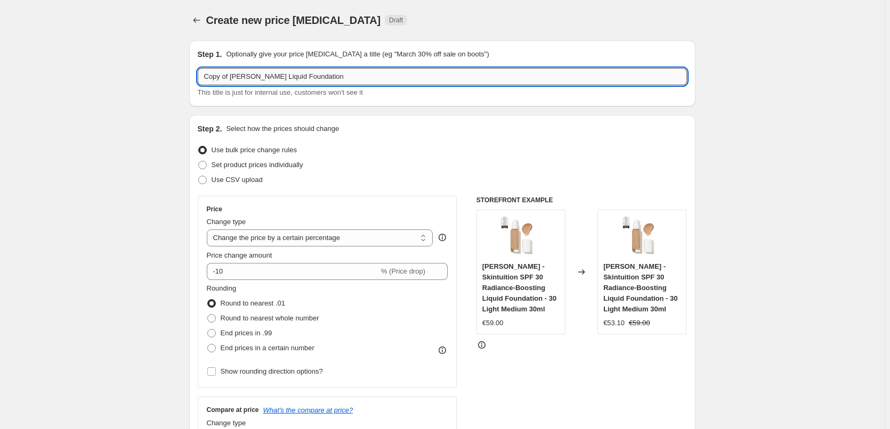
click at [232, 76] on input "Copy of Jane Iredale Liquid Foundation" at bounding box center [442, 76] width 489 height 17
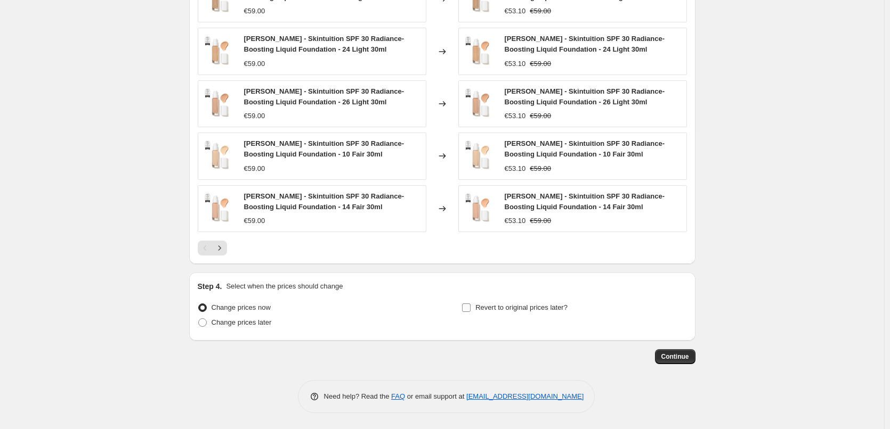
type input "Jane Iredale Liquid Foundation"
click at [516, 304] on span "Revert to original prices later?" at bounding box center [521, 308] width 92 height 8
click at [470, 304] on input "Revert to original prices later?" at bounding box center [466, 308] width 9 height 9
checkbox input "true"
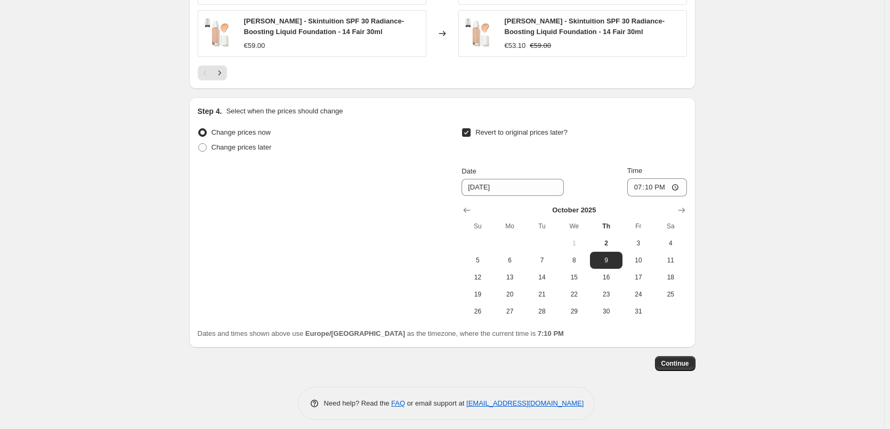
scroll to position [955, 0]
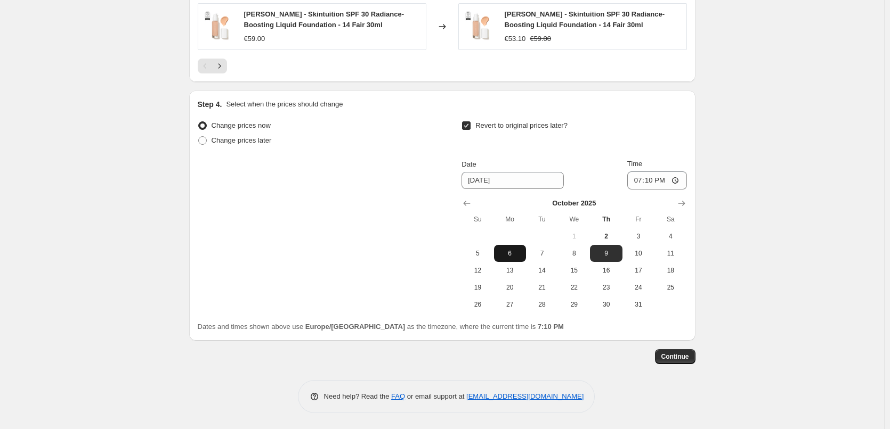
click at [514, 255] on span "6" at bounding box center [509, 253] width 23 height 9
type input "[DATE]"
click at [639, 186] on input "19:10" at bounding box center [657, 181] width 60 height 18
click at [682, 176] on input "15:00" at bounding box center [657, 181] width 60 height 18
type input "03:00"
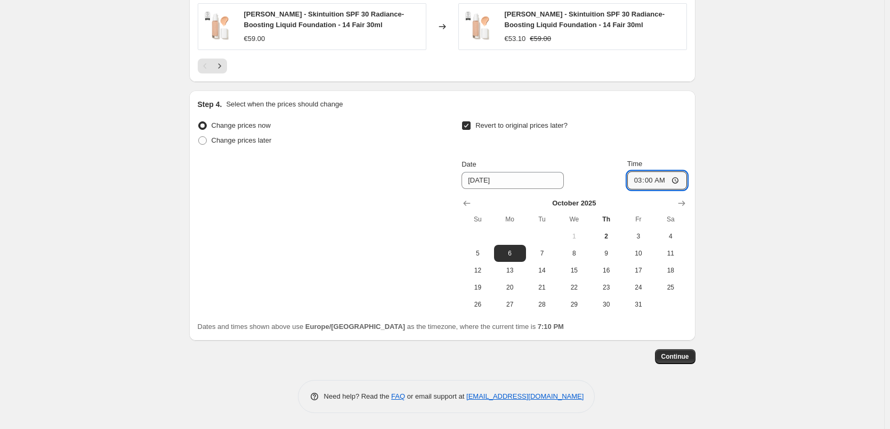
click at [673, 360] on span "Continue" at bounding box center [675, 357] width 28 height 9
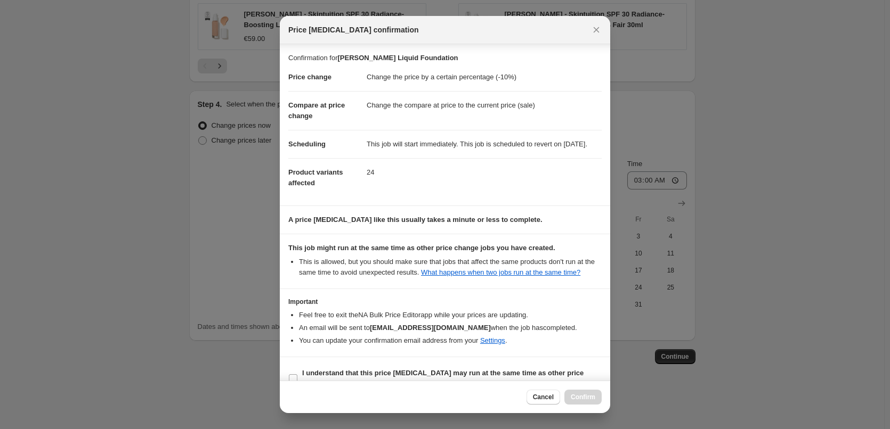
scroll to position [30, 0]
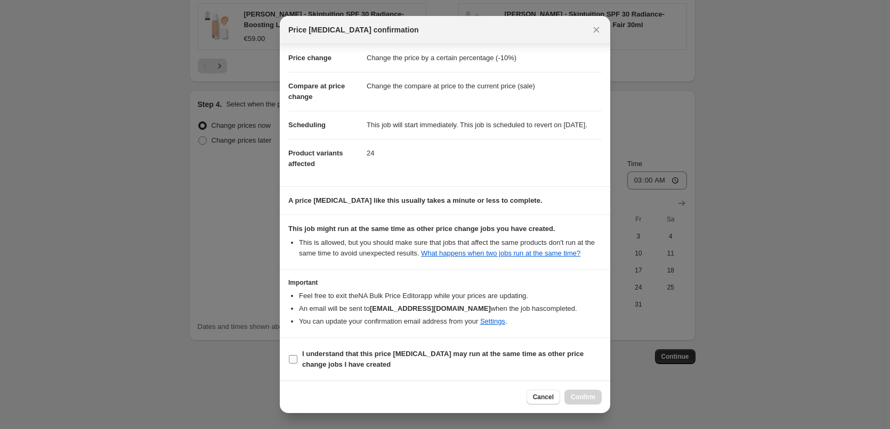
click at [327, 356] on b "I understand that this price [MEDICAL_DATA] may run at the same time as other p…" at bounding box center [442, 359] width 281 height 19
click at [297, 356] on input "I understand that this price [MEDICAL_DATA] may run at the same time as other p…" at bounding box center [293, 359] width 9 height 9
checkbox input "true"
click at [580, 394] on span "Confirm" at bounding box center [583, 397] width 25 height 9
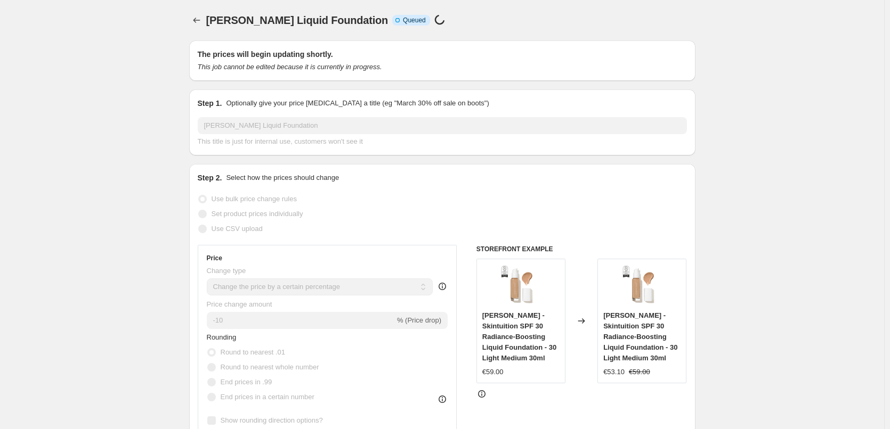
scroll to position [955, 0]
click at [204, 19] on button "Price change jobs" at bounding box center [196, 20] width 15 height 15
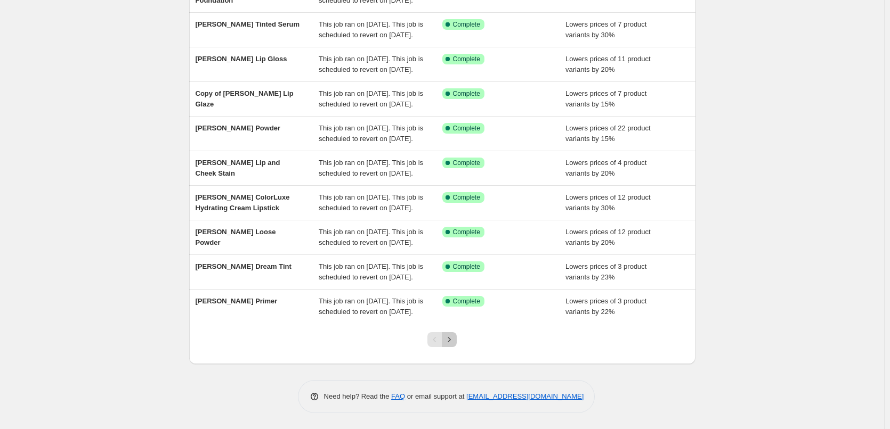
click at [449, 339] on icon "Next" at bounding box center [449, 340] width 11 height 11
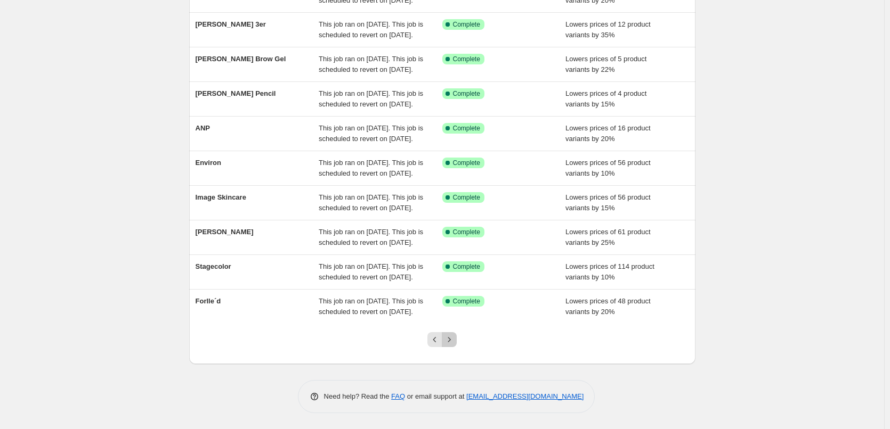
click at [451, 339] on icon "Next" at bounding box center [449, 340] width 11 height 11
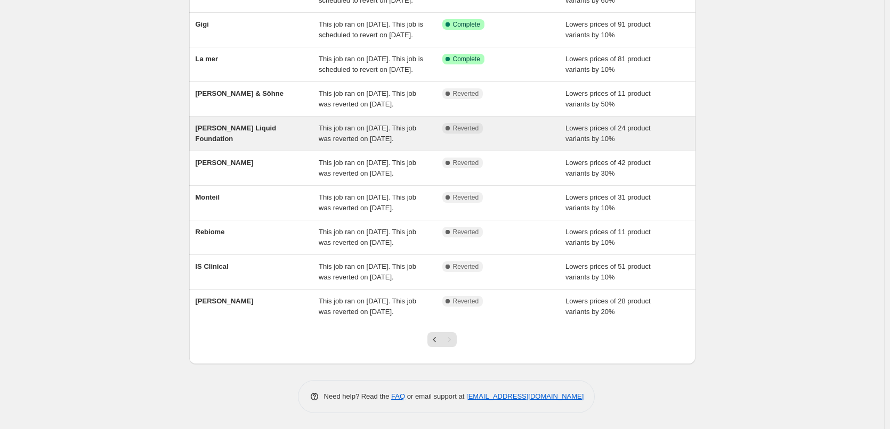
click at [387, 123] on div "This job ran on [DATE]. This job was reverted on [DATE]." at bounding box center [381, 133] width 124 height 21
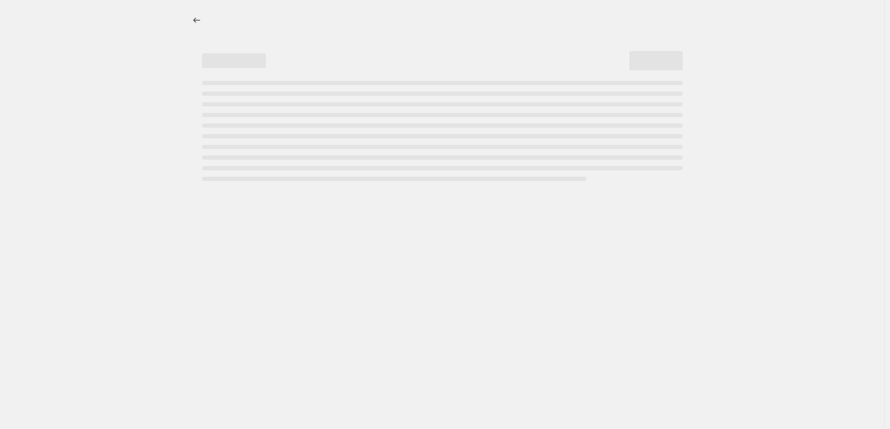
select select "percentage"
select select "tag"
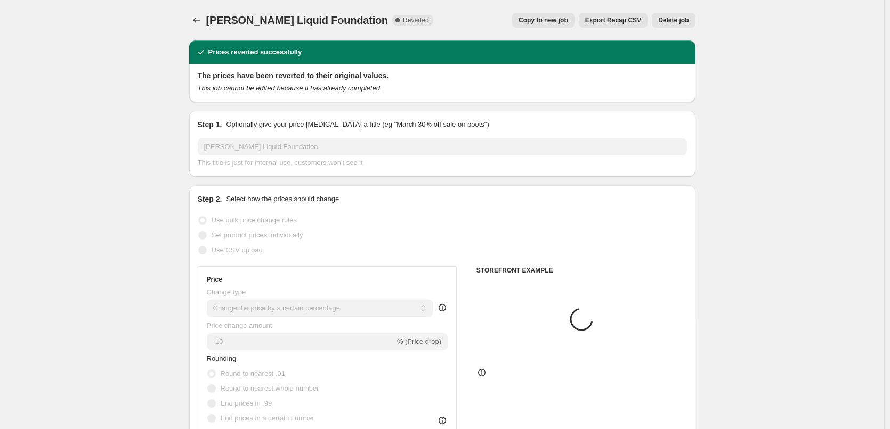
click at [671, 15] on button "Delete job" at bounding box center [673, 20] width 43 height 15
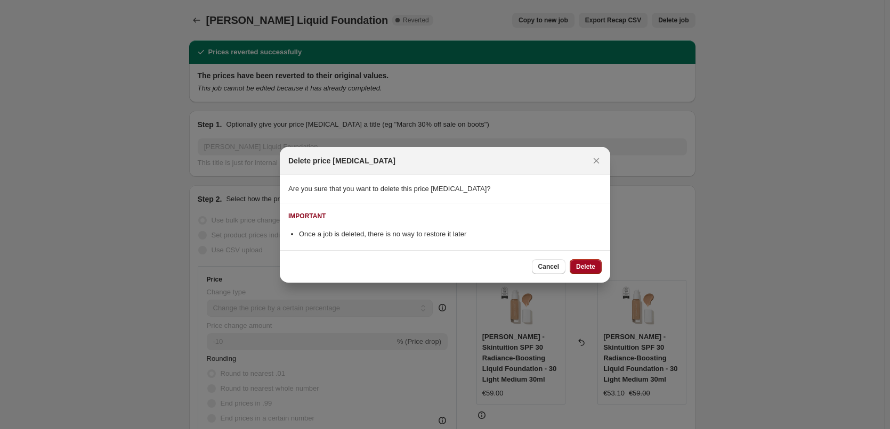
click at [586, 272] on button "Delete" at bounding box center [586, 266] width 32 height 15
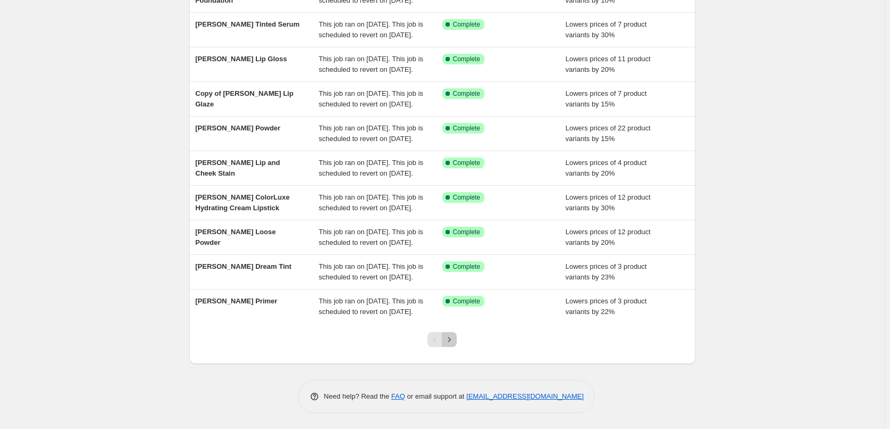
click at [452, 341] on icon "Next" at bounding box center [449, 340] width 11 height 11
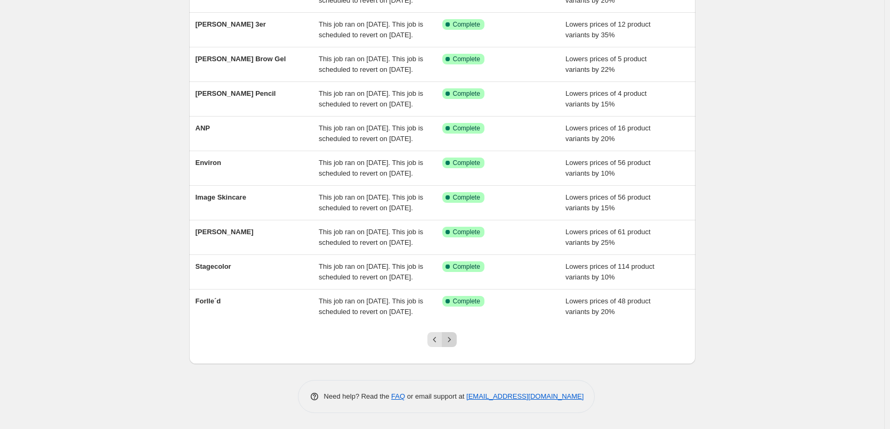
click at [454, 341] on icon "Next" at bounding box center [449, 340] width 11 height 11
